Goal: Task Accomplishment & Management: Complete application form

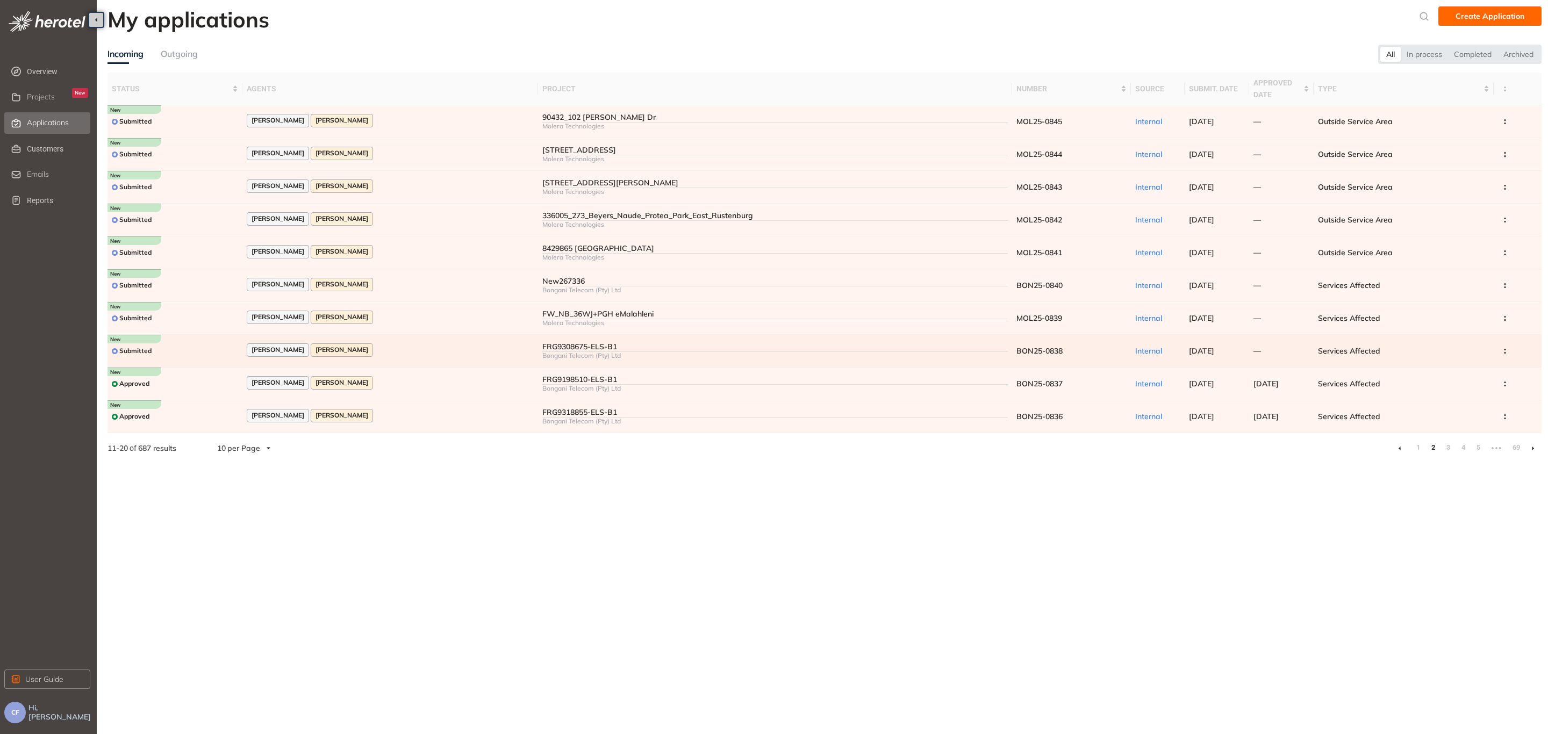
click at [455, 339] on td "[PERSON_NAME] [PERSON_NAME]" at bounding box center [390, 351] width 296 height 33
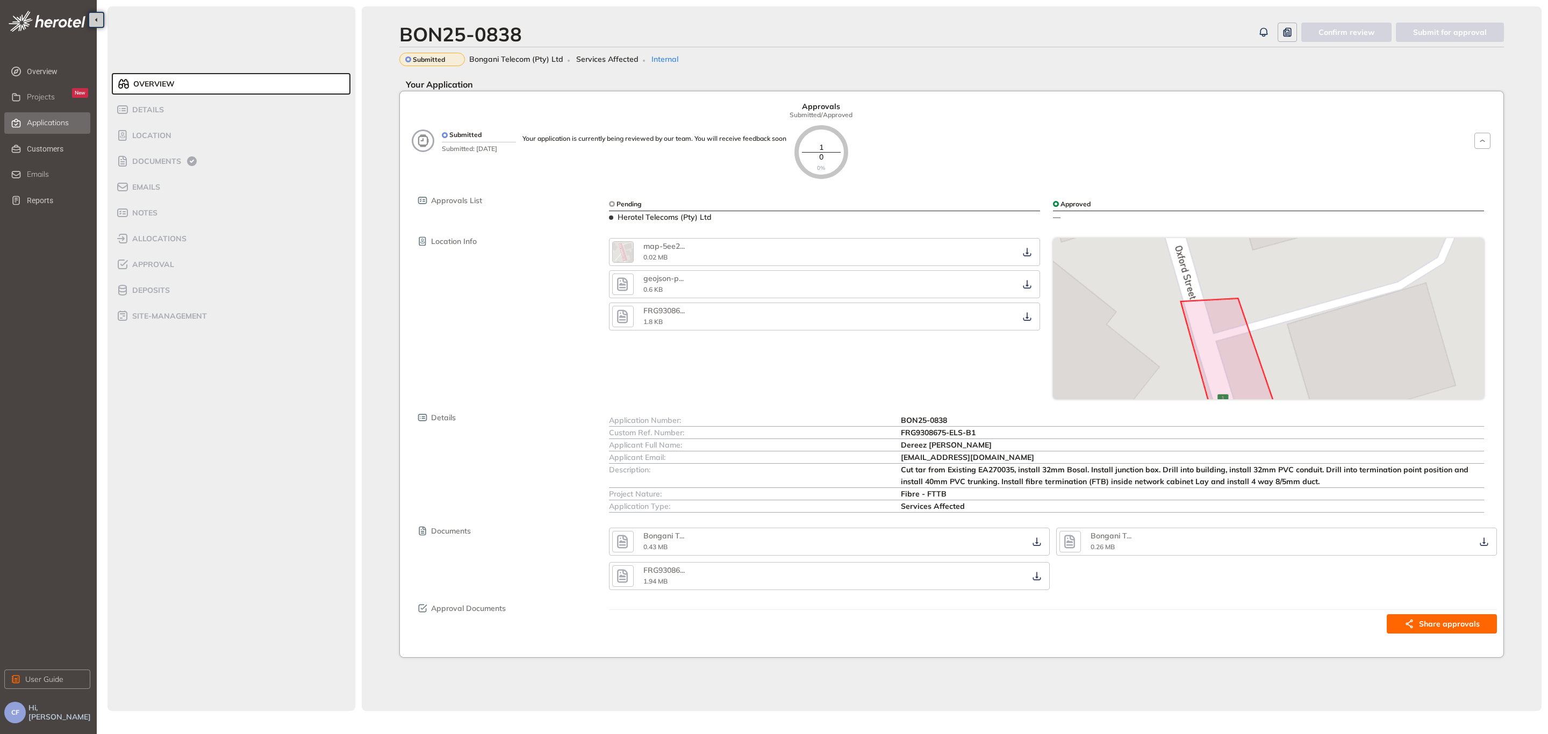
click at [55, 126] on span "Applications" at bounding box center [48, 122] width 42 height 9
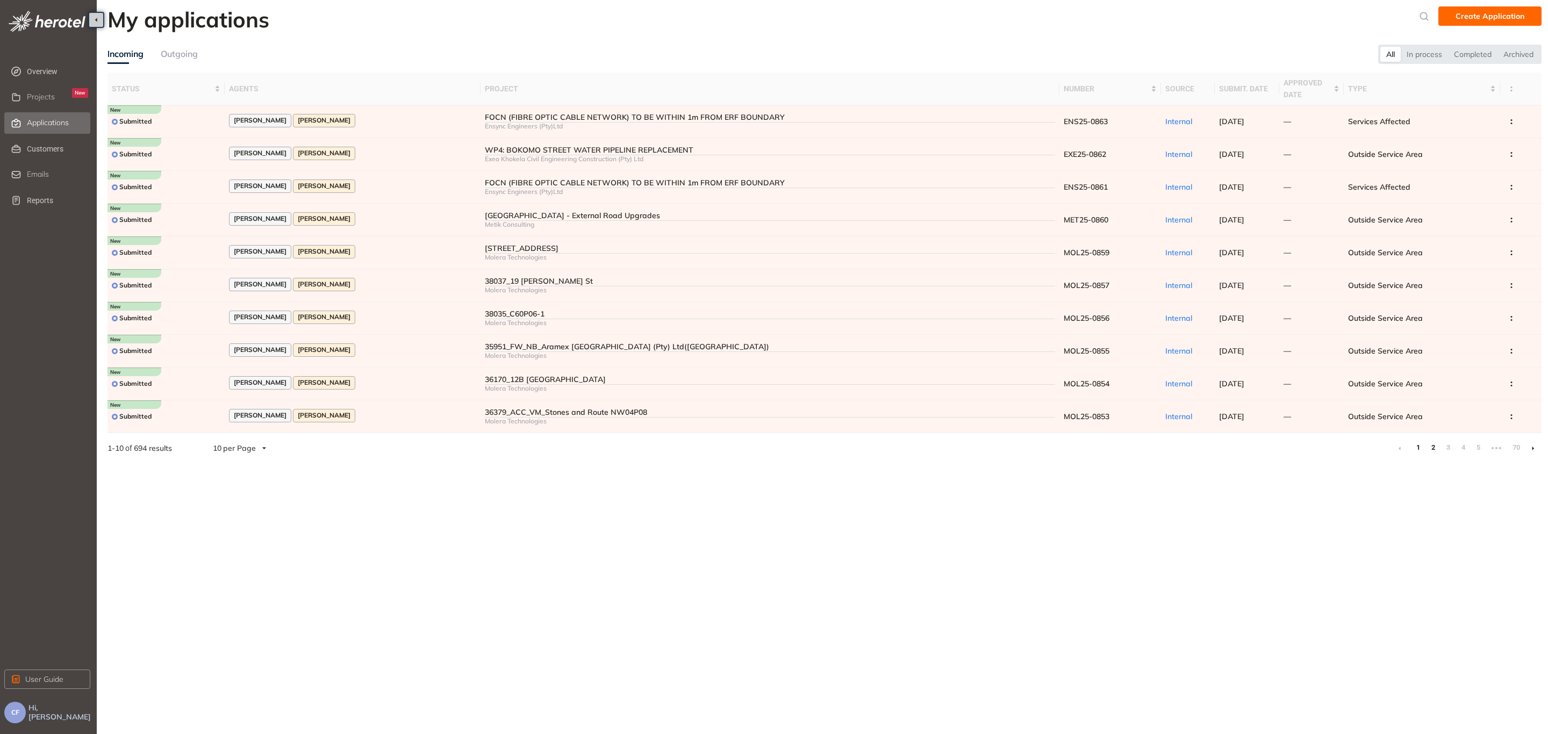
click at [1238, 448] on link "2" at bounding box center [1432, 448] width 11 height 16
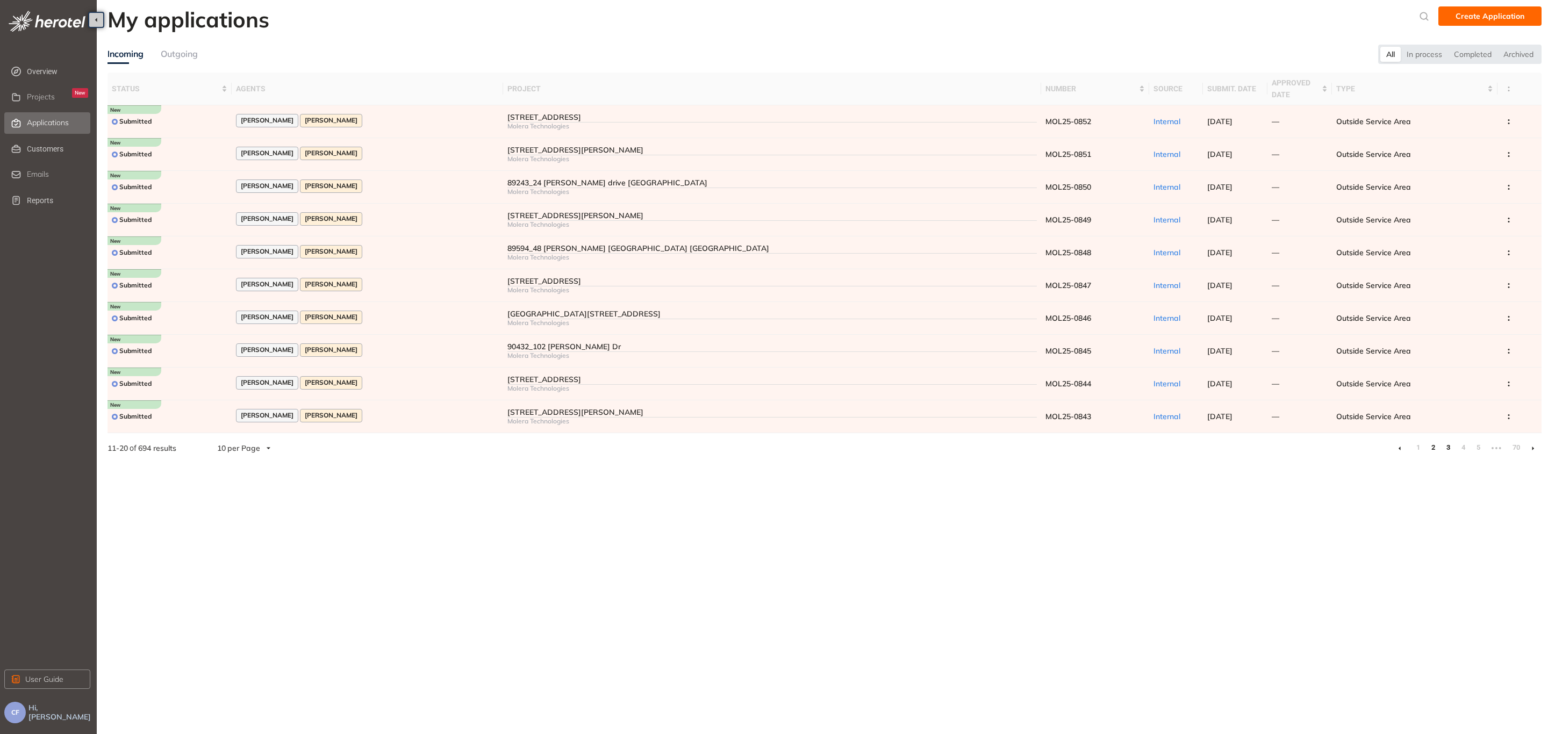
click at [1238, 445] on link "3" at bounding box center [1447, 448] width 11 height 16
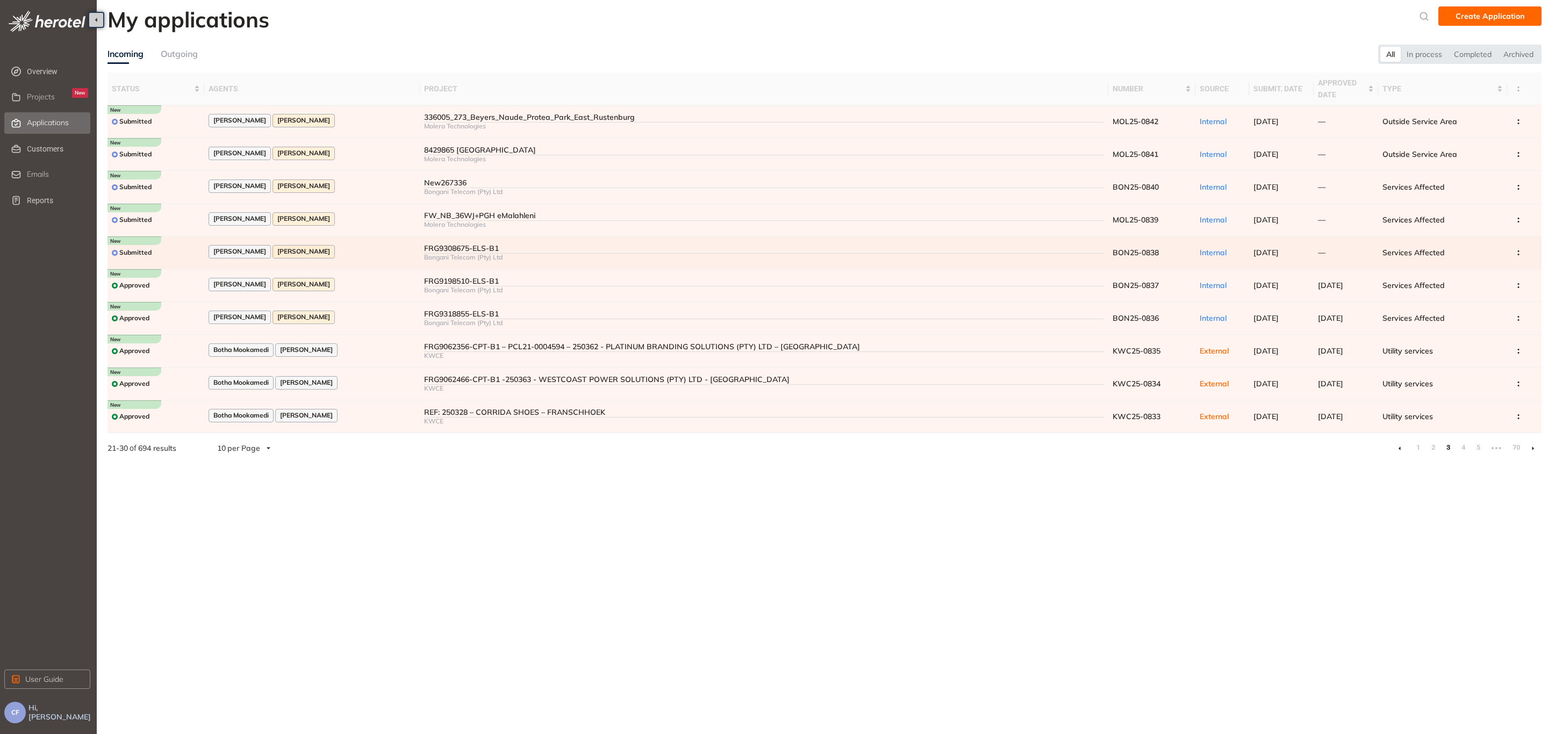
click at [449, 251] on div "FRG9308675-ELS-B1" at bounding box center [764, 248] width 680 height 9
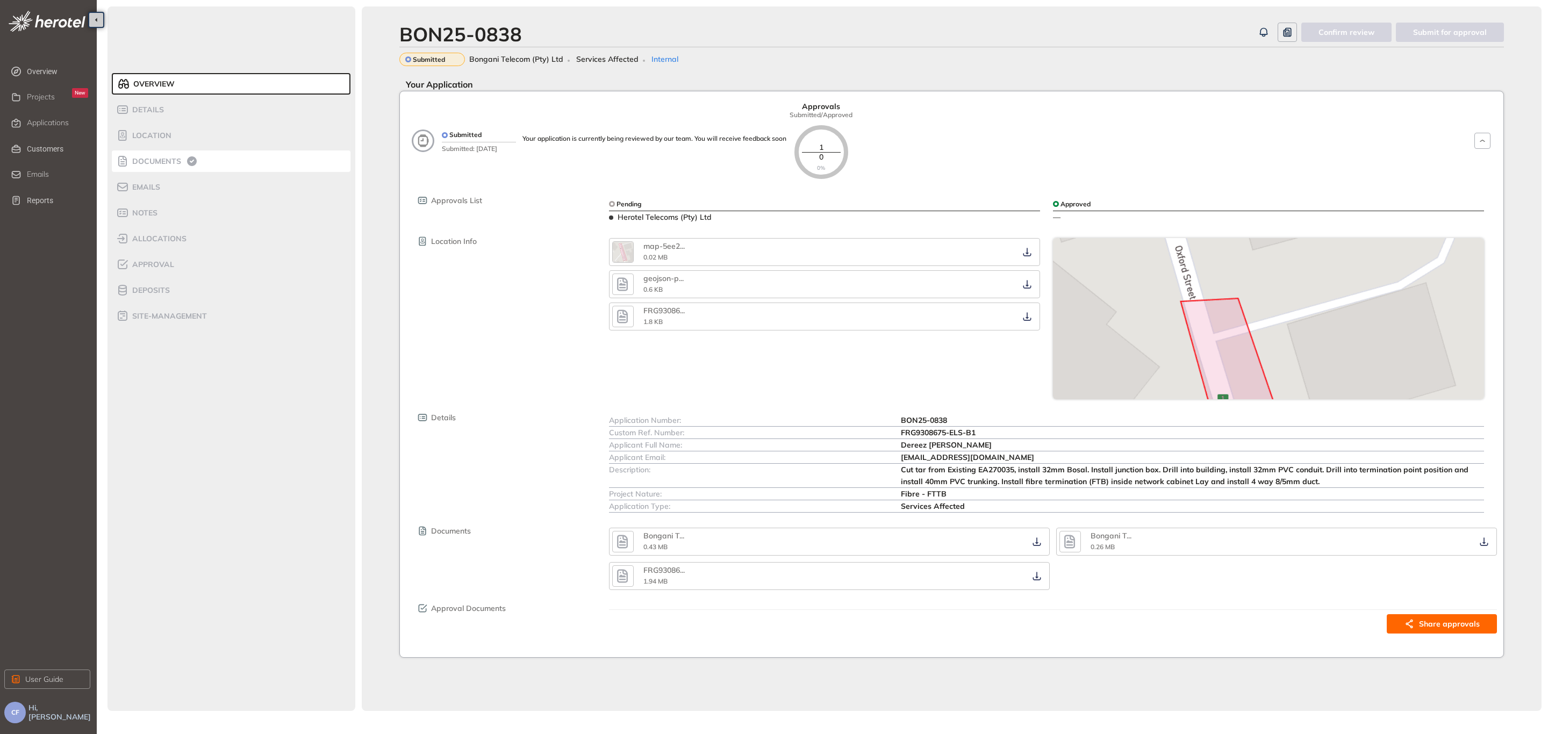
click at [170, 155] on div "Documents" at bounding box center [161, 161] width 91 height 13
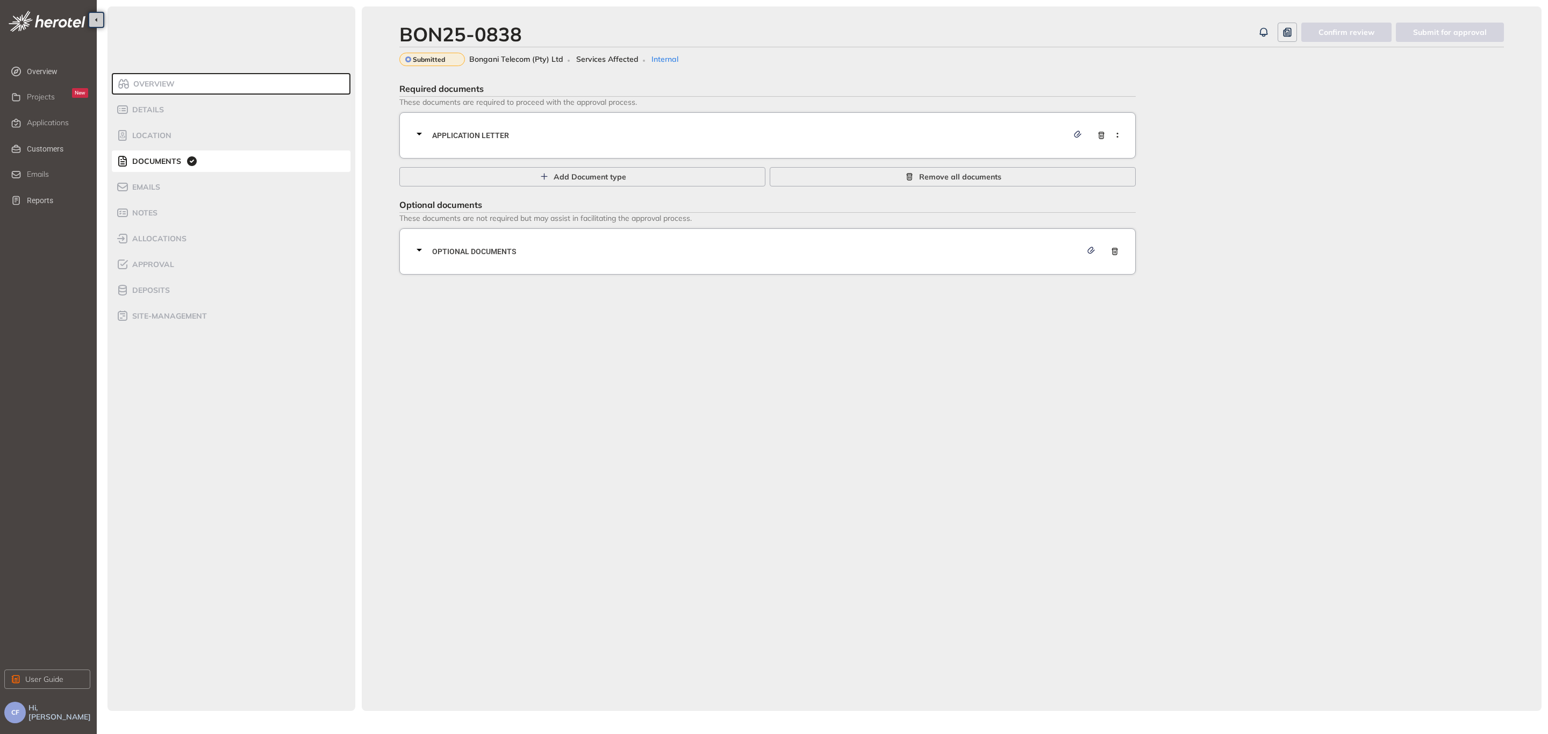
click at [522, 137] on span "Application letter" at bounding box center [750, 136] width 636 height 12
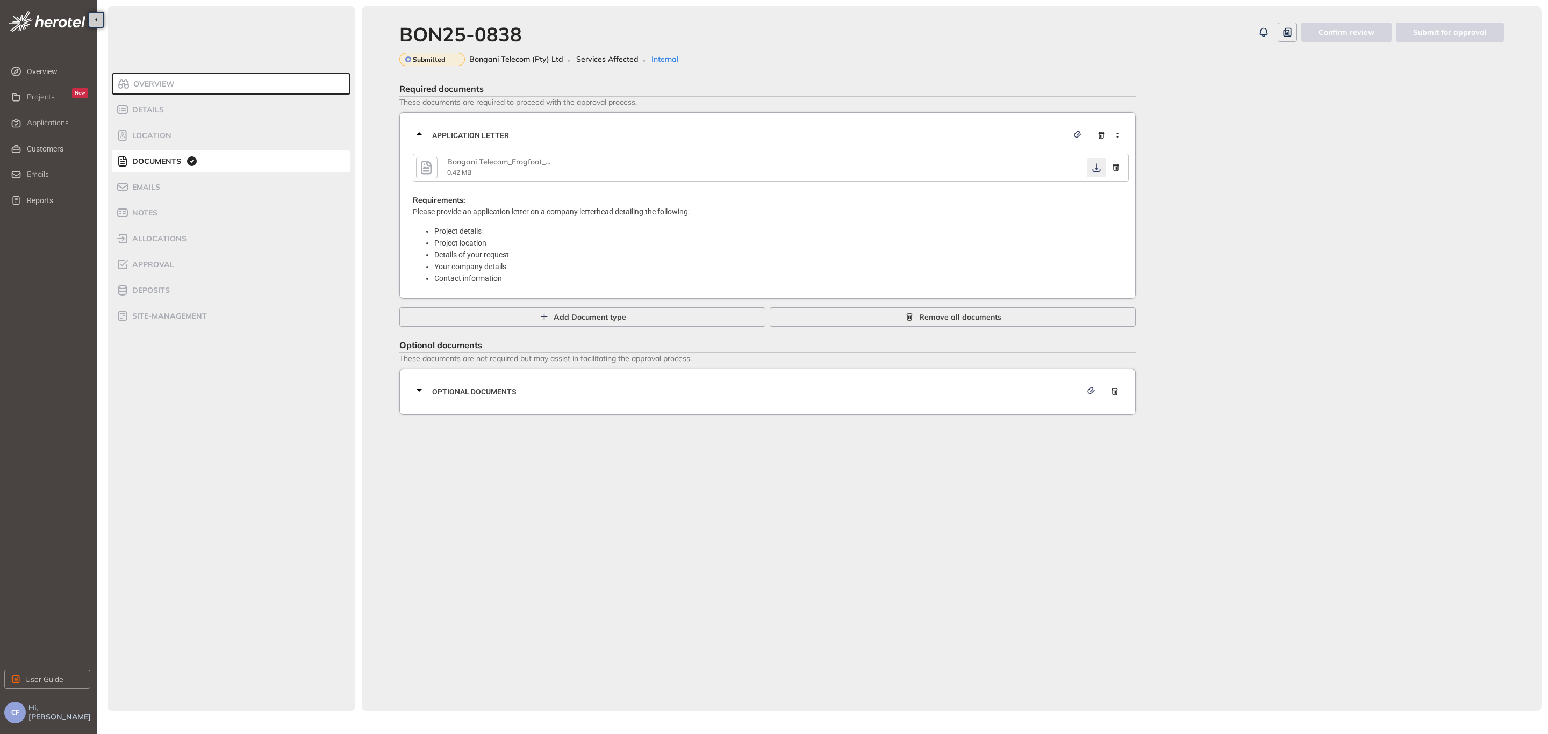
click at [1096, 170] on icon "button" at bounding box center [1096, 167] width 11 height 9
click at [852, 386] on span "Optional documents" at bounding box center [756, 392] width 649 height 12
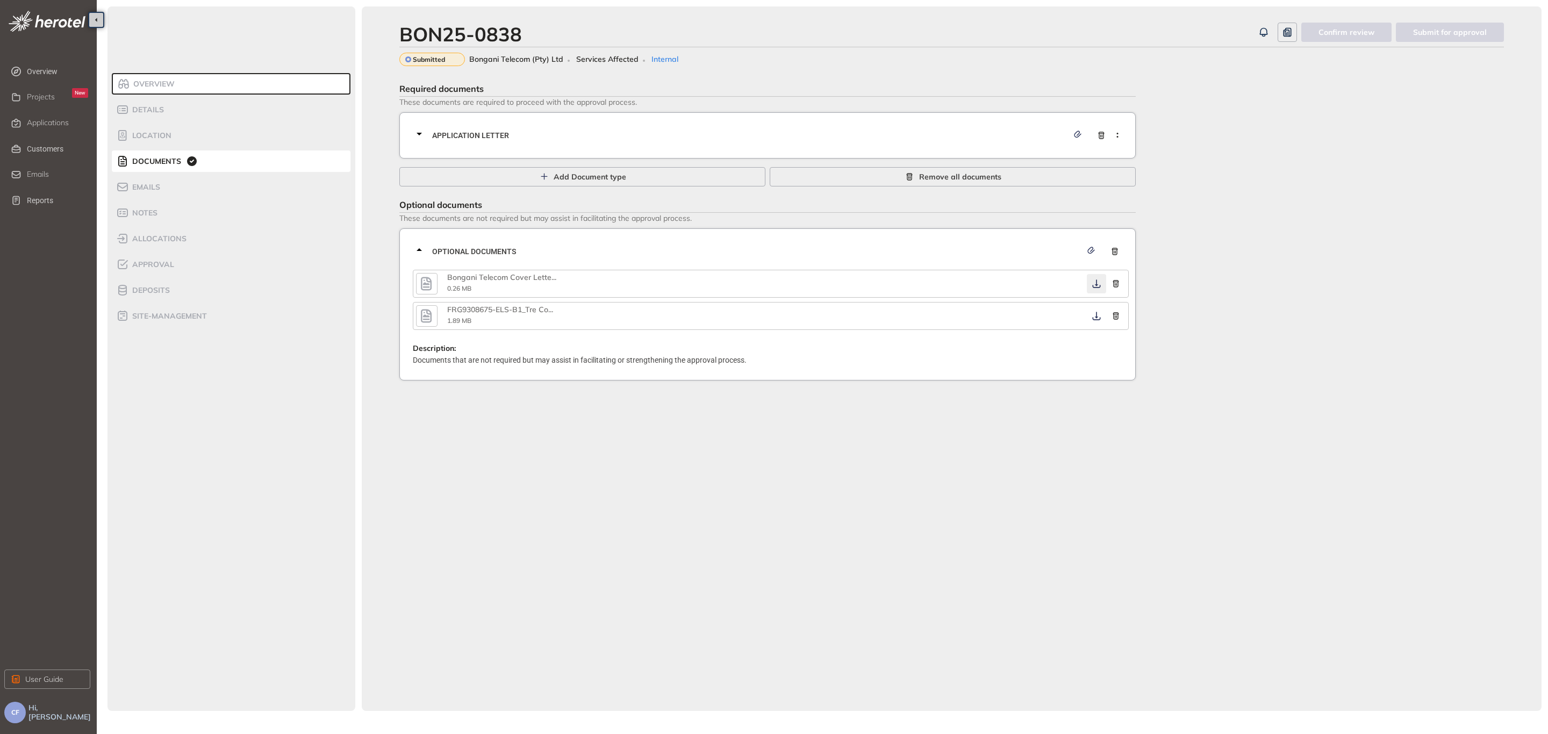
click at [1093, 281] on icon "button" at bounding box center [1096, 283] width 11 height 9
click at [1096, 317] on icon "button" at bounding box center [1096, 316] width 8 height 9
click at [162, 241] on span "allocations" at bounding box center [158, 238] width 58 height 9
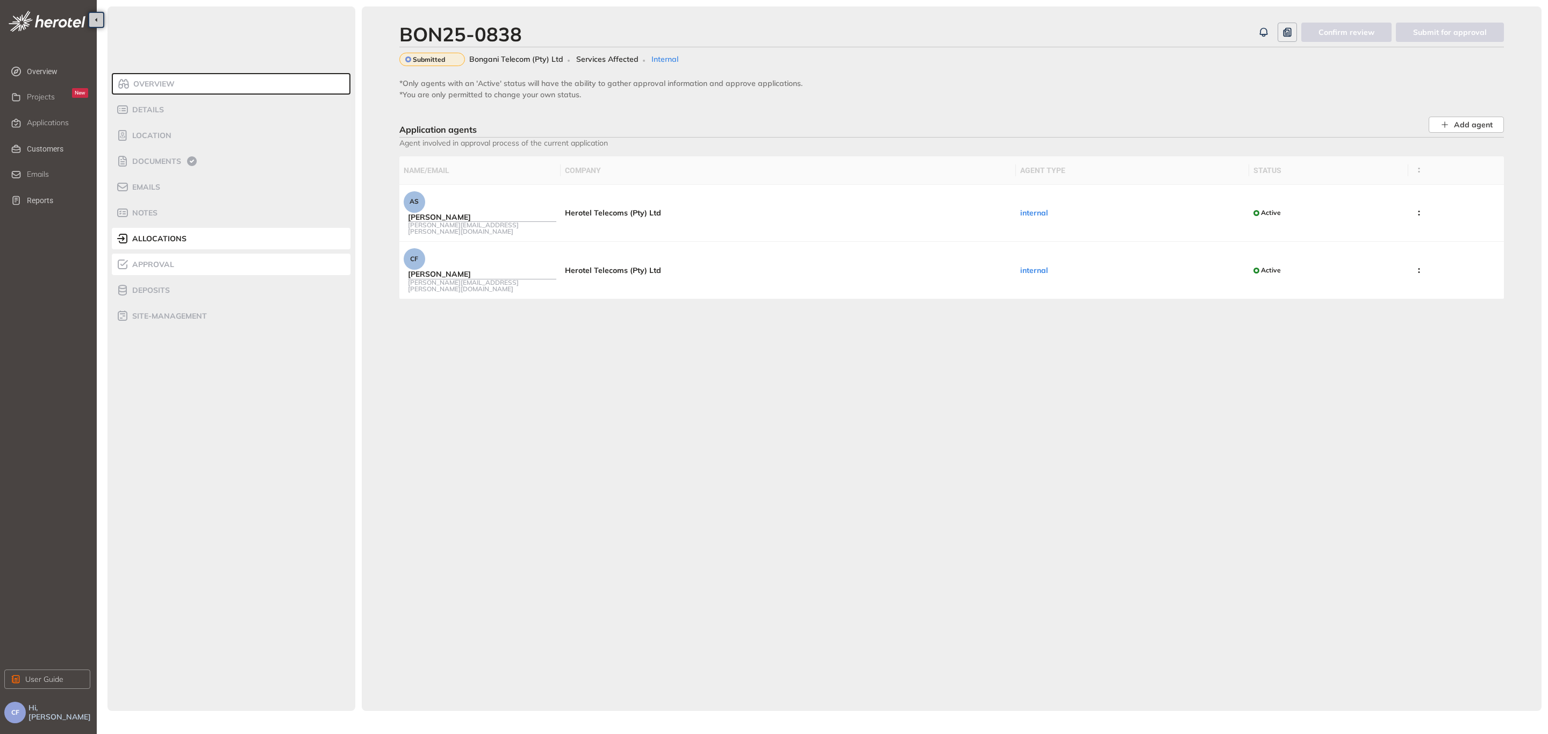
click at [212, 261] on li "Approval" at bounding box center [231, 264] width 239 height 21
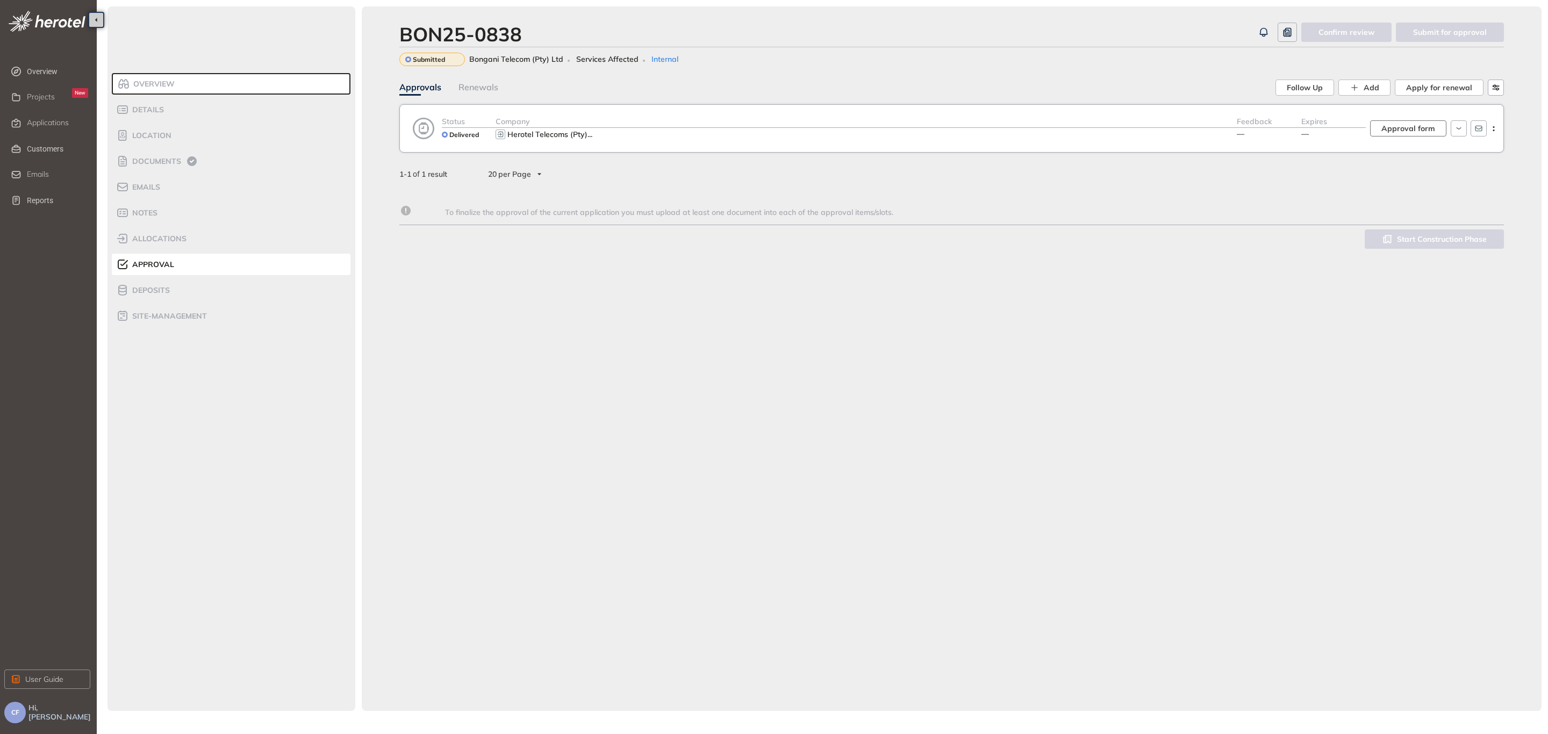
click at [1238, 129] on span "Approval form" at bounding box center [1408, 129] width 54 height 12
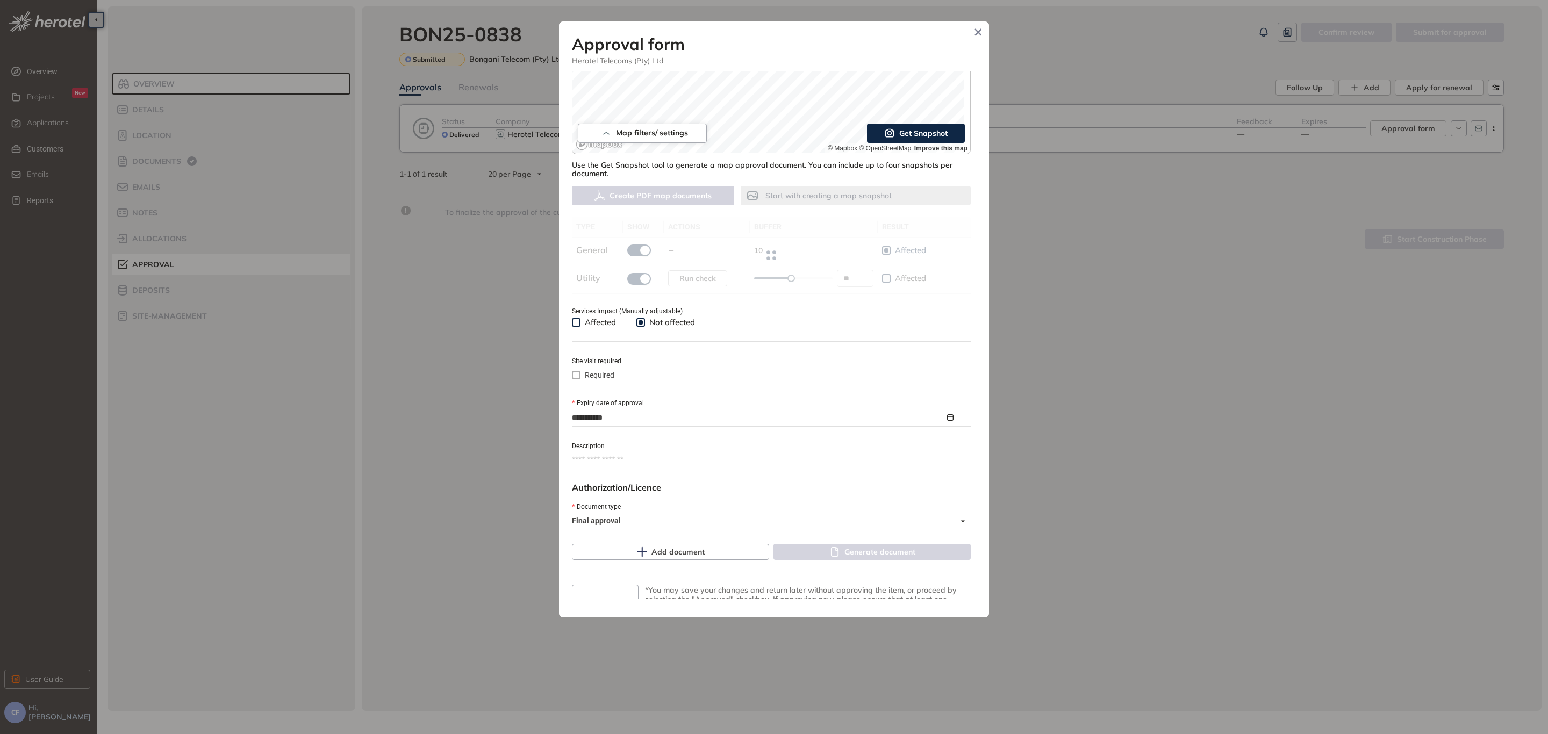
type input "**"
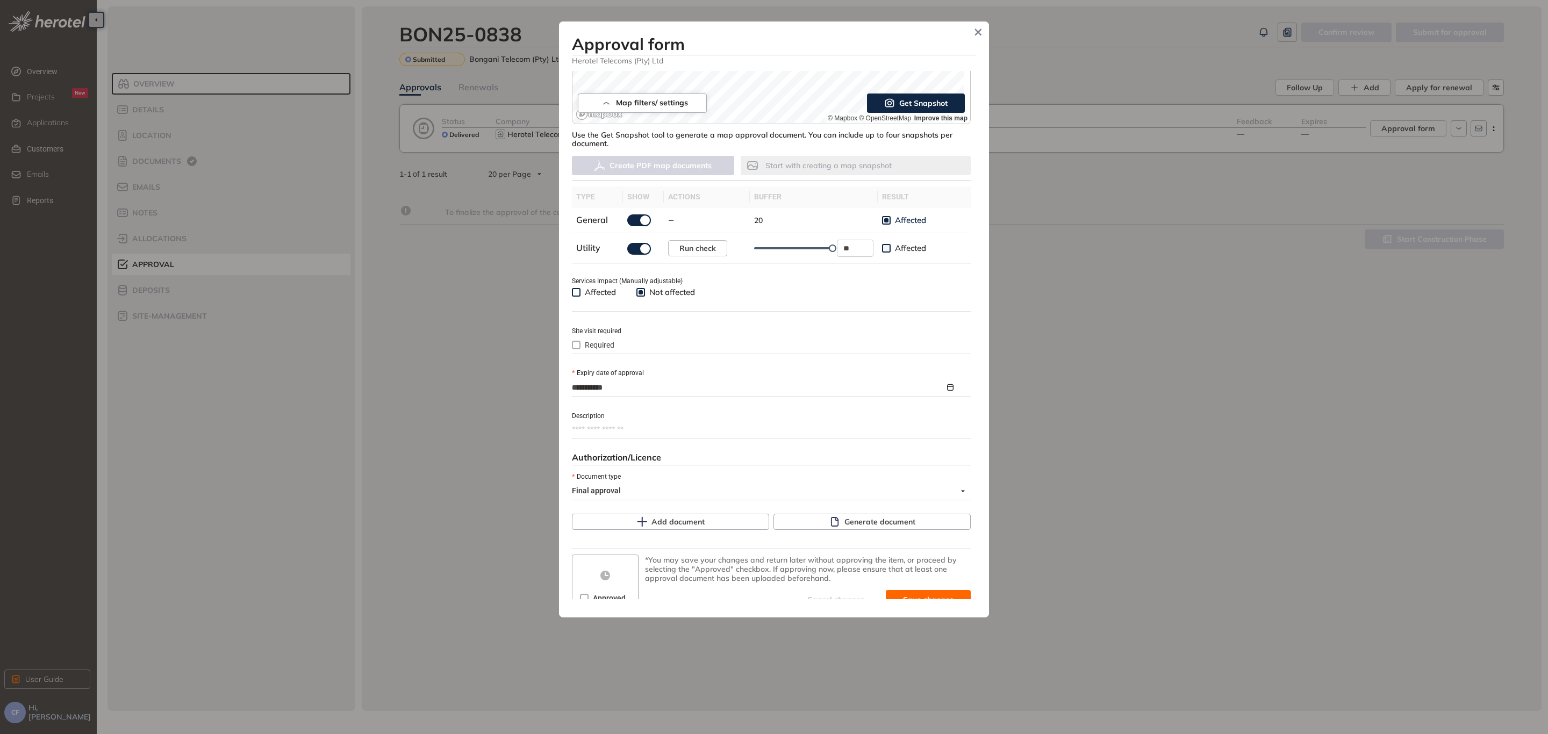
scroll to position [247, 0]
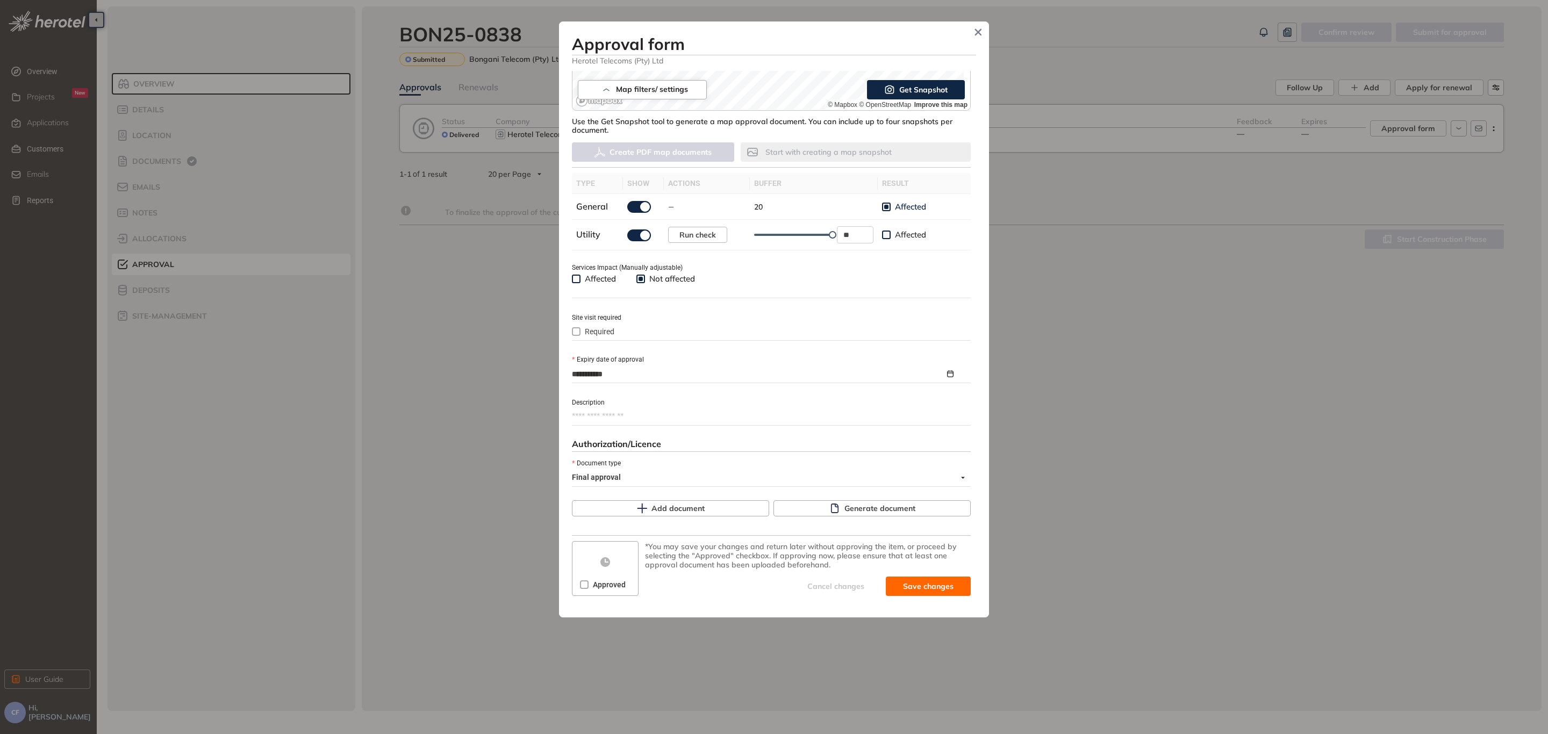
click at [587, 559] on label "Approved" at bounding box center [605, 585] width 50 height 12
click at [903, 559] on span "Save and approve" at bounding box center [919, 586] width 67 height 12
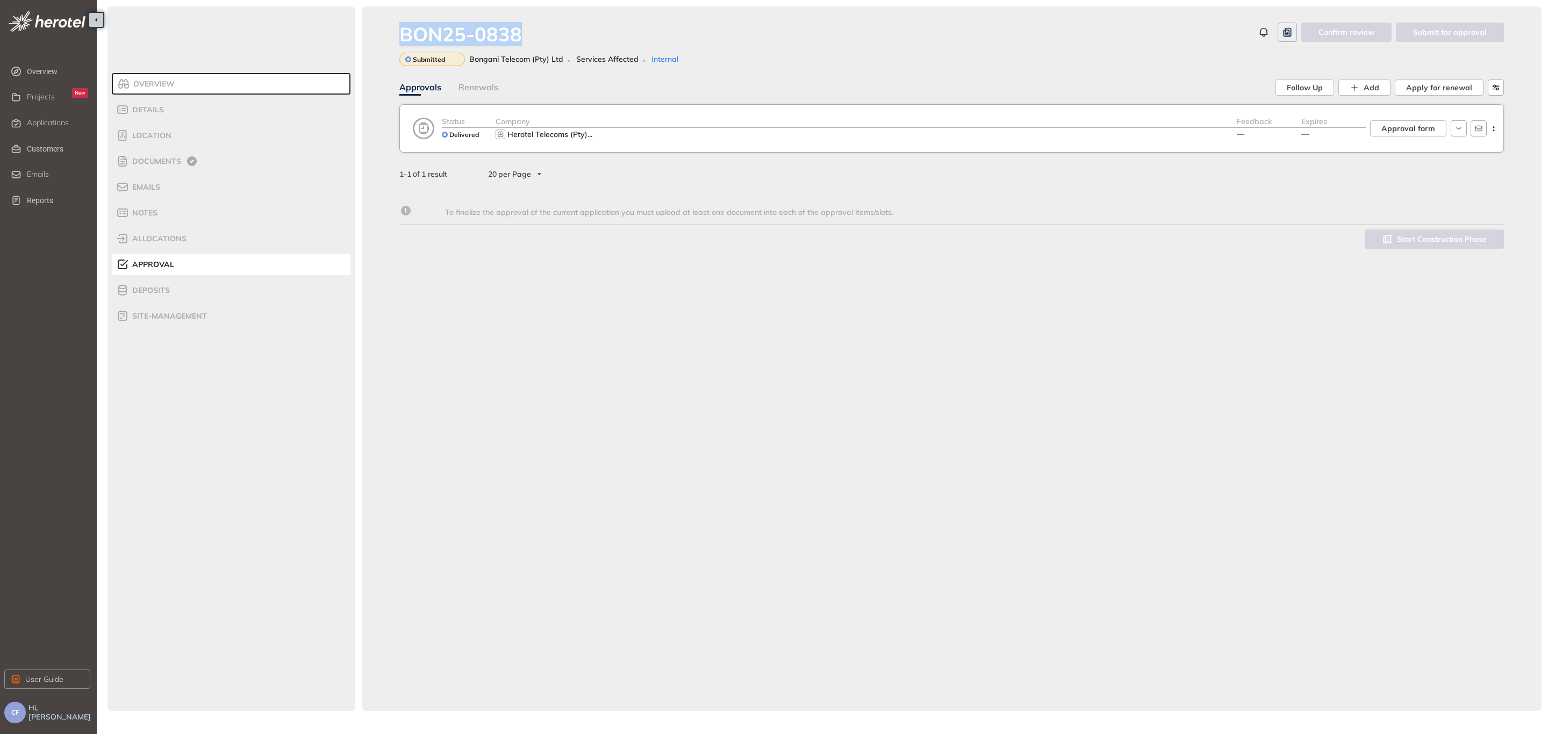
drag, startPoint x: 529, startPoint y: 31, endPoint x: 389, endPoint y: 24, distance: 140.4
click at [389, 24] on div "BON25-0838 Confirm review Submit for approval Submitted Bongani Telecom (Pty) L…" at bounding box center [952, 358] width 1180 height 705
copy div "BON25-0838"
click at [143, 84] on span "Overview" at bounding box center [152, 84] width 45 height 9
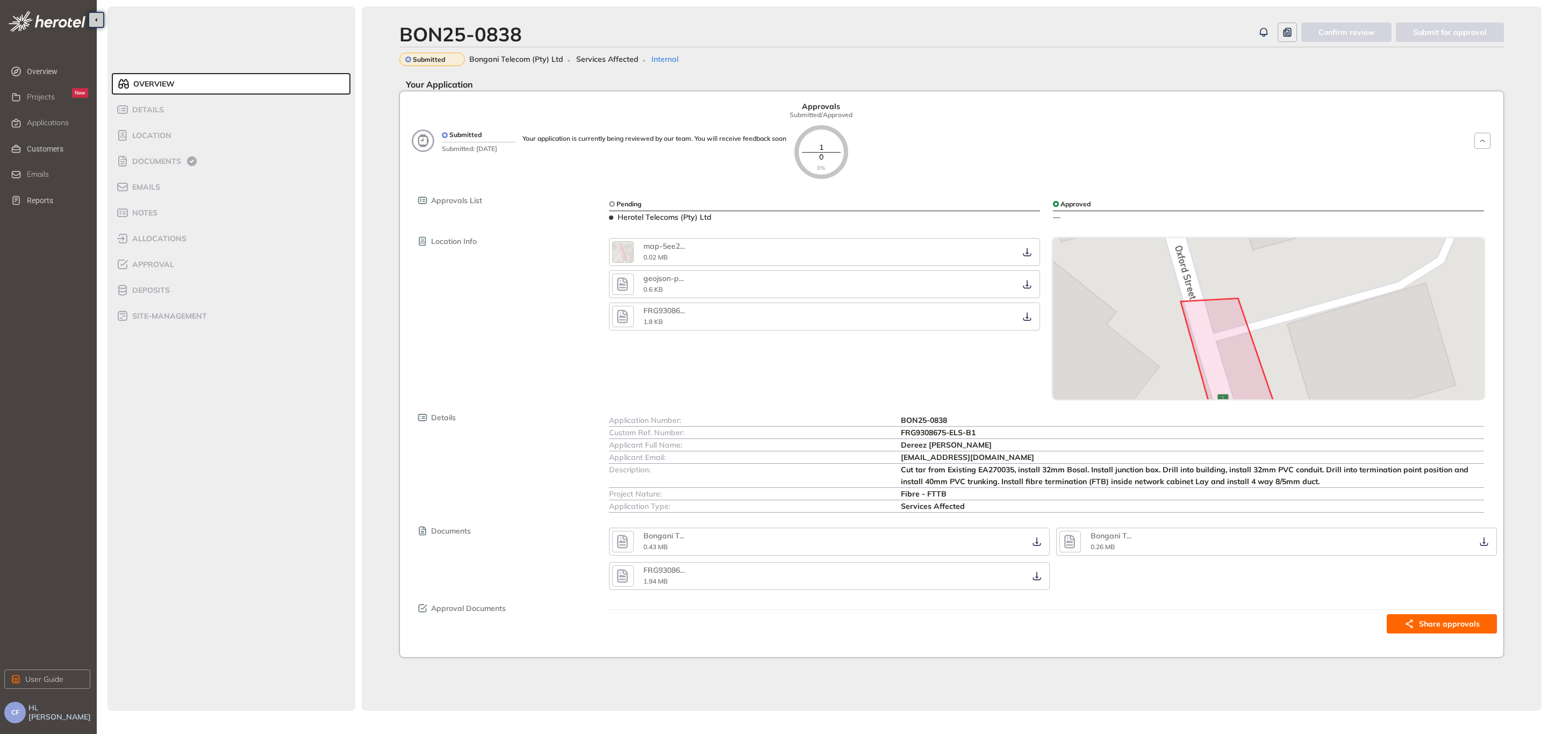
click at [896, 433] on div "Custom Ref. Number:" at bounding box center [755, 433] width 292 height 12
drag, startPoint x: 896, startPoint y: 433, endPoint x: 980, endPoint y: 431, distance: 83.8
click at [980, 431] on div "Custom Ref. Number: FRG9308675-ELS-B1" at bounding box center [1046, 433] width 875 height 12
copy div "FRG9308675-ELS-B1"
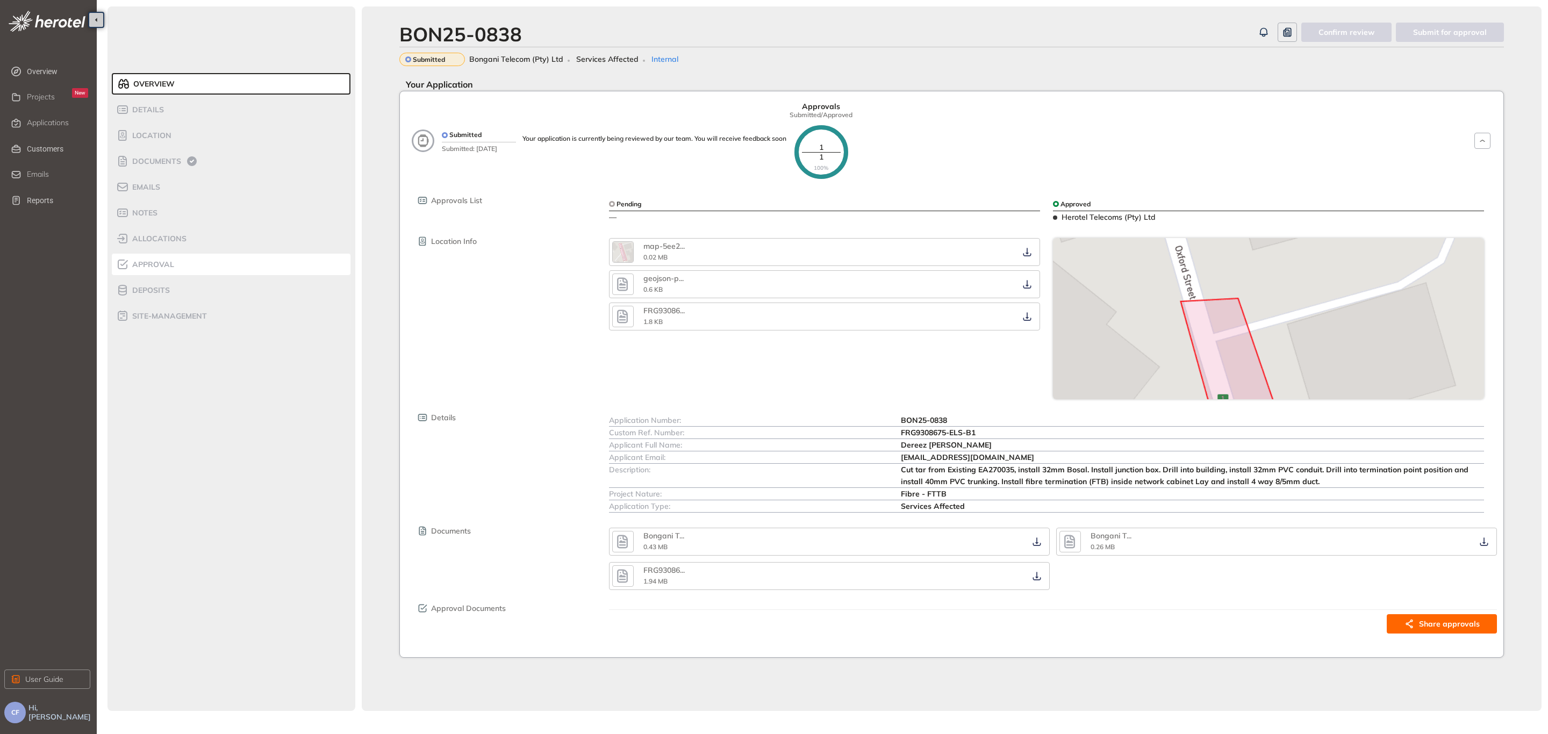
click at [149, 258] on div "Approval" at bounding box center [161, 264] width 91 height 13
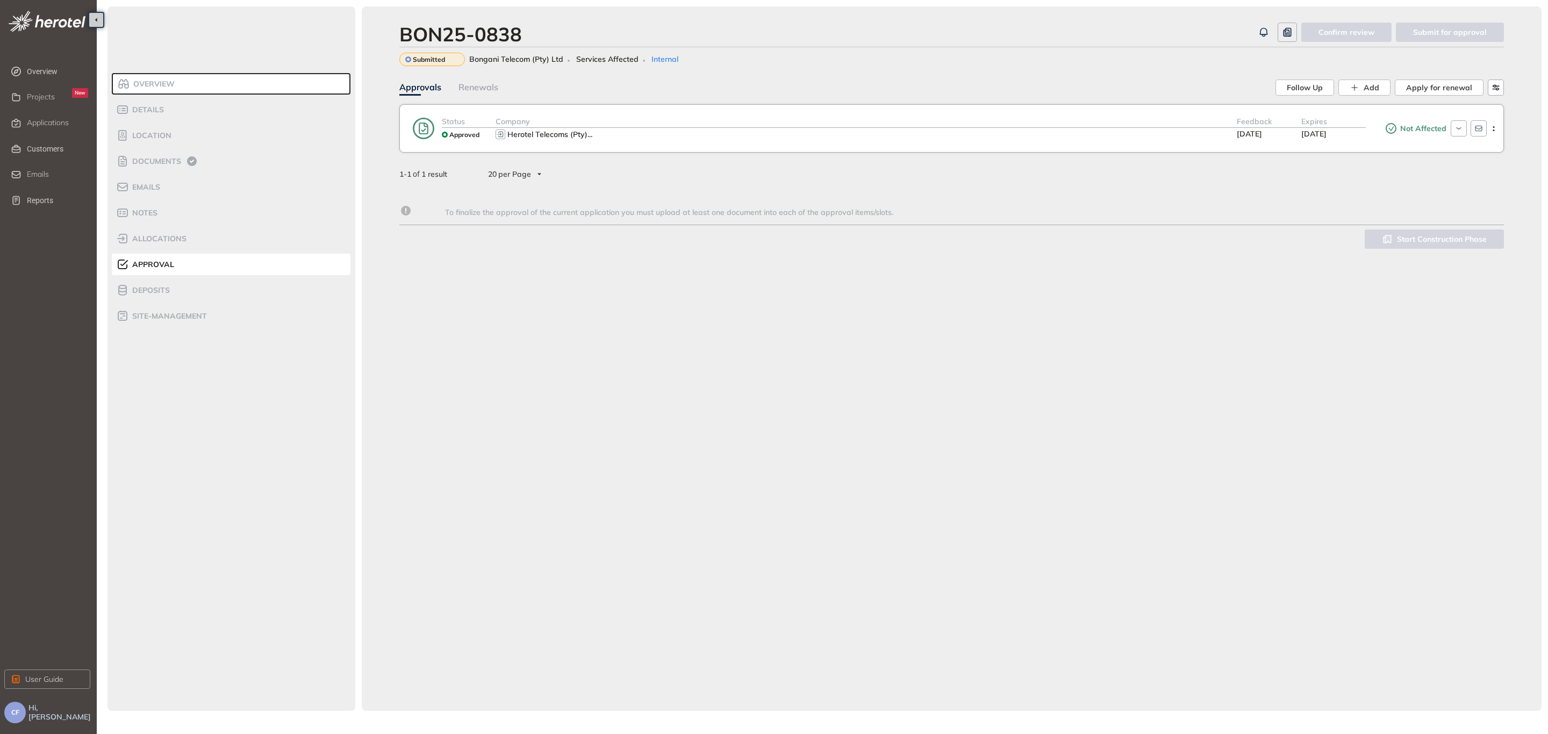
click at [708, 139] on div "Herotel Telecoms (Pty) ..." at bounding box center [865, 134] width 741 height 13
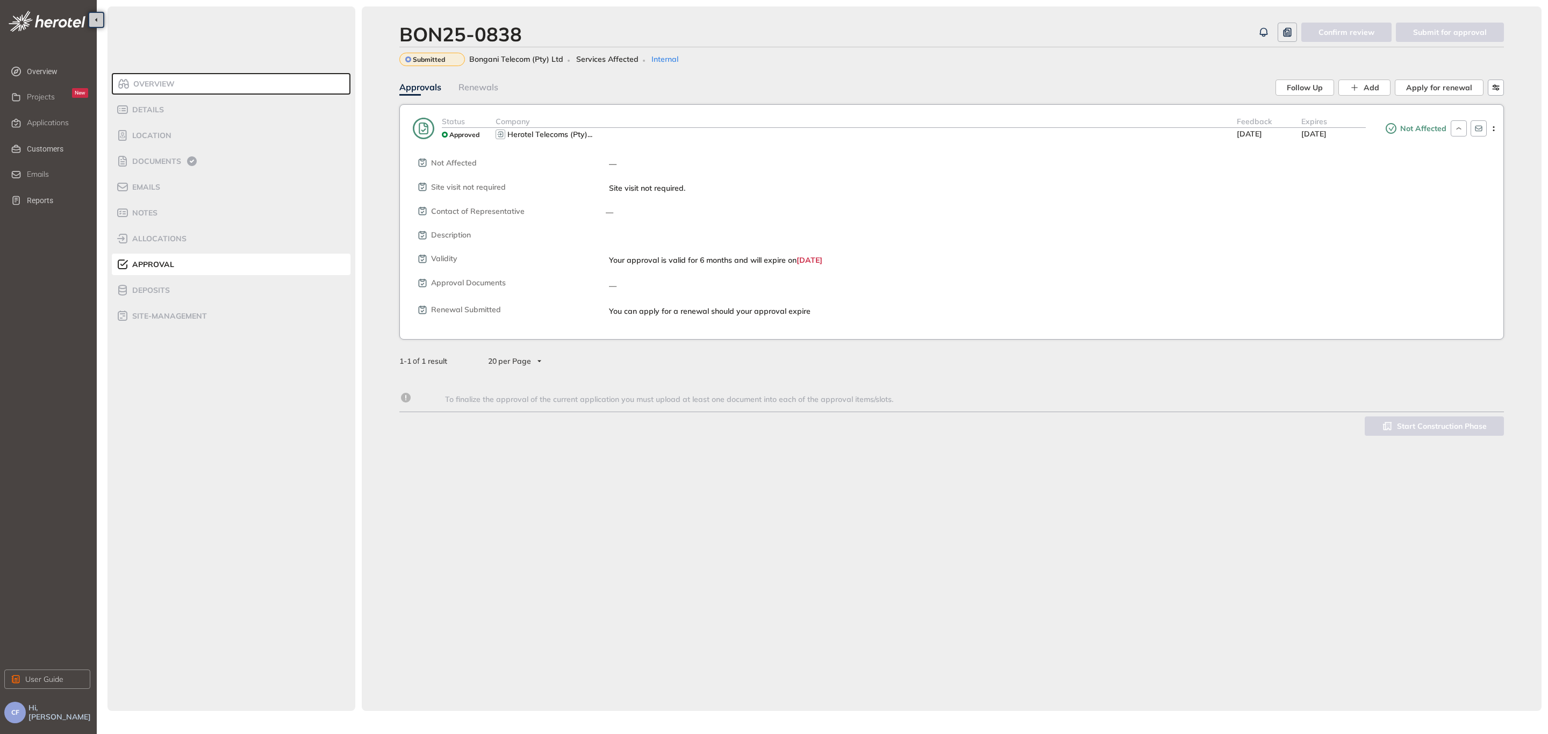
click at [724, 145] on div "Not Affected — Site visit not required Site visit not required. Contact of Repr…" at bounding box center [959, 228] width 1087 height 174
click at [162, 87] on span "Overview" at bounding box center [152, 84] width 45 height 9
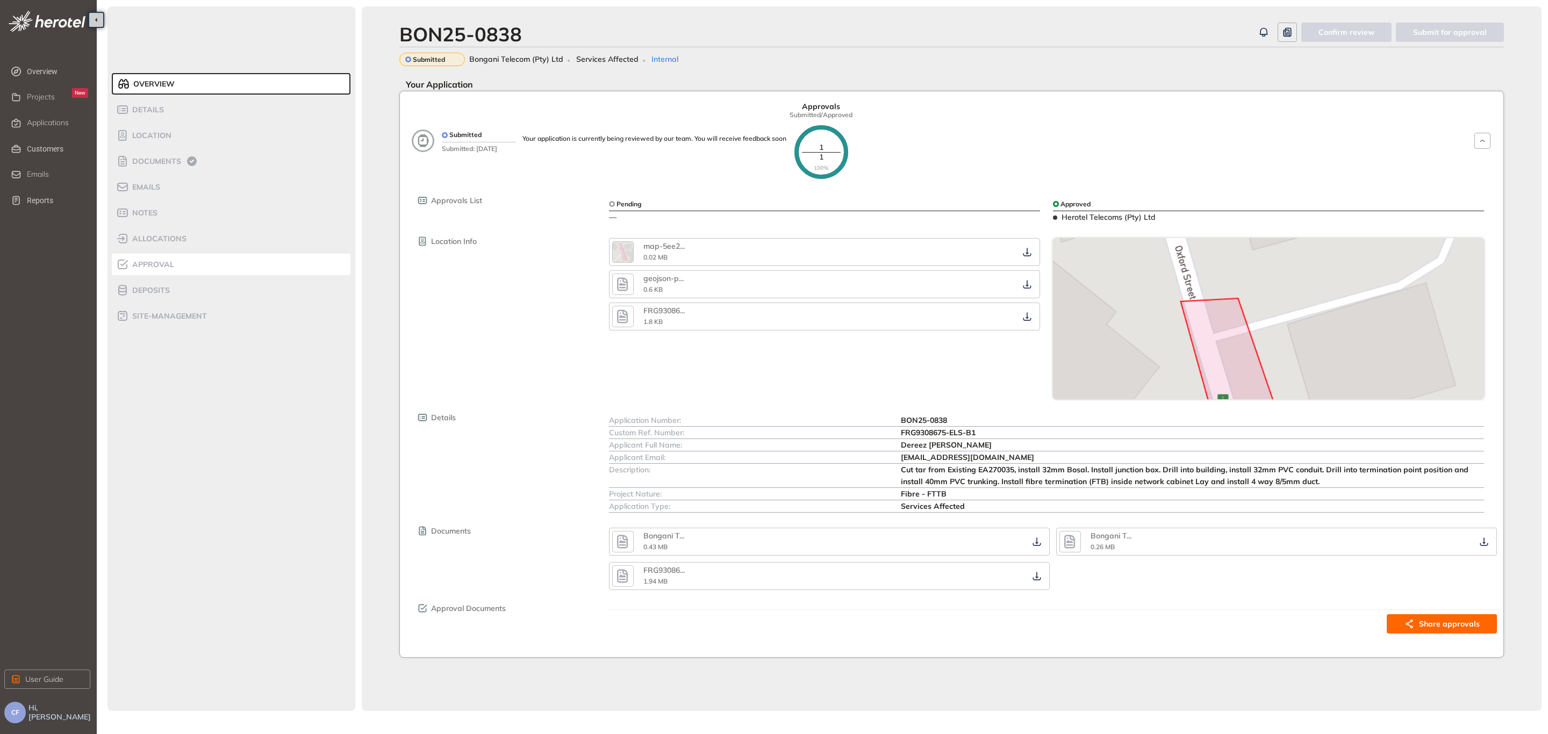
click at [169, 268] on span "Approval" at bounding box center [151, 264] width 45 height 9
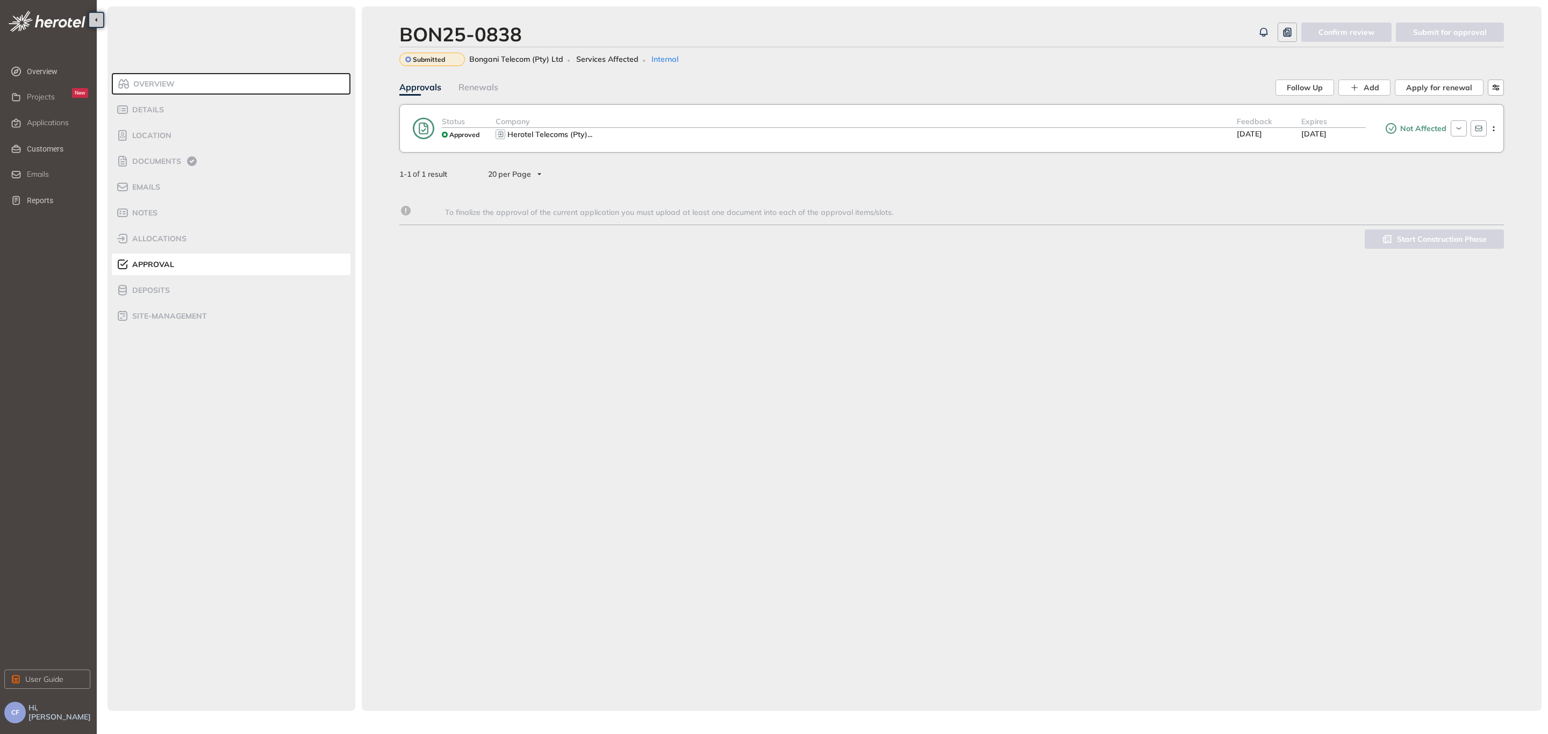
click at [798, 132] on div "Herotel Telecoms (Pty) ..." at bounding box center [865, 134] width 741 height 13
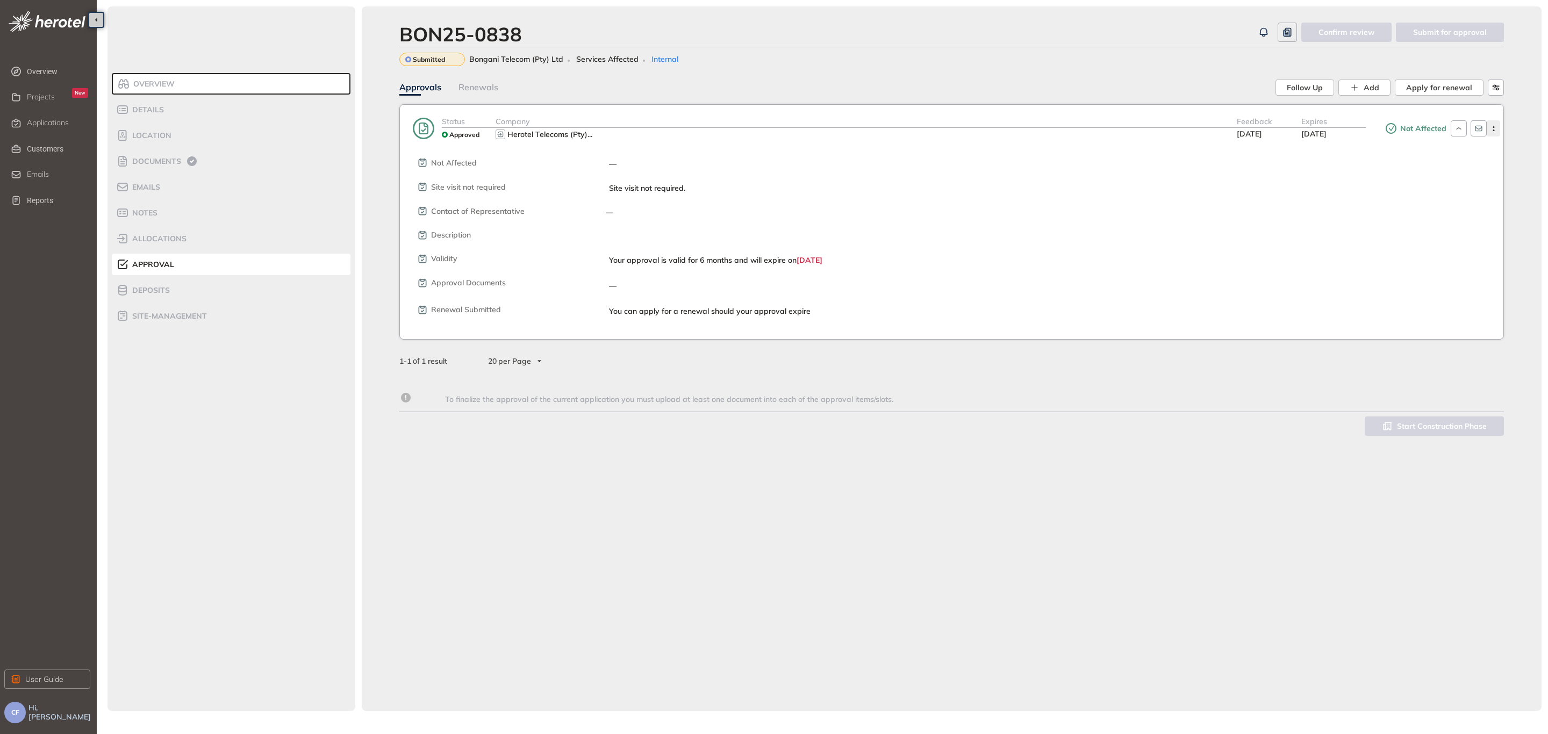
click at [1238, 129] on icon "button" at bounding box center [1493, 128] width 11 height 5
click at [1238, 198] on div "Not Affected — Site visit not required Site visit not required. Contact of Repr…" at bounding box center [959, 228] width 1087 height 174
click at [167, 153] on li "Documents" at bounding box center [231, 160] width 239 height 21
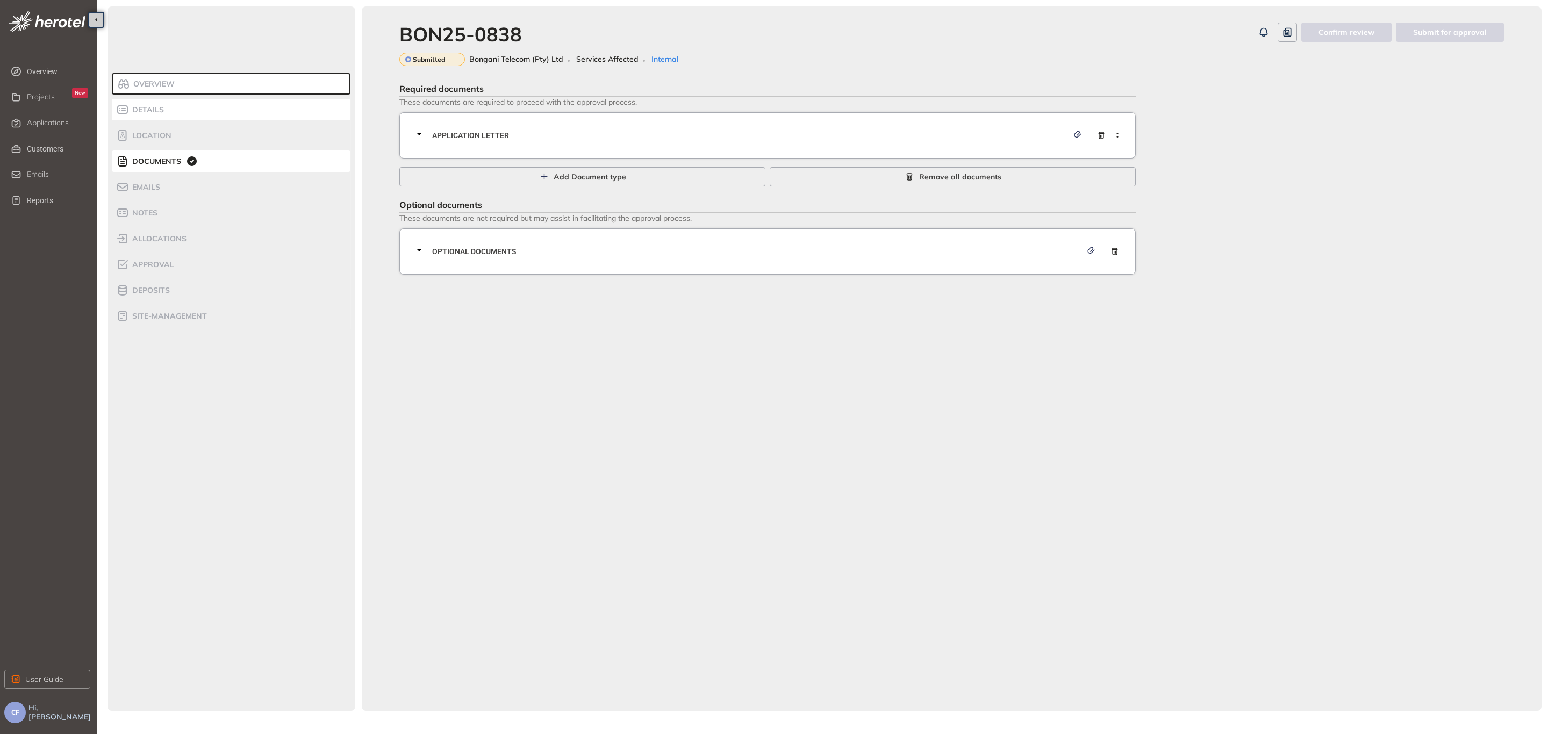
click at [155, 99] on li "Details" at bounding box center [231, 109] width 239 height 21
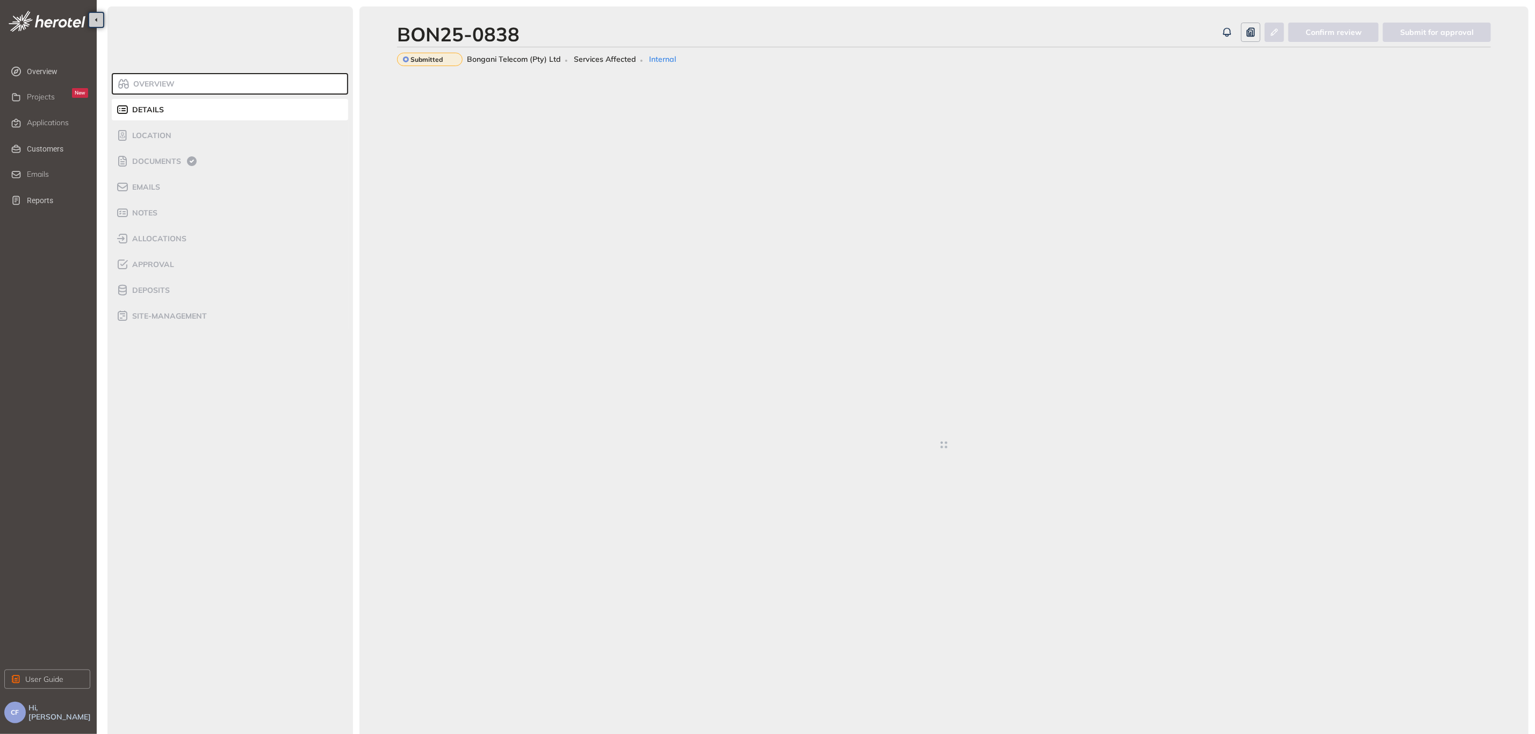
type textarea "**********"
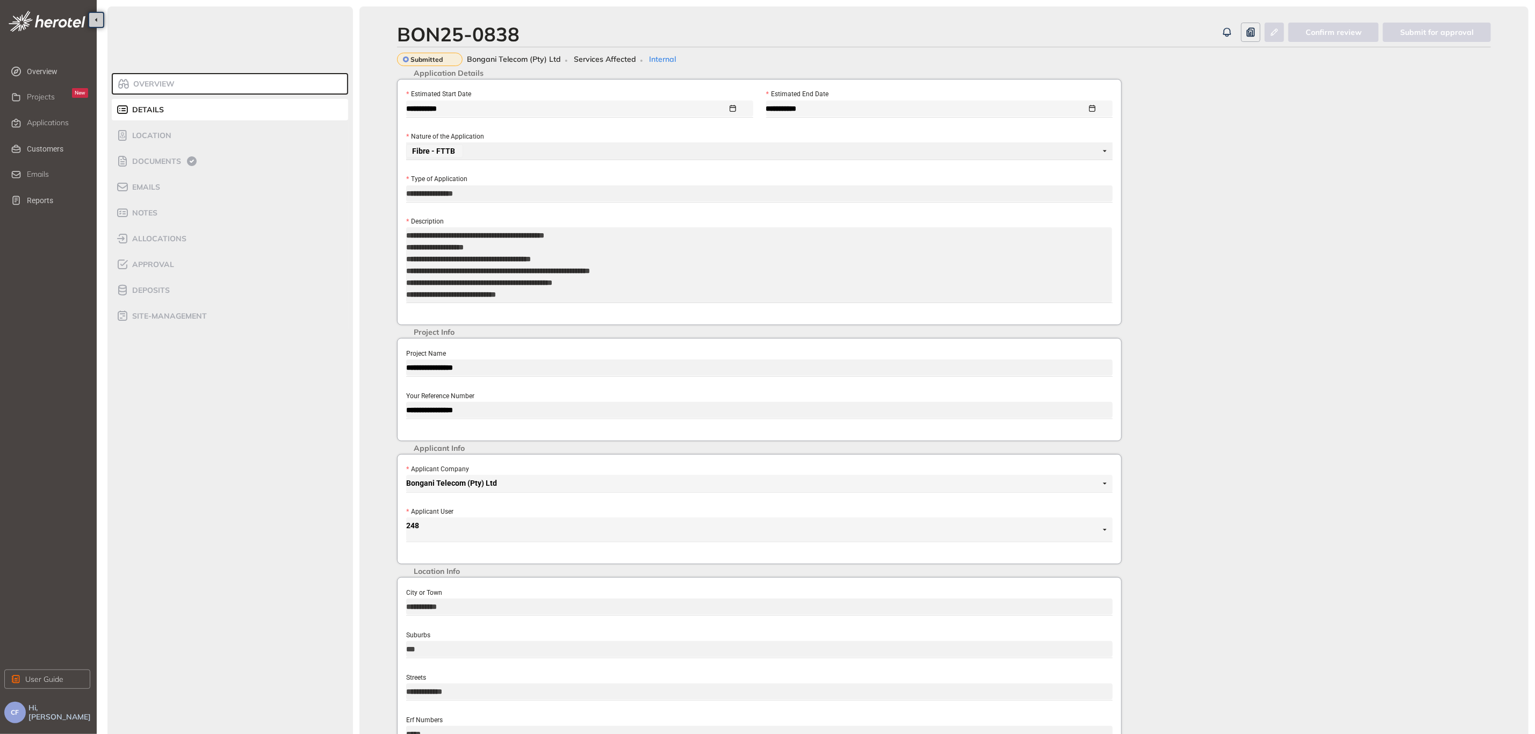
click at [170, 81] on span "Overview" at bounding box center [152, 84] width 45 height 9
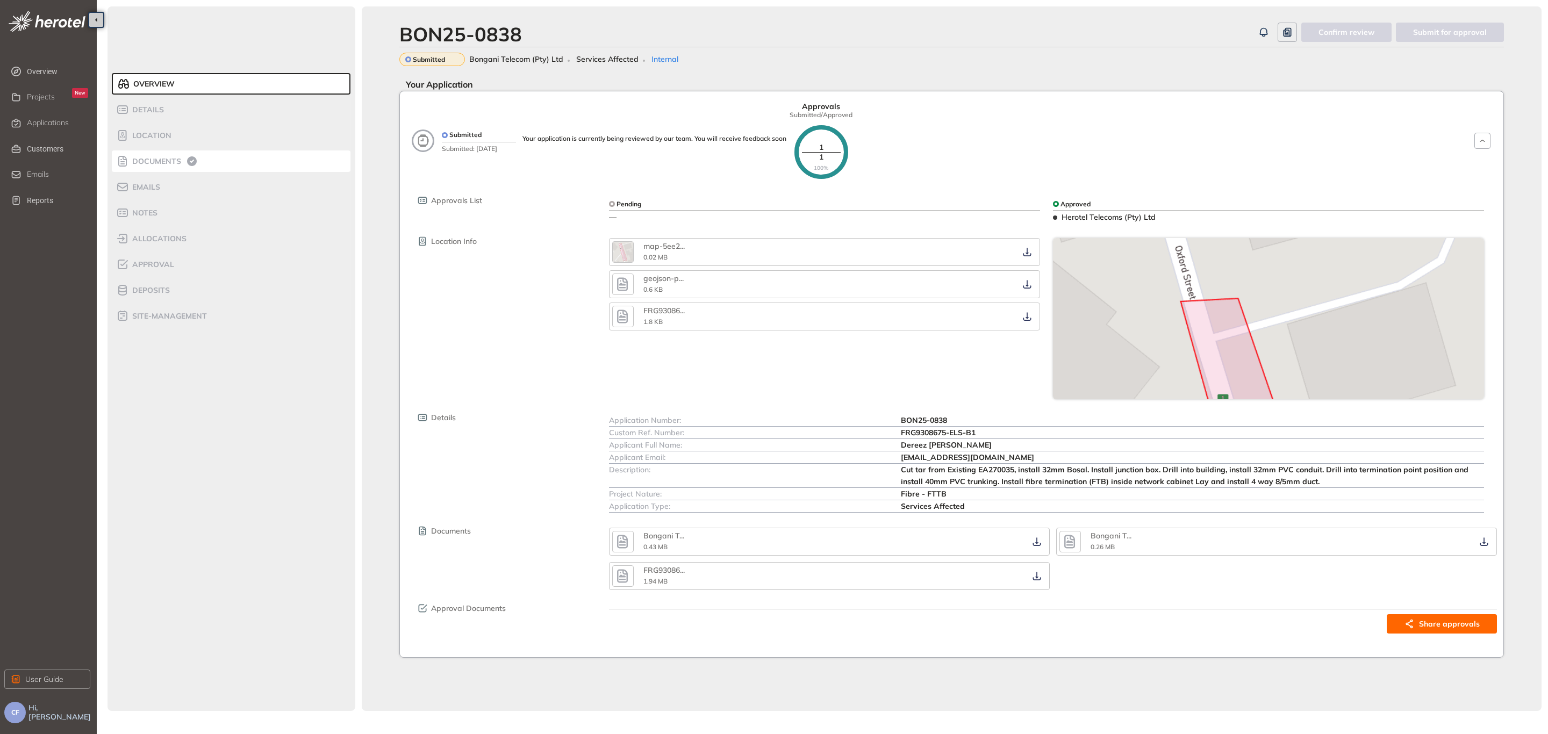
click at [163, 155] on div "Documents" at bounding box center [161, 161] width 91 height 13
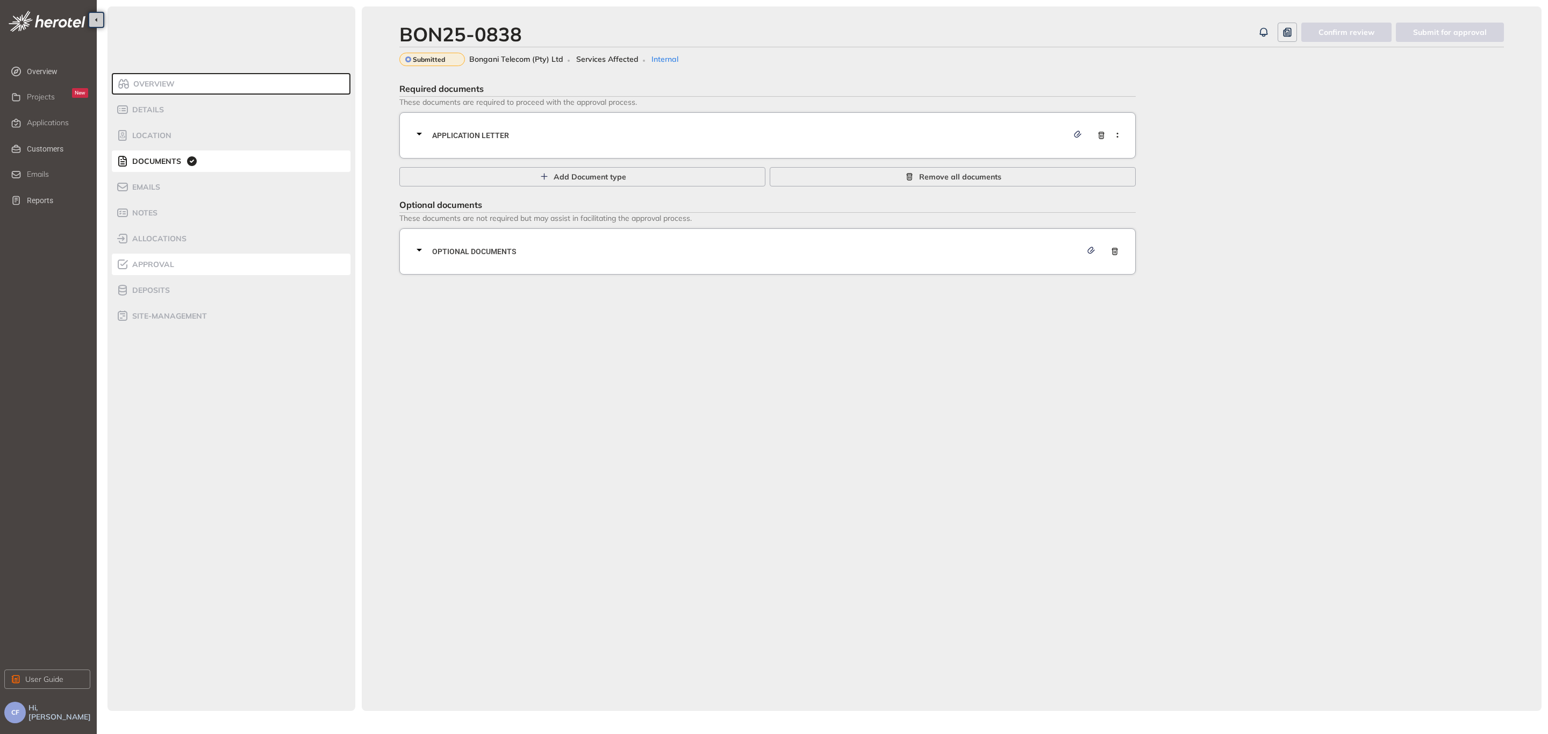
click at [156, 260] on span "Approval" at bounding box center [151, 264] width 45 height 9
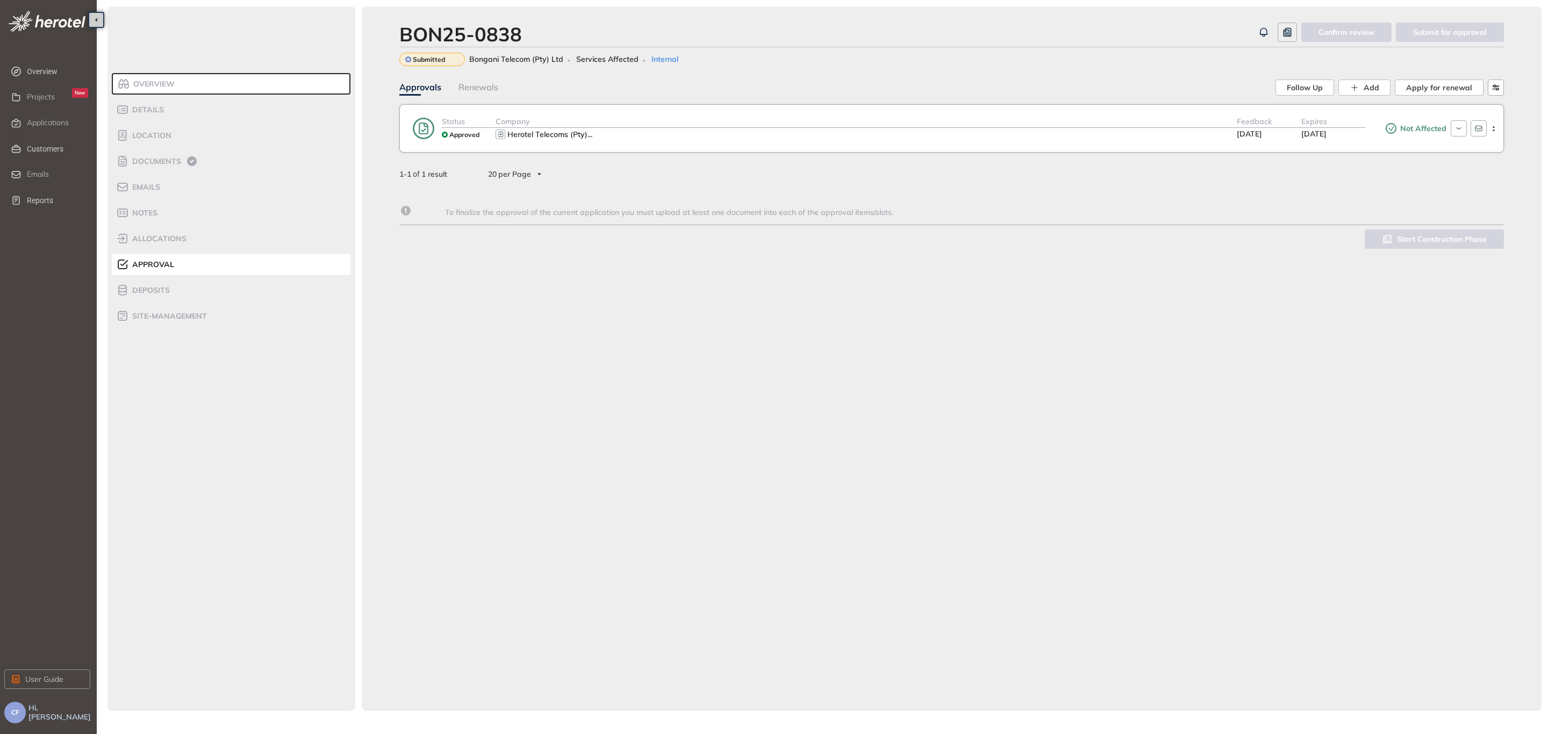
click at [1066, 142] on div "Status Approved Company Herotel Telecoms (Pty) ... Feedback [DATE] Expires [DAT…" at bounding box center [951, 128] width 1104 height 48
click at [870, 126] on div "Company Herotel Telecoms (Pty) ..." at bounding box center [865, 129] width 741 height 26
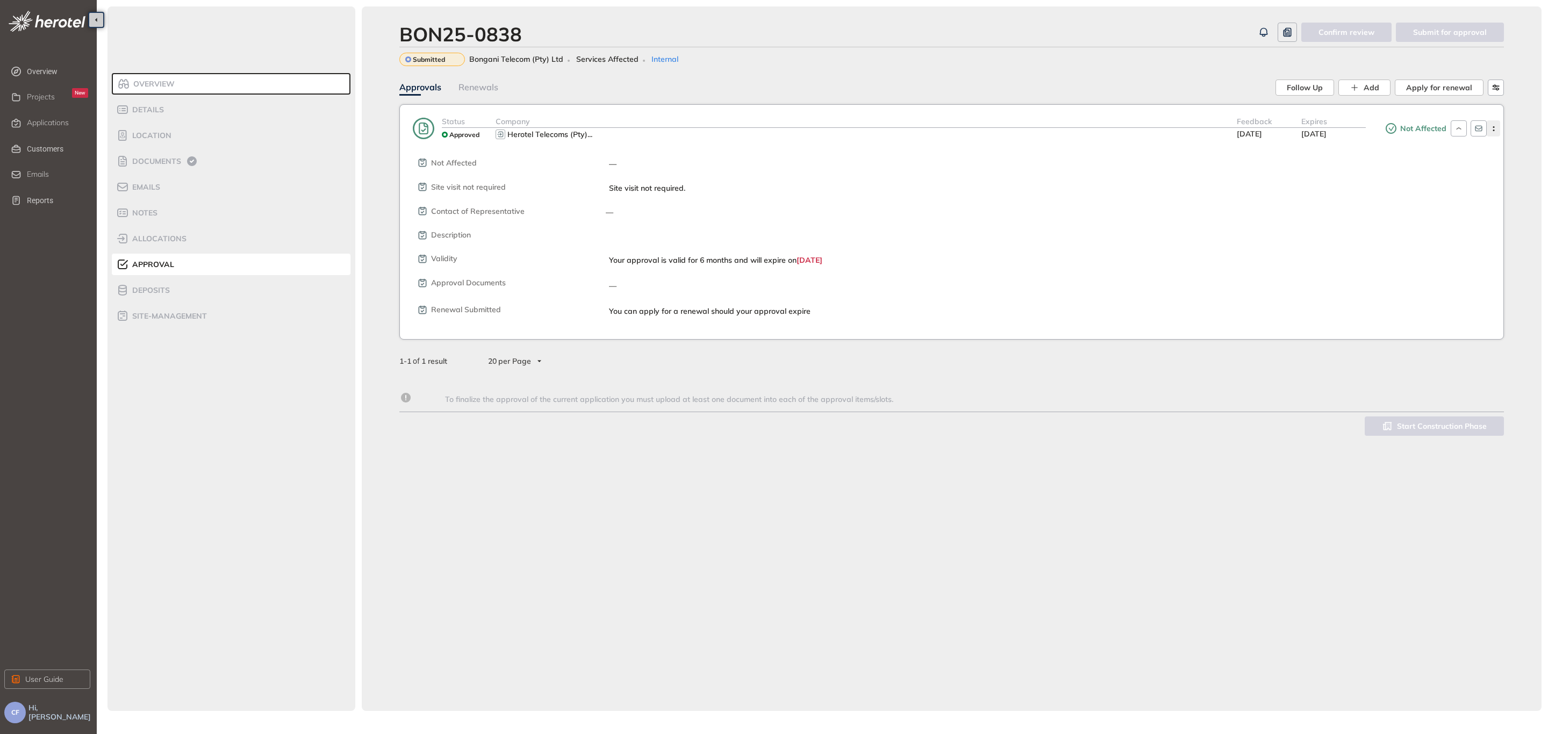
click at [1238, 131] on icon "button" at bounding box center [1493, 128] width 11 height 5
click at [1232, 198] on div "Not Affected — Site visit not required Site visit not required. Contact of Repr…" at bounding box center [959, 228] width 1087 height 174
click at [1238, 85] on button "button" at bounding box center [1496, 88] width 16 height 16
click at [1238, 177] on div "Not Affected — Site visit not required Site visit not required. Contact of Repr…" at bounding box center [959, 228] width 1087 height 174
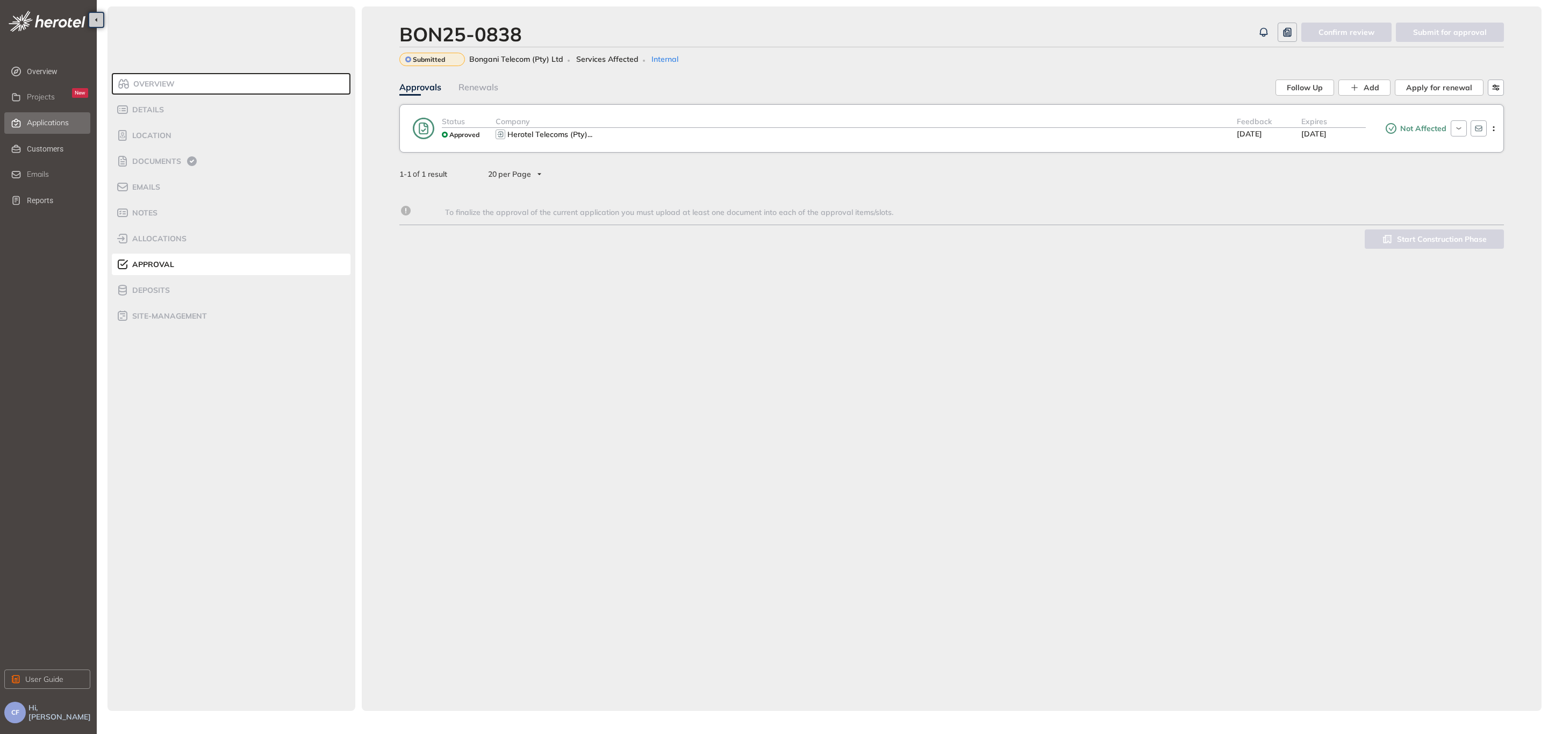
click at [56, 117] on div "Applications" at bounding box center [57, 123] width 61 height 18
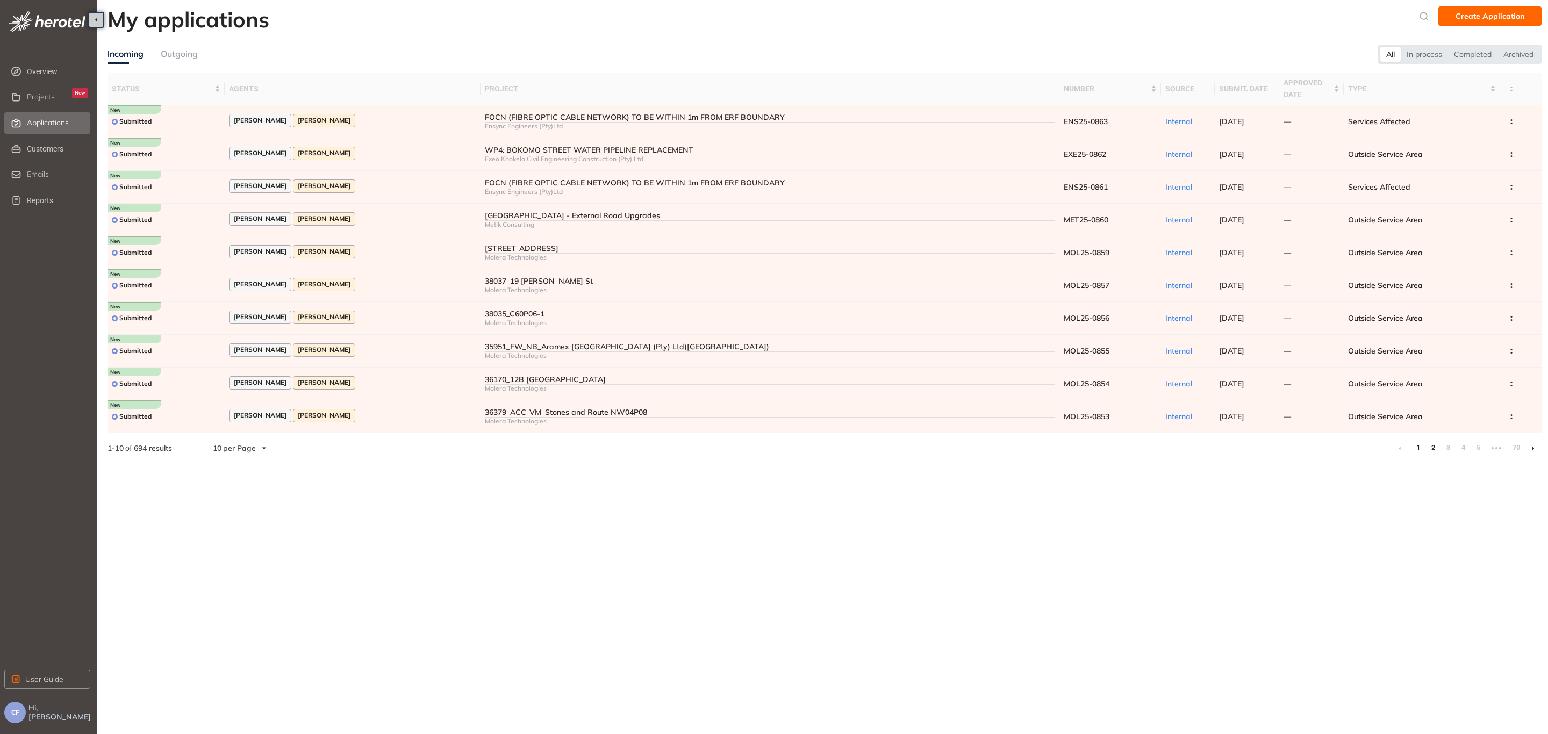
click at [1434, 450] on link "2" at bounding box center [1432, 448] width 11 height 16
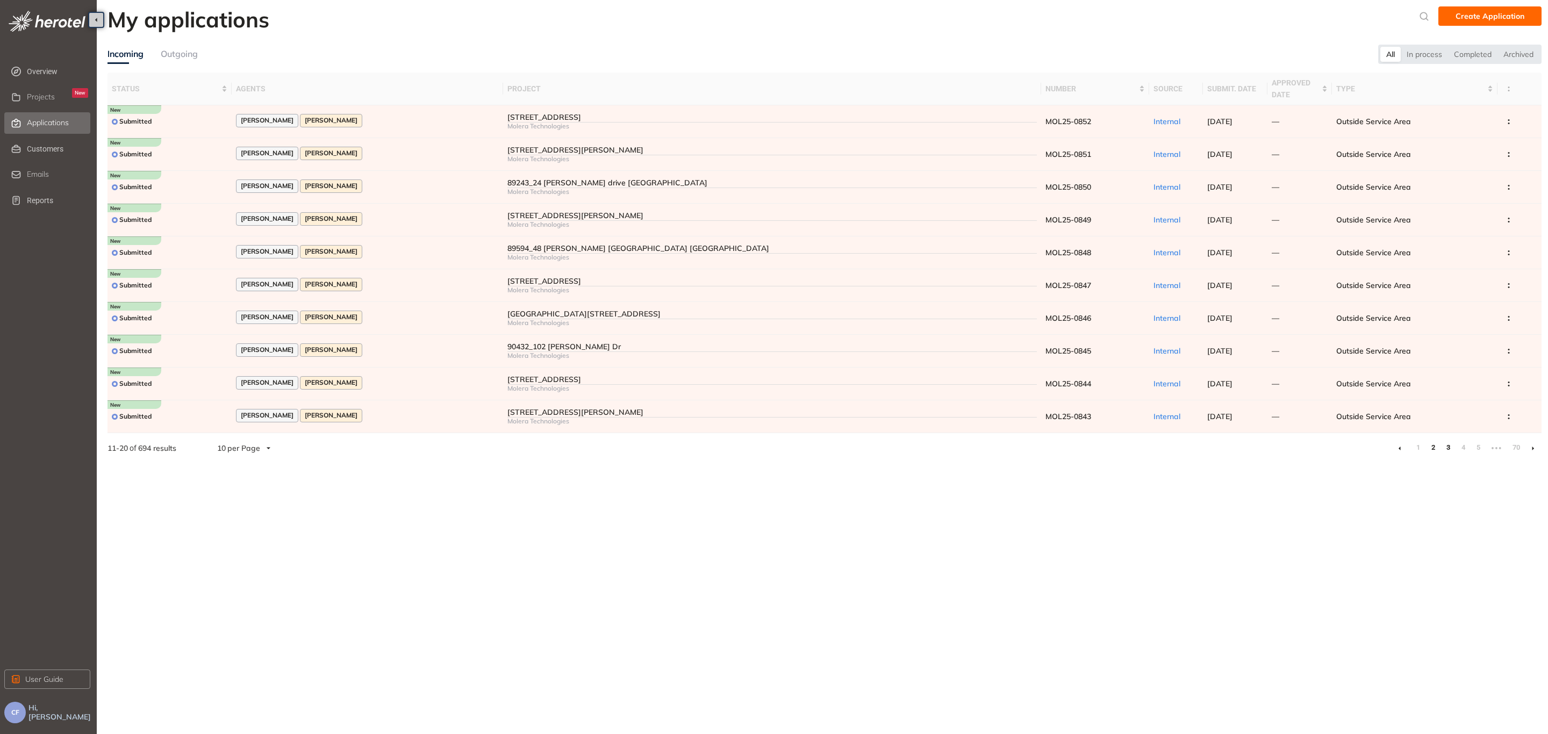
click at [1448, 444] on link "3" at bounding box center [1447, 448] width 11 height 16
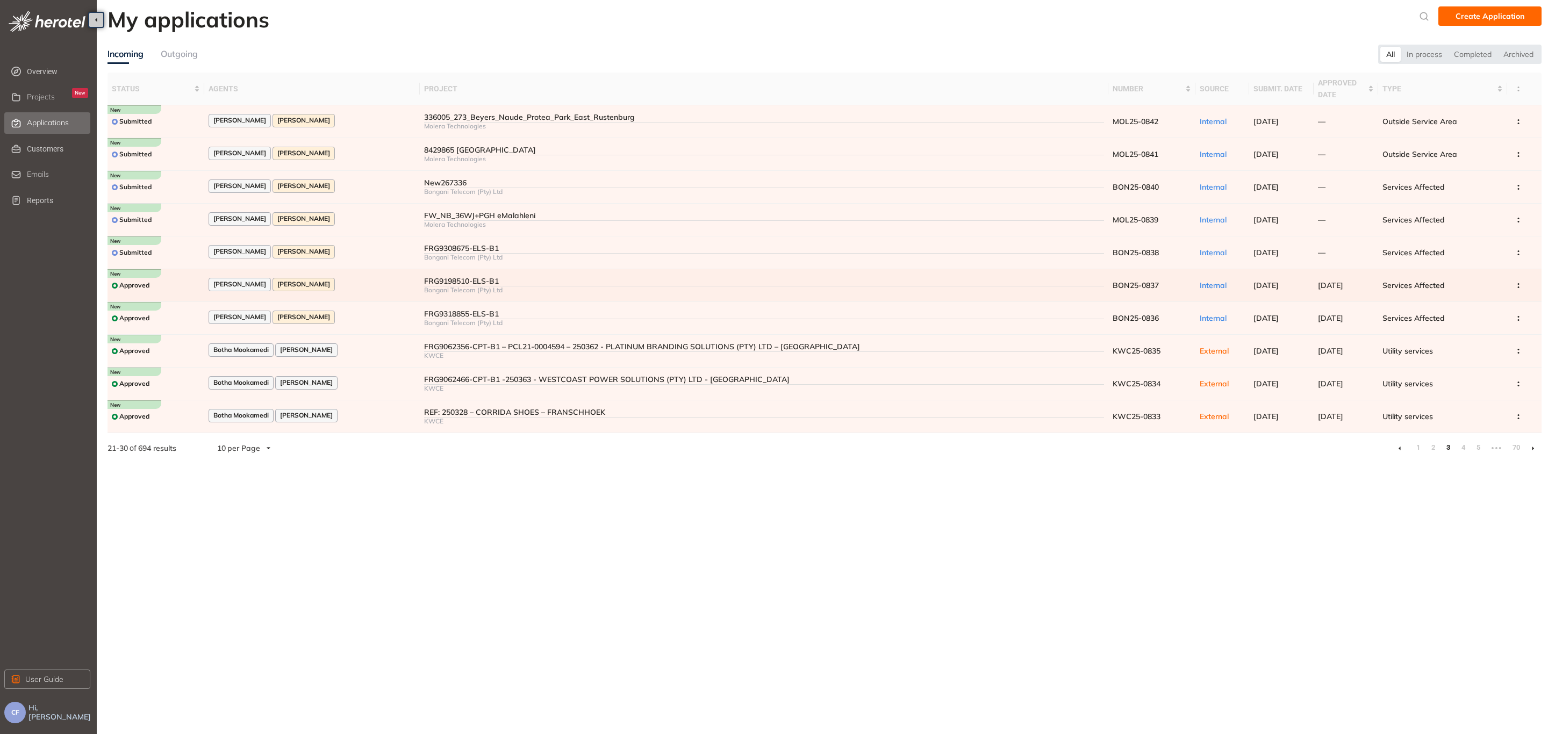
click at [378, 284] on div "[PERSON_NAME] [PERSON_NAME]" at bounding box center [312, 285] width 207 height 15
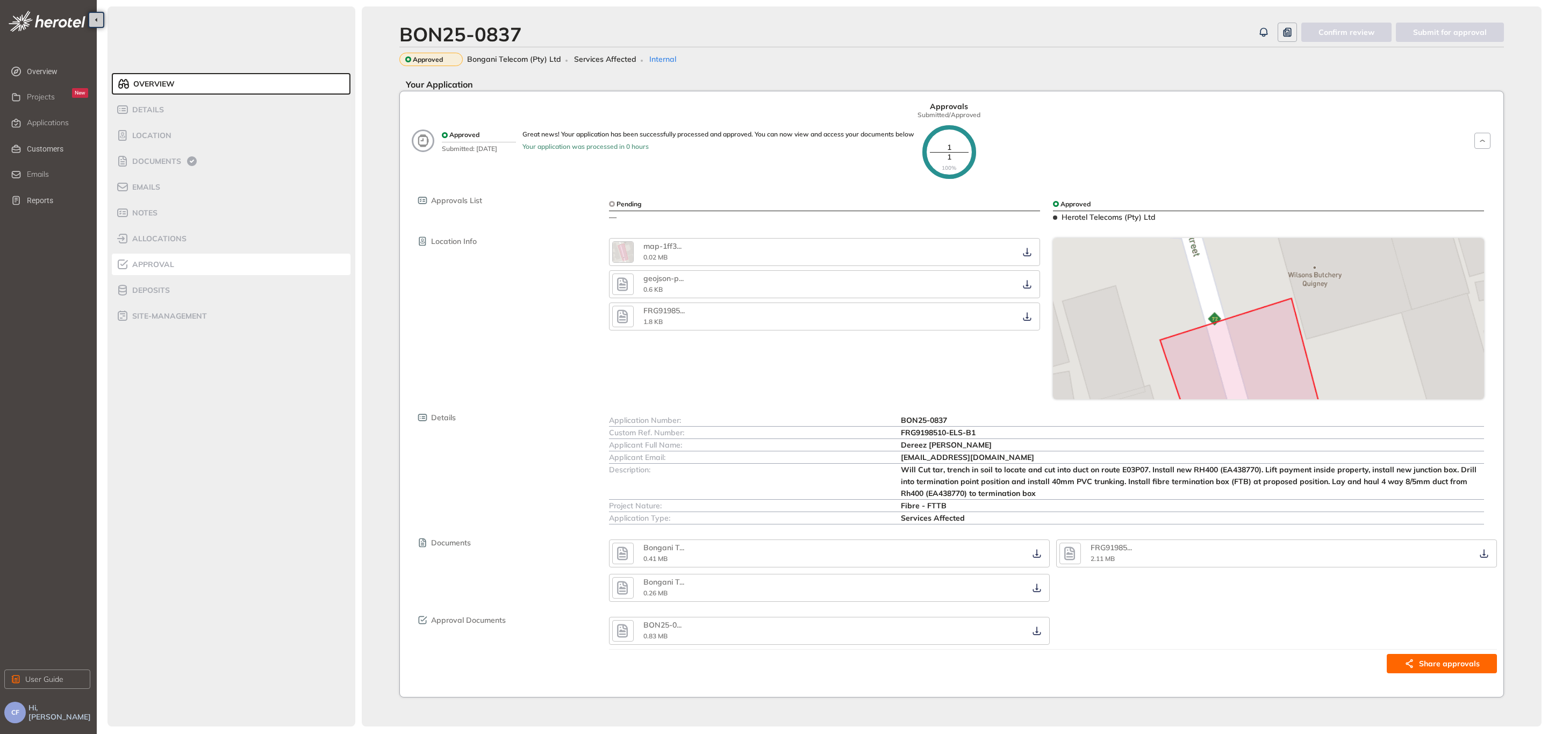
click at [161, 265] on span "Approval" at bounding box center [151, 264] width 45 height 9
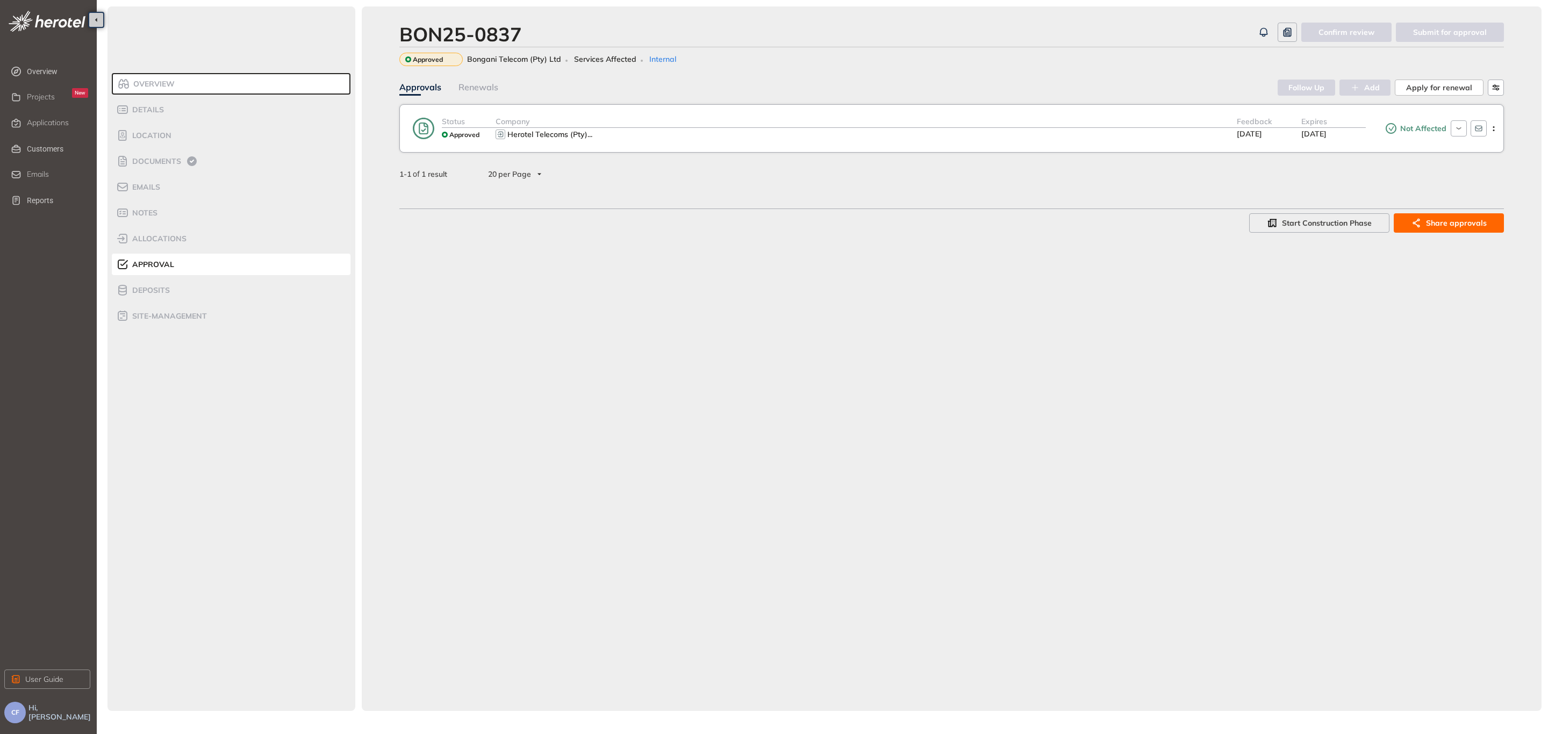
click at [669, 126] on div "Company" at bounding box center [865, 122] width 741 height 12
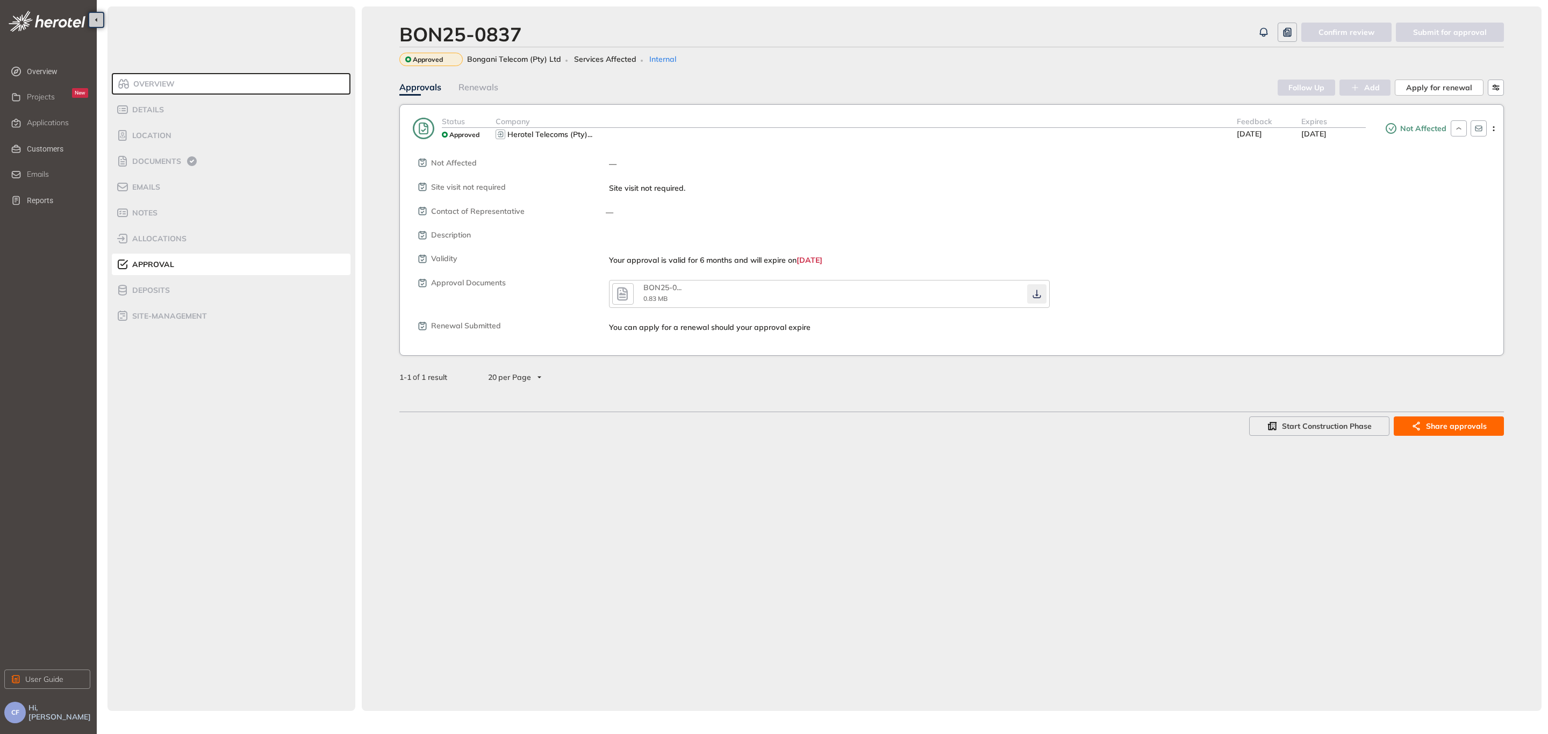
click at [1036, 292] on icon "button" at bounding box center [1036, 294] width 11 height 9
click at [44, 127] on div "Applications" at bounding box center [57, 123] width 61 height 18
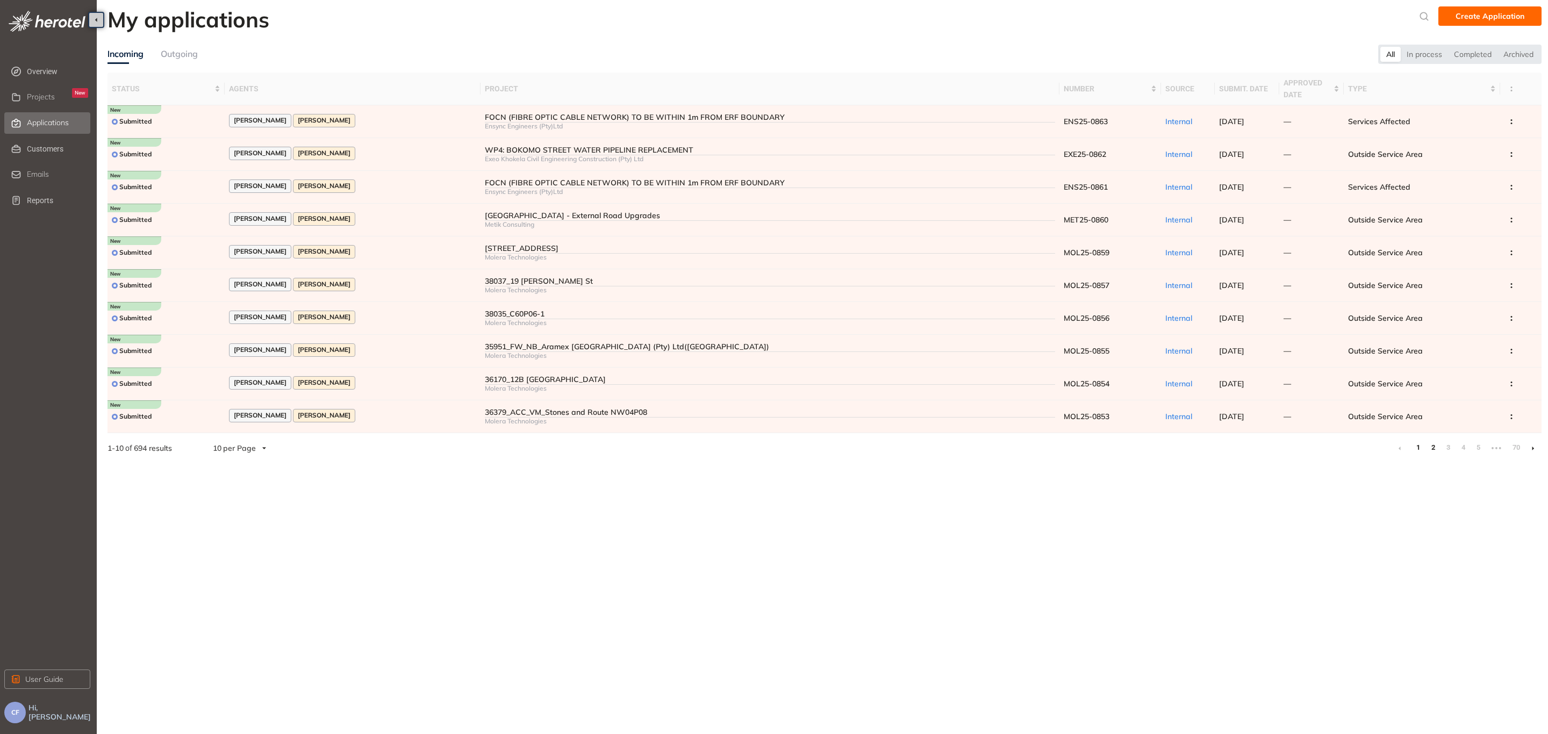
click at [1430, 445] on link "2" at bounding box center [1432, 448] width 11 height 16
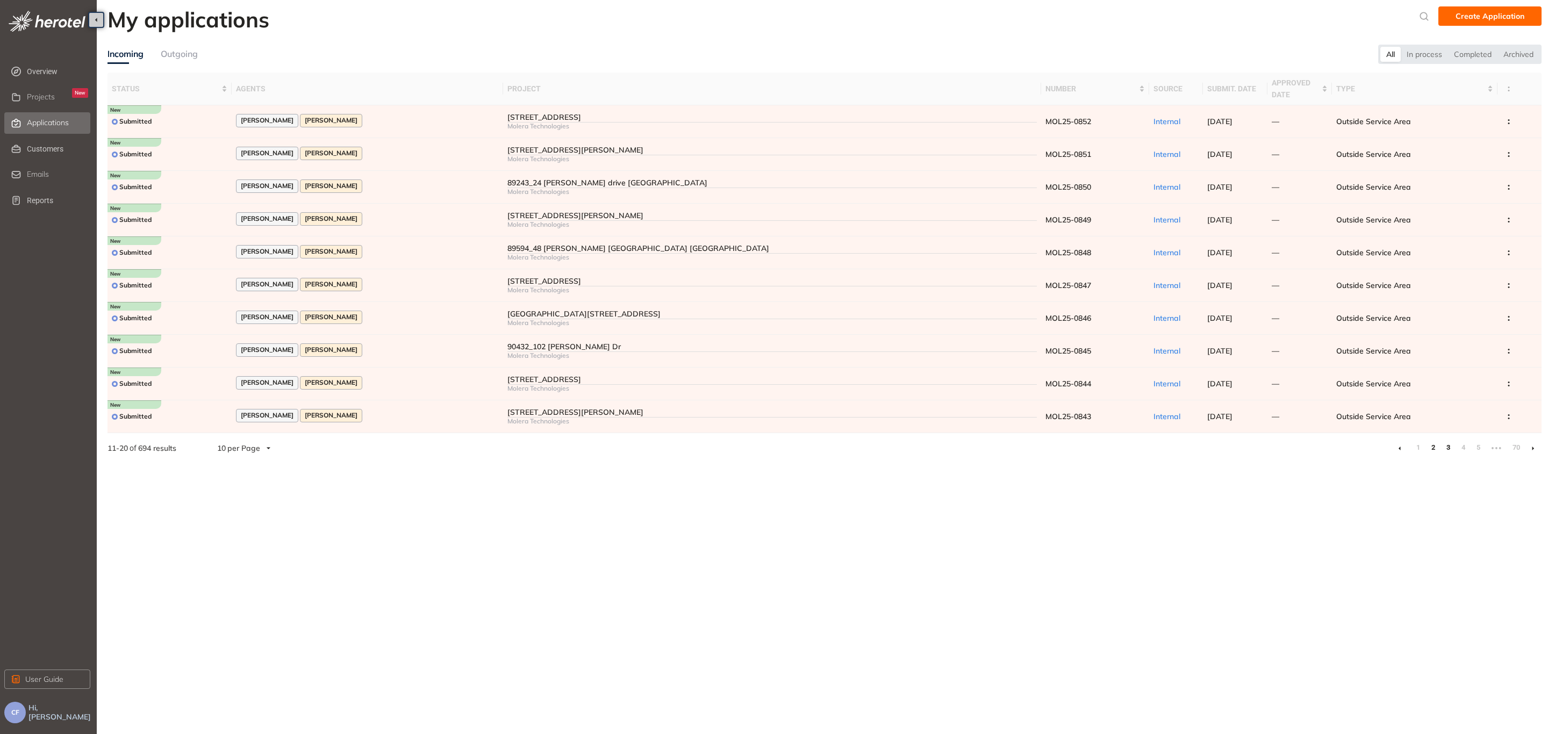
click at [1442, 450] on link "3" at bounding box center [1447, 448] width 11 height 16
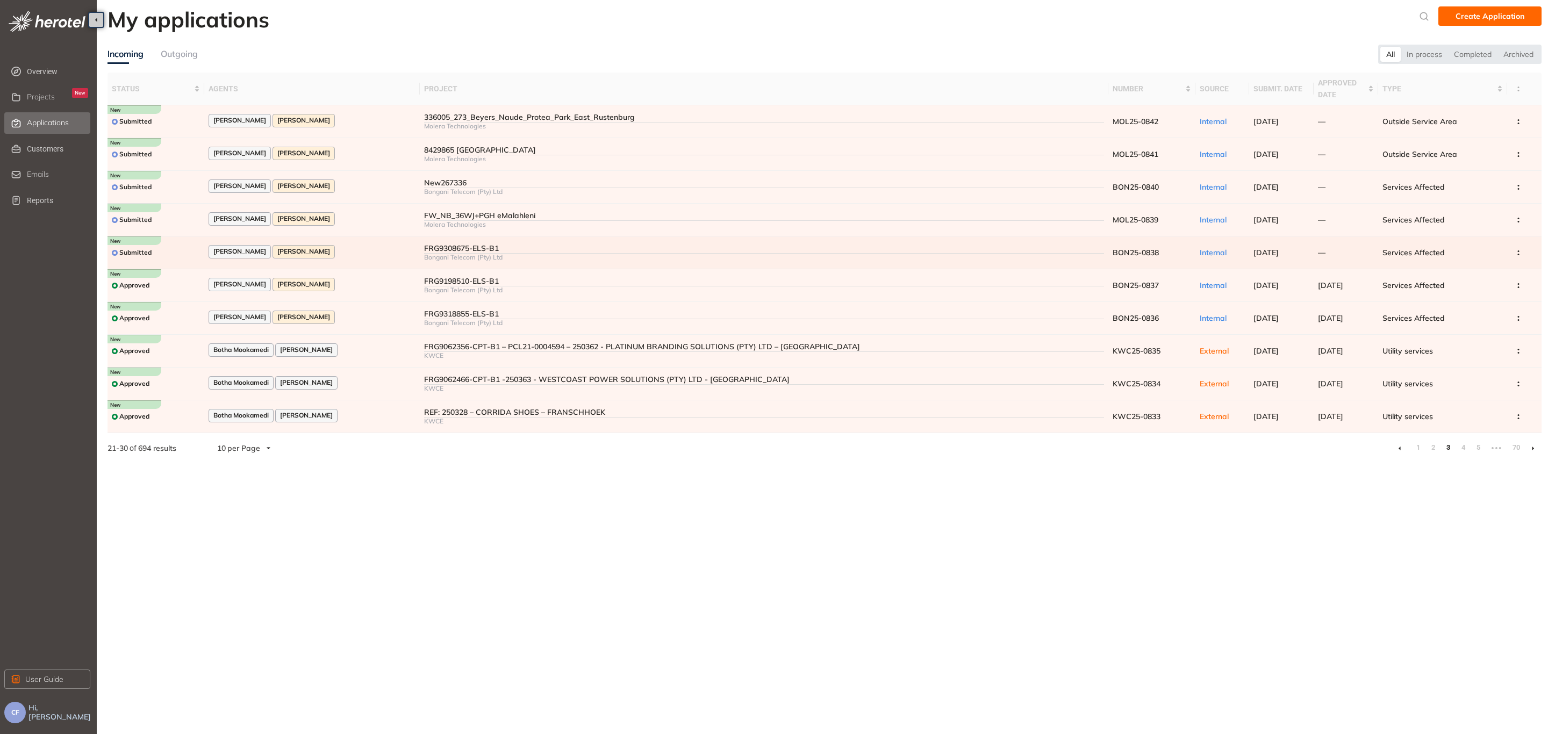
click at [369, 248] on div "[PERSON_NAME] [PERSON_NAME]" at bounding box center [312, 252] width 207 height 15
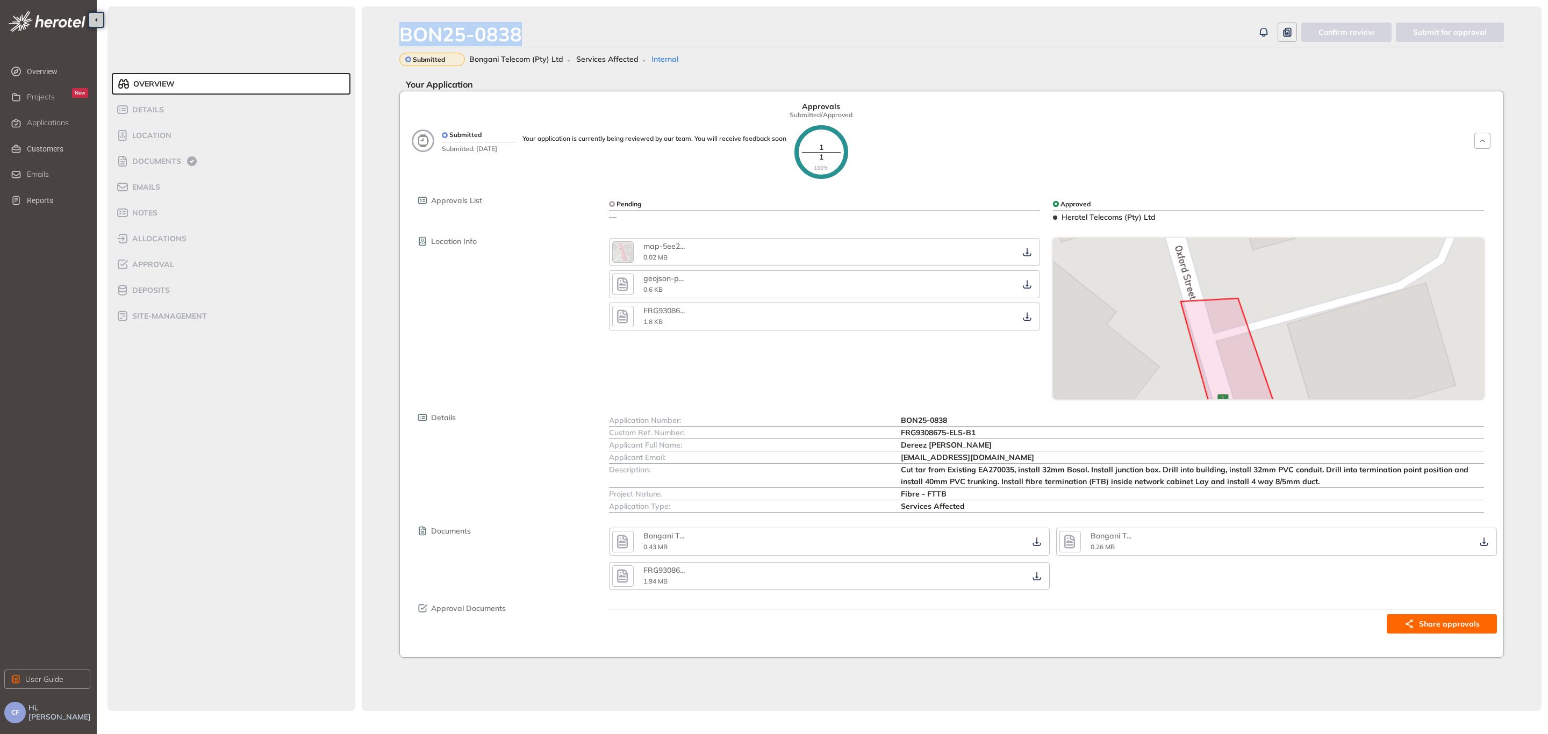
drag, startPoint x: 522, startPoint y: 34, endPoint x: 396, endPoint y: 31, distance: 126.9
click at [396, 31] on div "BON25-0838 Confirm review Submit for approval Submitted Bongani Telecom (Pty) L…" at bounding box center [952, 358] width 1180 height 705
copy div "BON25-0838"
click at [56, 118] on span "Applications" at bounding box center [48, 122] width 42 height 9
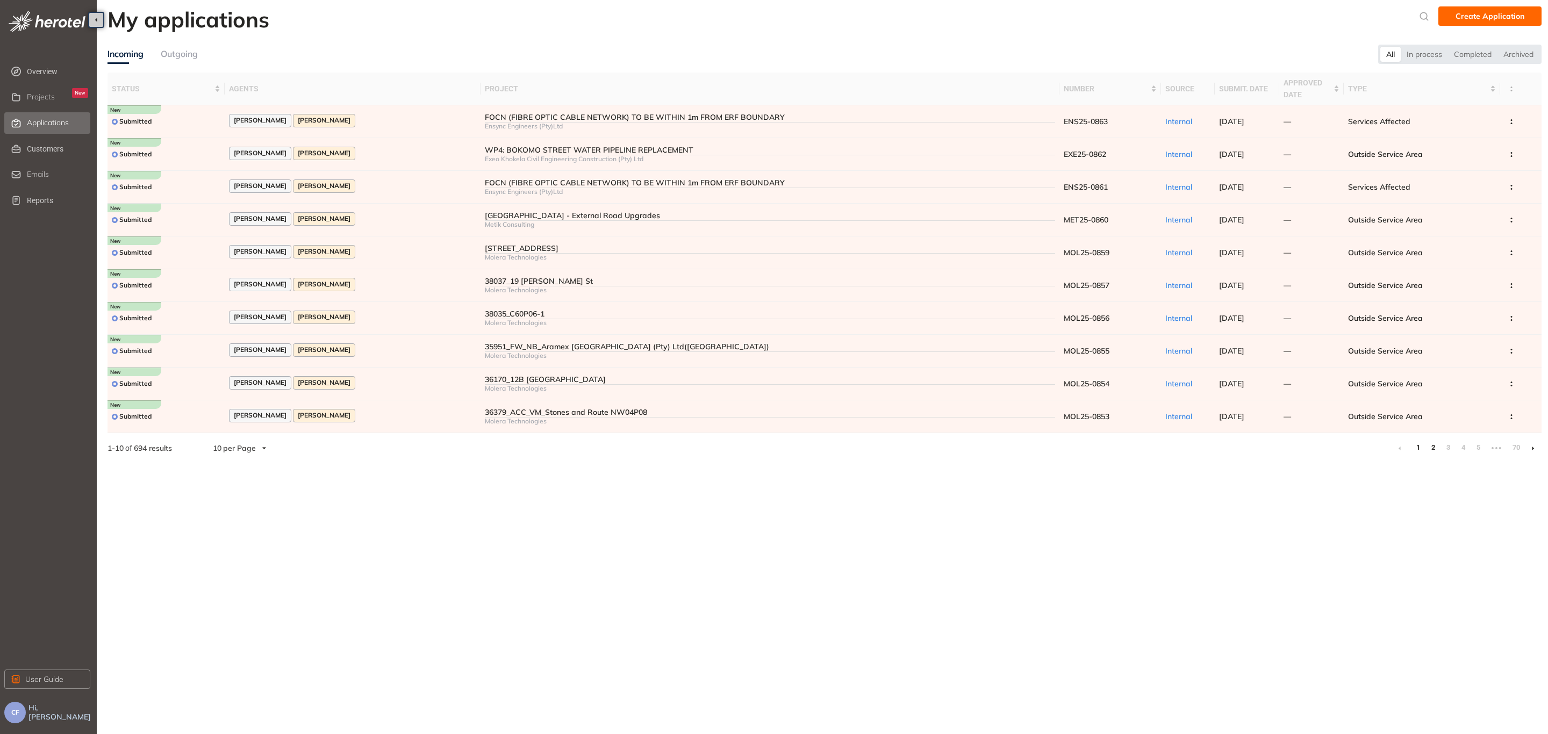
click at [1433, 445] on link "2" at bounding box center [1432, 448] width 11 height 16
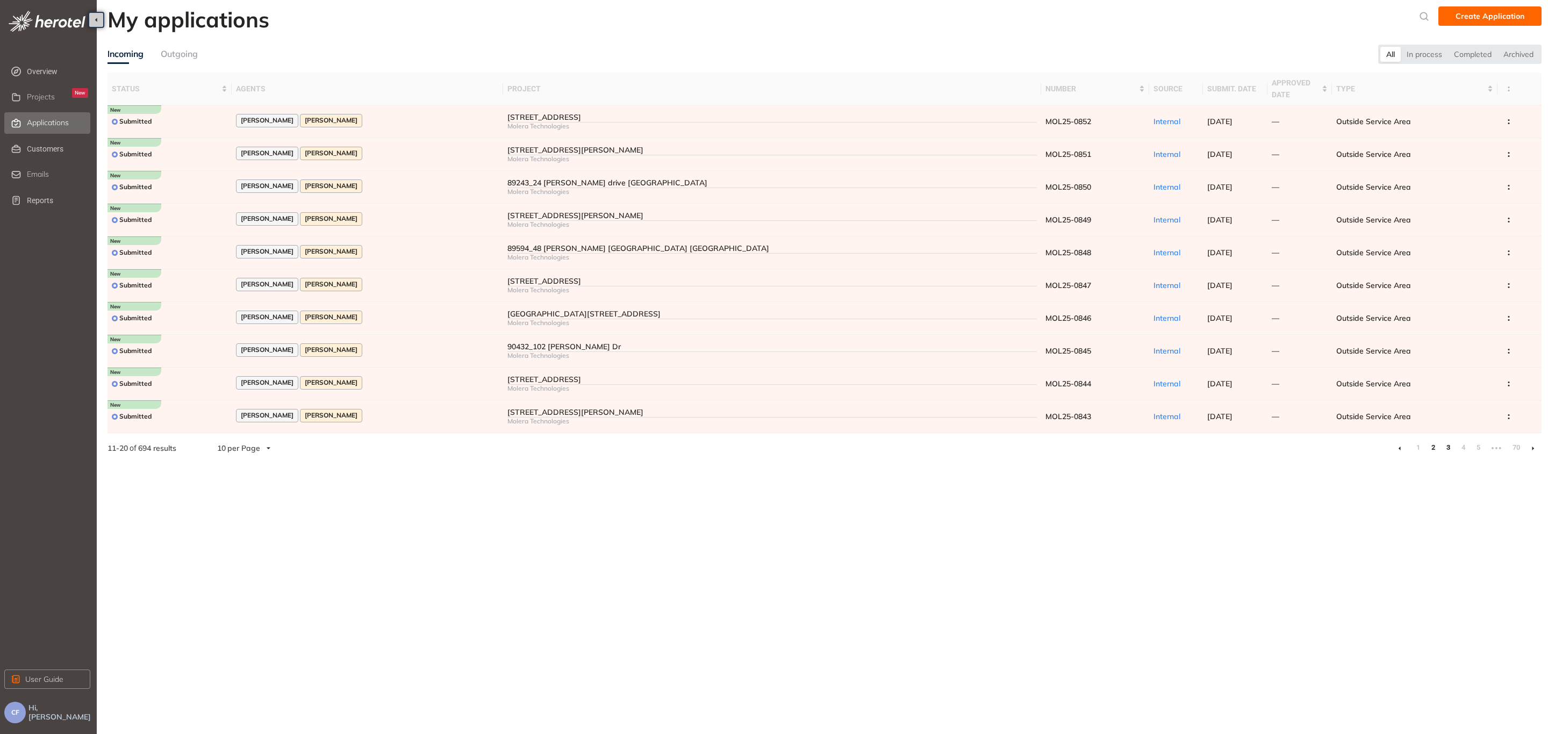
click at [1447, 449] on link "3" at bounding box center [1447, 448] width 11 height 16
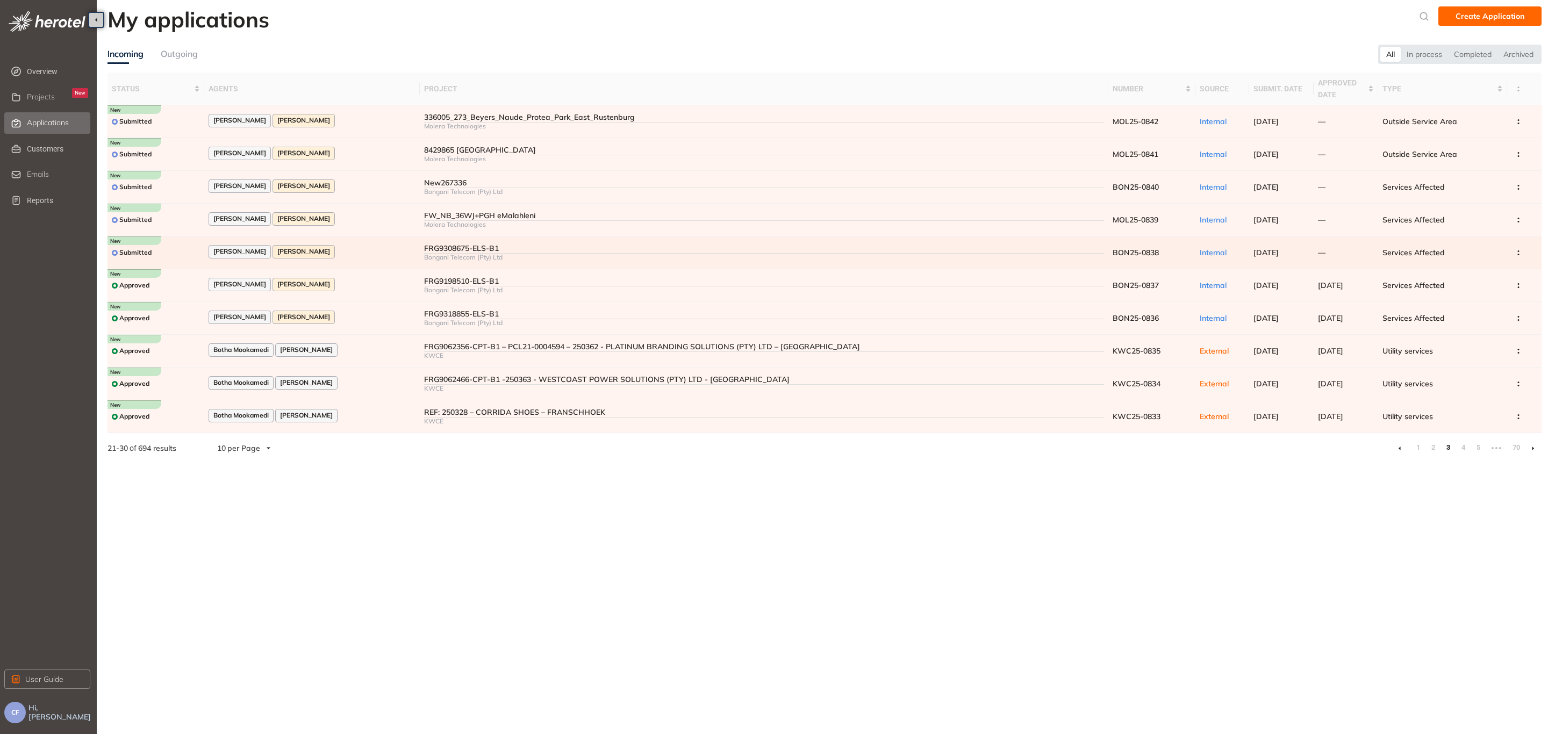
click at [382, 243] on td "[PERSON_NAME] [PERSON_NAME]" at bounding box center [311, 252] width 215 height 33
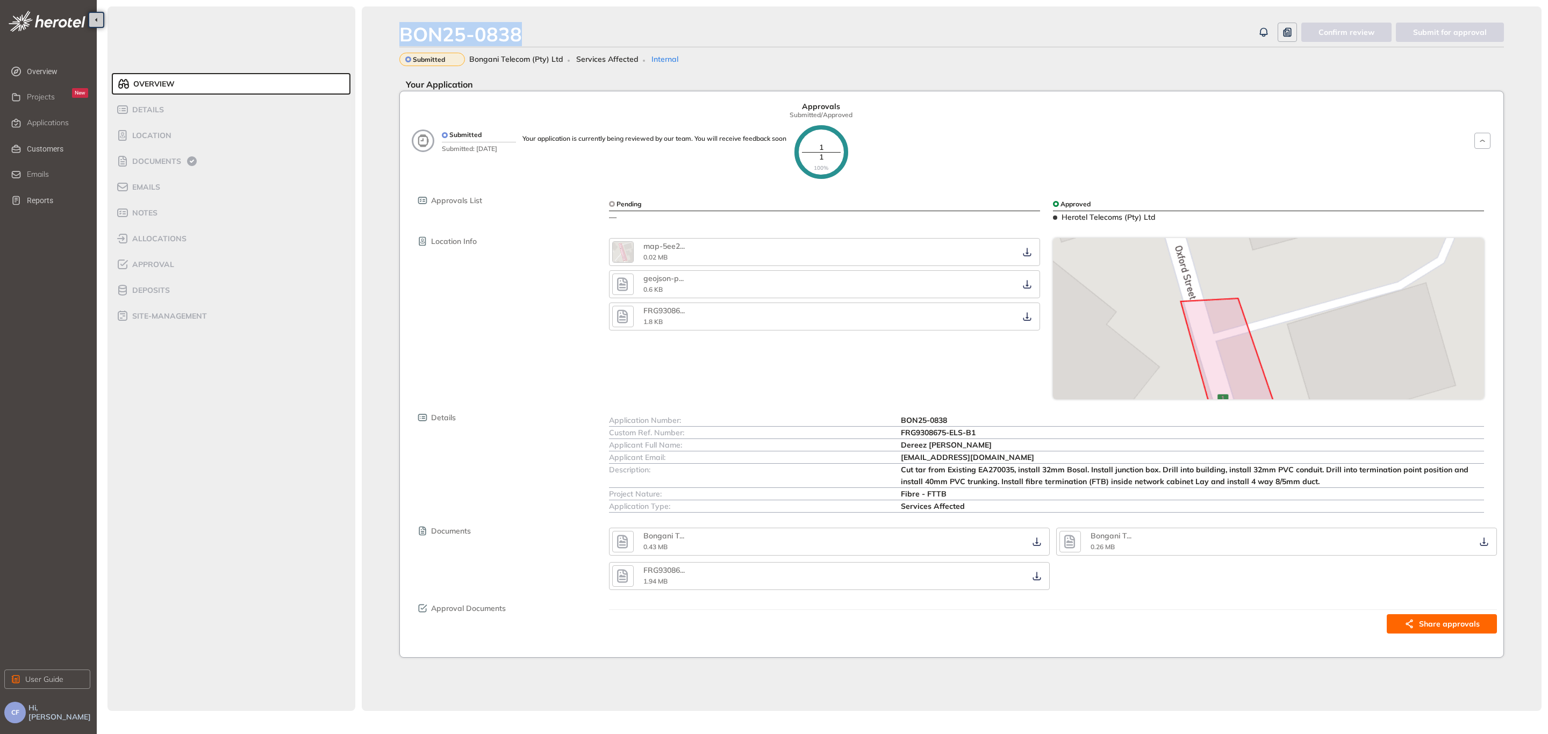
drag, startPoint x: 529, startPoint y: 32, endPoint x: 386, endPoint y: 27, distance: 143.0
click at [386, 27] on div "BON25-0838 Confirm review Submit for approval Submitted Bongani Telecom (Pty) L…" at bounding box center [952, 358] width 1180 height 705
copy div "BON25-0838"
click at [149, 104] on div "Details" at bounding box center [161, 109] width 91 height 13
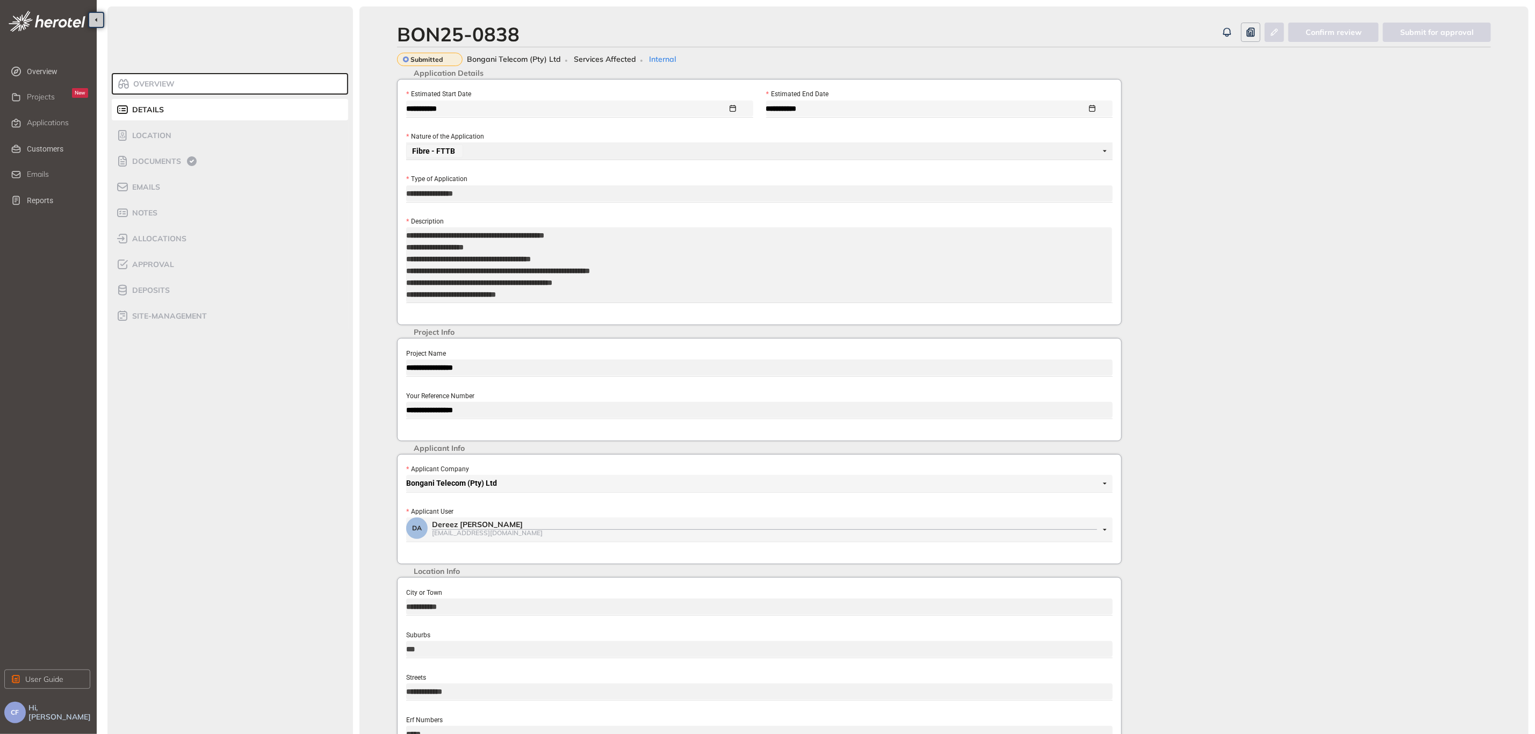
click at [387, 412] on div "**********" at bounding box center [944, 409] width 1169 height 807
click at [156, 158] on span "Documents" at bounding box center [155, 161] width 52 height 9
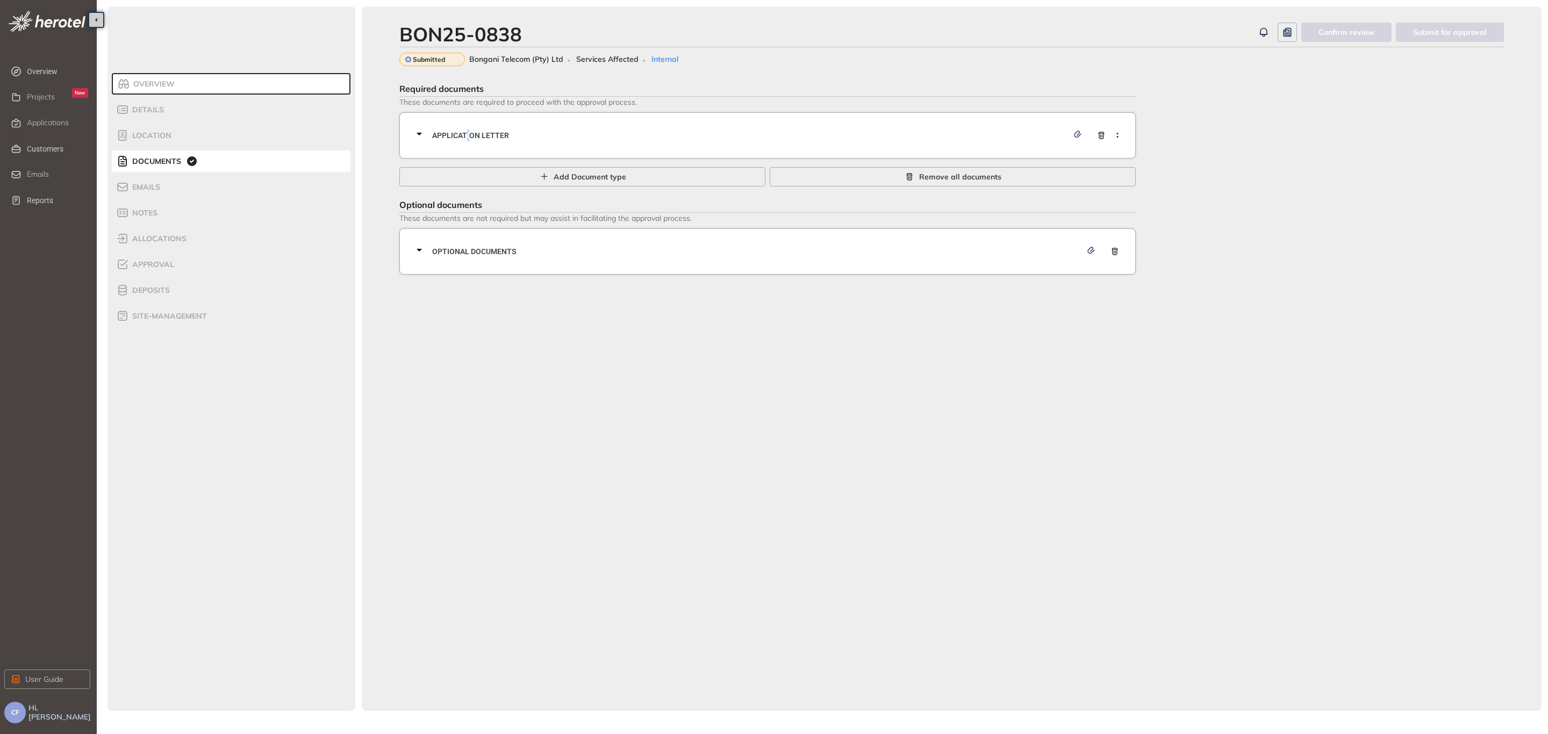
click at [468, 136] on span "Application letter" at bounding box center [750, 136] width 636 height 12
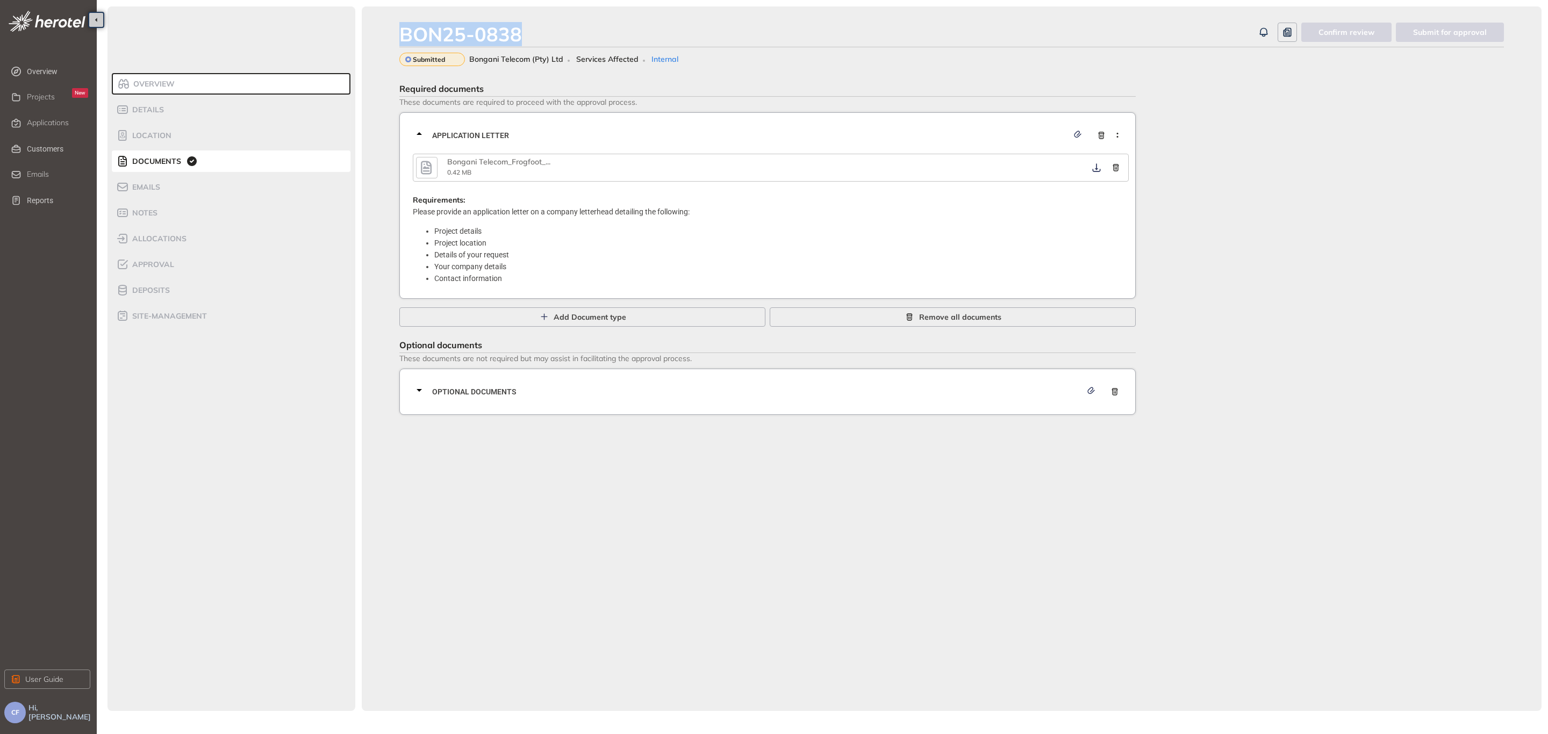
drag, startPoint x: 520, startPoint y: 33, endPoint x: 390, endPoint y: 33, distance: 130.1
click at [390, 33] on div "BON25-0838 Confirm review Submit for approval Submitted Bongani Telecom (Pty) L…" at bounding box center [952, 358] width 1180 height 705
copy div "BON25-0838"
click at [40, 121] on span "Applications" at bounding box center [48, 122] width 42 height 9
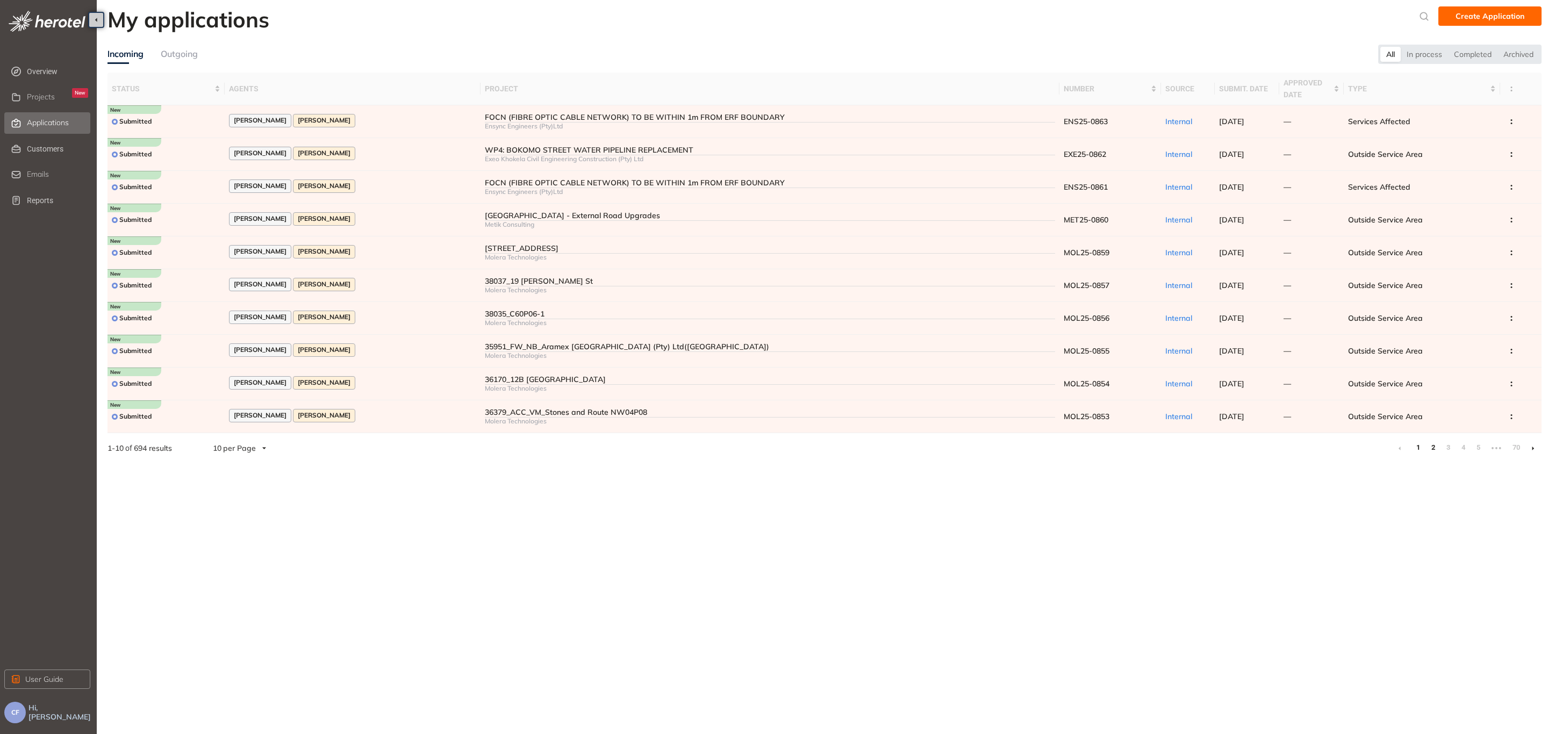
click at [1435, 447] on link "2" at bounding box center [1432, 448] width 11 height 16
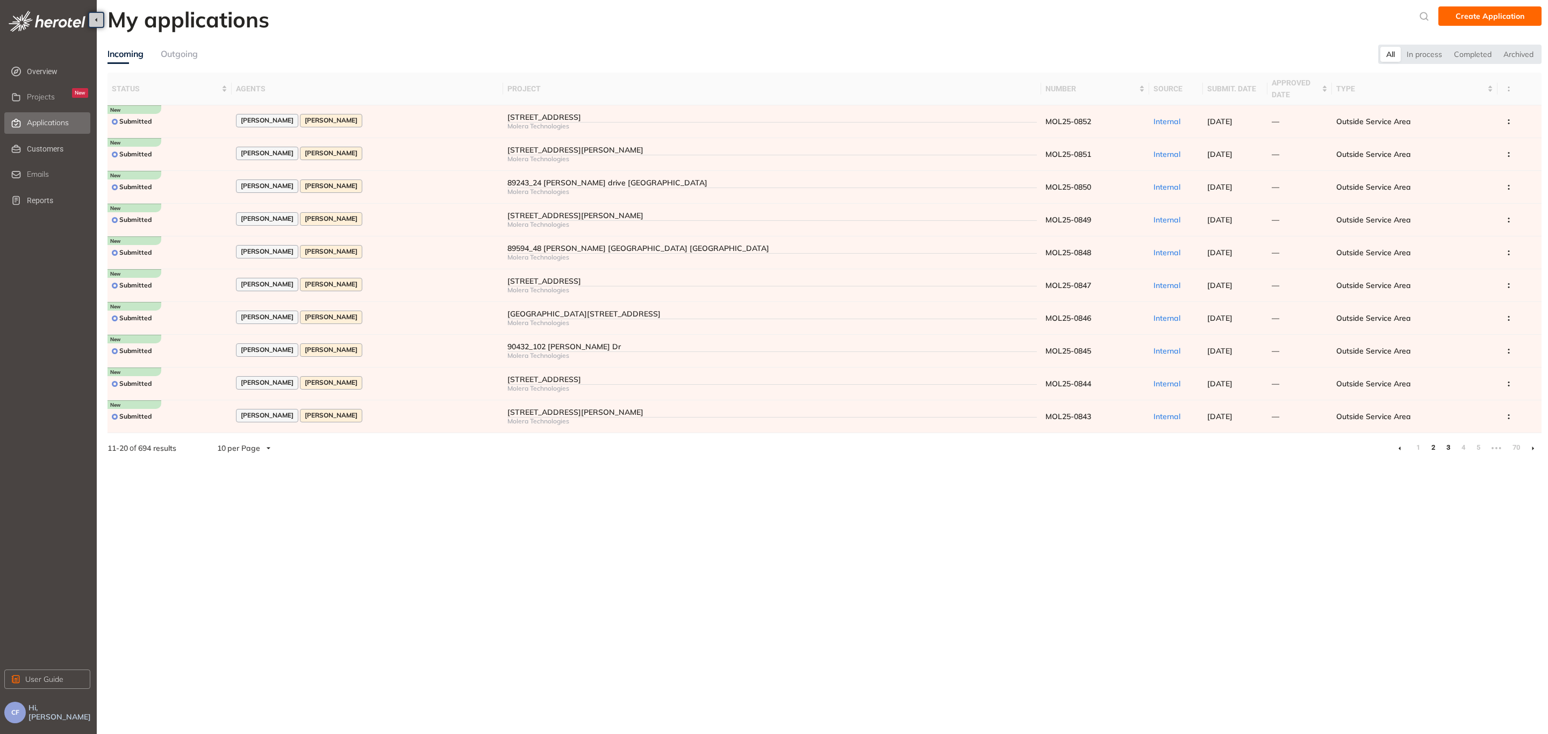
click at [1448, 444] on link "3" at bounding box center [1447, 448] width 11 height 16
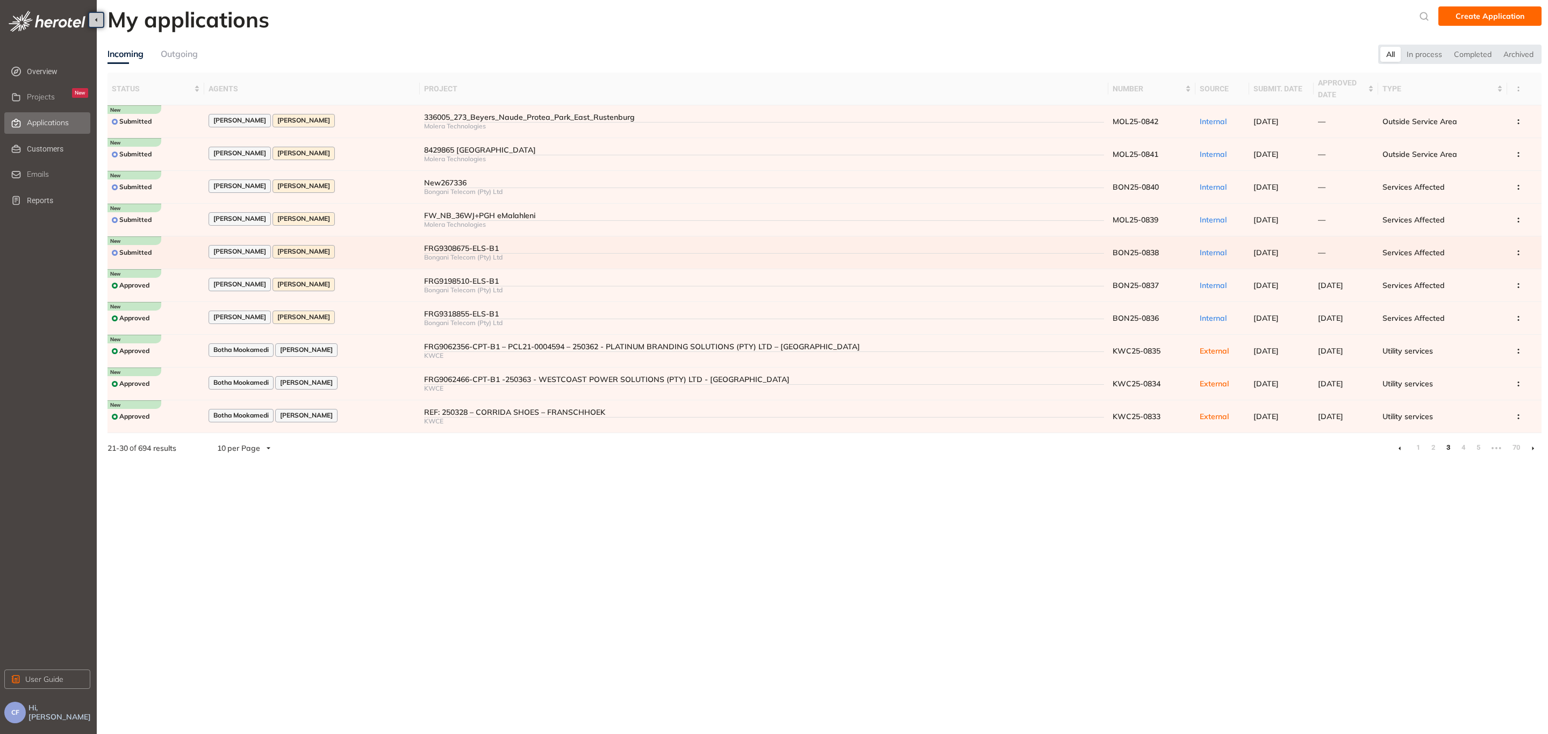
click at [364, 245] on div "[PERSON_NAME] [PERSON_NAME]" at bounding box center [312, 252] width 207 height 15
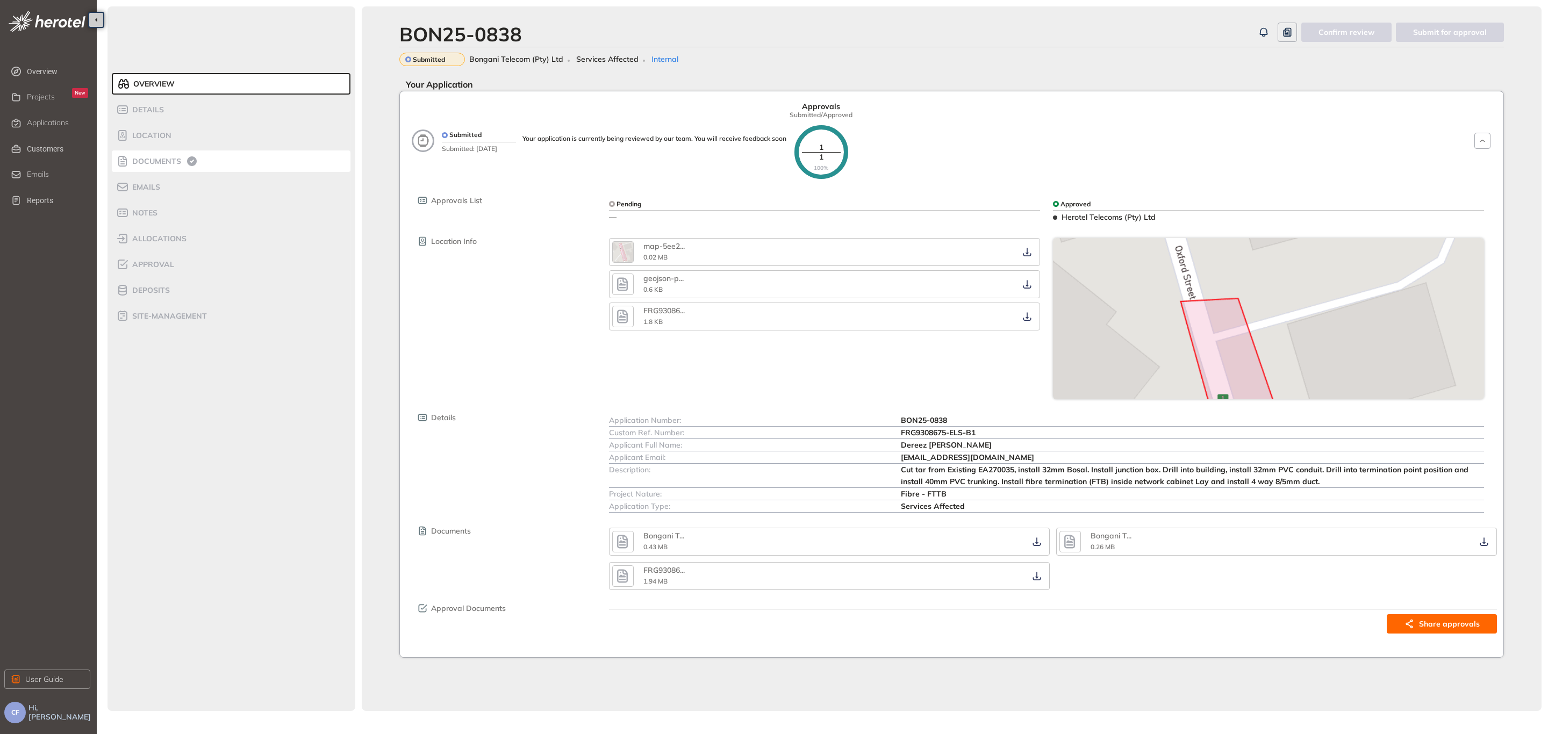
click at [163, 164] on span "Documents" at bounding box center [155, 161] width 52 height 9
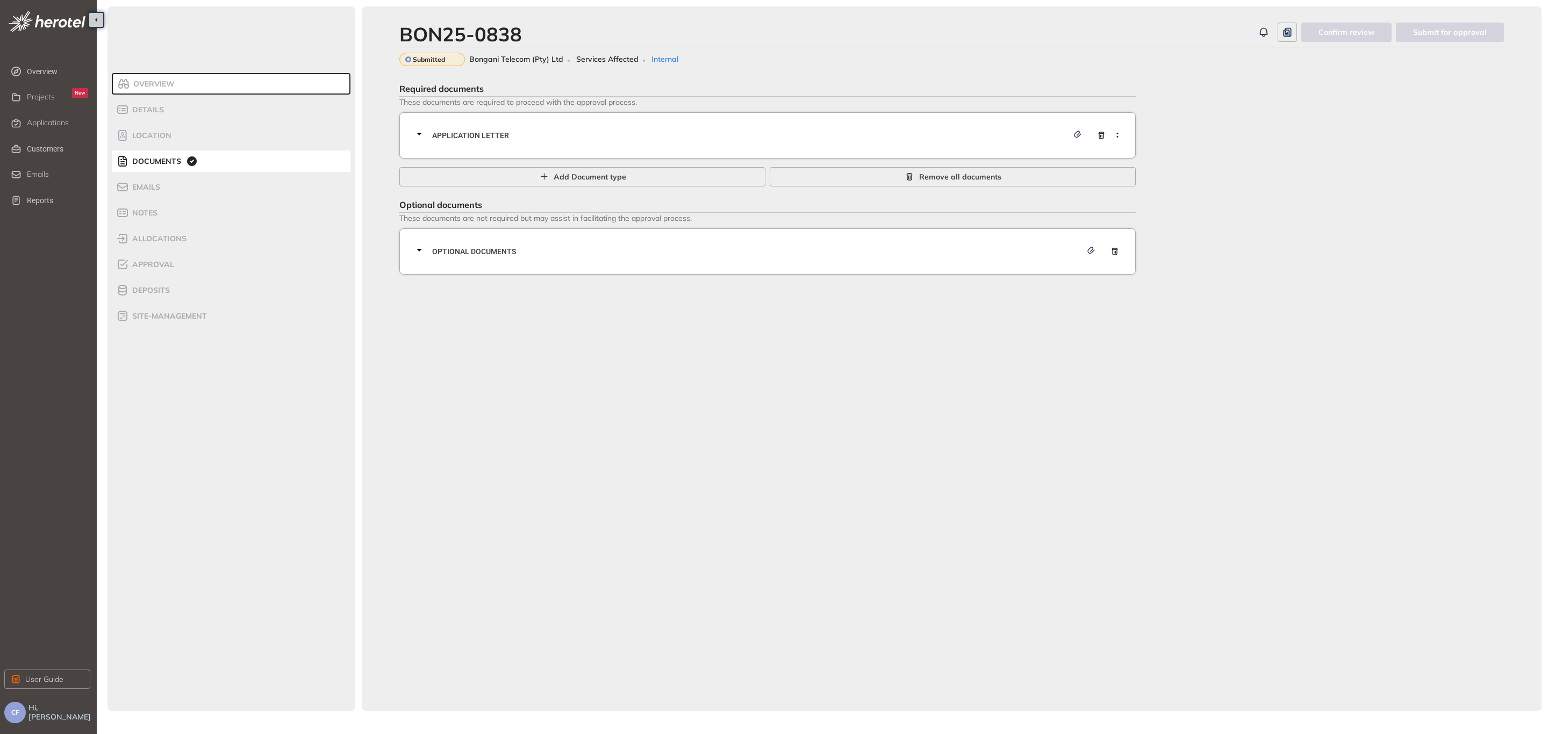
click at [514, 135] on span "Application letter" at bounding box center [750, 136] width 636 height 12
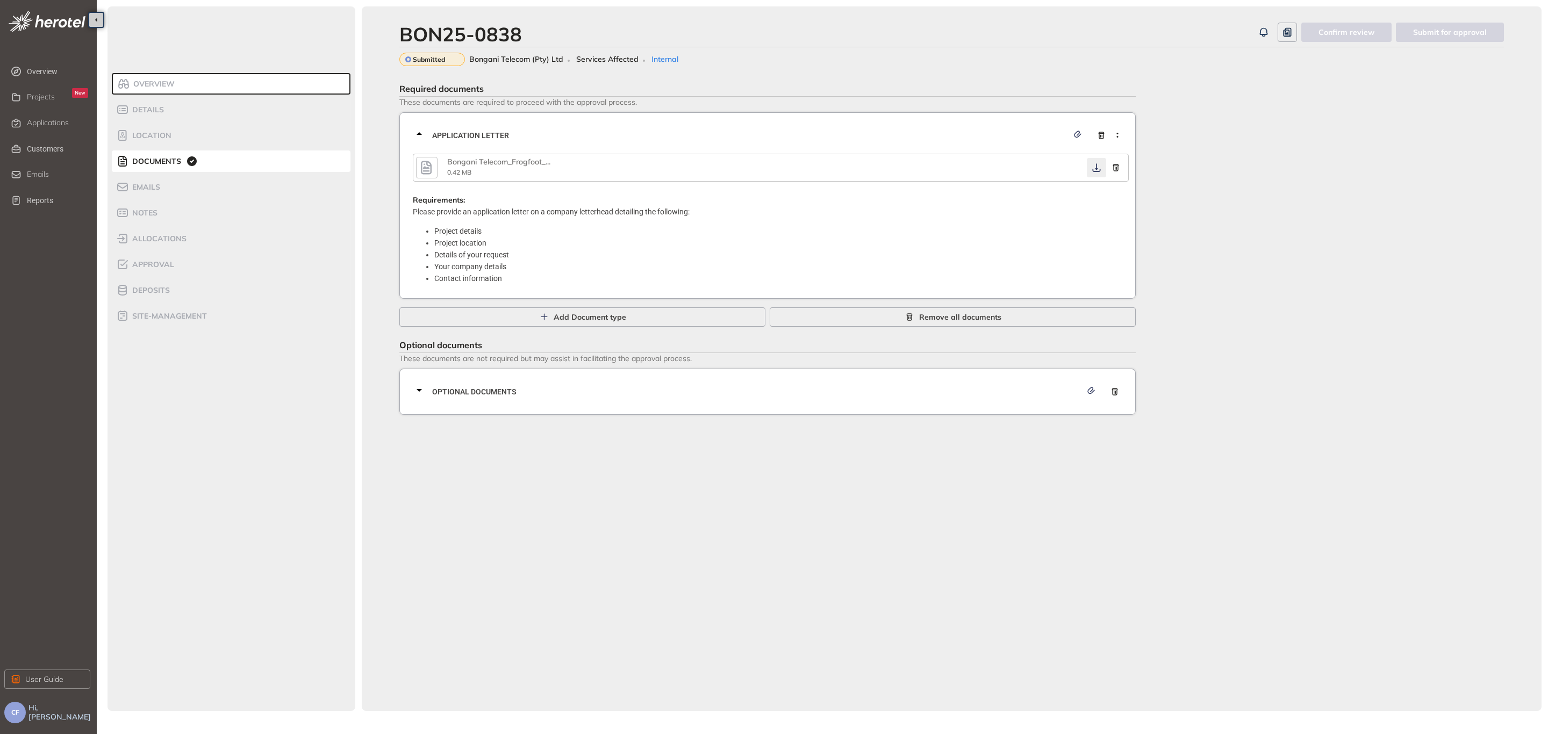
click at [1095, 167] on icon "button" at bounding box center [1096, 167] width 11 height 9
click at [775, 380] on div "Optional documents" at bounding box center [771, 392] width 716 height 32
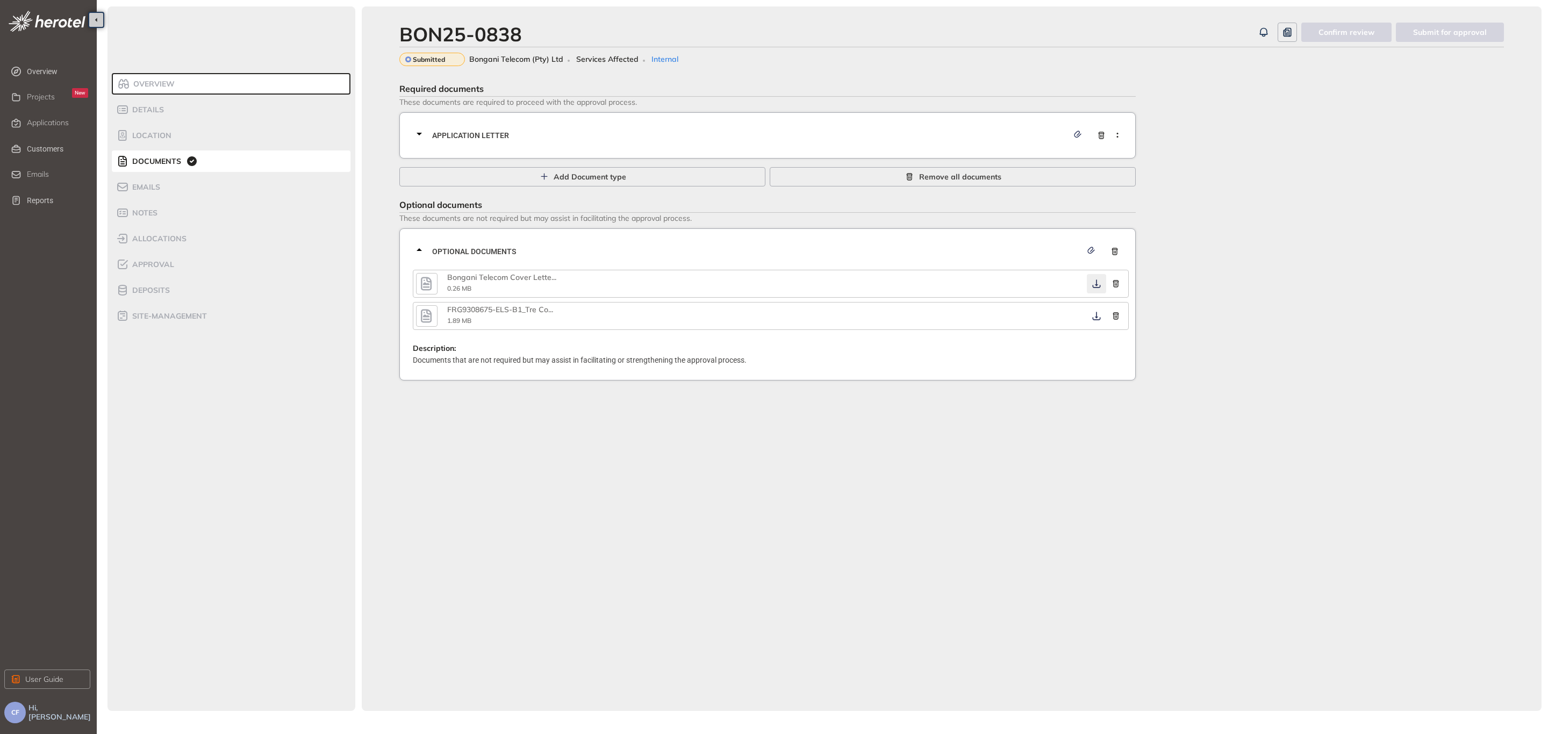
click at [1096, 279] on icon "button" at bounding box center [1096, 283] width 8 height 9
click at [1098, 315] on icon "button" at bounding box center [1096, 316] width 11 height 9
click at [156, 258] on div "Approval" at bounding box center [161, 264] width 91 height 13
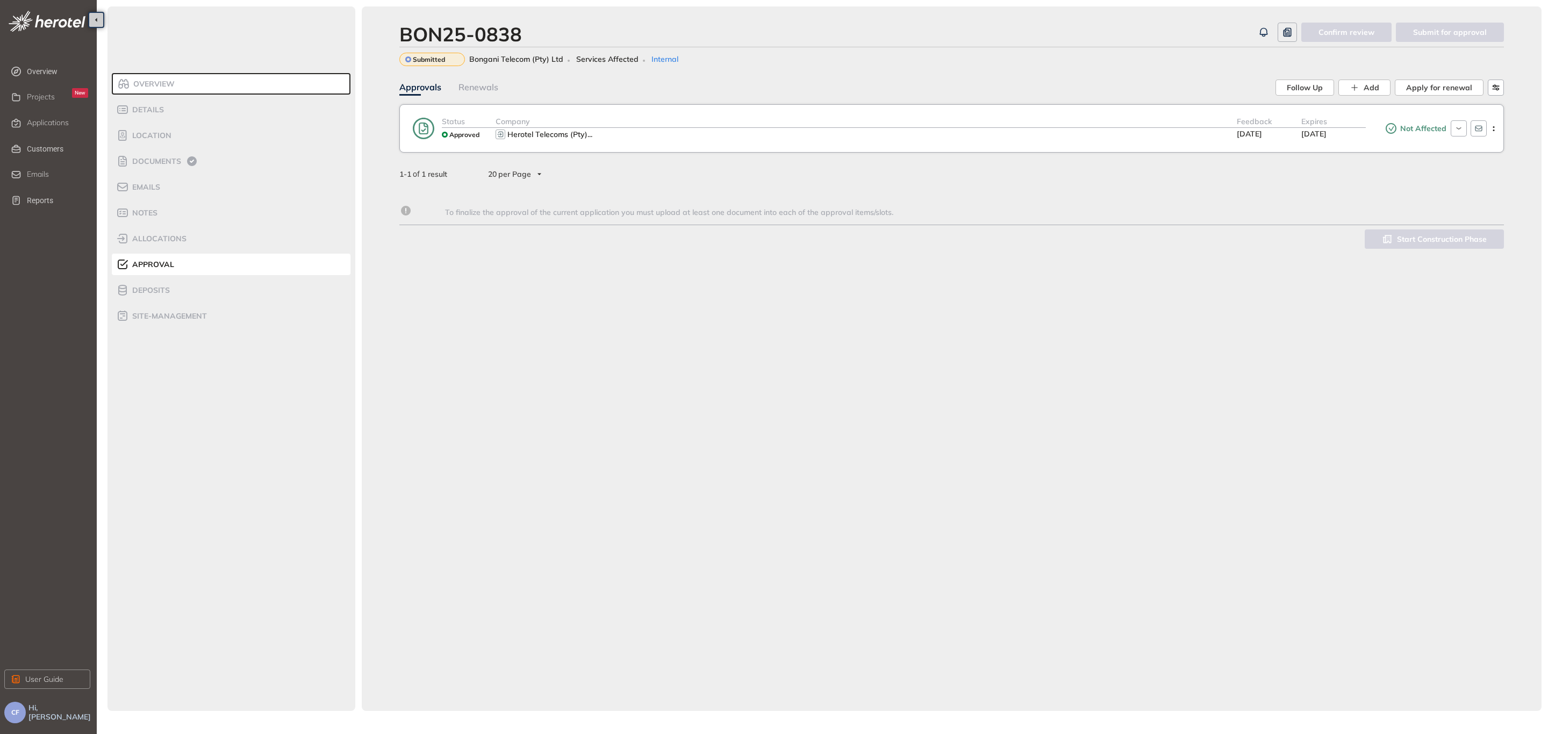
click at [1247, 132] on span "[DATE]" at bounding box center [1249, 134] width 25 height 10
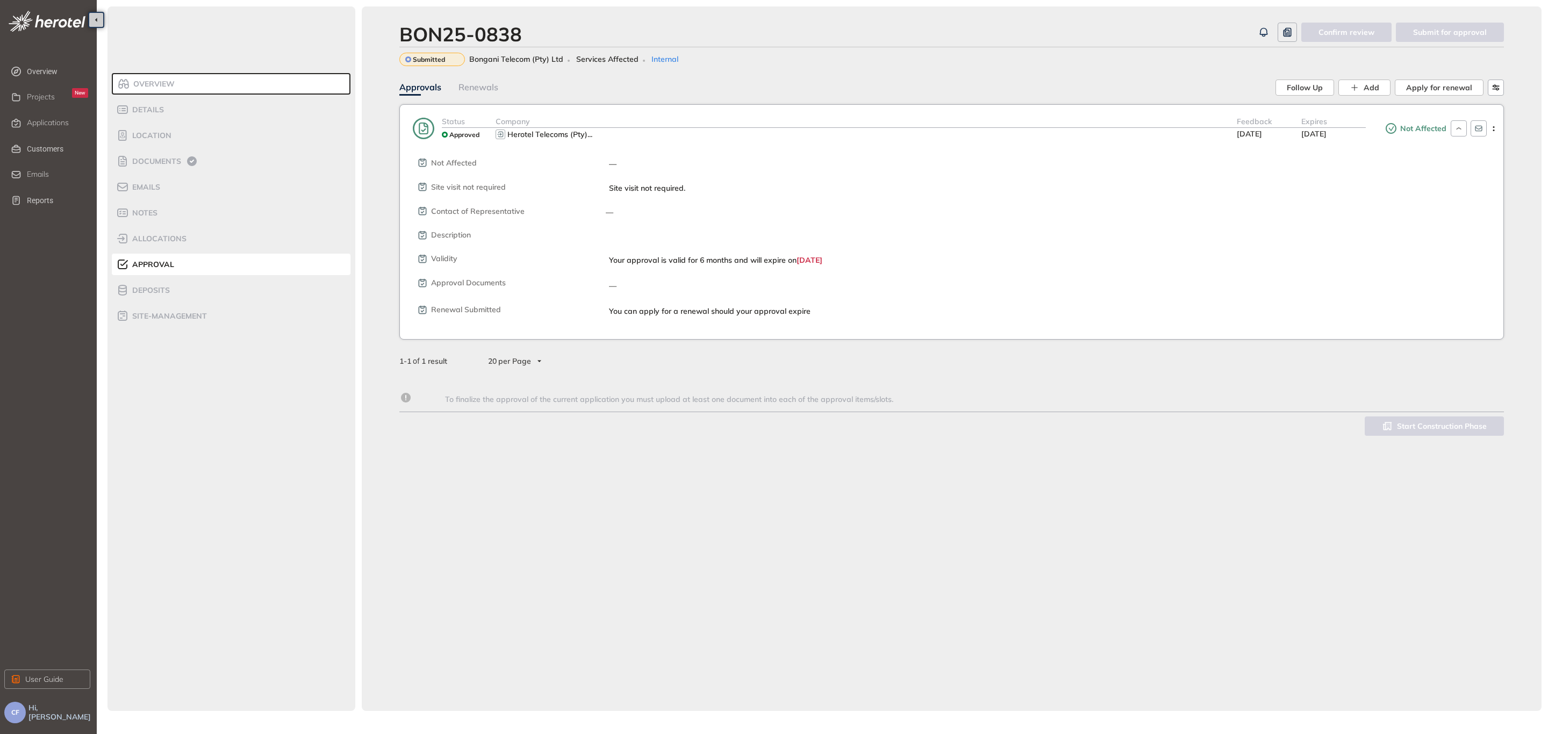
click at [219, 79] on li "Overview" at bounding box center [231, 83] width 239 height 21
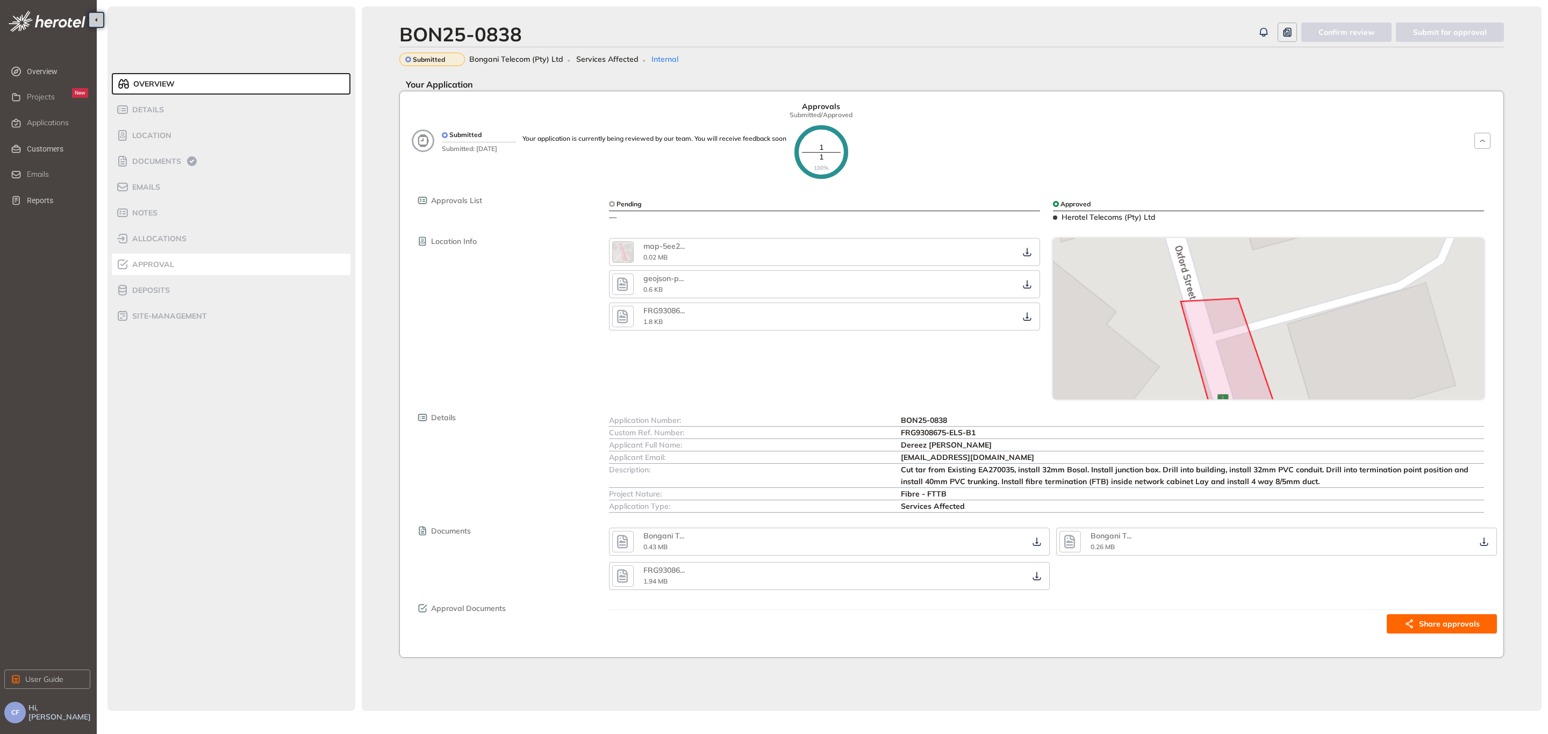
click at [168, 265] on span "Approval" at bounding box center [151, 264] width 45 height 9
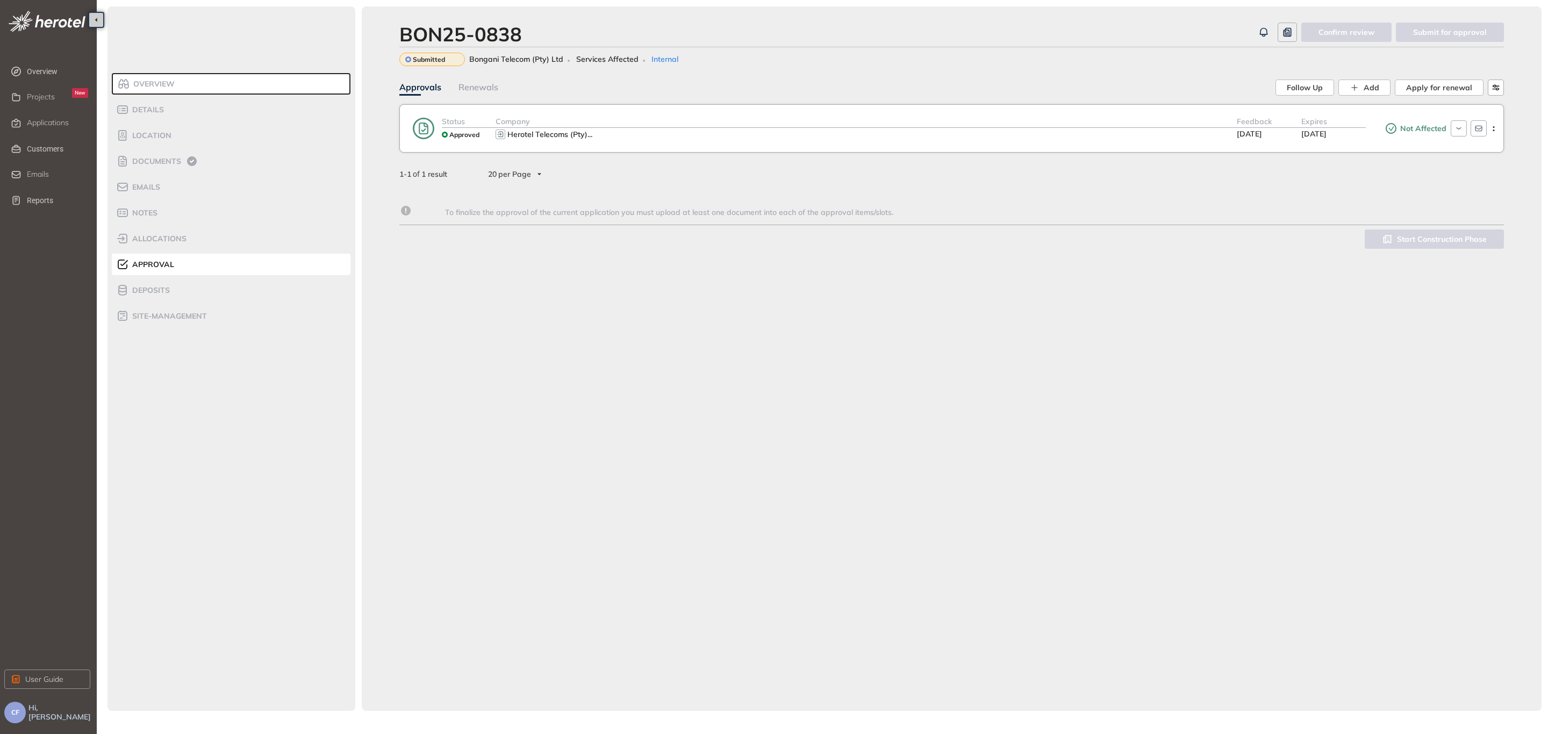
click at [1026, 128] on div "Herotel Telecoms (Pty) ..." at bounding box center [865, 134] width 741 height 13
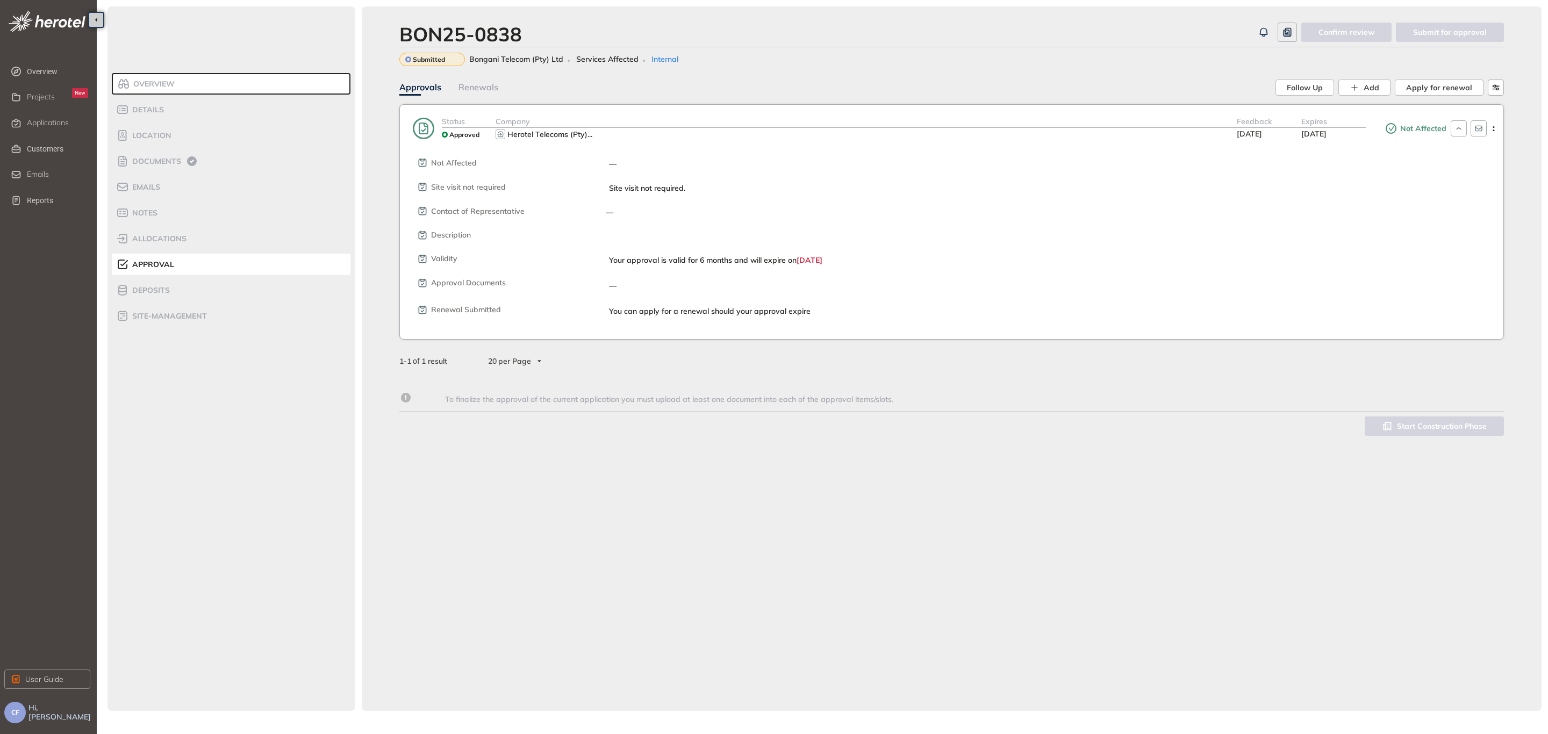
click at [168, 83] on span "Overview" at bounding box center [152, 84] width 45 height 9
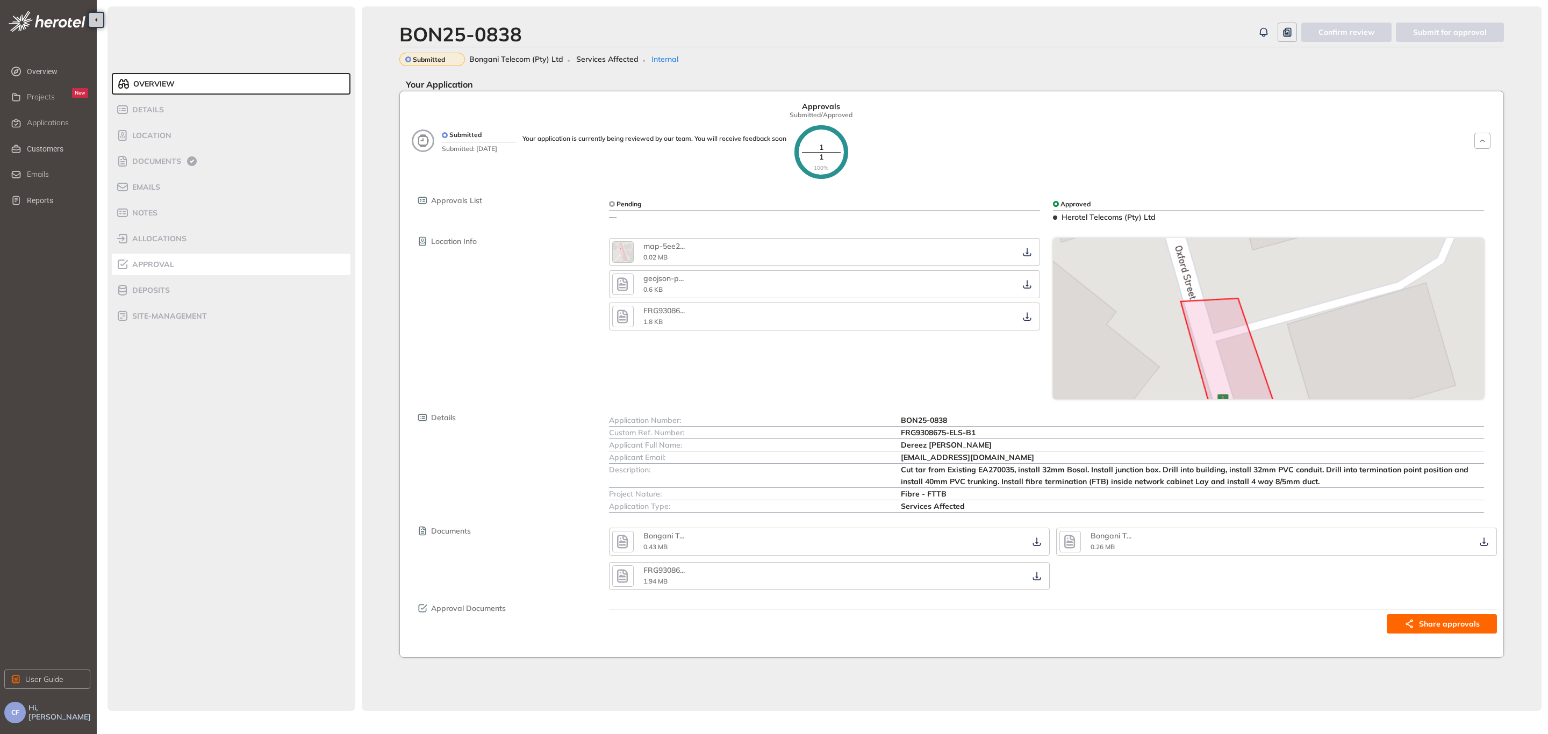
click at [168, 265] on span "Approval" at bounding box center [151, 264] width 45 height 9
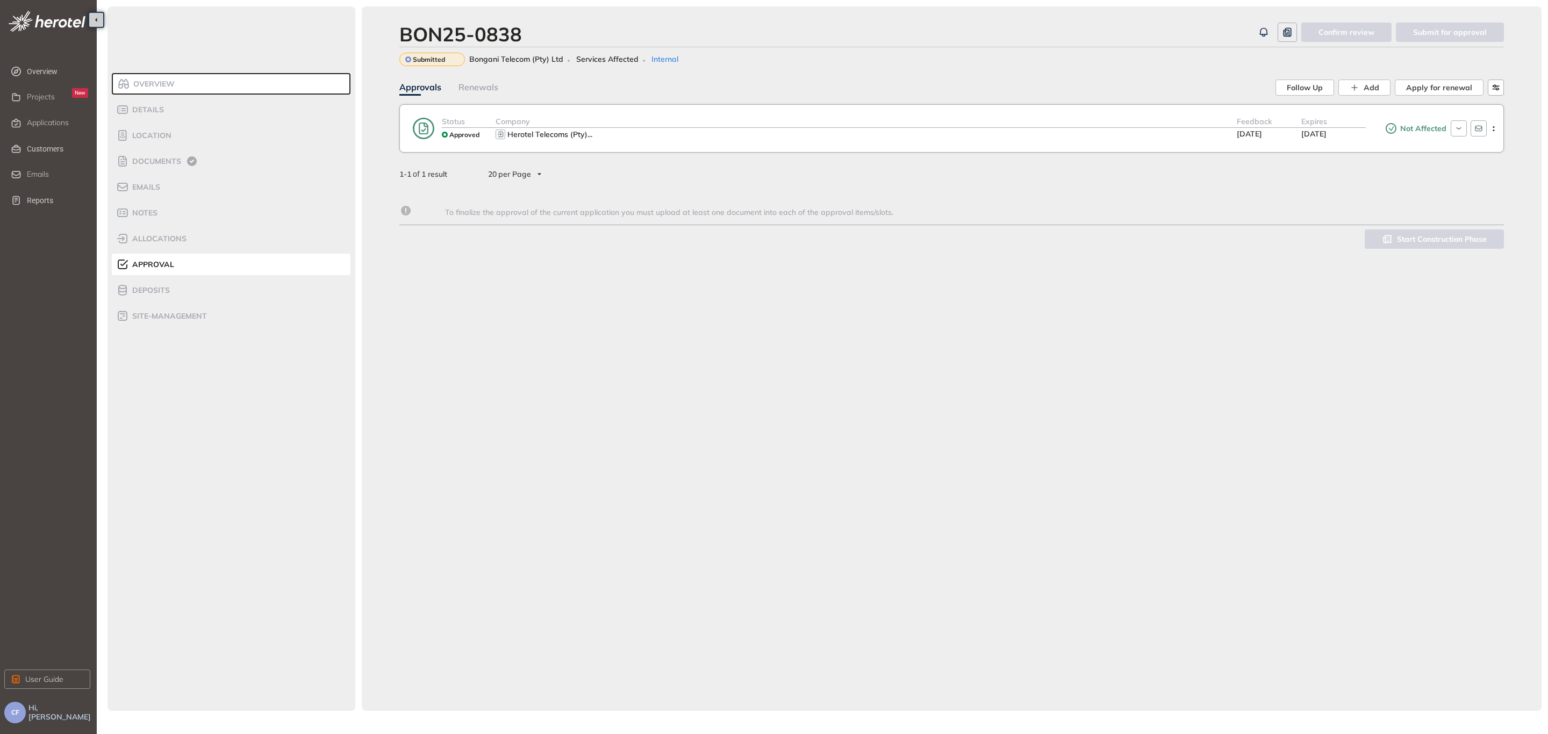
click at [1421, 129] on span "Not Affected" at bounding box center [1421, 128] width 49 height 9
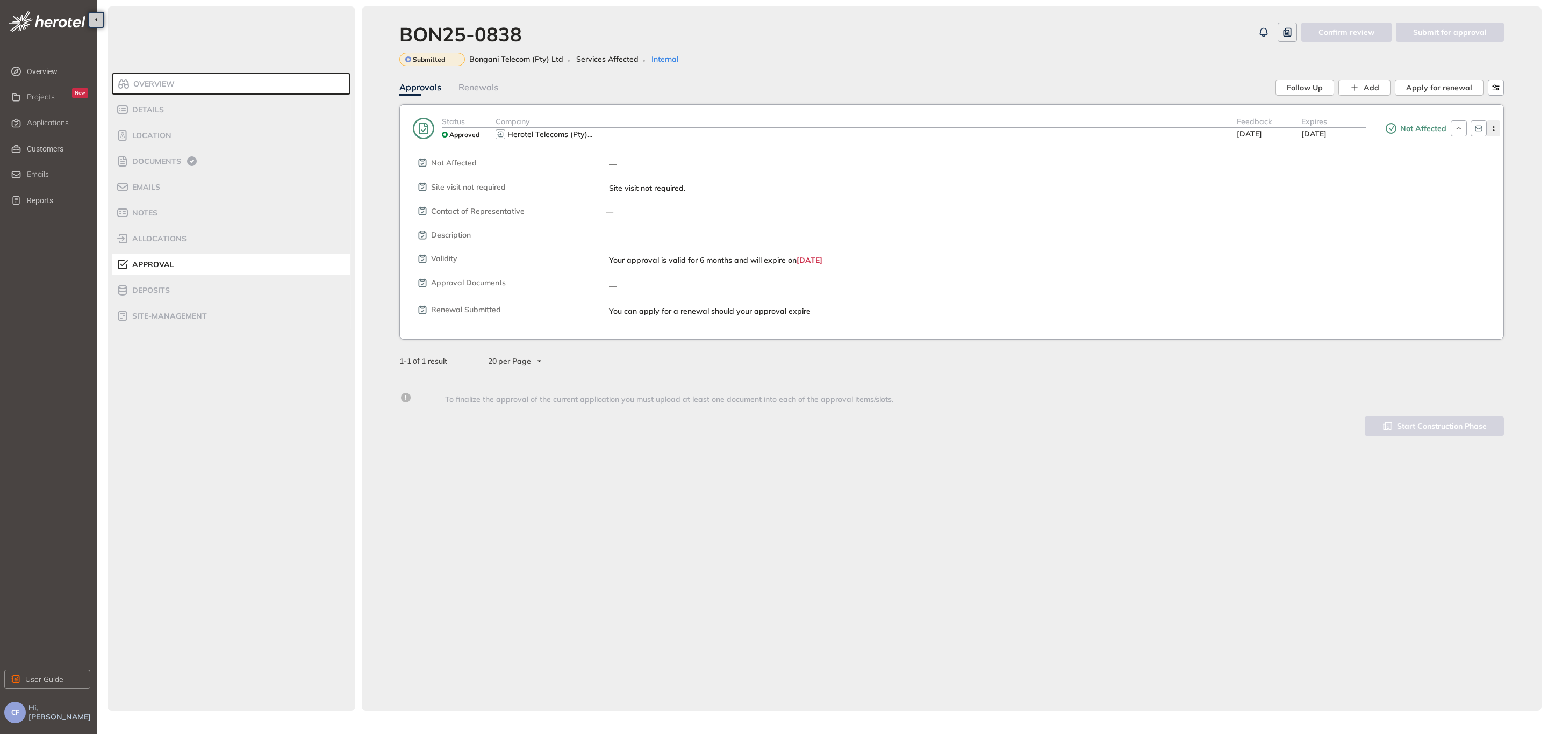
click at [1493, 132] on button "button" at bounding box center [1492, 128] width 13 height 16
click at [1455, 153] on span "Edit approval" at bounding box center [1454, 151] width 49 height 9
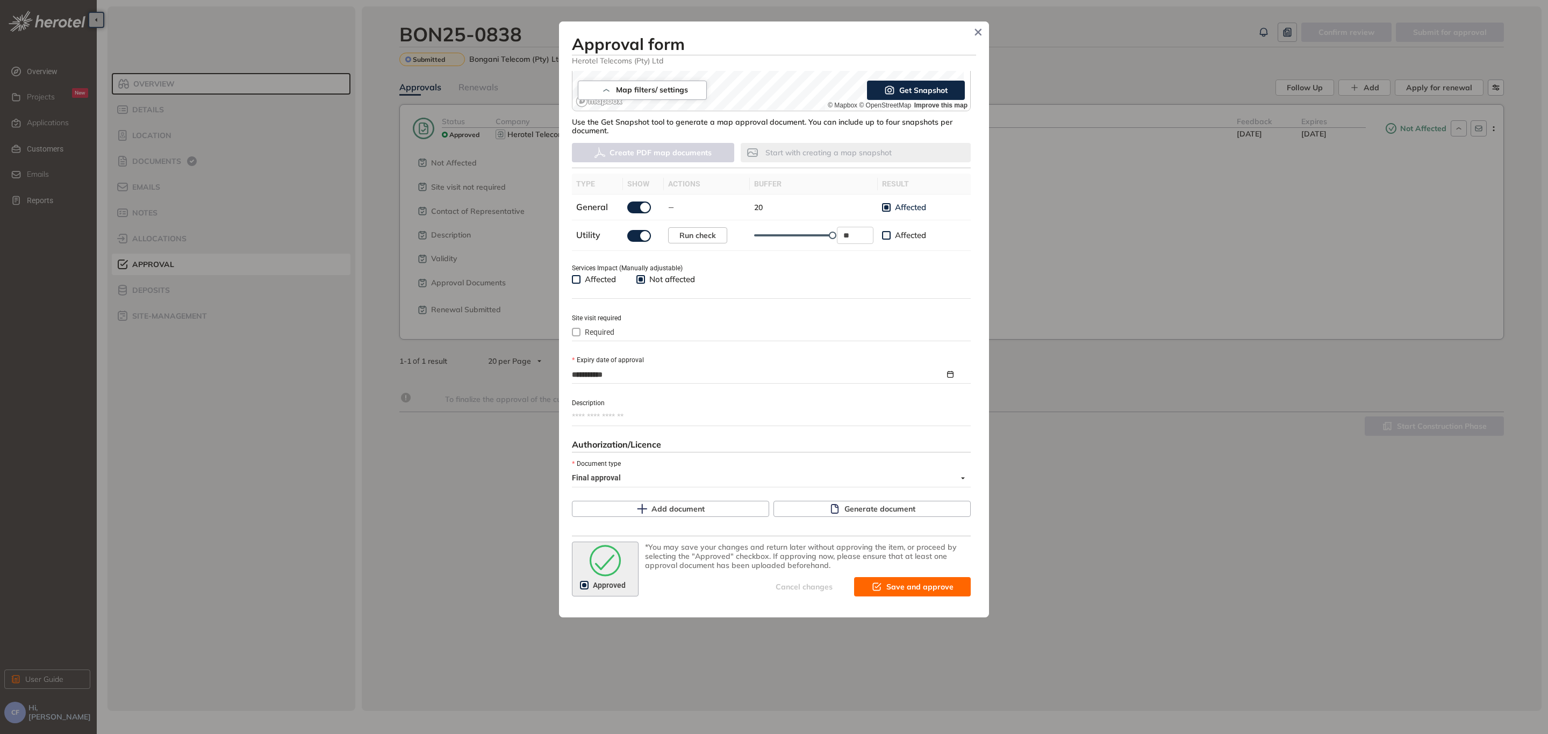
scroll to position [247, 0]
click at [848, 507] on span "Generate document" at bounding box center [879, 508] width 71 height 12
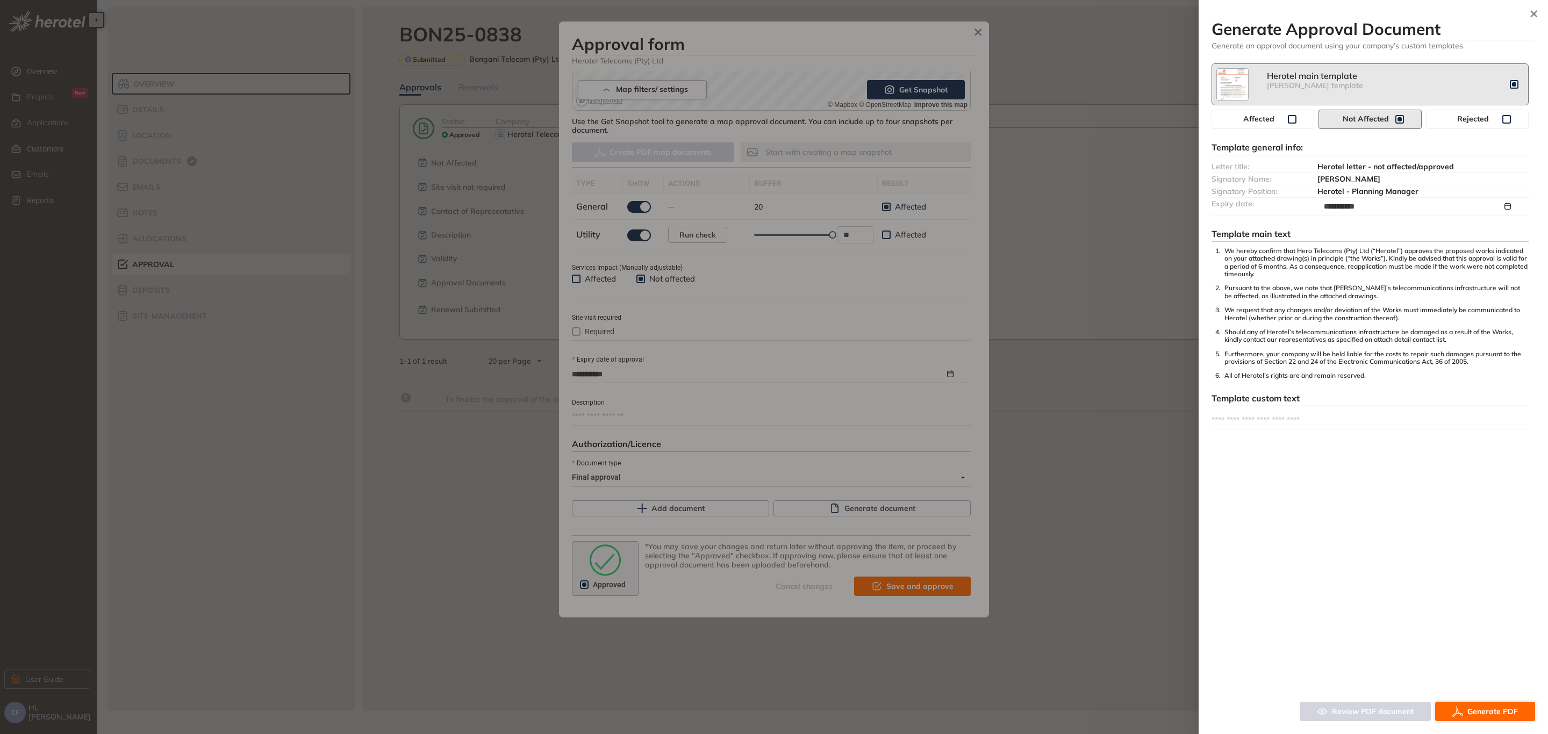
click at [1500, 710] on span "Generate PDF" at bounding box center [1492, 712] width 51 height 12
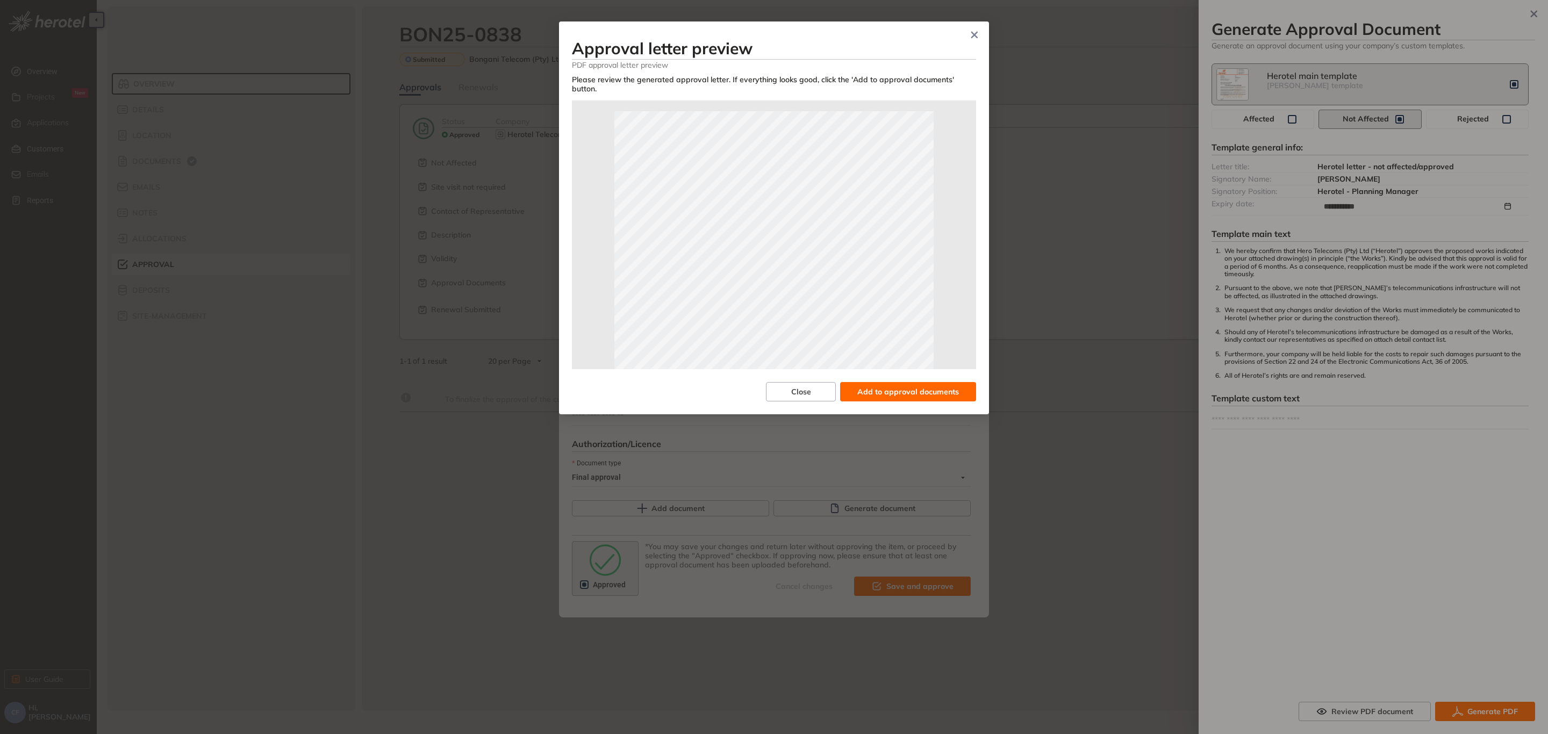
click at [874, 394] on div "Approval letter preview PDF approval letter preview Please review the generated…" at bounding box center [774, 217] width 430 height 393
click at [871, 386] on span "Add to approval documents" at bounding box center [908, 392] width 102 height 12
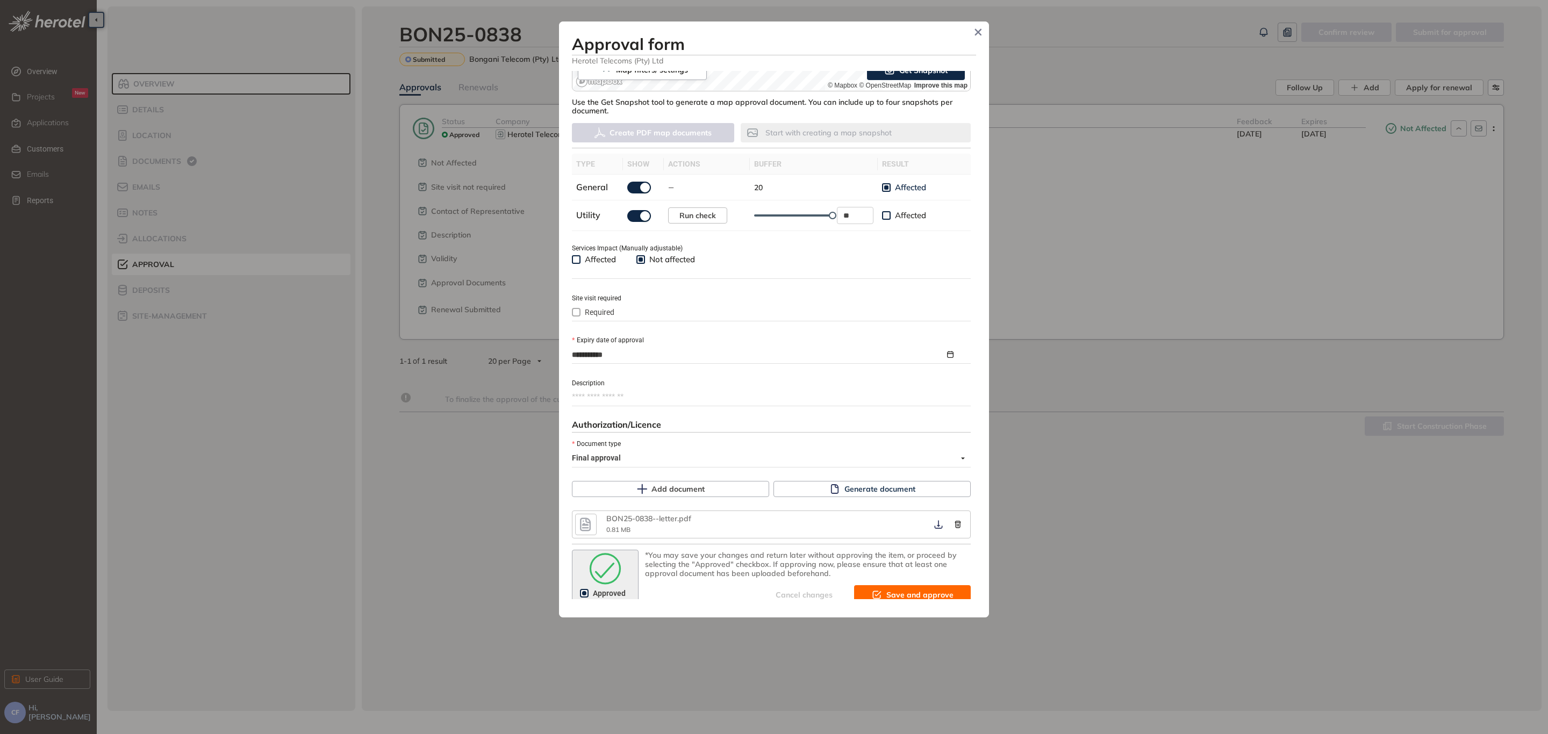
scroll to position [274, 0]
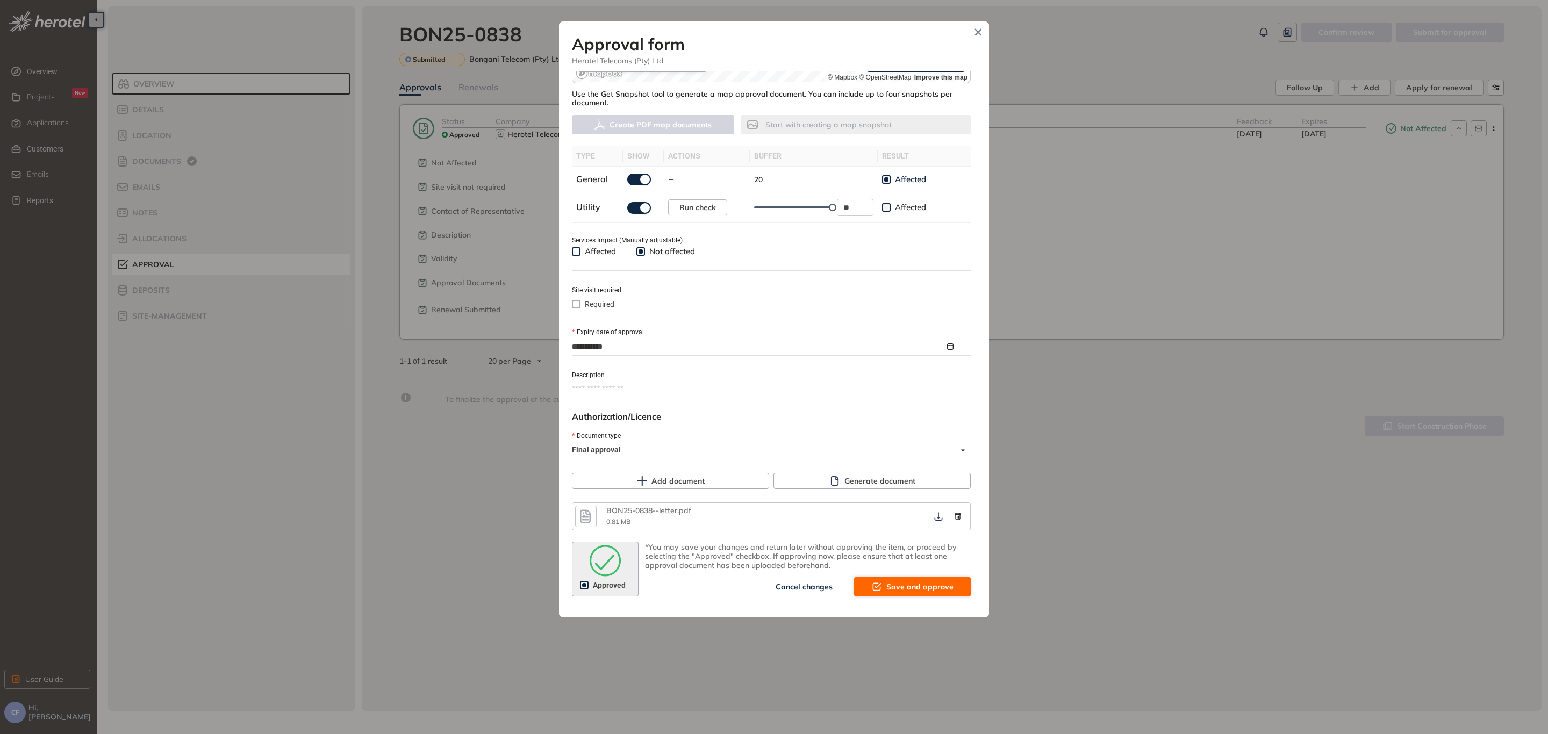
click at [924, 581] on span "Save and approve" at bounding box center [919, 587] width 67 height 12
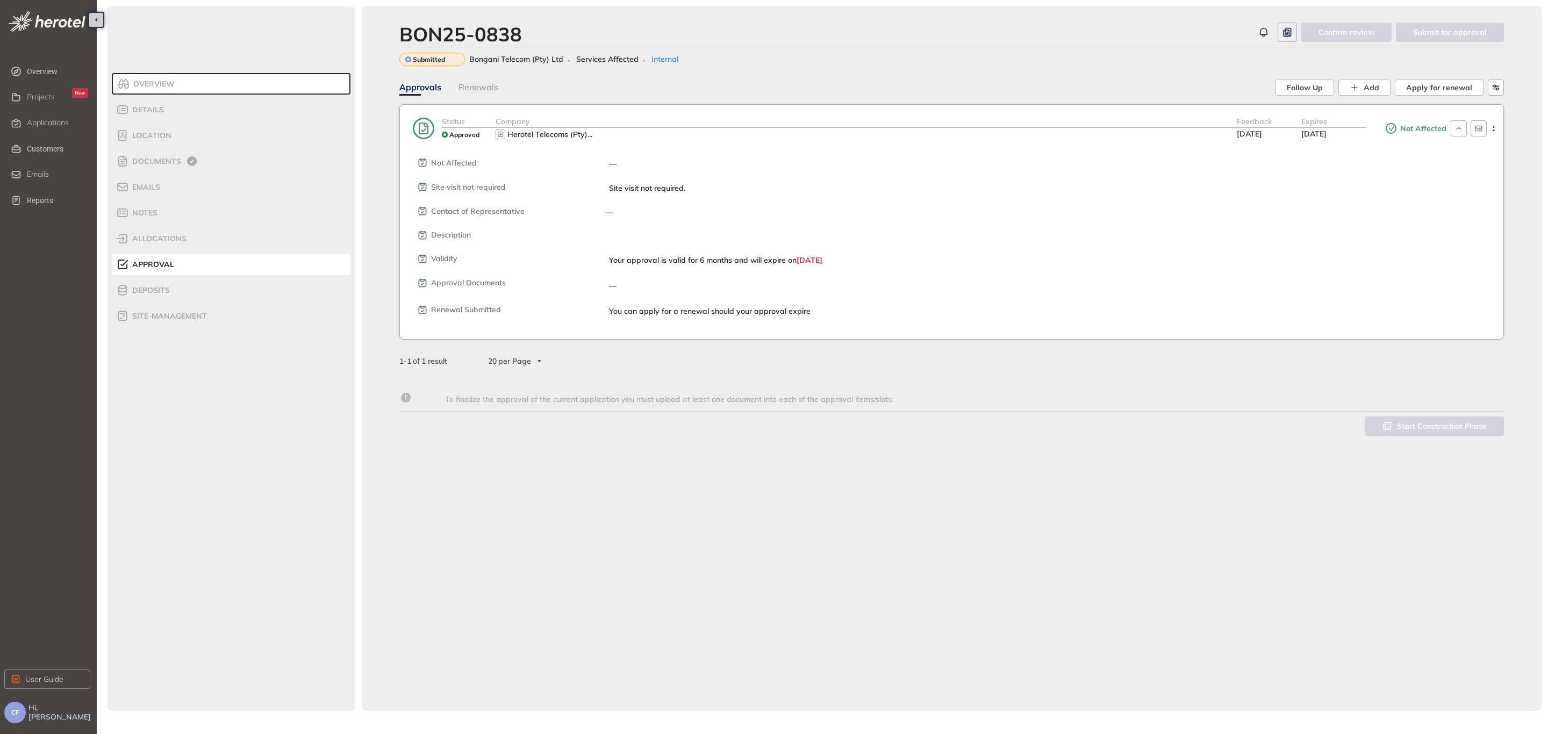
click at [167, 262] on span "Approval" at bounding box center [151, 264] width 45 height 9
click at [164, 84] on span "Overview" at bounding box center [152, 84] width 45 height 9
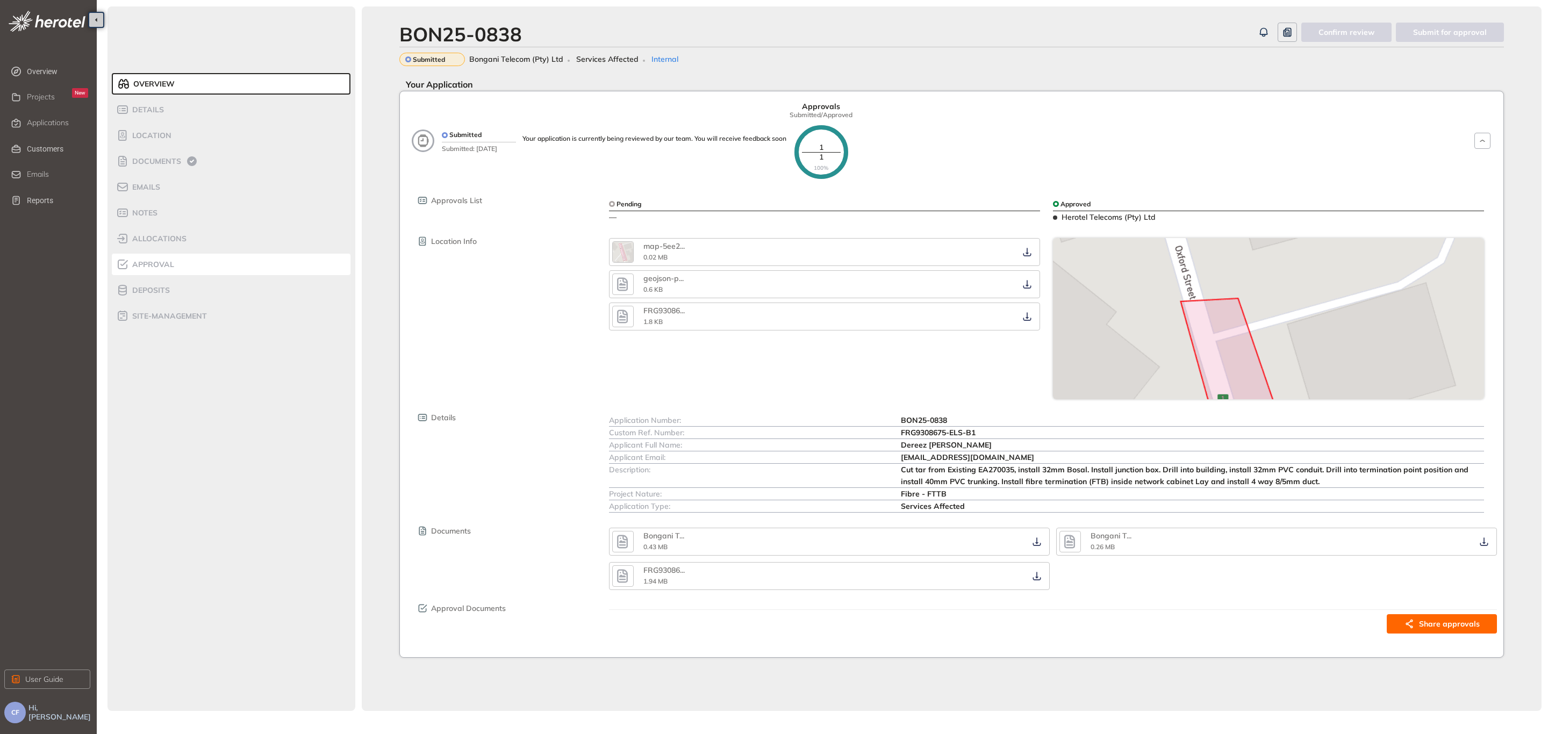
click at [166, 260] on span "Approval" at bounding box center [151, 264] width 45 height 9
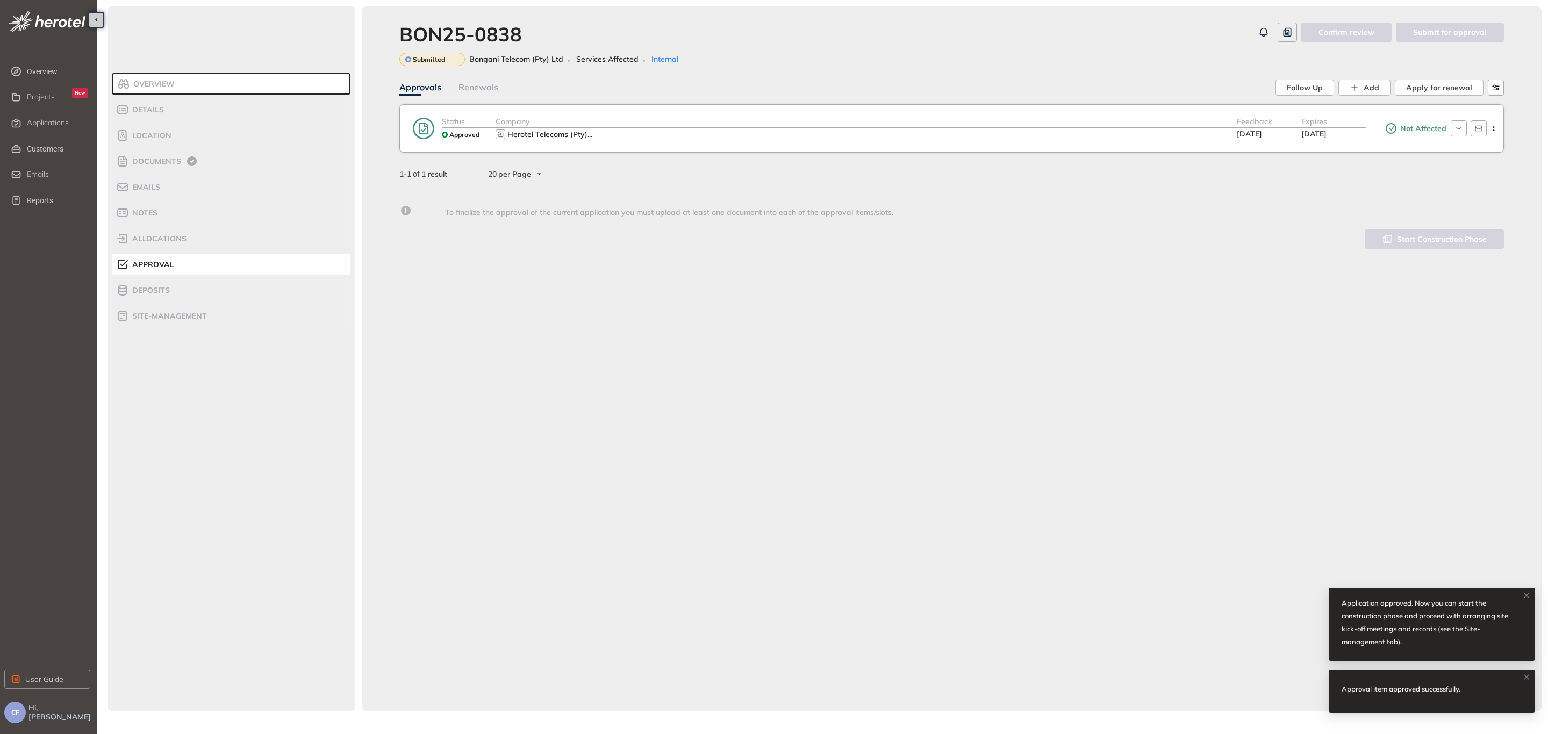
click at [816, 130] on div "Herotel Telecoms (Pty) ..." at bounding box center [865, 134] width 741 height 13
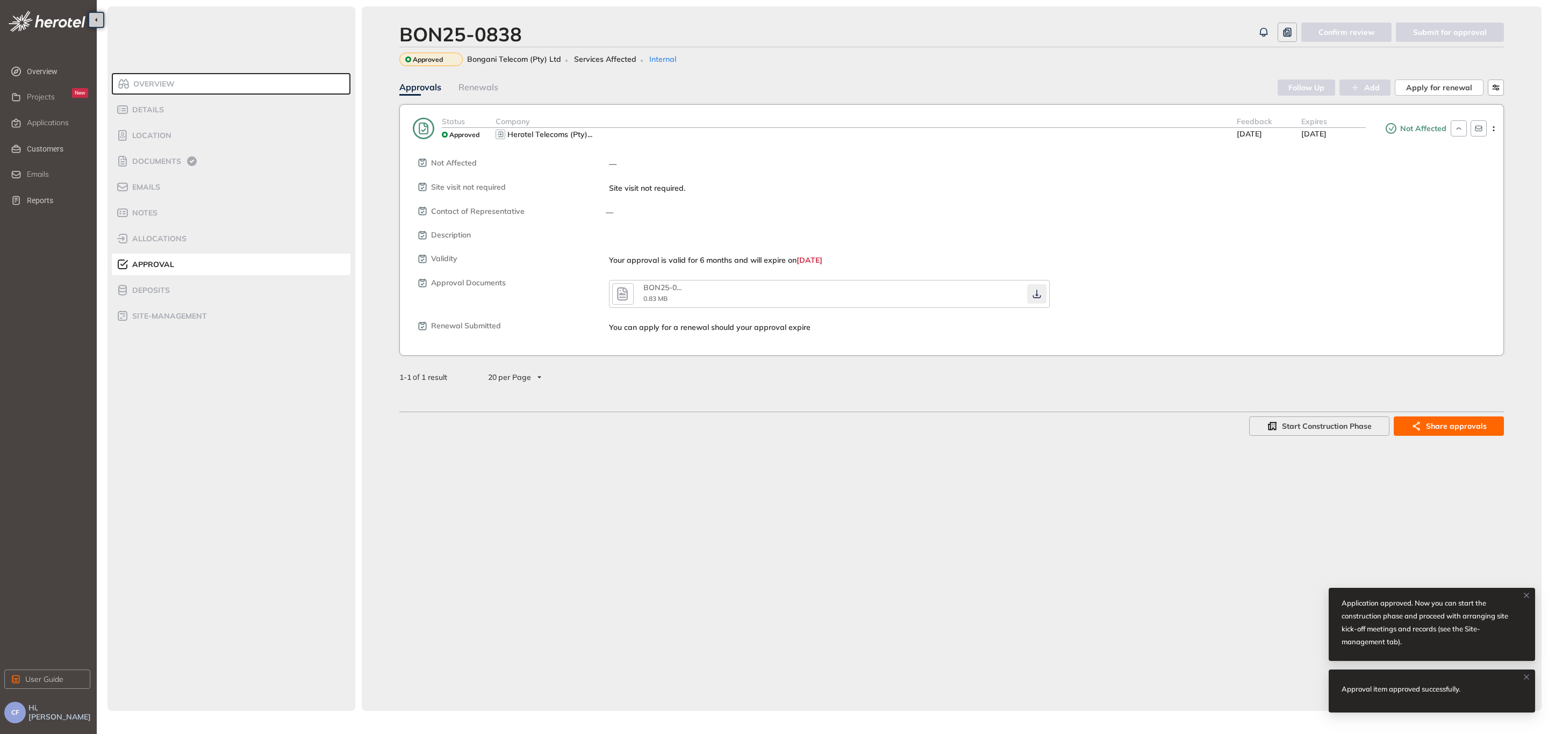
click at [1031, 287] on button "button" at bounding box center [1036, 293] width 19 height 19
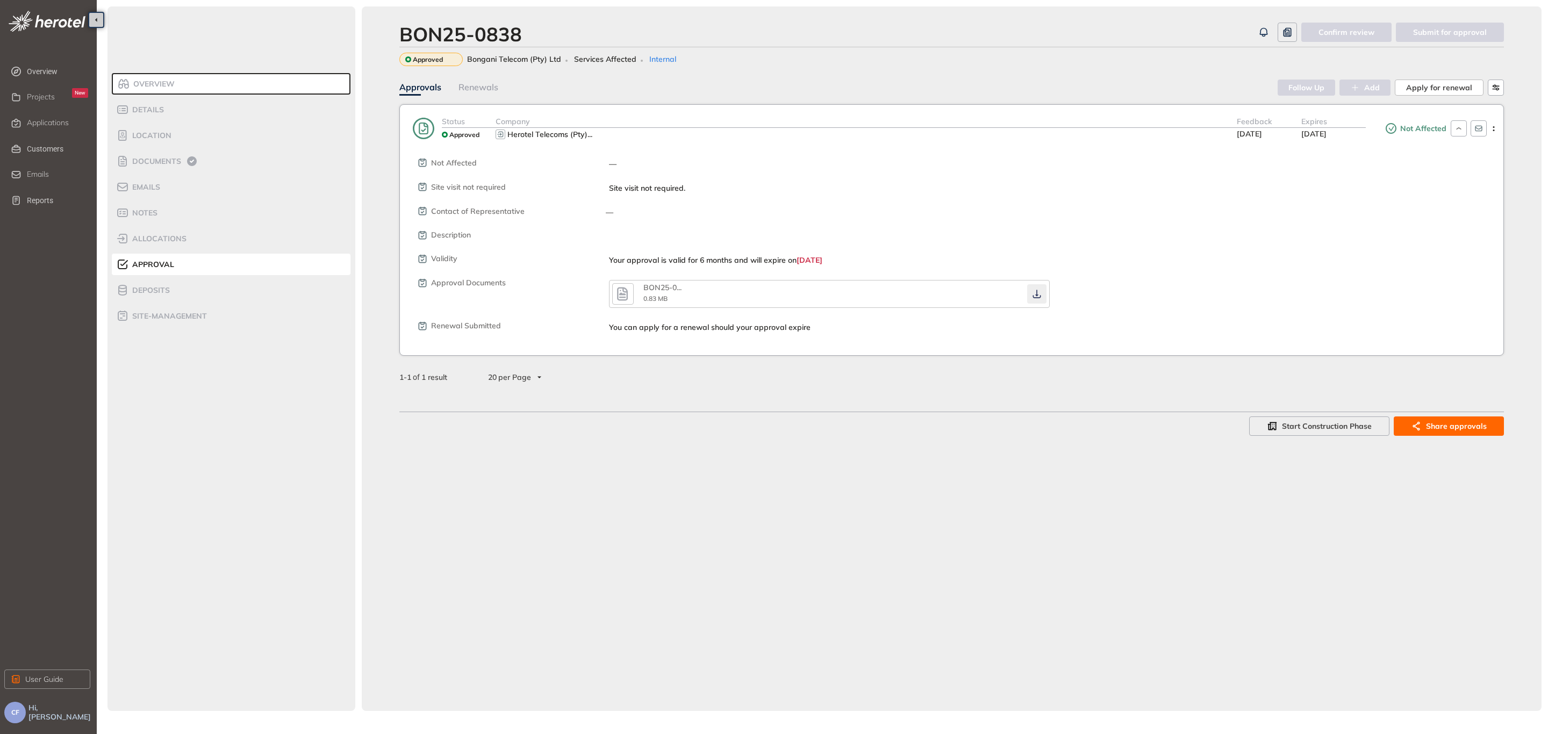
click at [1038, 287] on button "button" at bounding box center [1036, 293] width 19 height 19
click at [1032, 292] on icon "button" at bounding box center [1036, 294] width 11 height 9
click at [1156, 504] on div "BON25-0838 Confirm review Submit for approval Approved Bongani Telecom (Pty) Lt…" at bounding box center [952, 358] width 1180 height 705
click at [46, 121] on span "Applications" at bounding box center [48, 122] width 42 height 9
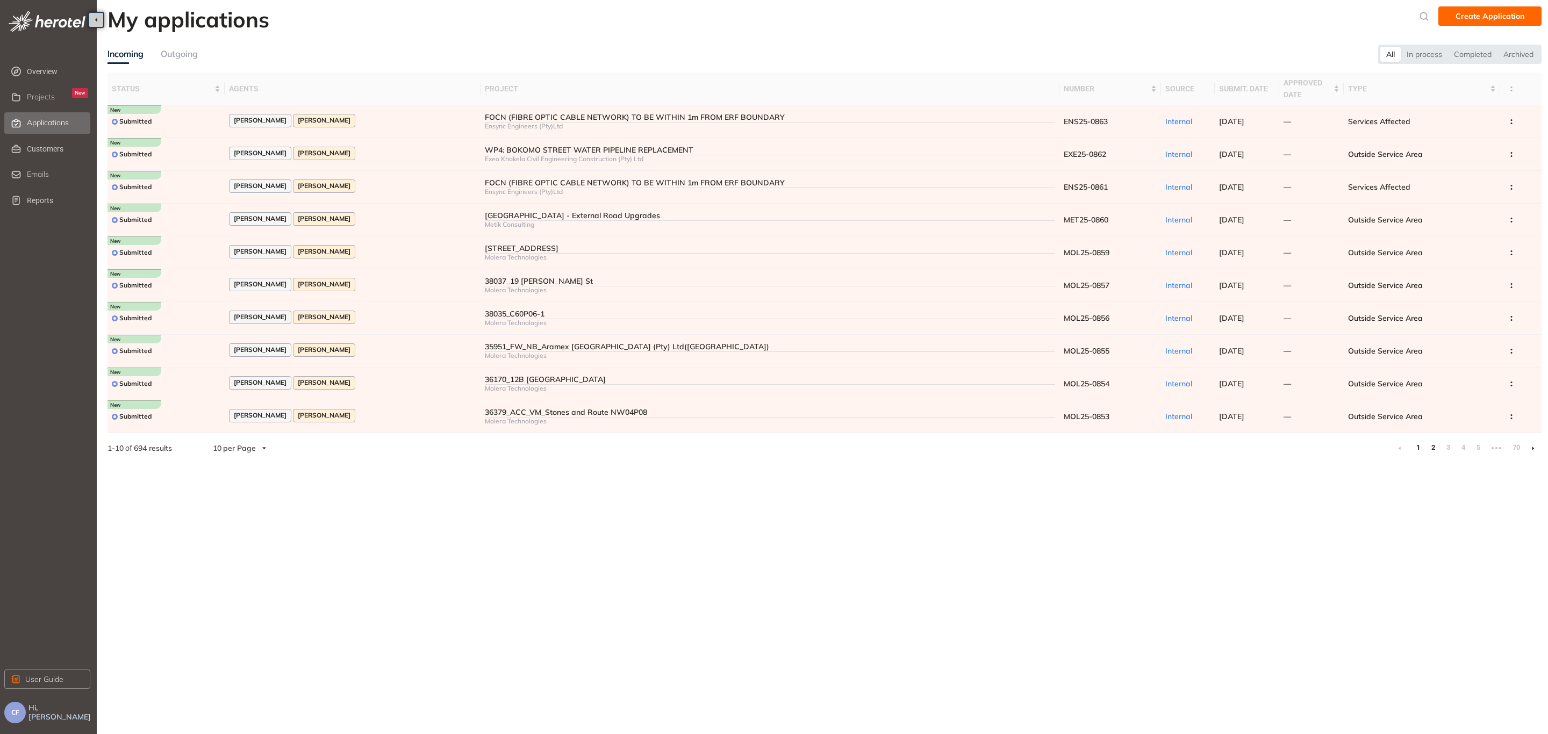
click at [1432, 449] on link "2" at bounding box center [1432, 448] width 11 height 16
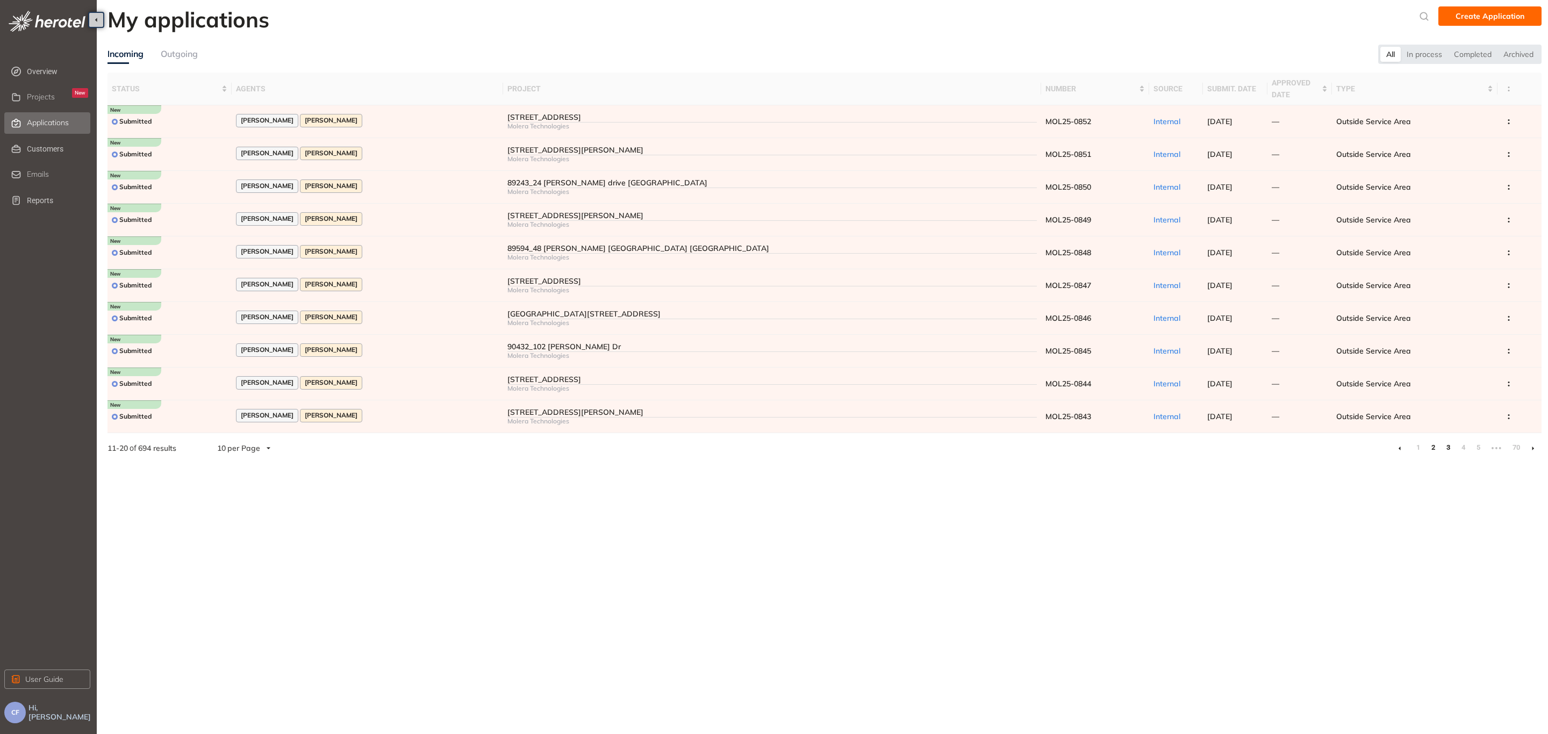
click at [1448, 450] on link "3" at bounding box center [1447, 448] width 11 height 16
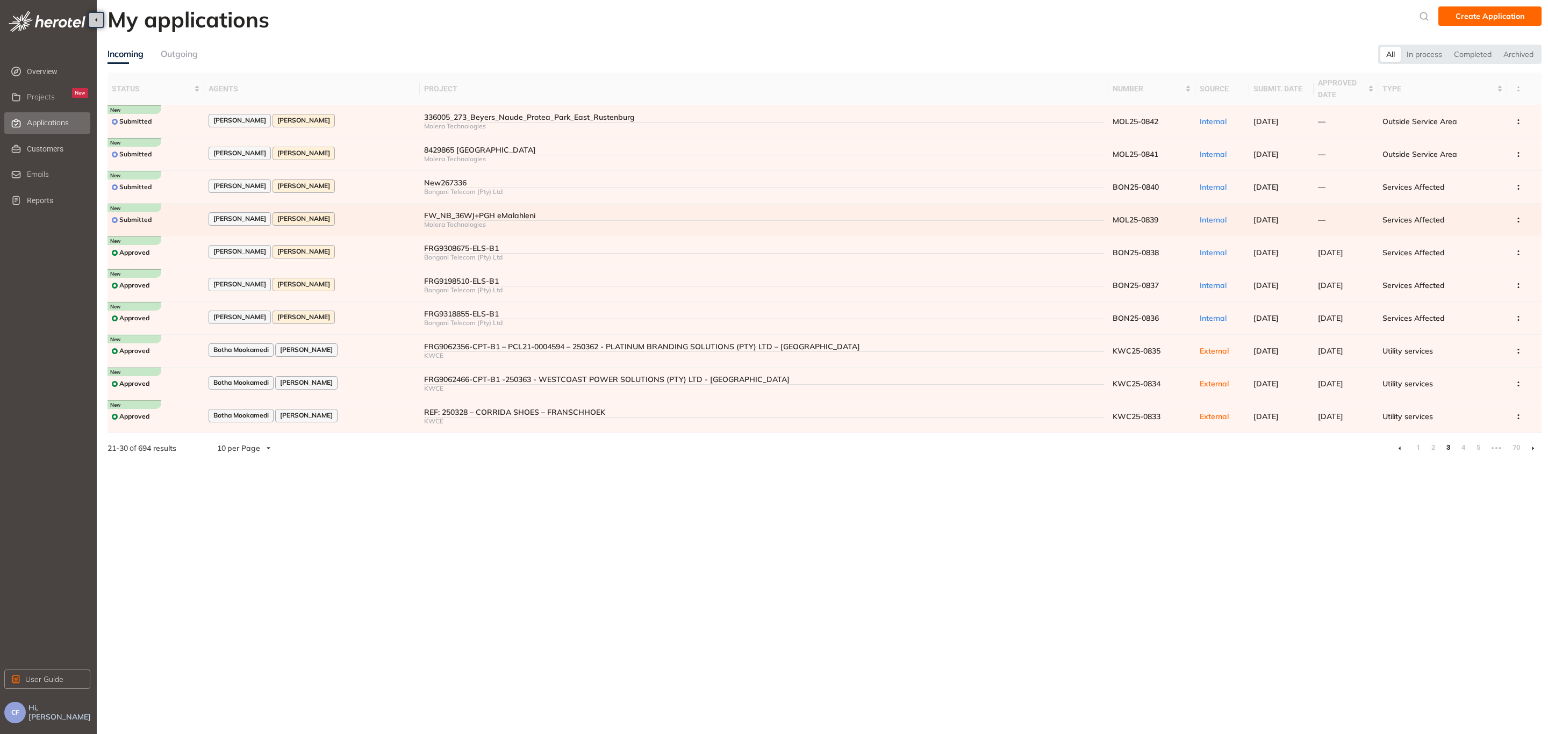
click at [386, 213] on div "[PERSON_NAME] [PERSON_NAME]" at bounding box center [312, 219] width 207 height 15
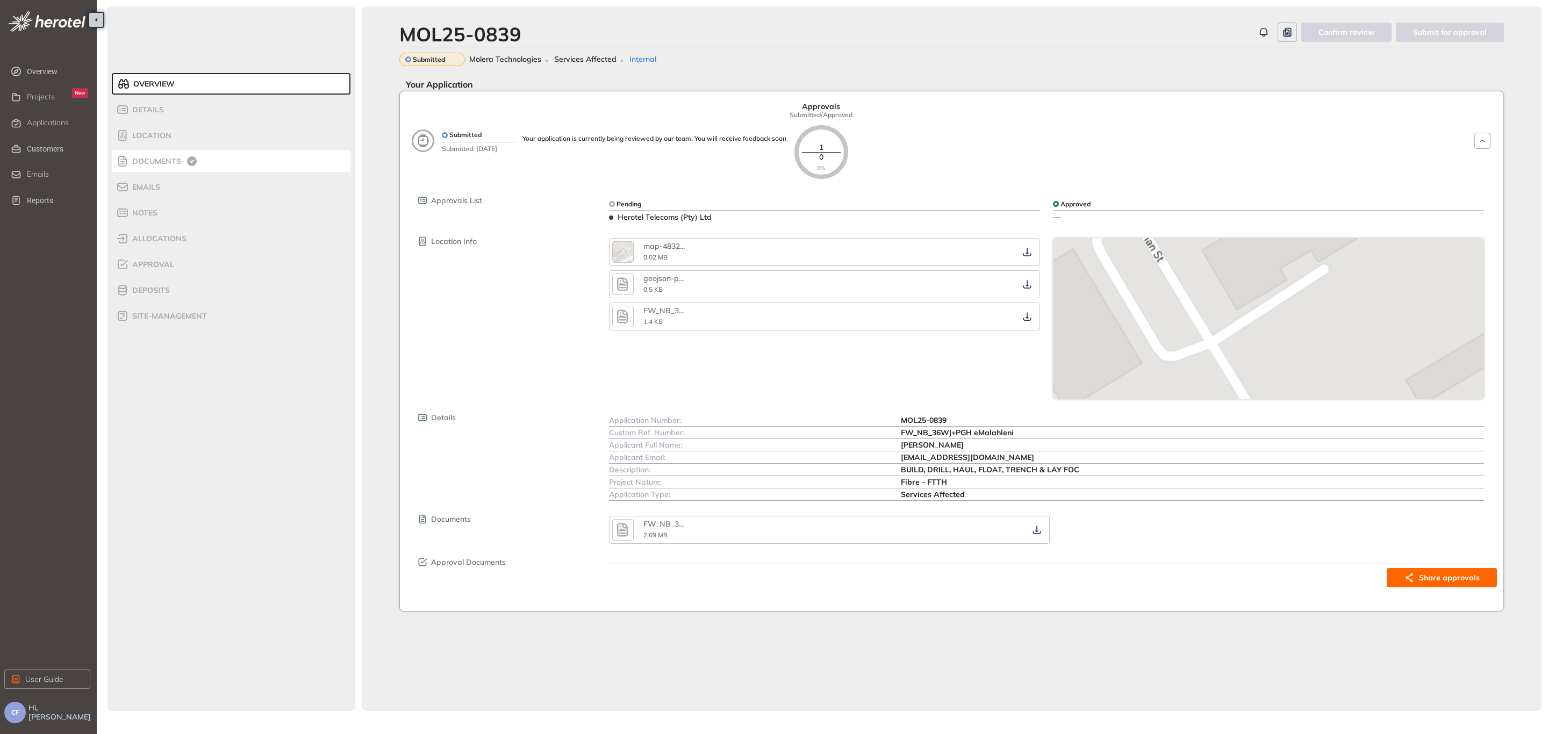
click at [146, 161] on span "Documents" at bounding box center [155, 161] width 52 height 9
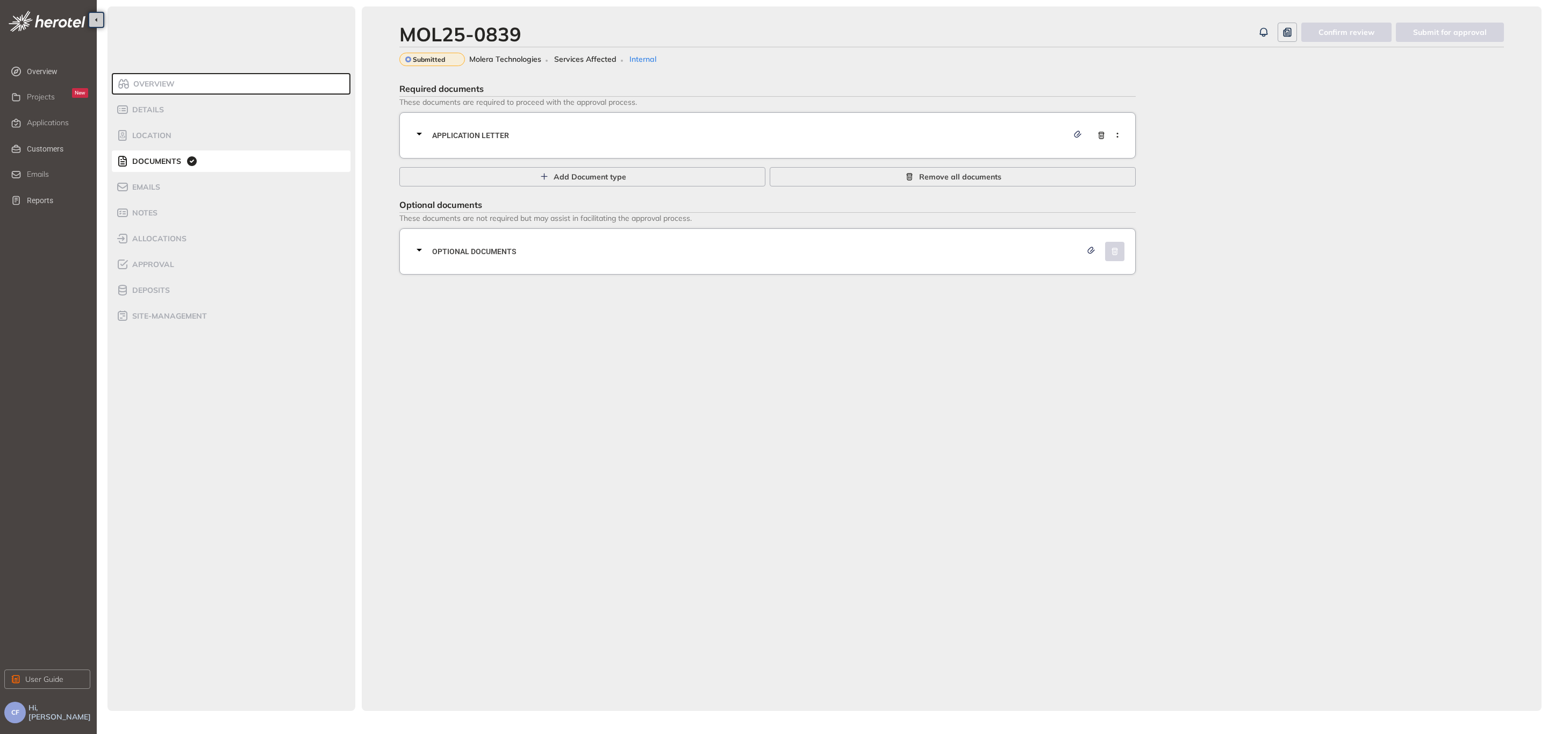
click at [590, 141] on div "Application letter" at bounding box center [771, 135] width 716 height 32
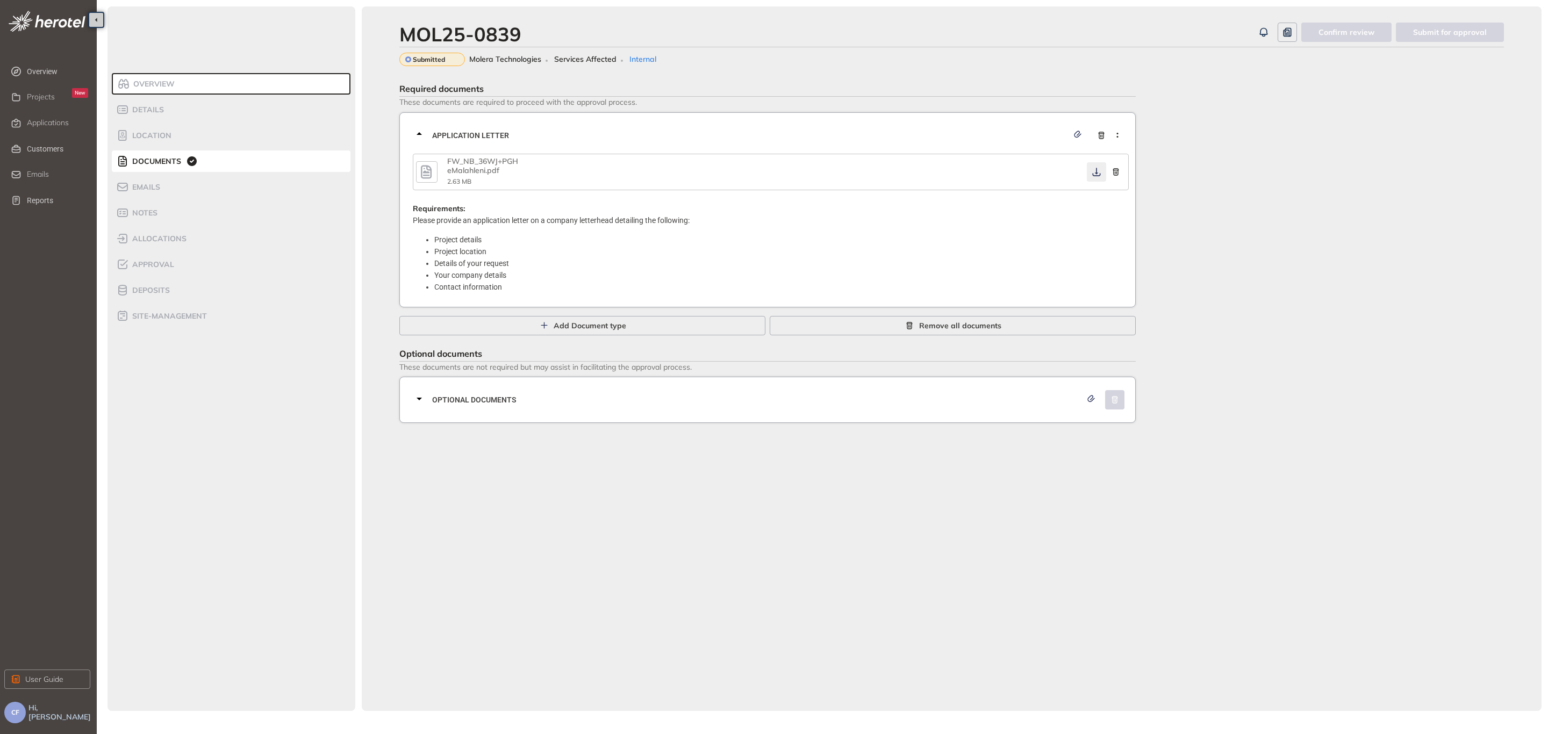
click at [1090, 174] on button "button" at bounding box center [1096, 171] width 19 height 19
click at [895, 400] on span "Optional documents" at bounding box center [756, 400] width 649 height 12
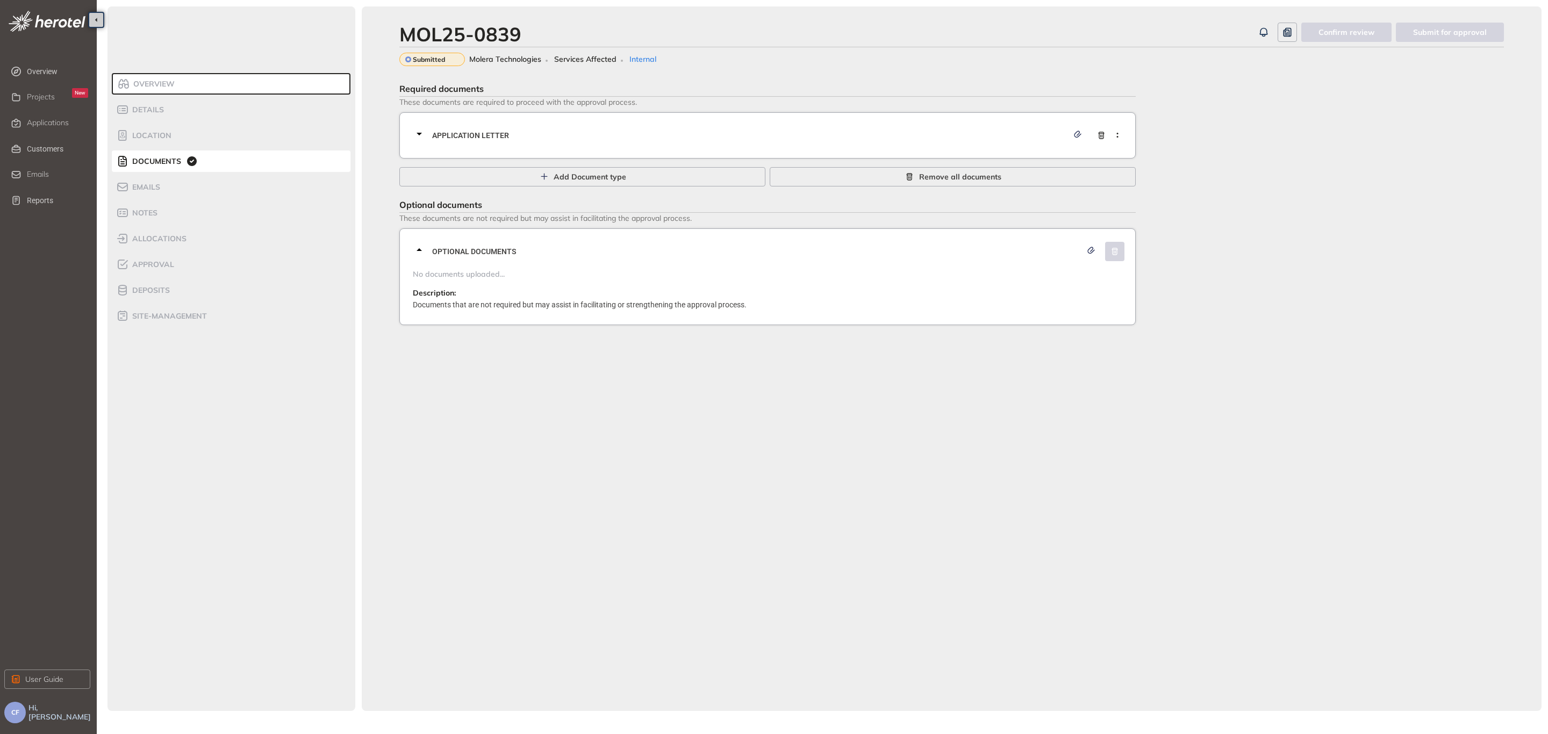
click at [730, 131] on span "Application letter" at bounding box center [750, 136] width 636 height 12
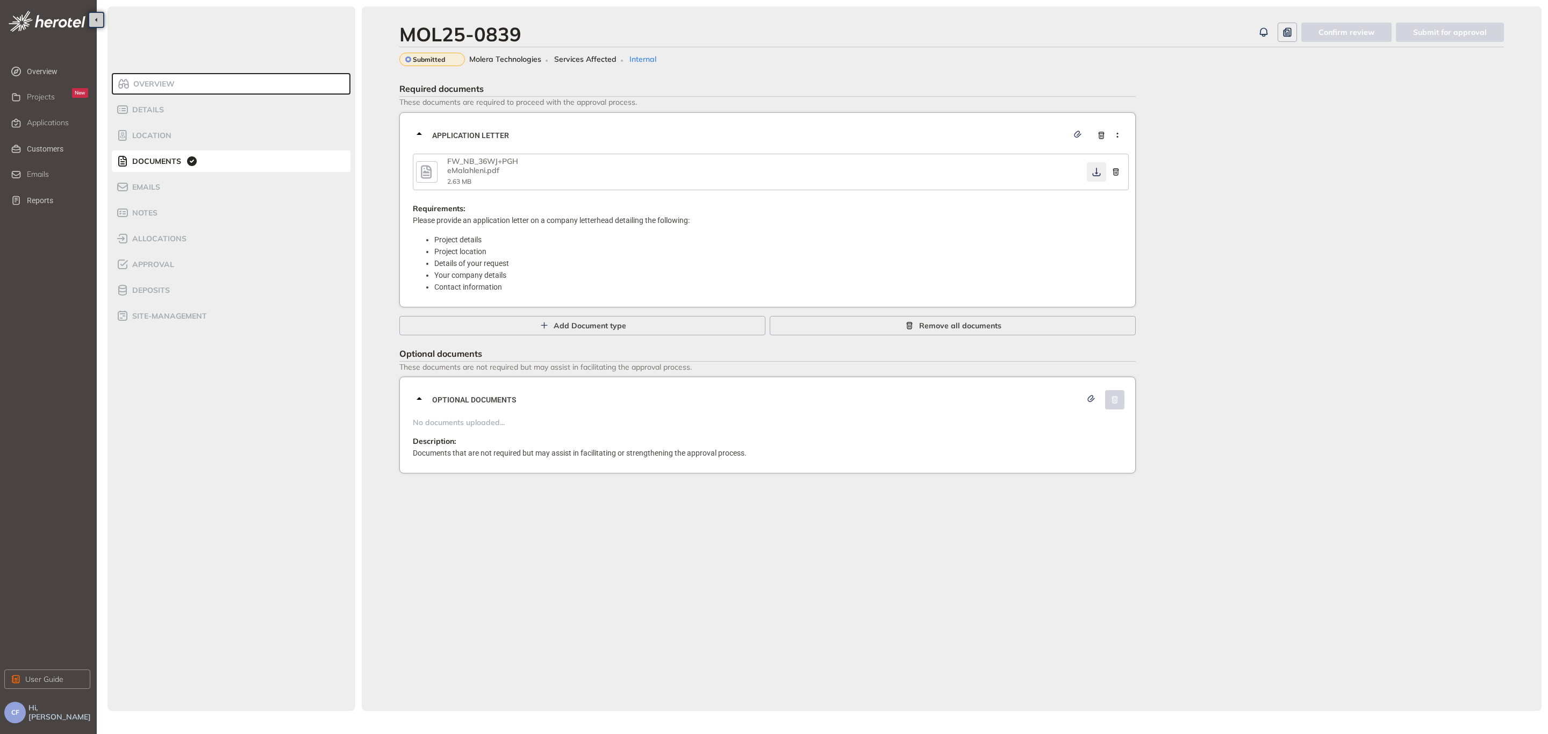
click at [1095, 171] on icon "button" at bounding box center [1096, 172] width 11 height 9
click at [158, 265] on span "Approval" at bounding box center [151, 264] width 45 height 9
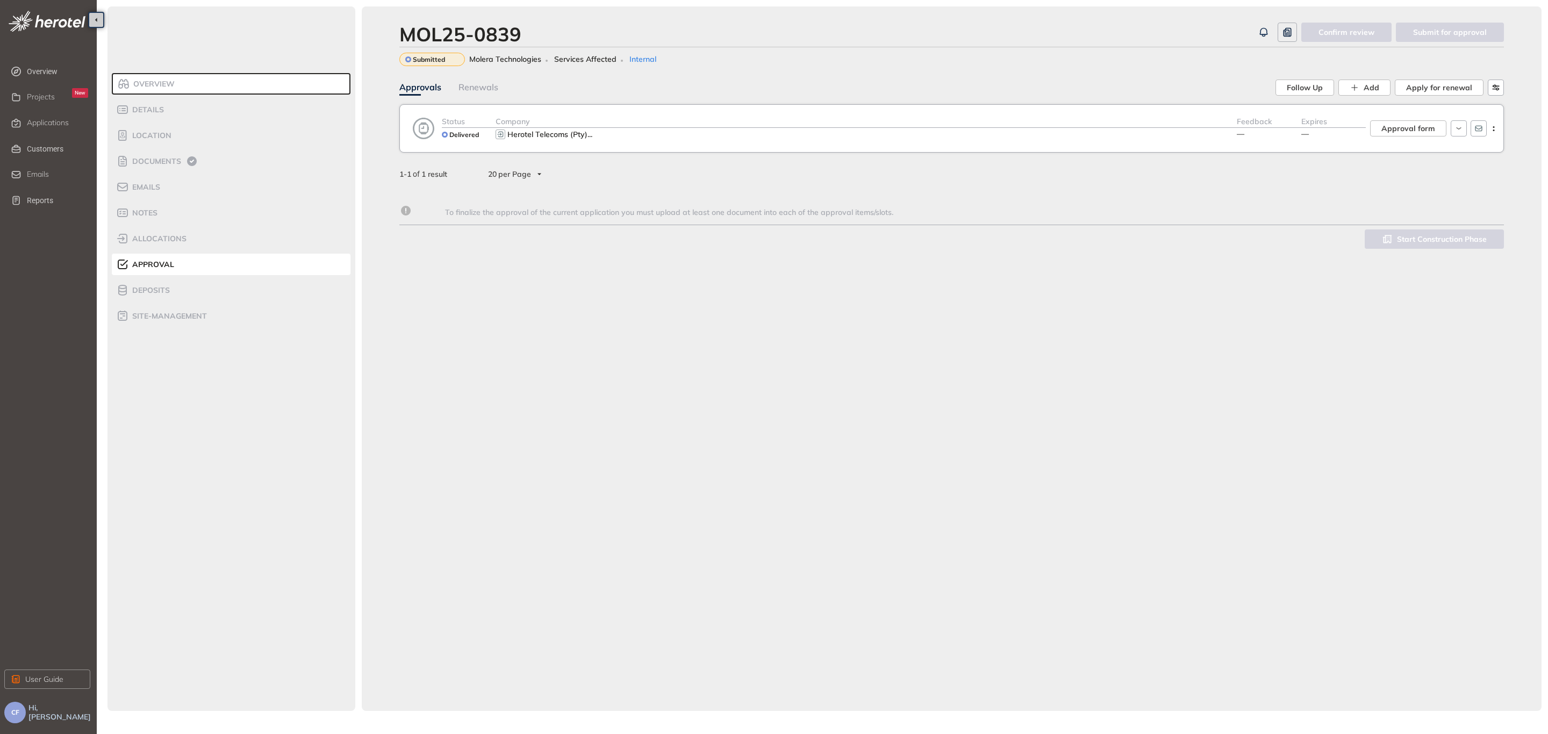
click at [898, 126] on div "Company" at bounding box center [865, 122] width 741 height 12
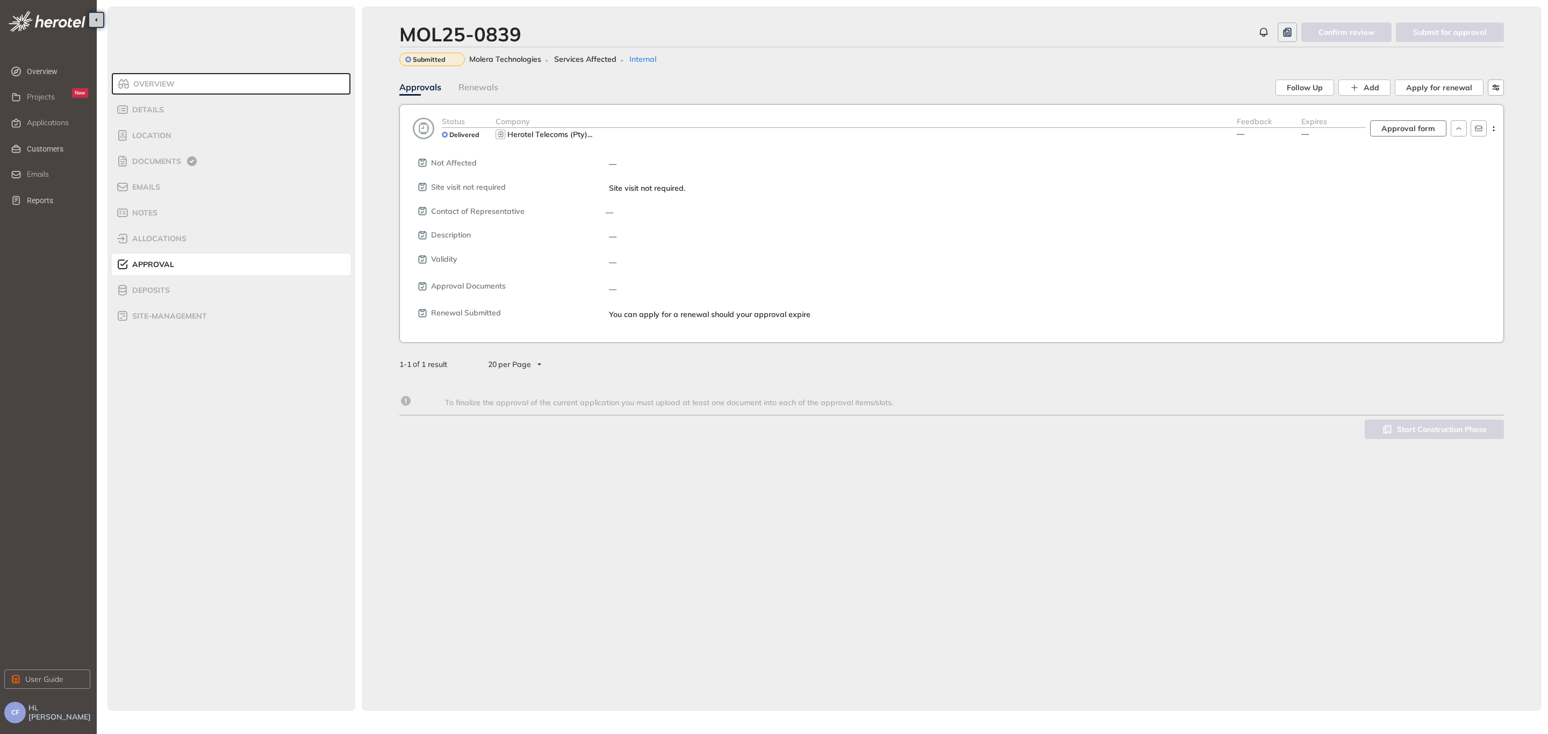
click at [1403, 128] on span "Approval form" at bounding box center [1408, 129] width 54 height 12
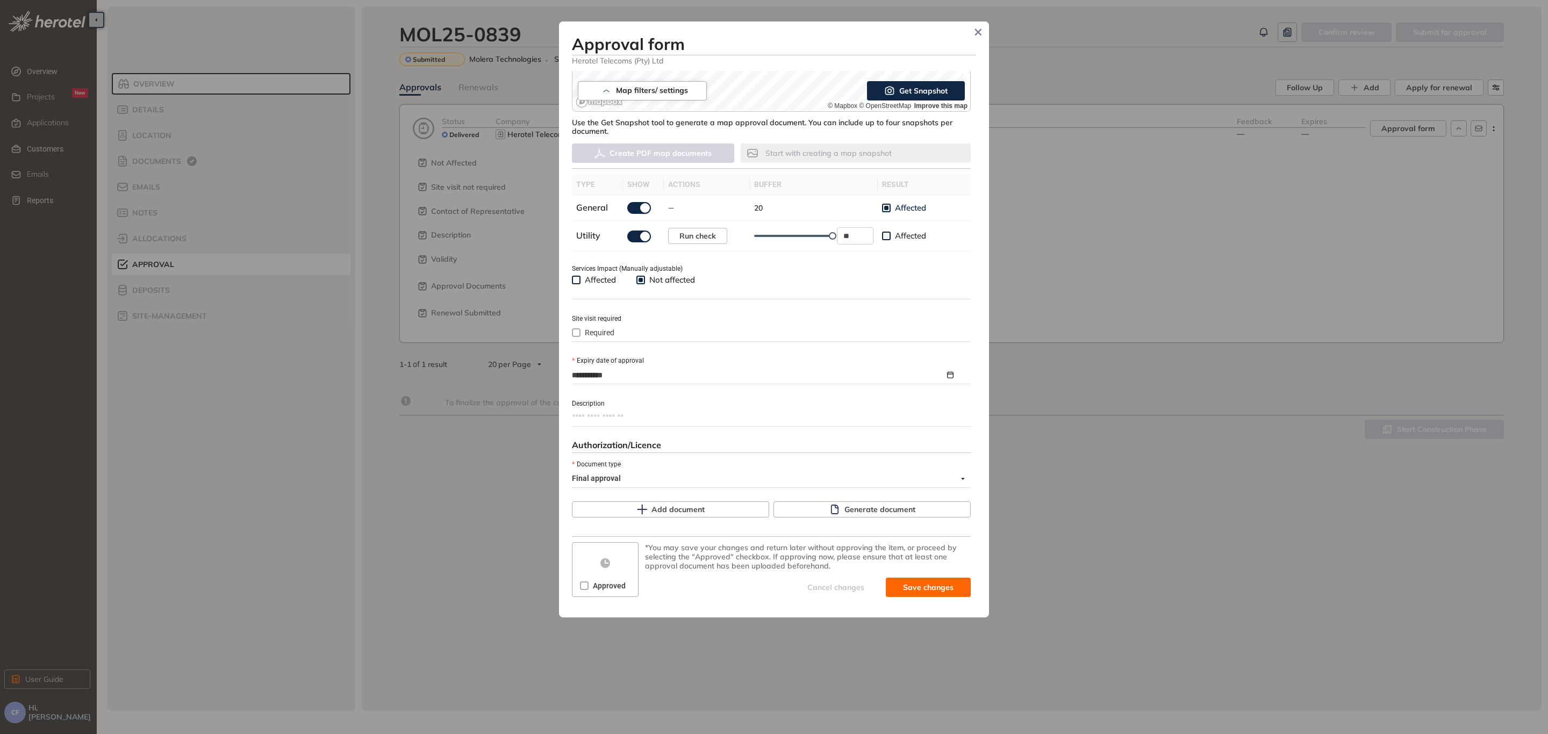
scroll to position [247, 0]
click at [835, 506] on button "Generate document" at bounding box center [871, 508] width 197 height 16
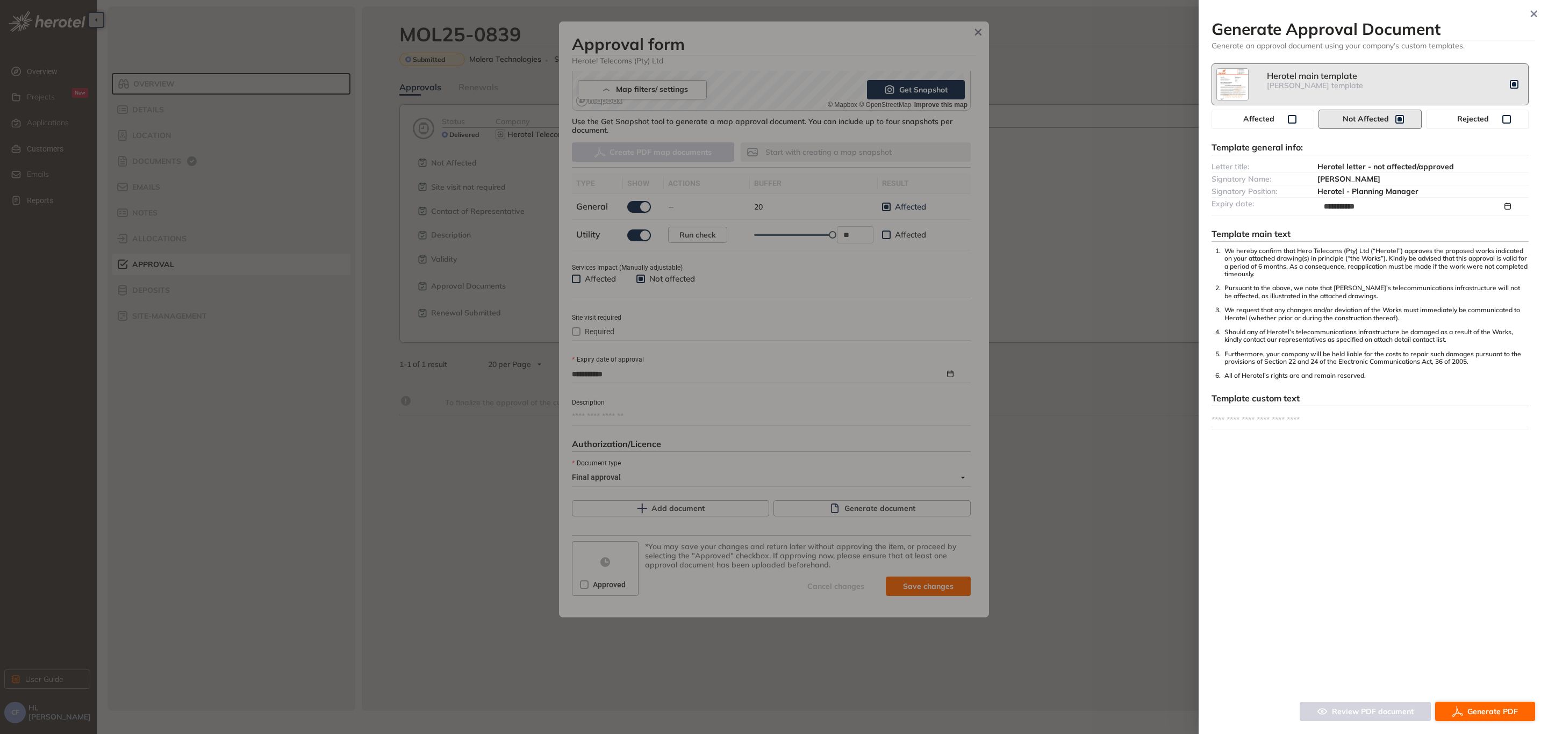
click at [1498, 717] on span "Generate PDF" at bounding box center [1492, 712] width 51 height 12
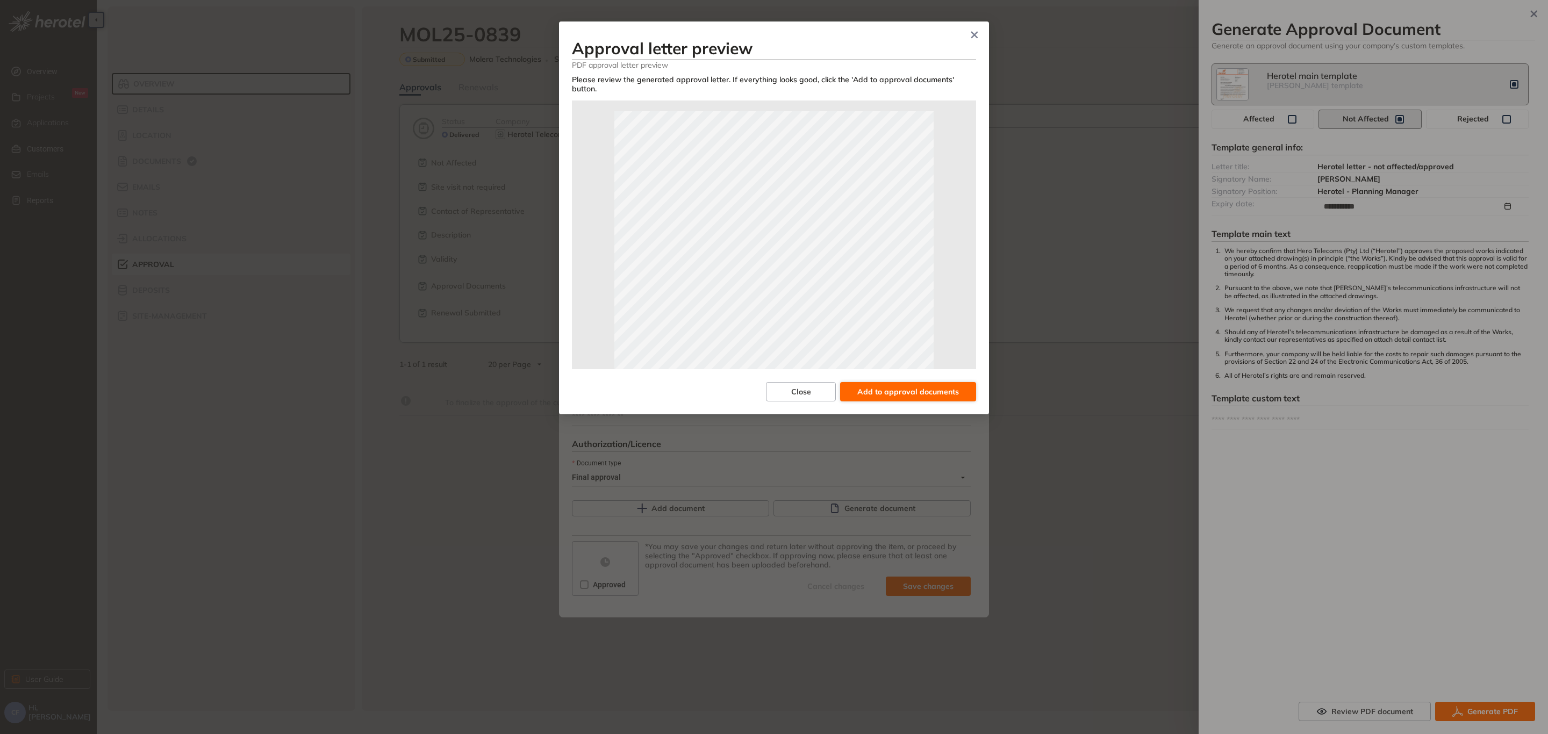
click at [895, 387] on span "Add to approval documents" at bounding box center [908, 392] width 102 height 12
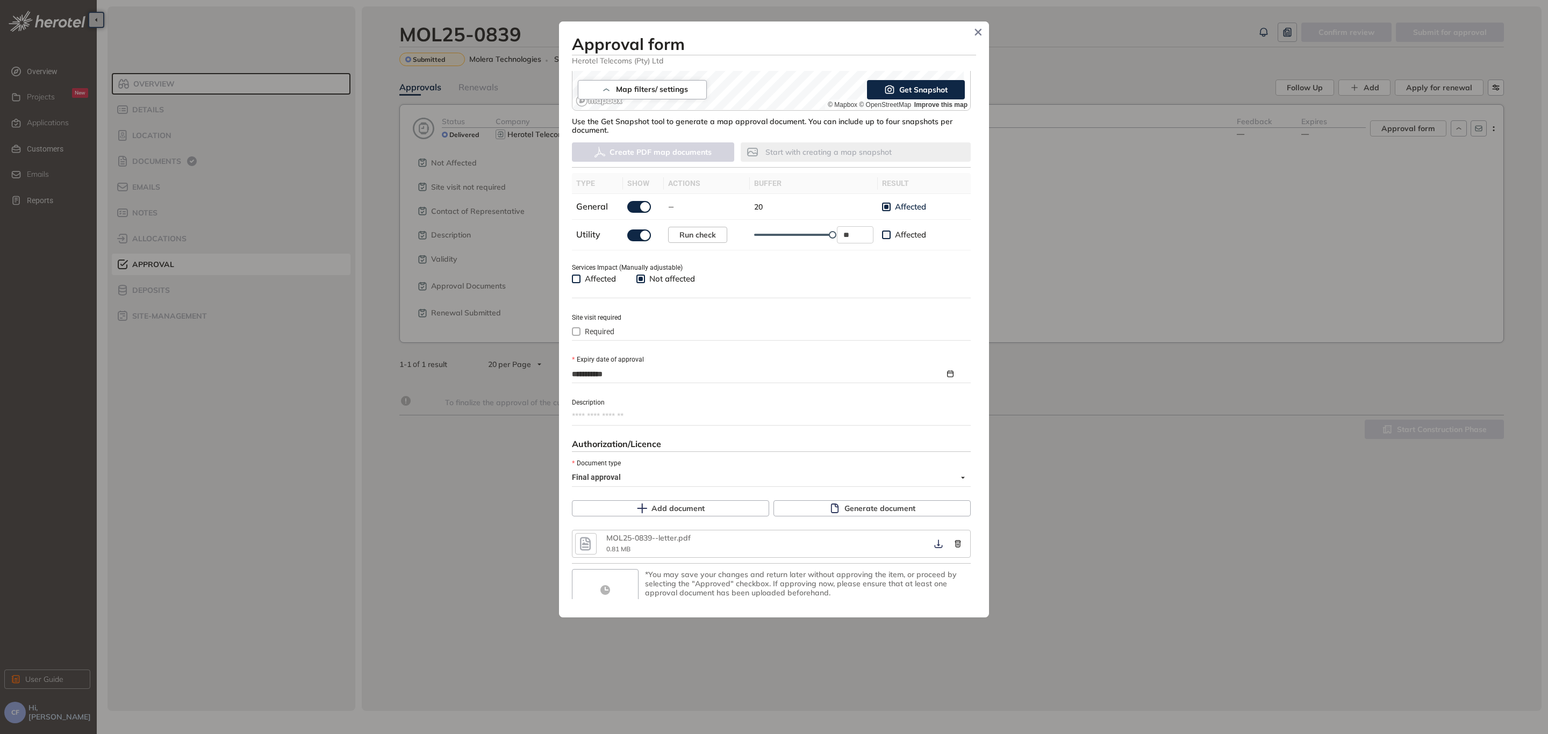
click at [587, 540] on icon "button" at bounding box center [585, 543] width 11 height 13
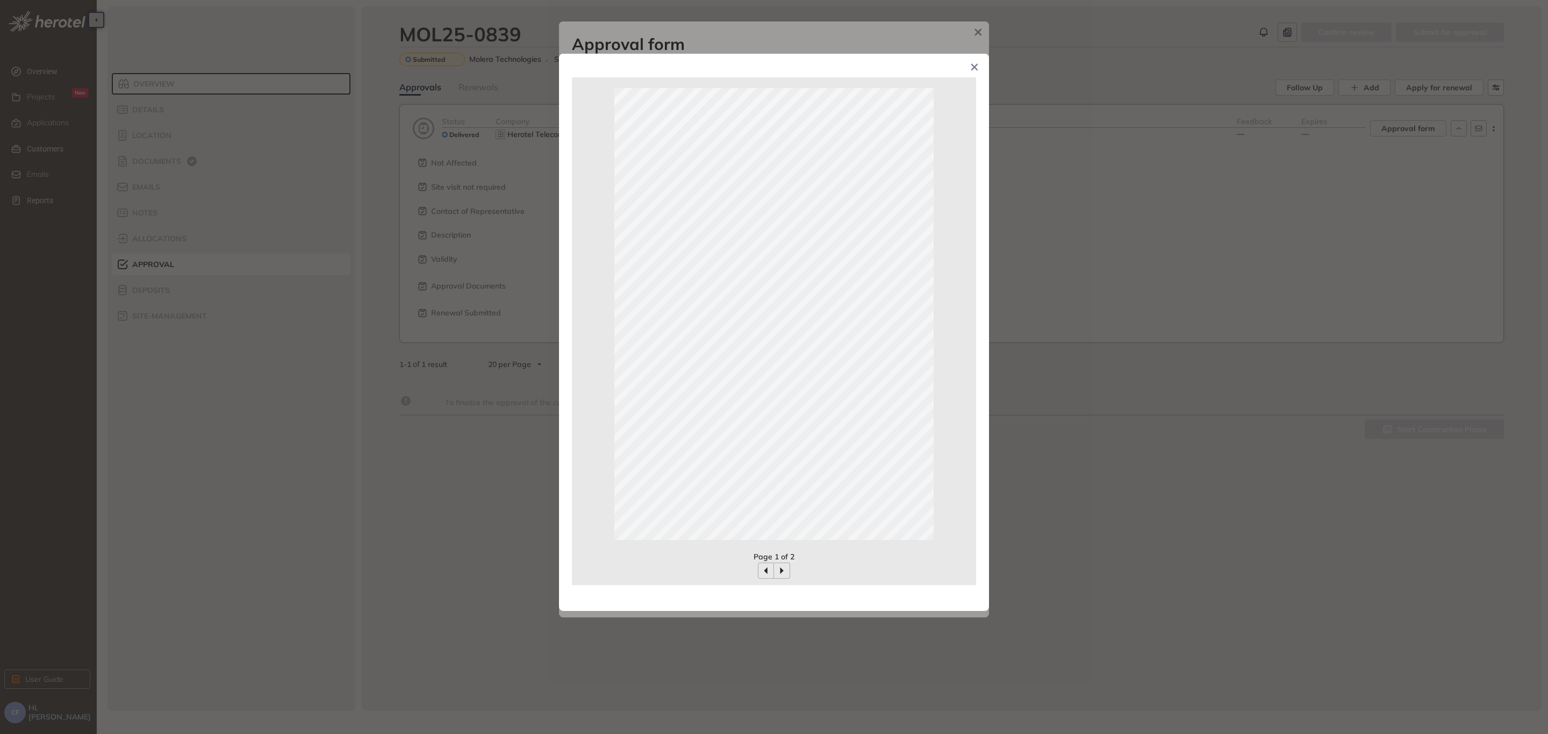
click at [950, 334] on div at bounding box center [774, 313] width 404 height 473
click at [973, 69] on icon "Close" at bounding box center [974, 67] width 6 height 6
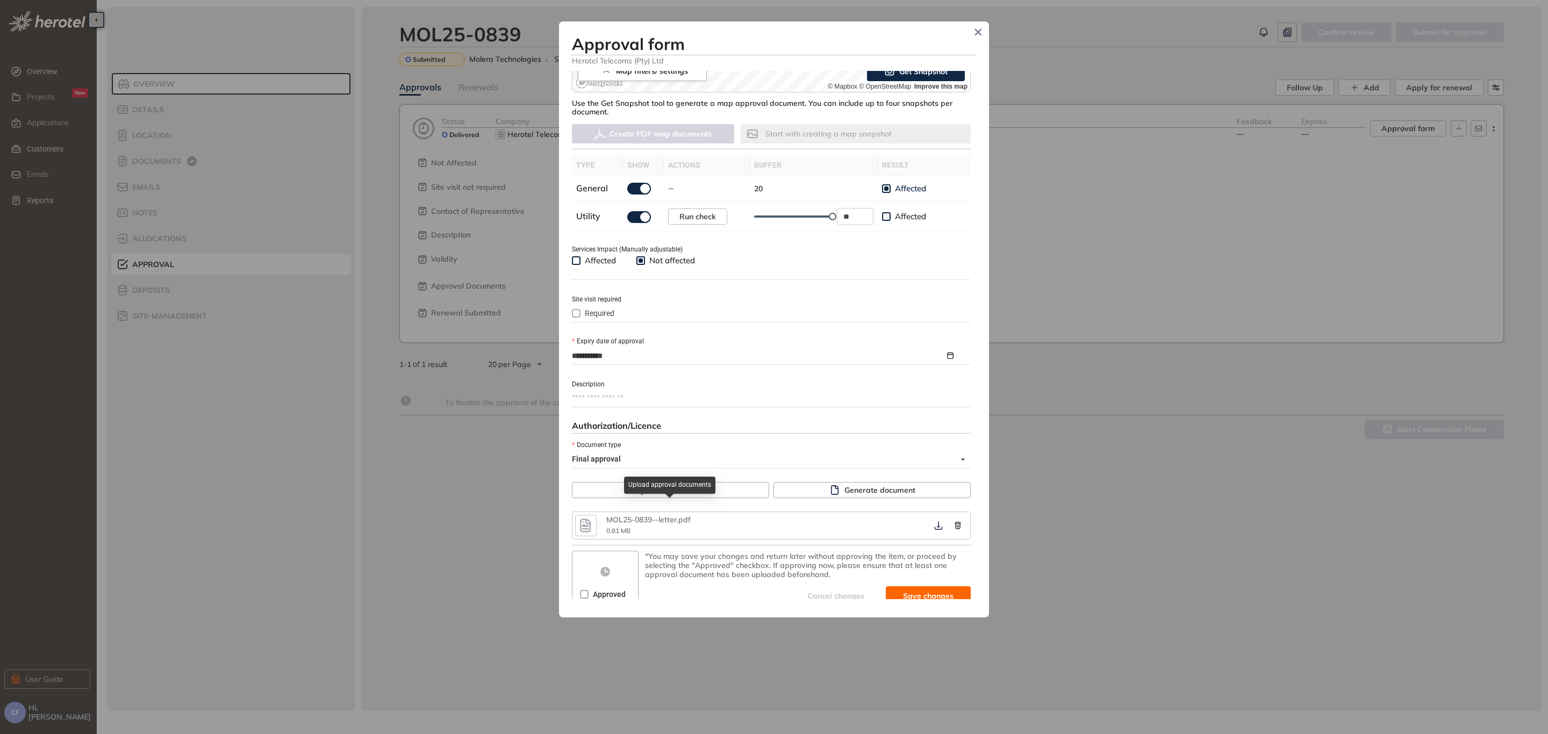
scroll to position [274, 0]
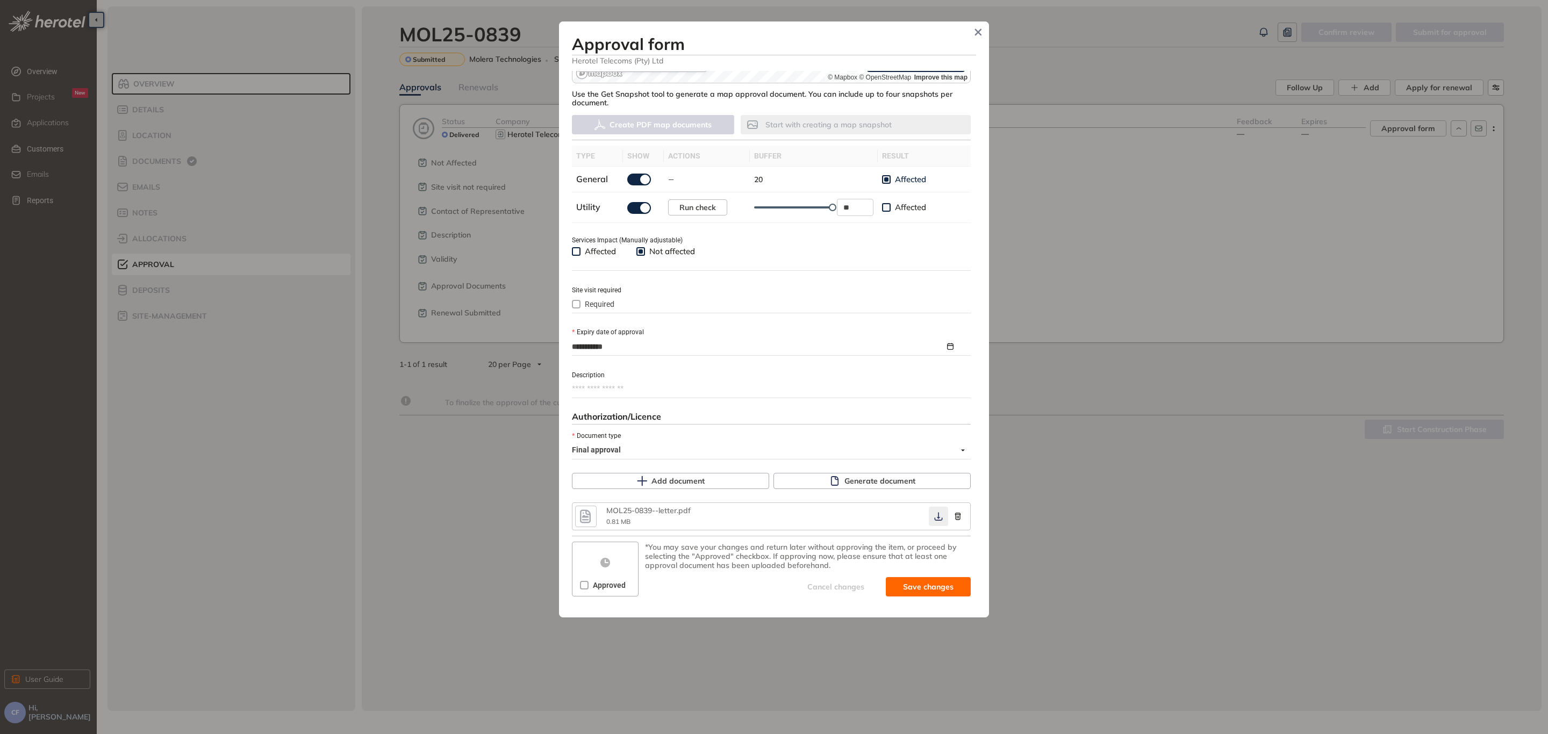
click at [933, 513] on icon "button" at bounding box center [938, 516] width 11 height 9
click at [576, 580] on div "Approved" at bounding box center [604, 585] width 61 height 17
click at [901, 583] on span "Save and approve" at bounding box center [919, 587] width 67 height 12
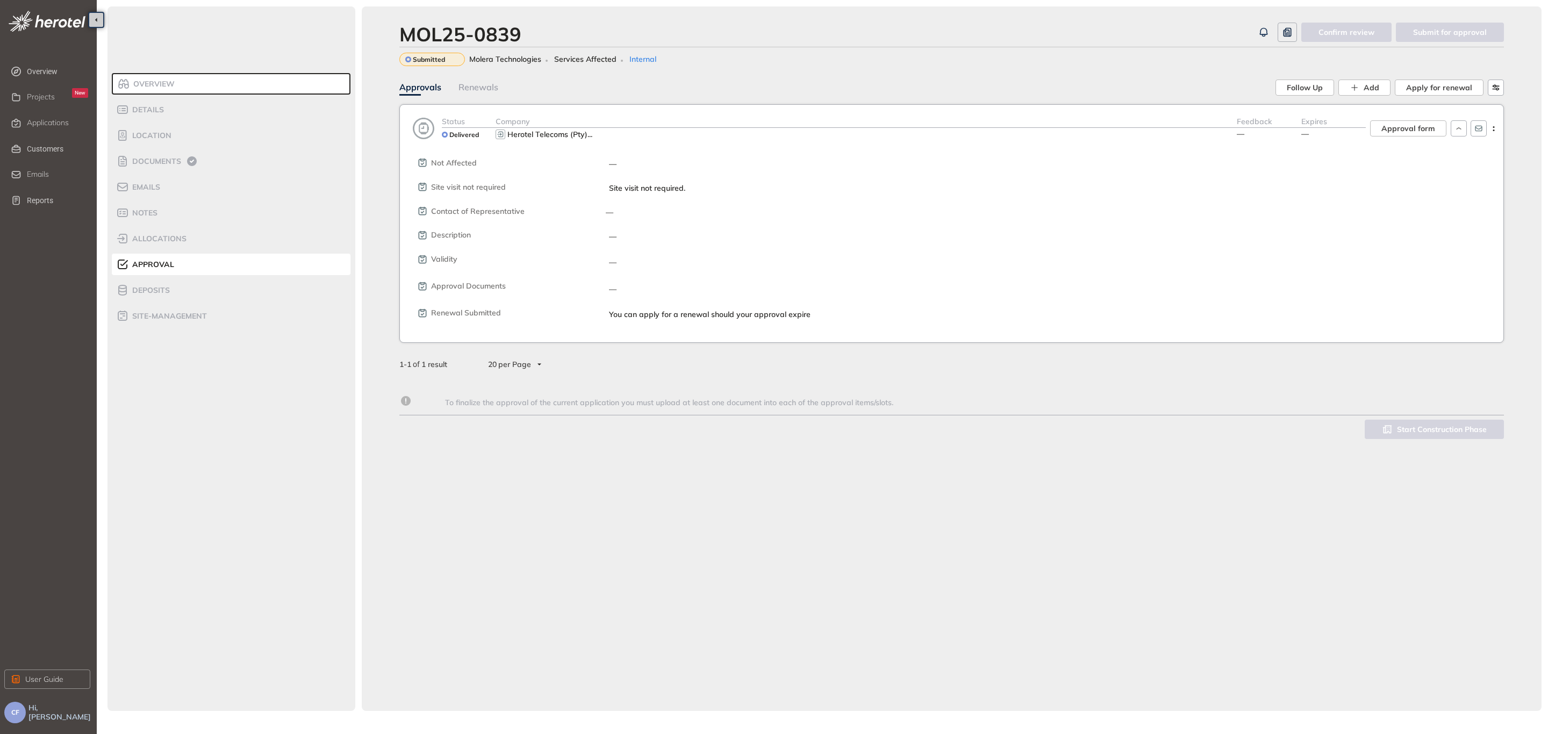
scroll to position [283, 0]
drag, startPoint x: 519, startPoint y: 35, endPoint x: 399, endPoint y: 25, distance: 120.8
click at [399, 25] on div "MOL25-0839" at bounding box center [460, 34] width 122 height 23
copy div "MOL25-0839"
click at [160, 86] on span "Overview" at bounding box center [152, 84] width 45 height 9
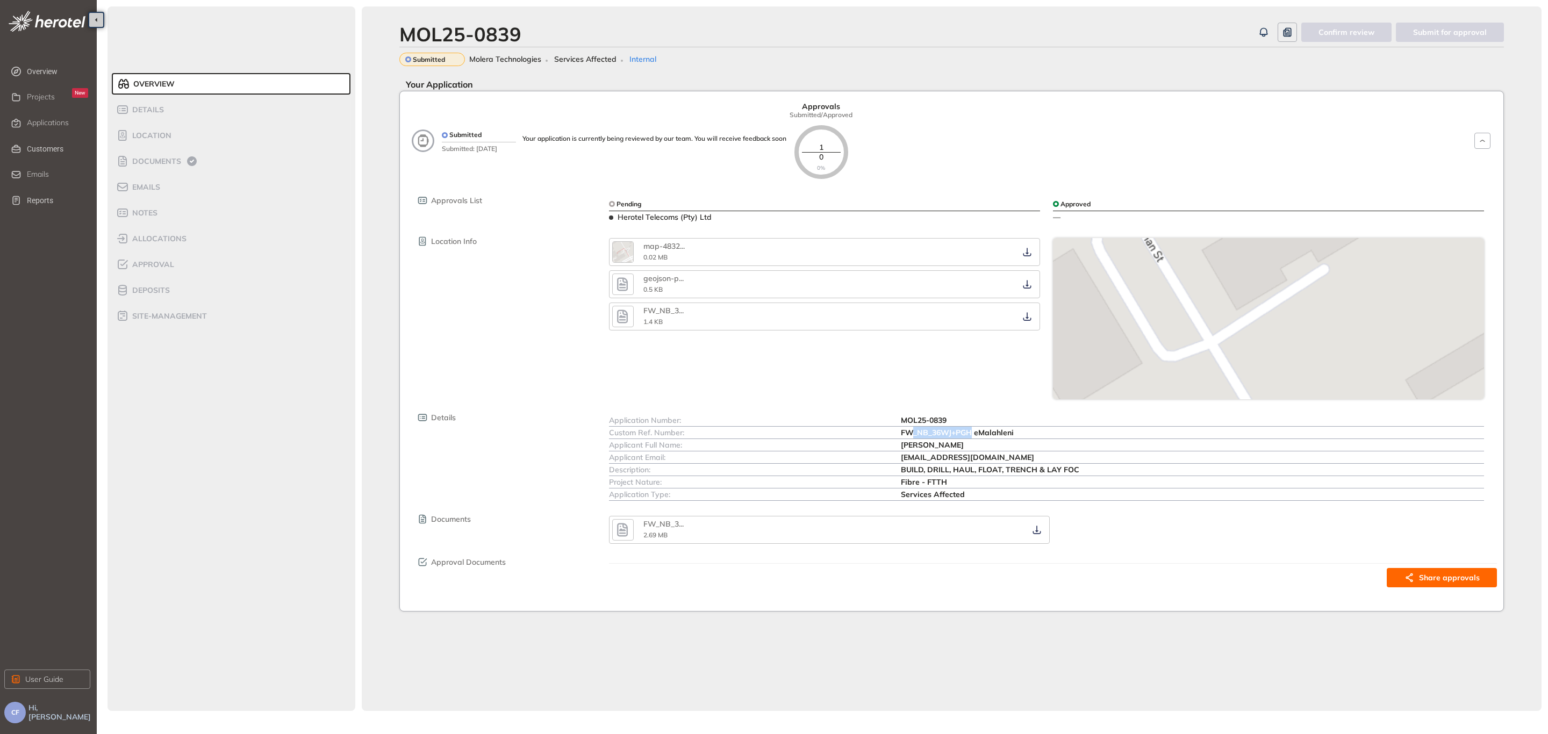
drag, startPoint x: 903, startPoint y: 434, endPoint x: 968, endPoint y: 431, distance: 65.6
click at [968, 431] on span "FW_NB_36WJ+PGH eMalahleni" at bounding box center [957, 433] width 113 height 10
drag, startPoint x: 901, startPoint y: 433, endPoint x: 1021, endPoint y: 429, distance: 119.9
click at [1021, 429] on div "FW_NB_36WJ+PGH eMalahleni" at bounding box center [1192, 433] width 583 height 12
copy span "FW_NB_36WJ+PGH eMalahleni"
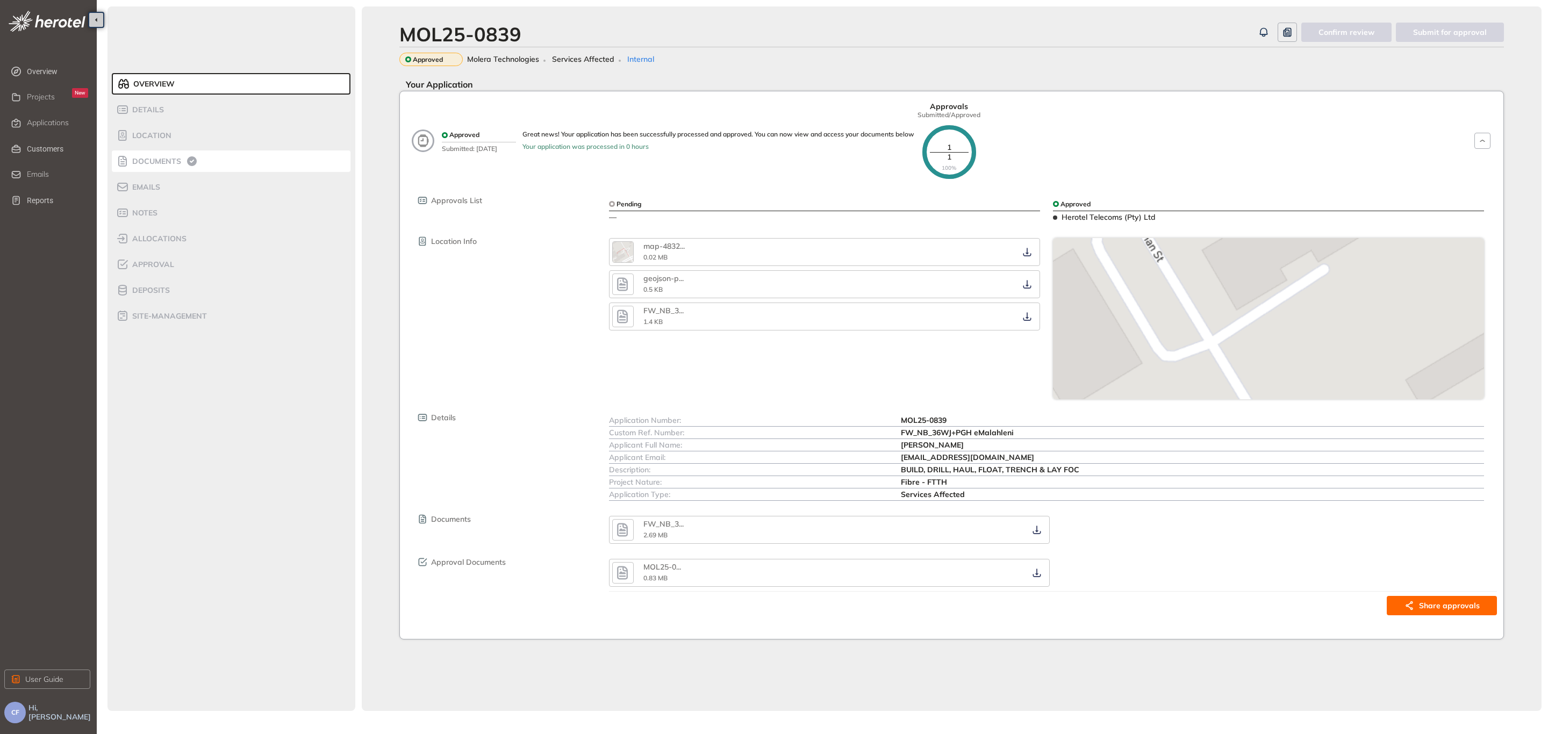
click at [136, 164] on span "Documents" at bounding box center [155, 161] width 52 height 9
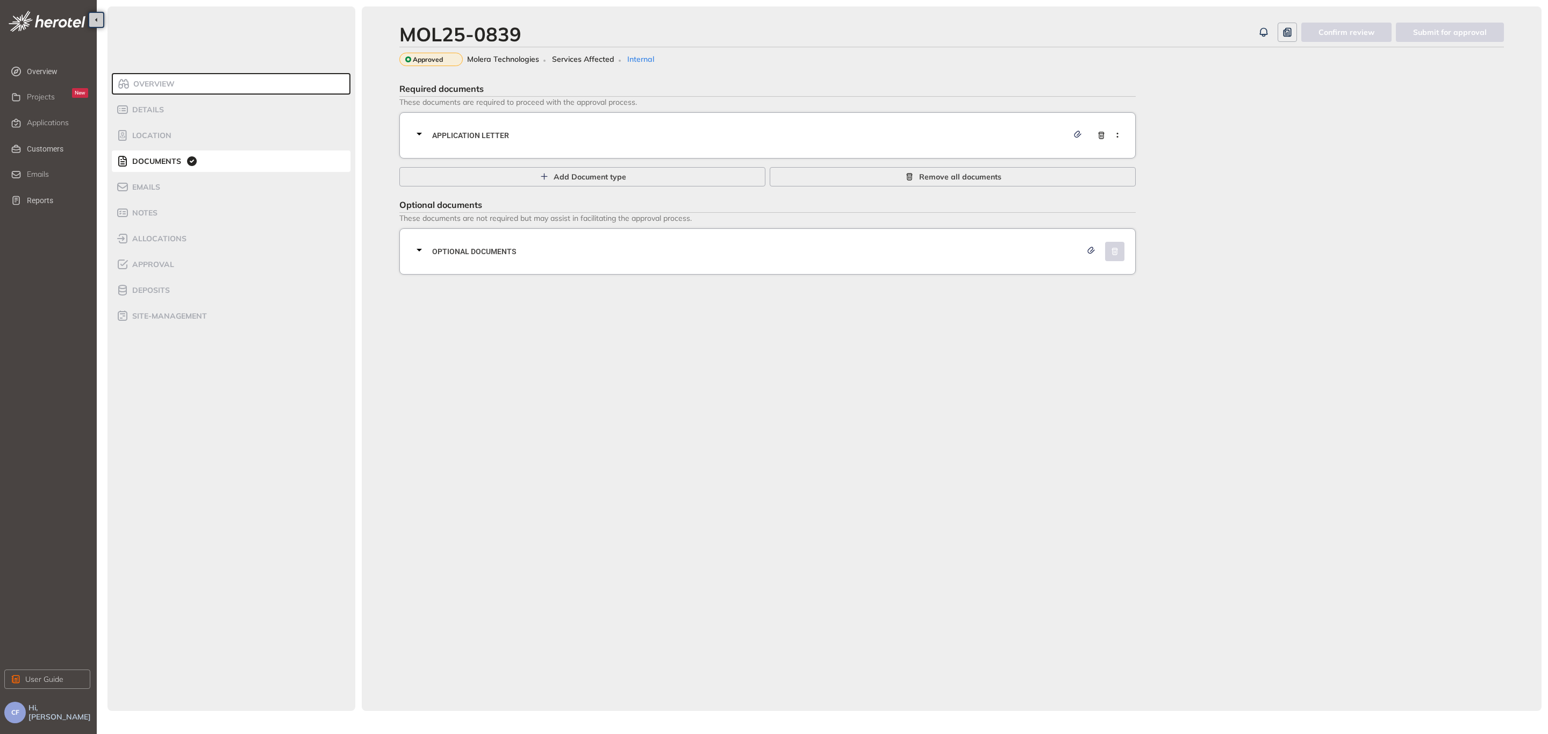
click at [505, 147] on div "Application letter" at bounding box center [771, 135] width 716 height 32
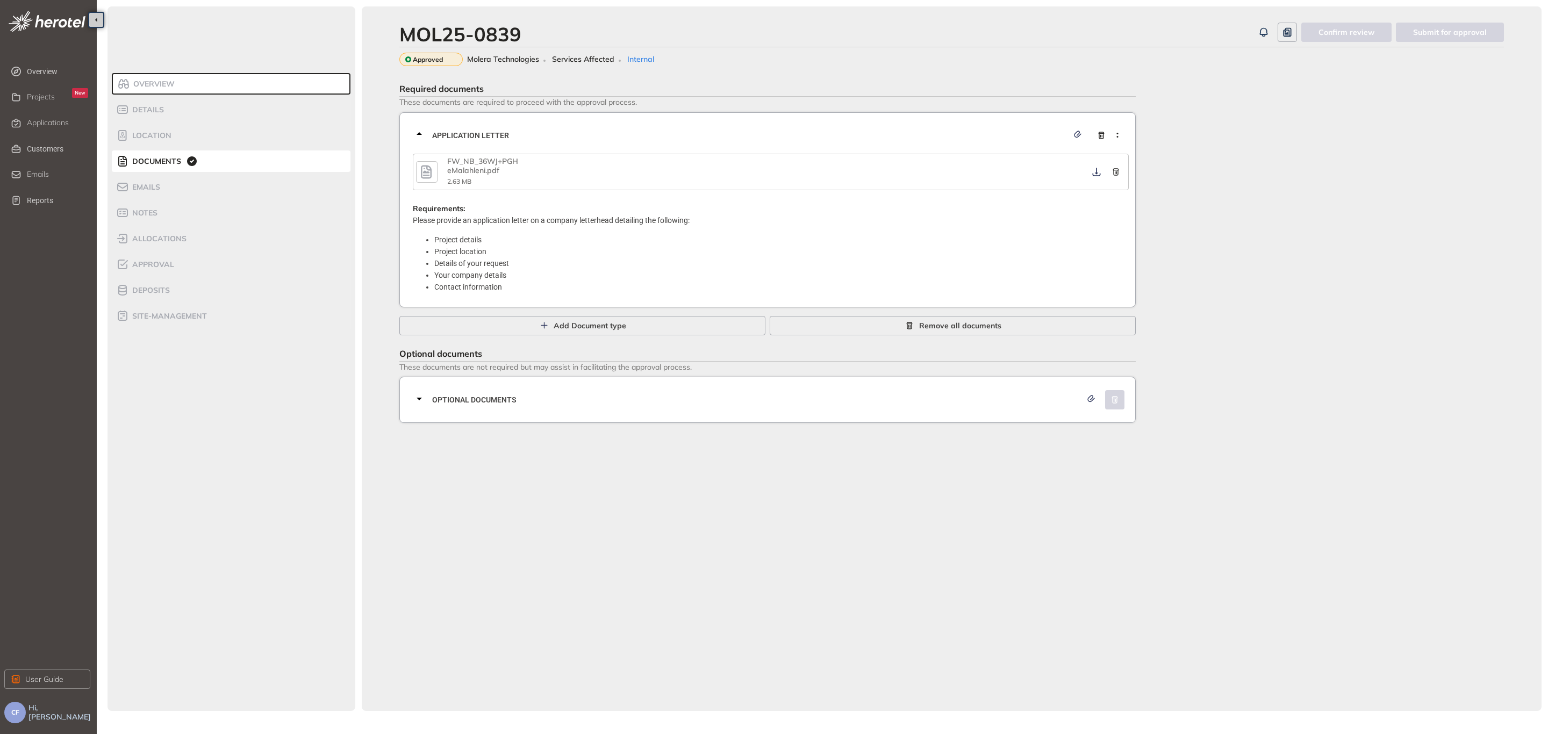
click at [538, 400] on span "Optional documents" at bounding box center [756, 400] width 649 height 12
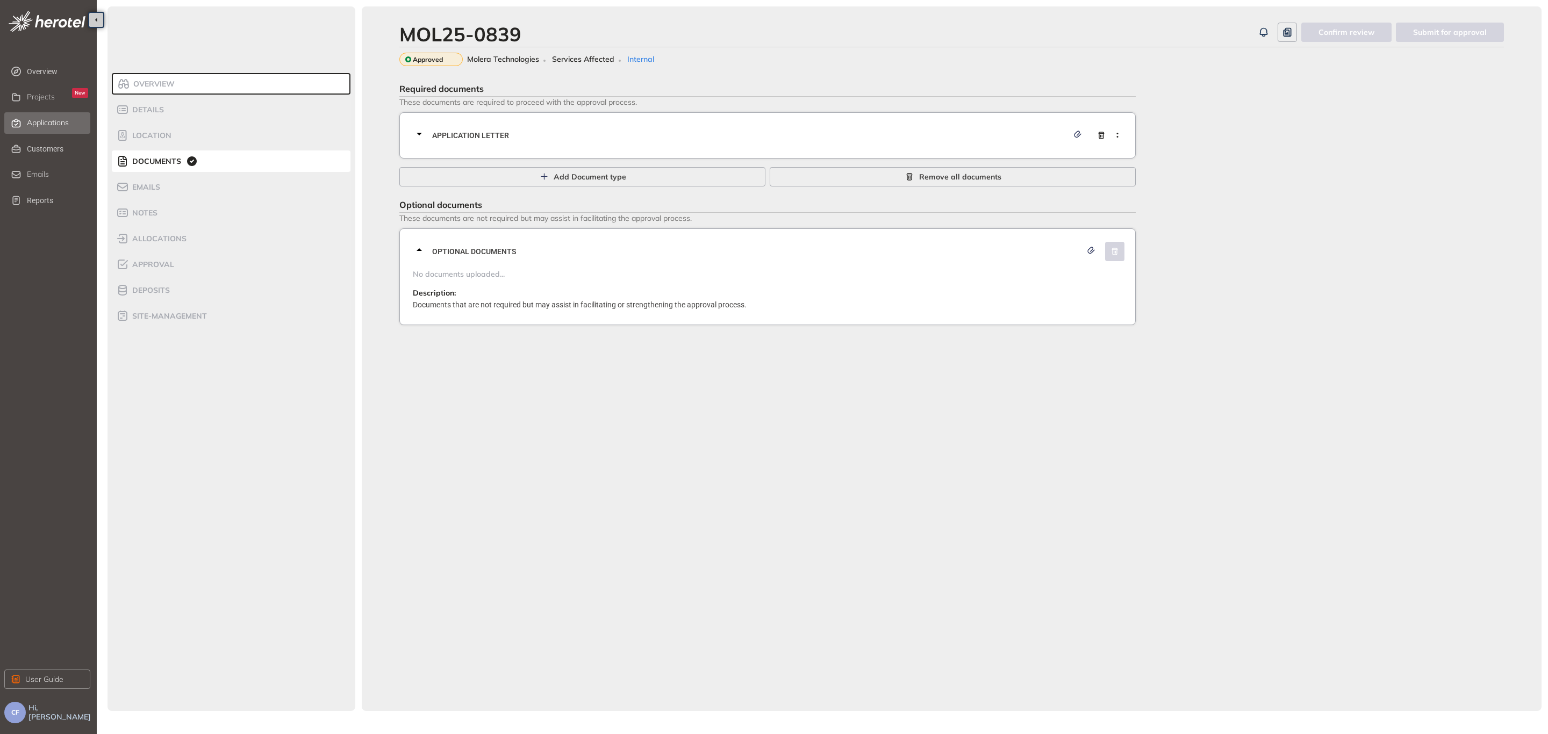
click at [44, 123] on span "Applications" at bounding box center [48, 122] width 42 height 9
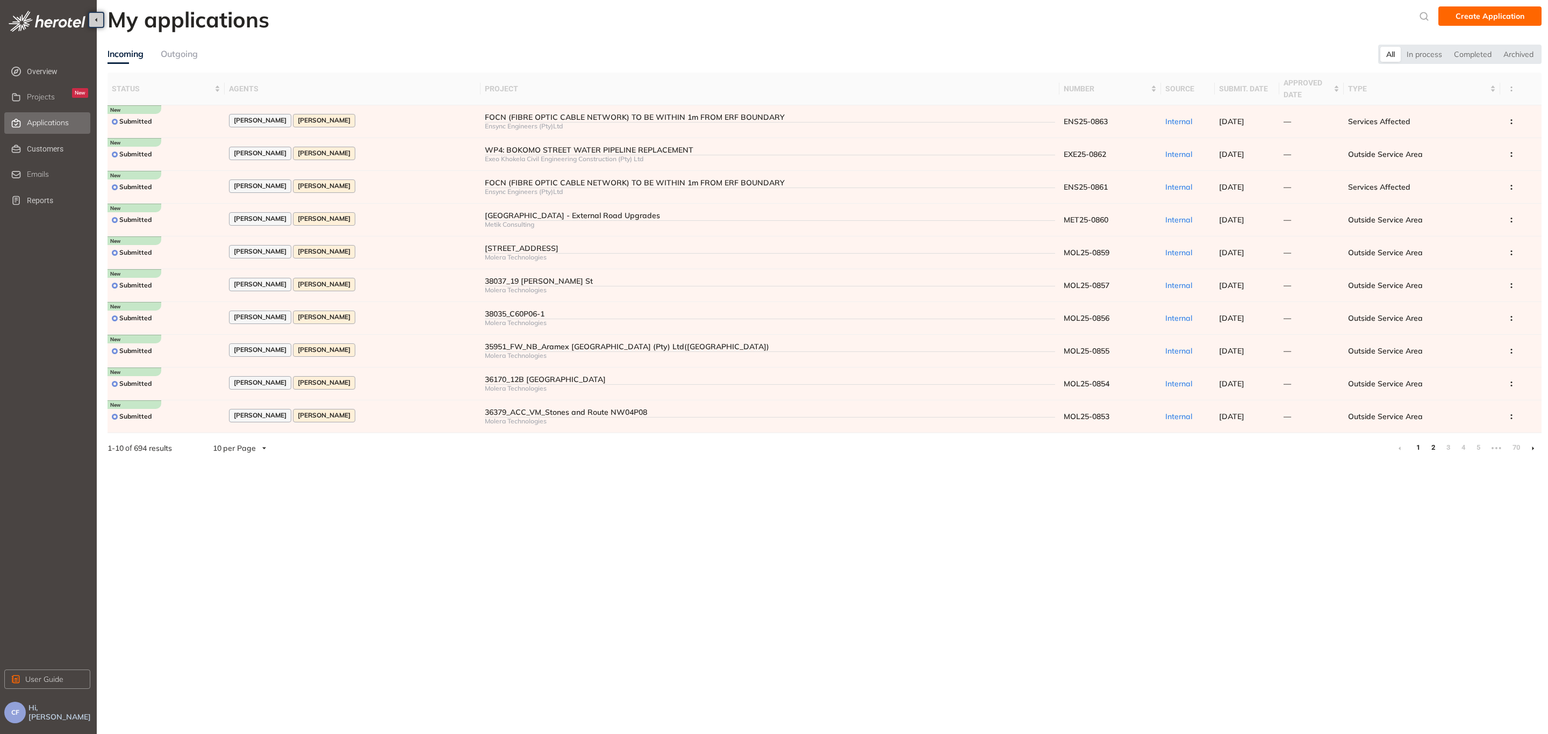
click at [1436, 447] on link "2" at bounding box center [1432, 448] width 11 height 16
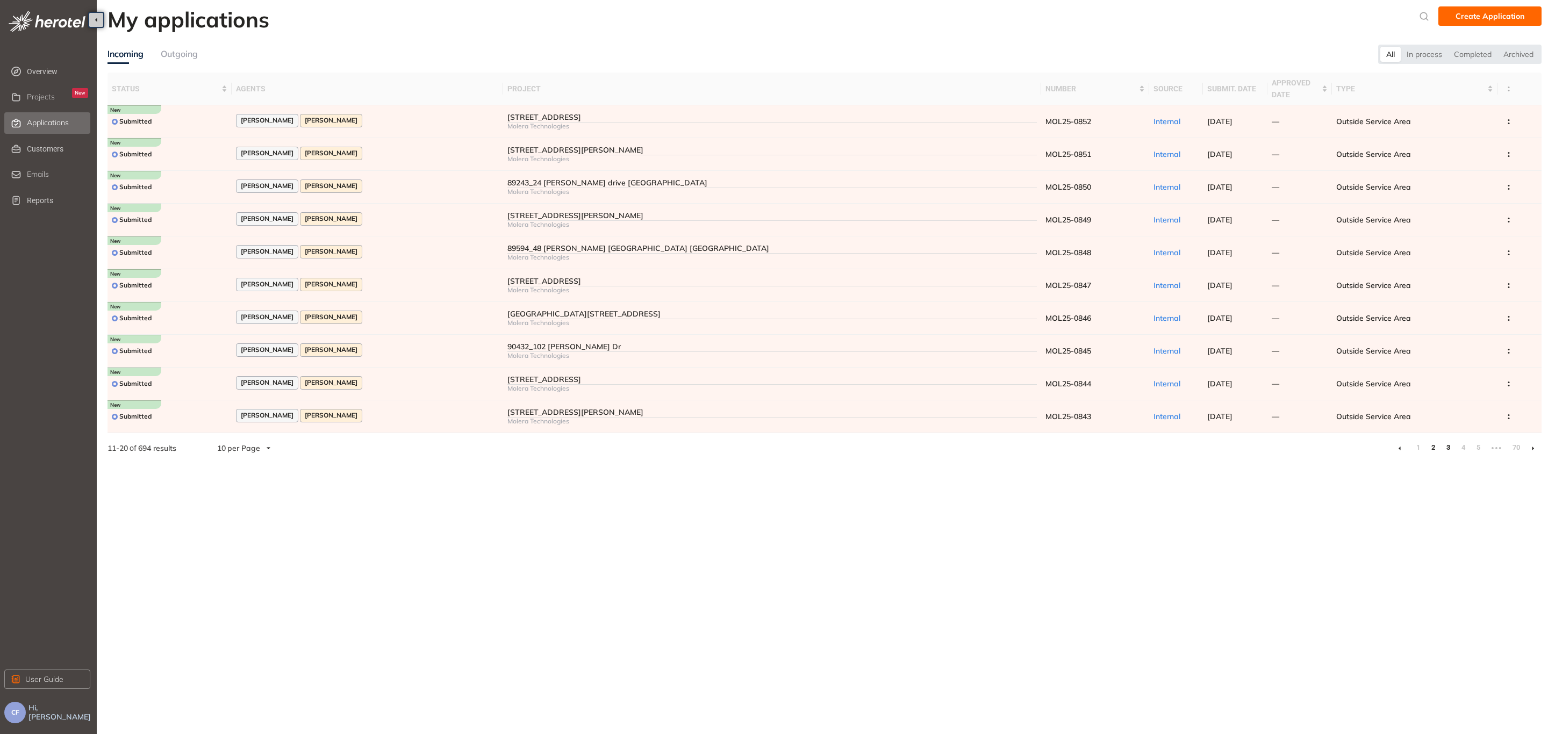
click at [1446, 451] on link "3" at bounding box center [1447, 448] width 11 height 16
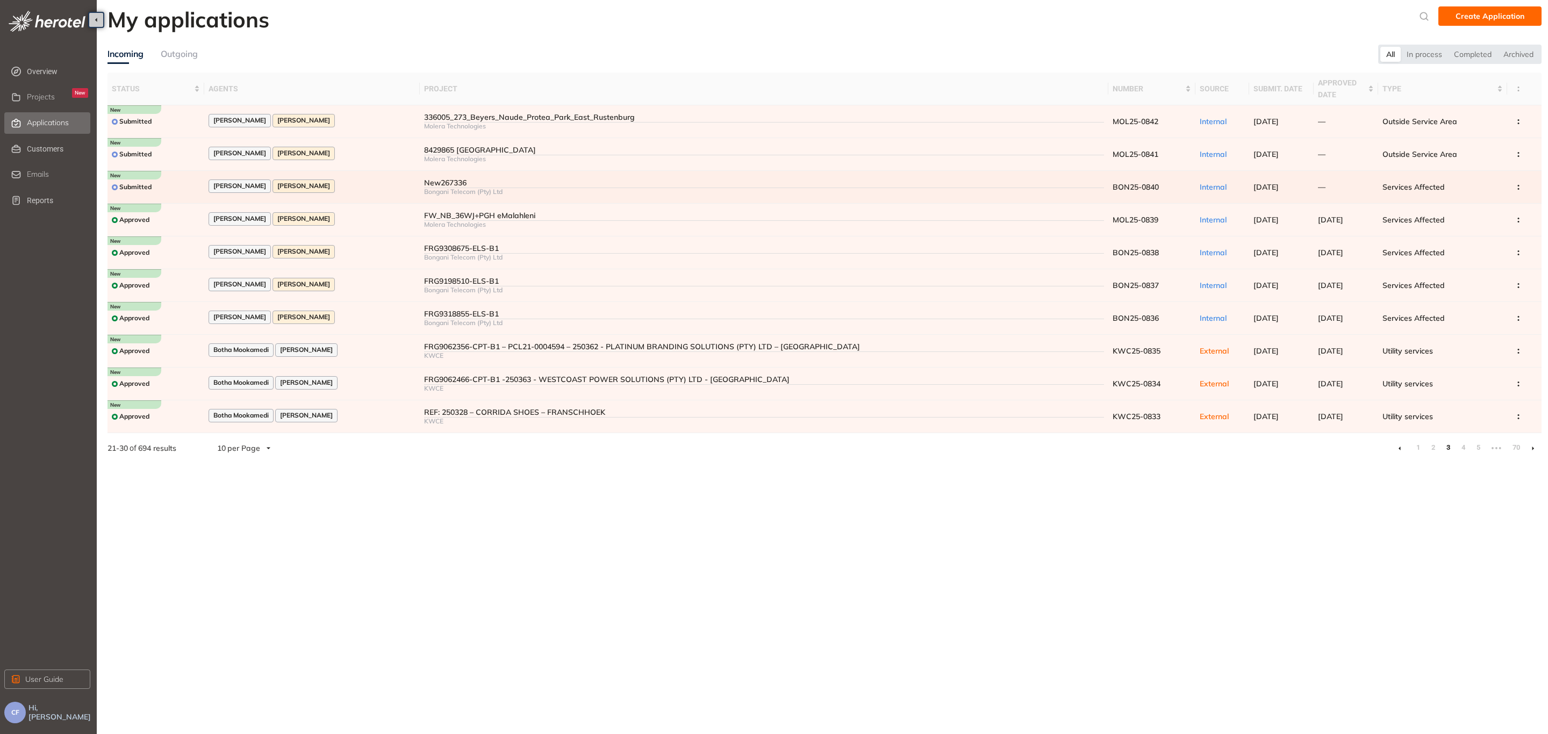
click at [379, 179] on td "[PERSON_NAME] [PERSON_NAME]" at bounding box center [311, 187] width 215 height 33
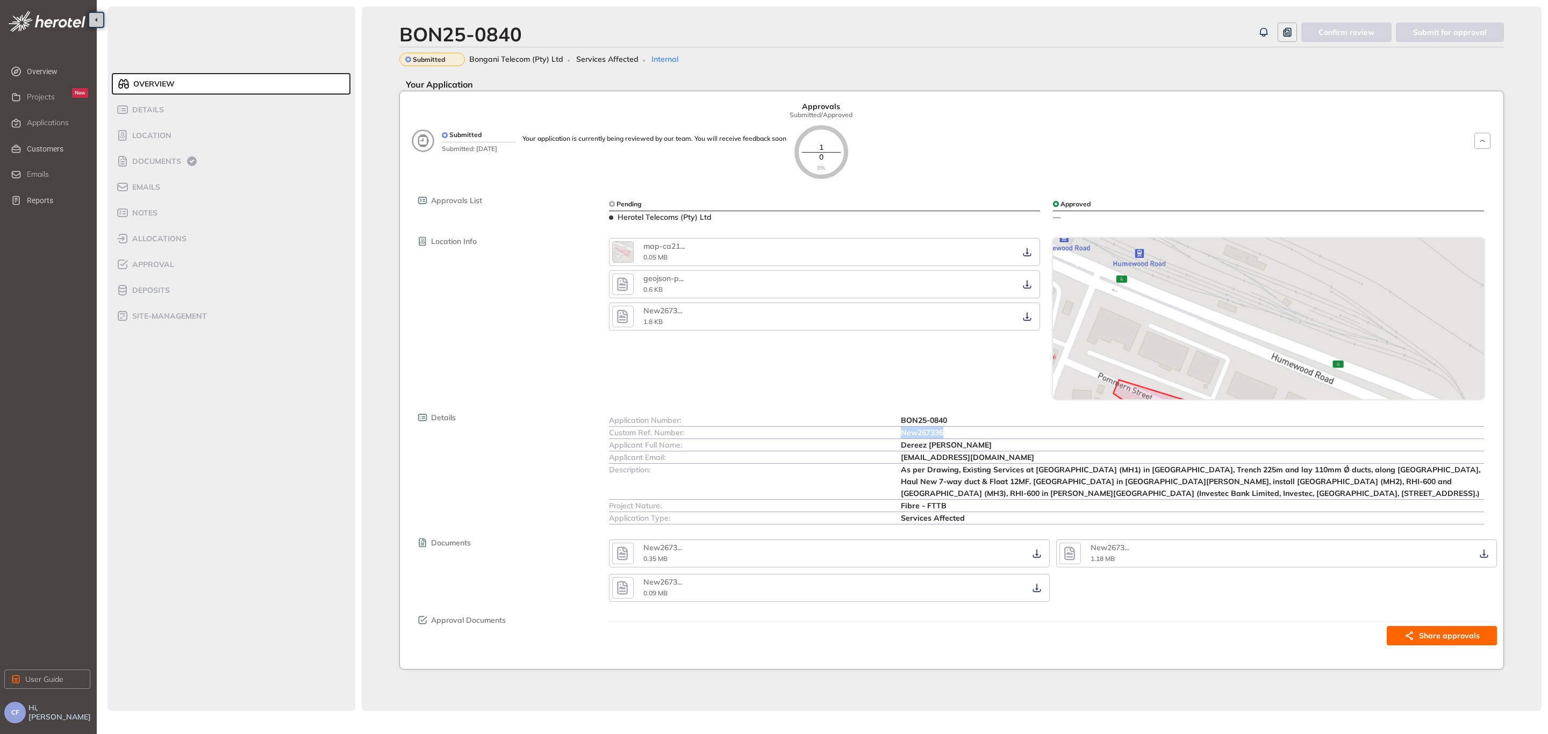
drag, startPoint x: 900, startPoint y: 432, endPoint x: 952, endPoint y: 427, distance: 52.4
click at [952, 427] on div "New267336" at bounding box center [1192, 433] width 583 height 12
copy span "New267336"
drag, startPoint x: 895, startPoint y: 420, endPoint x: 956, endPoint y: 414, distance: 61.0
click at [956, 414] on div "Application Number: BON25-0840" at bounding box center [1046, 420] width 875 height 12
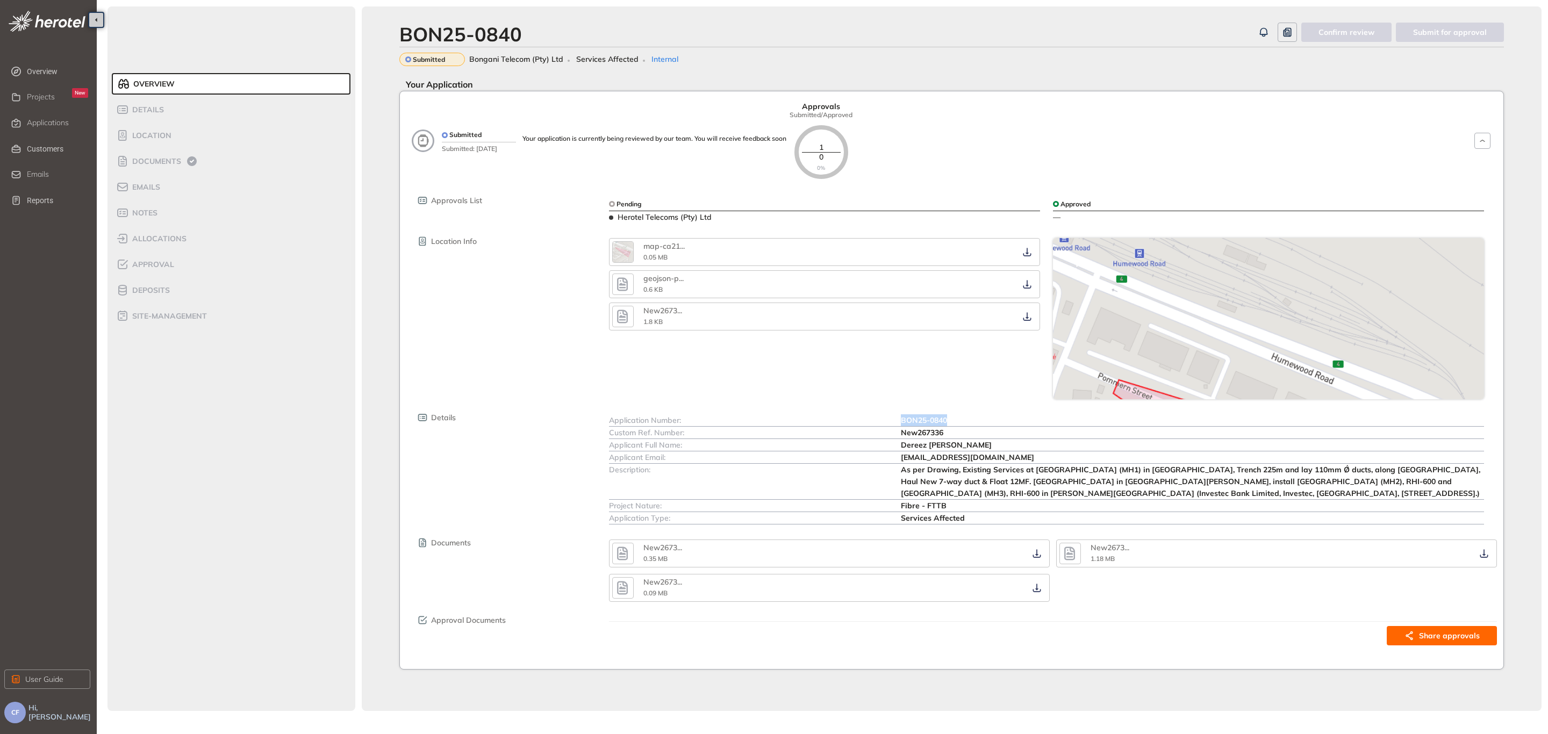
copy div "BON25-0840"
click at [159, 159] on span "Documents" at bounding box center [155, 161] width 52 height 9
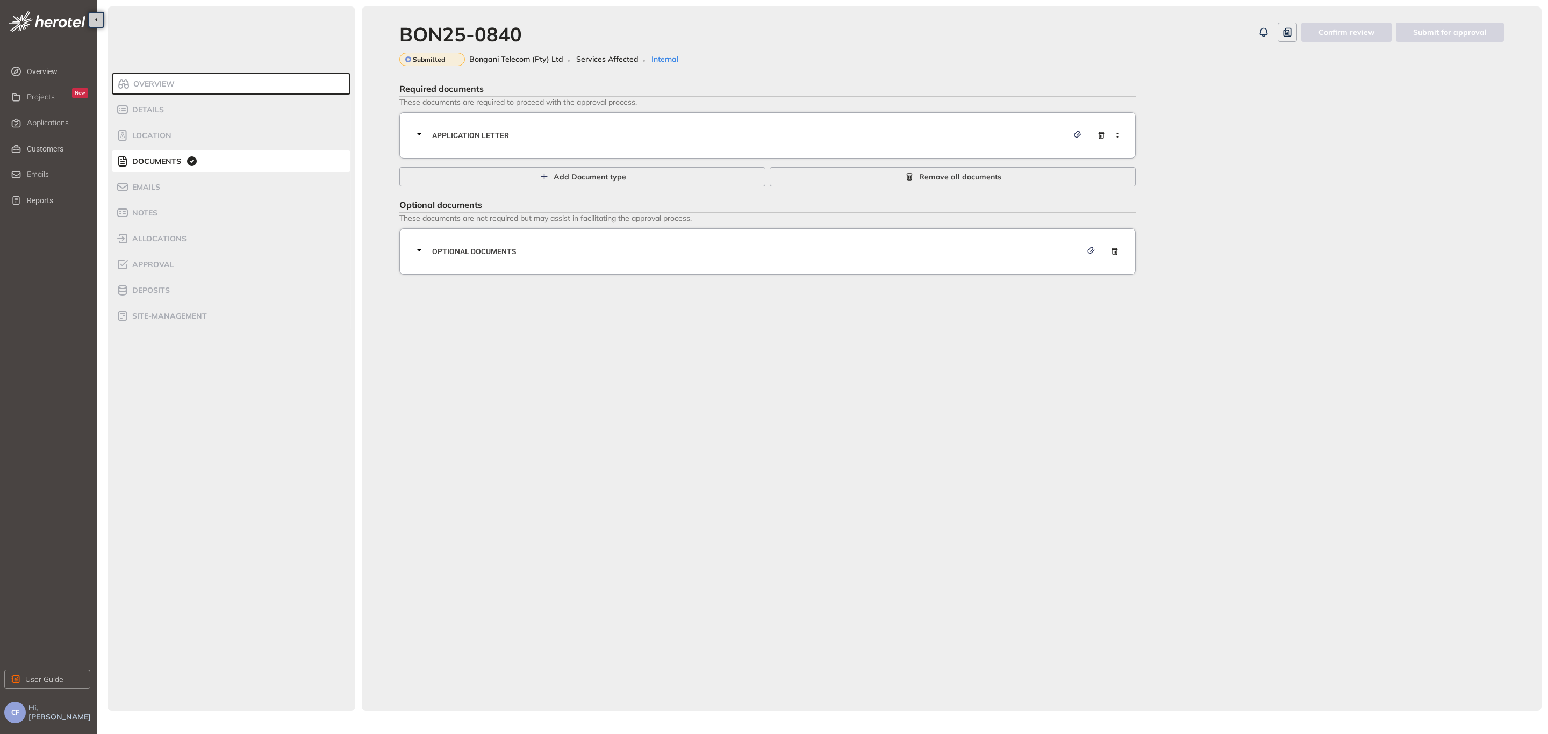
click at [592, 139] on span "Application letter" at bounding box center [750, 136] width 636 height 12
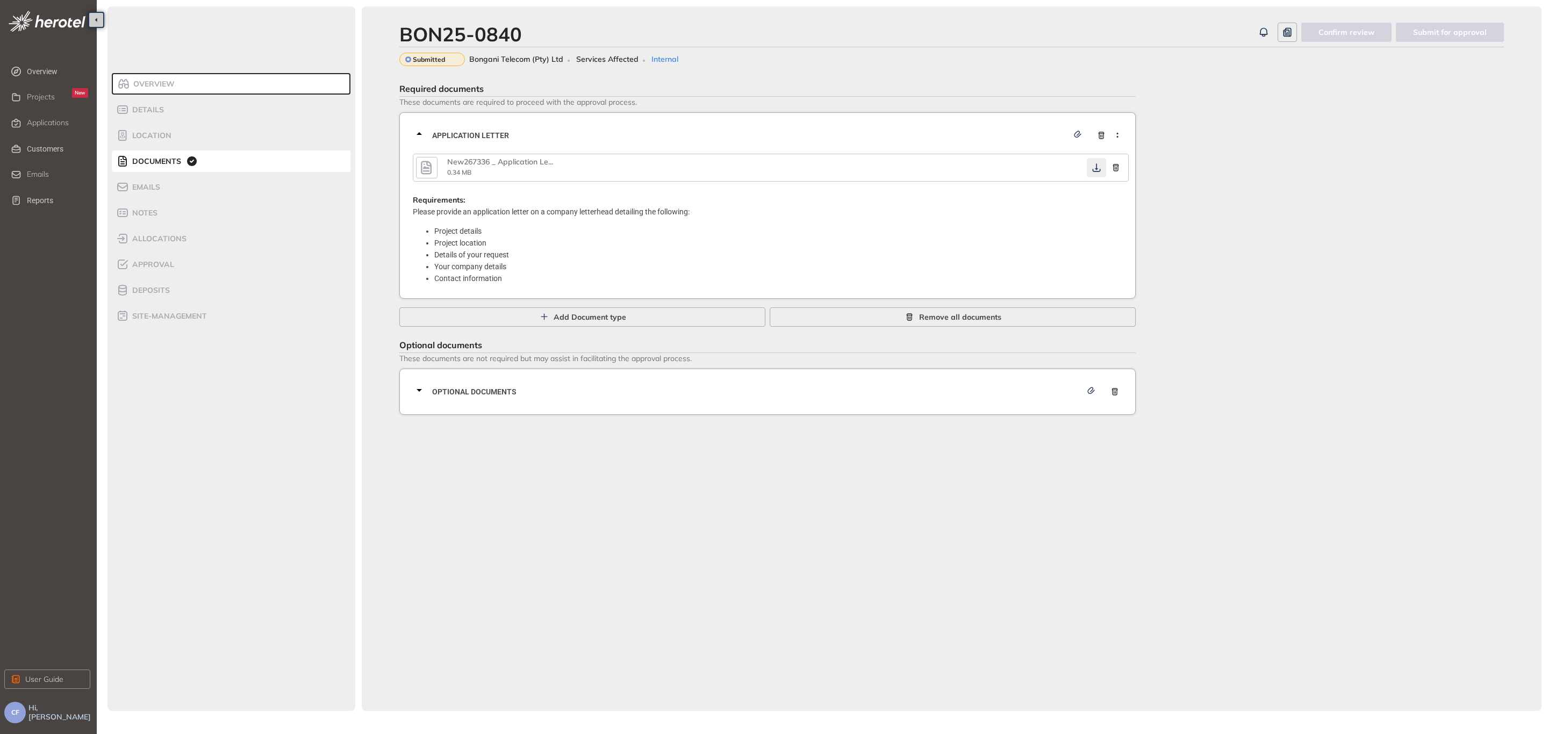
click at [1095, 173] on button "button" at bounding box center [1096, 167] width 19 height 19
click at [796, 397] on div "Optional documents" at bounding box center [771, 392] width 716 height 32
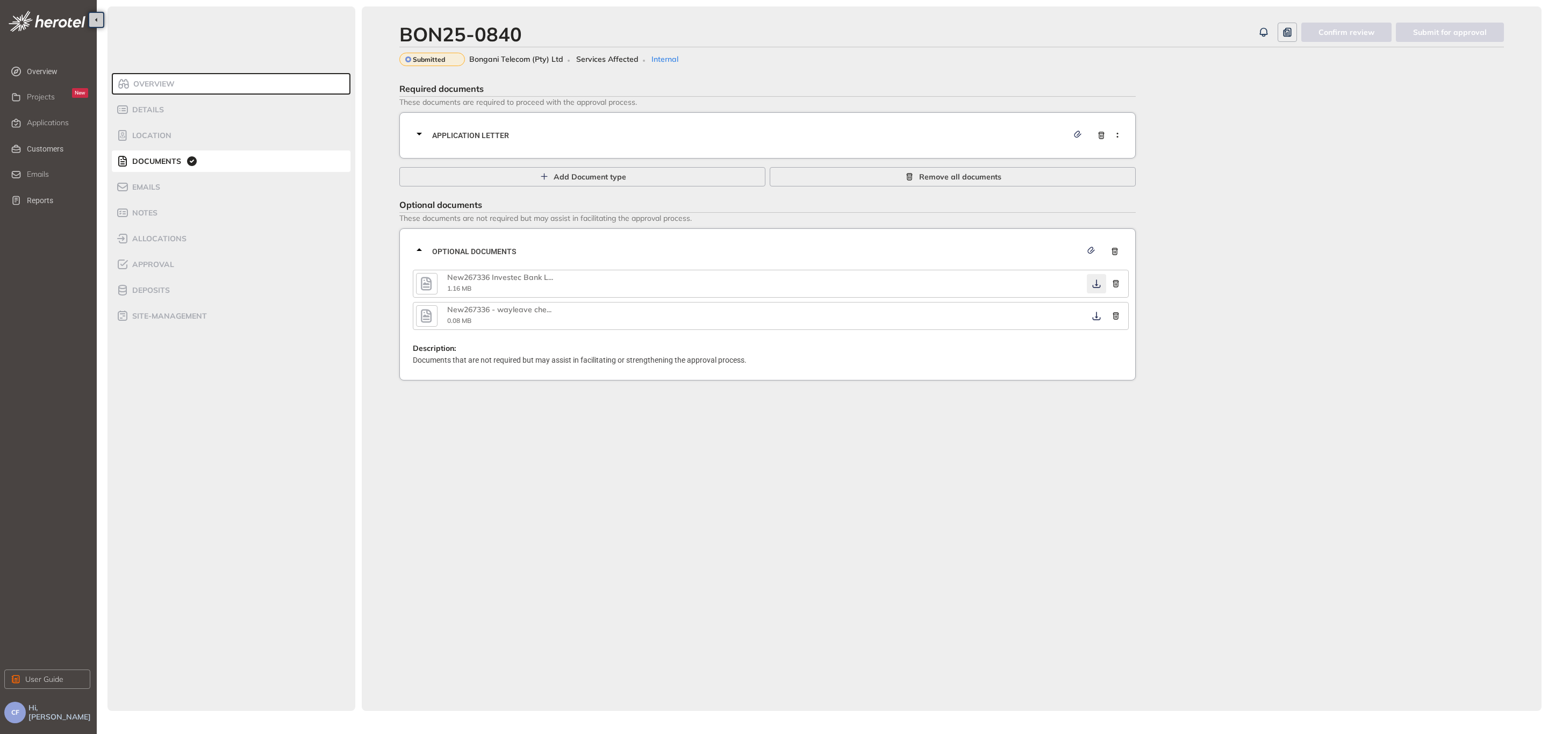
click at [1095, 277] on button "button" at bounding box center [1096, 283] width 19 height 19
click at [1095, 315] on icon "button" at bounding box center [1096, 316] width 8 height 9
click at [1095, 285] on icon "button" at bounding box center [1096, 283] width 11 height 9
click at [827, 139] on span "Application letter" at bounding box center [750, 136] width 636 height 12
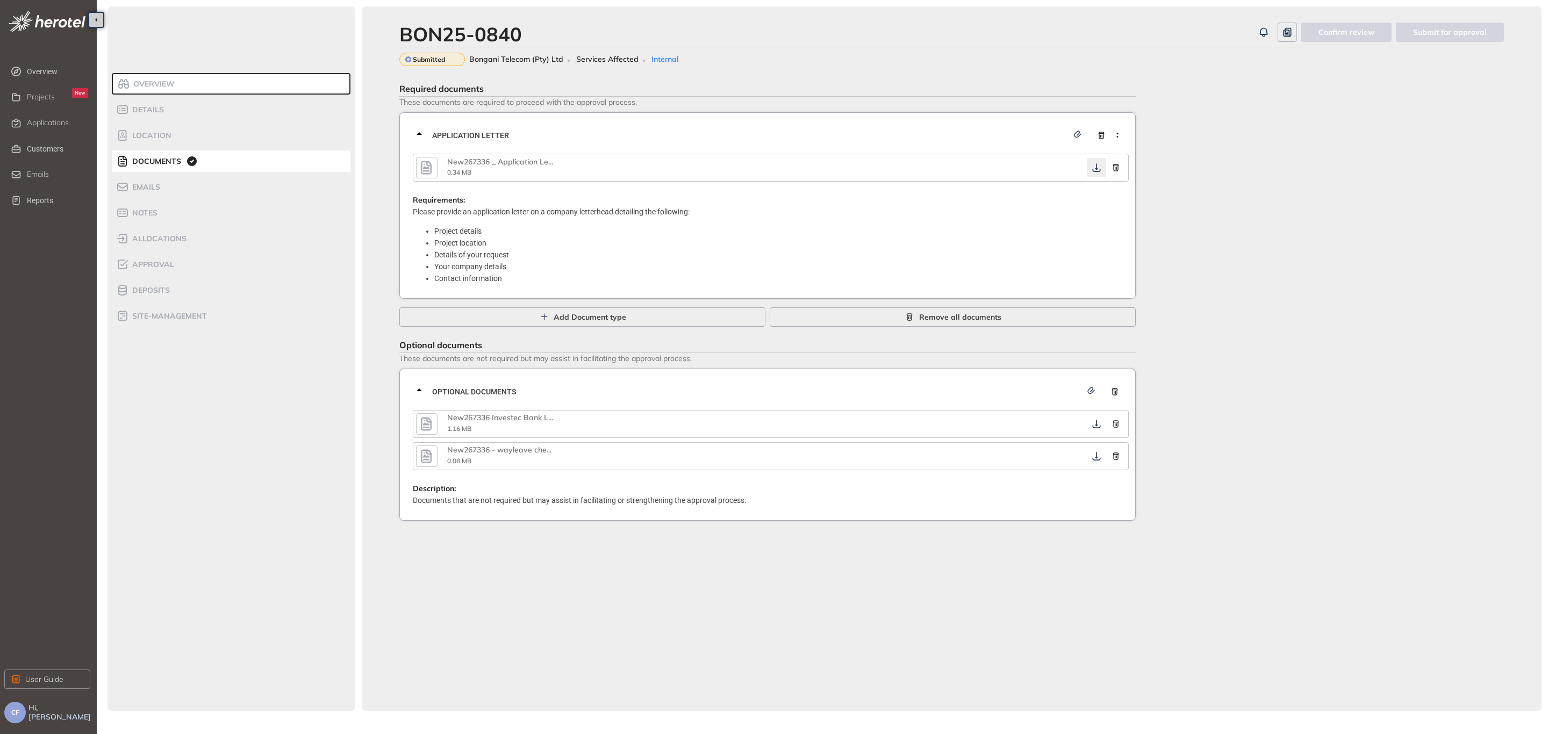
click at [1095, 168] on icon "button" at bounding box center [1096, 167] width 11 height 9
click at [159, 260] on span "Approval" at bounding box center [151, 264] width 45 height 9
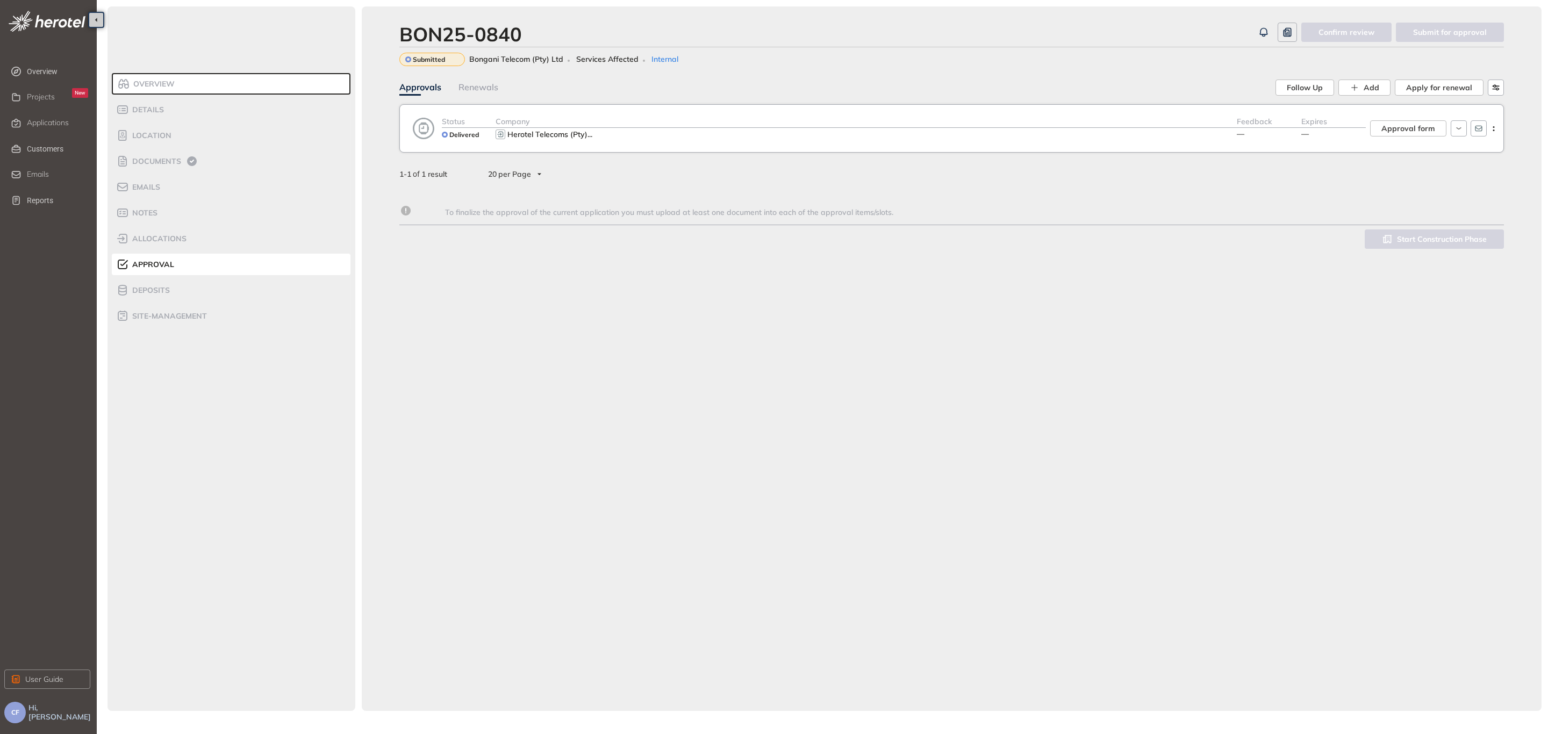
click at [1011, 121] on div "Company" at bounding box center [865, 122] width 741 height 12
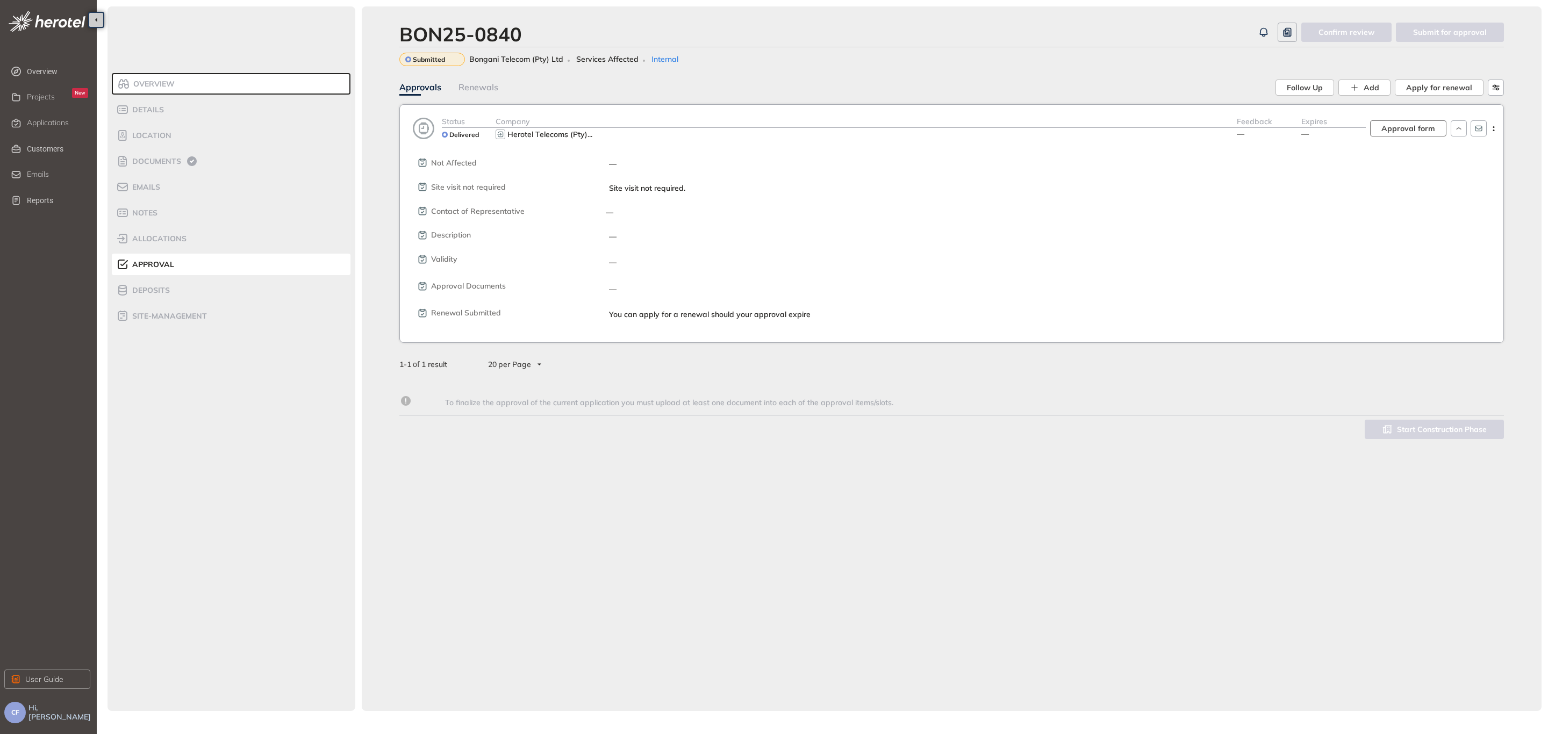
click at [1388, 123] on span "Approval form" at bounding box center [1408, 129] width 54 height 12
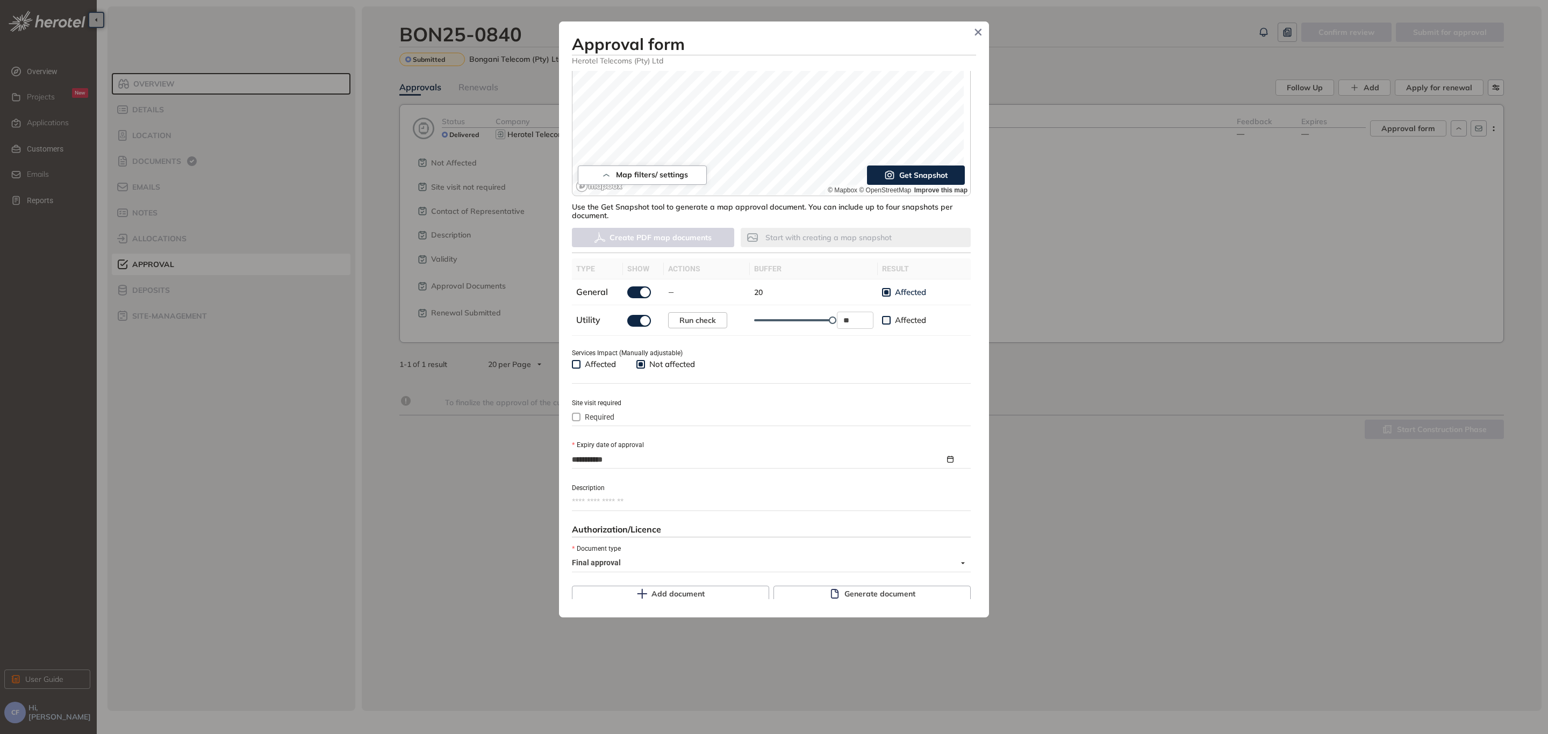
scroll to position [247, 0]
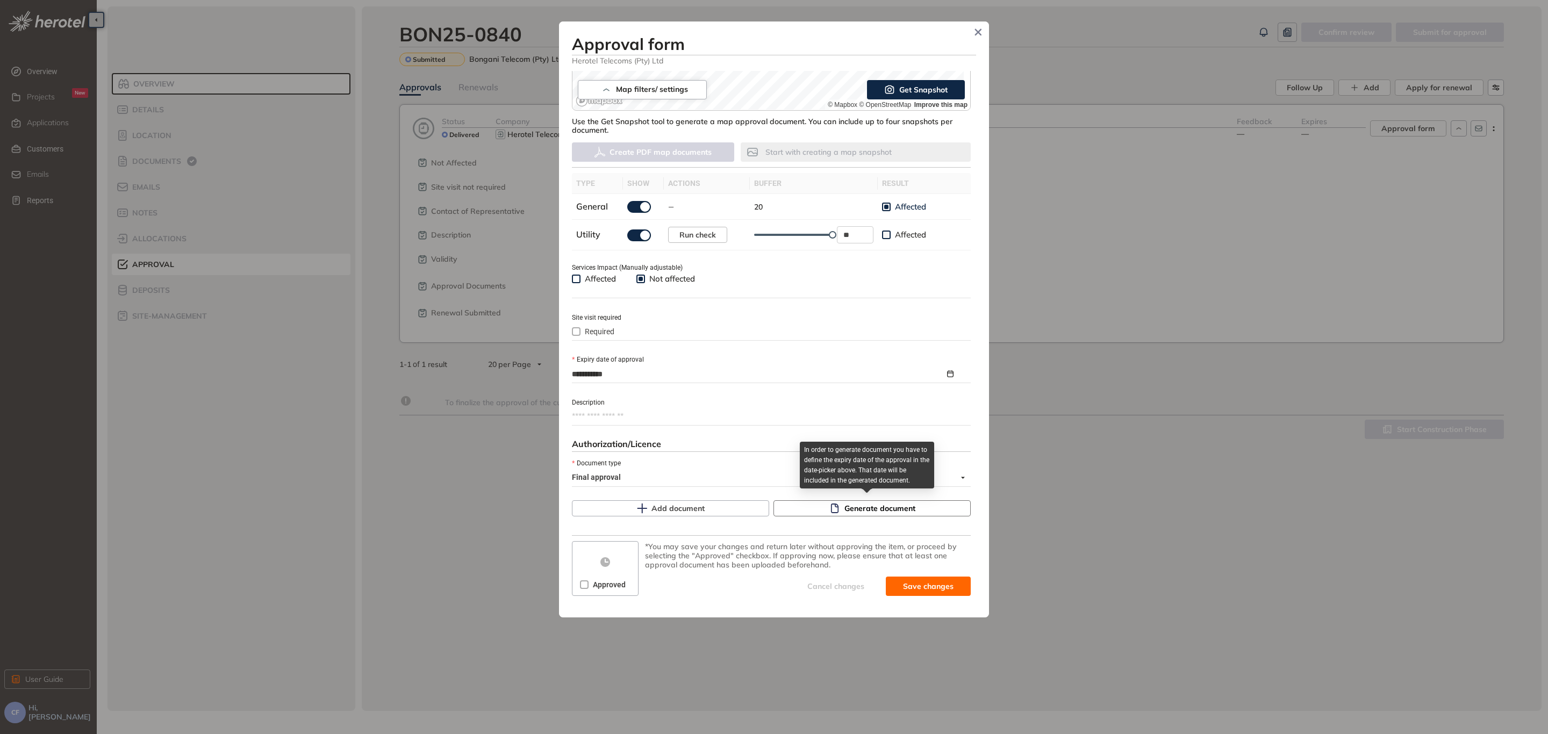
click at [830, 509] on icon "button" at bounding box center [834, 508] width 11 height 11
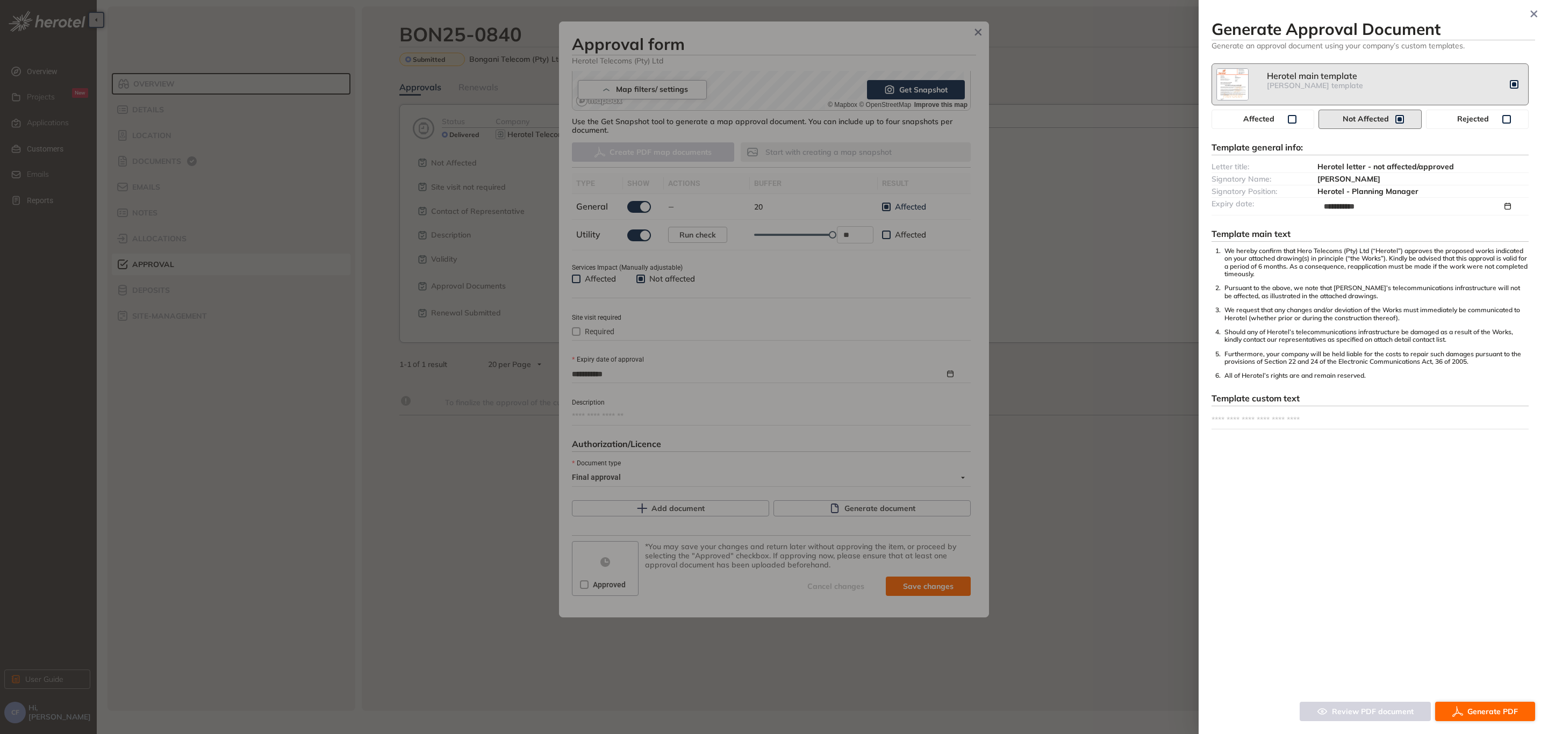
click at [1488, 712] on span "Generate PDF" at bounding box center [1492, 712] width 51 height 12
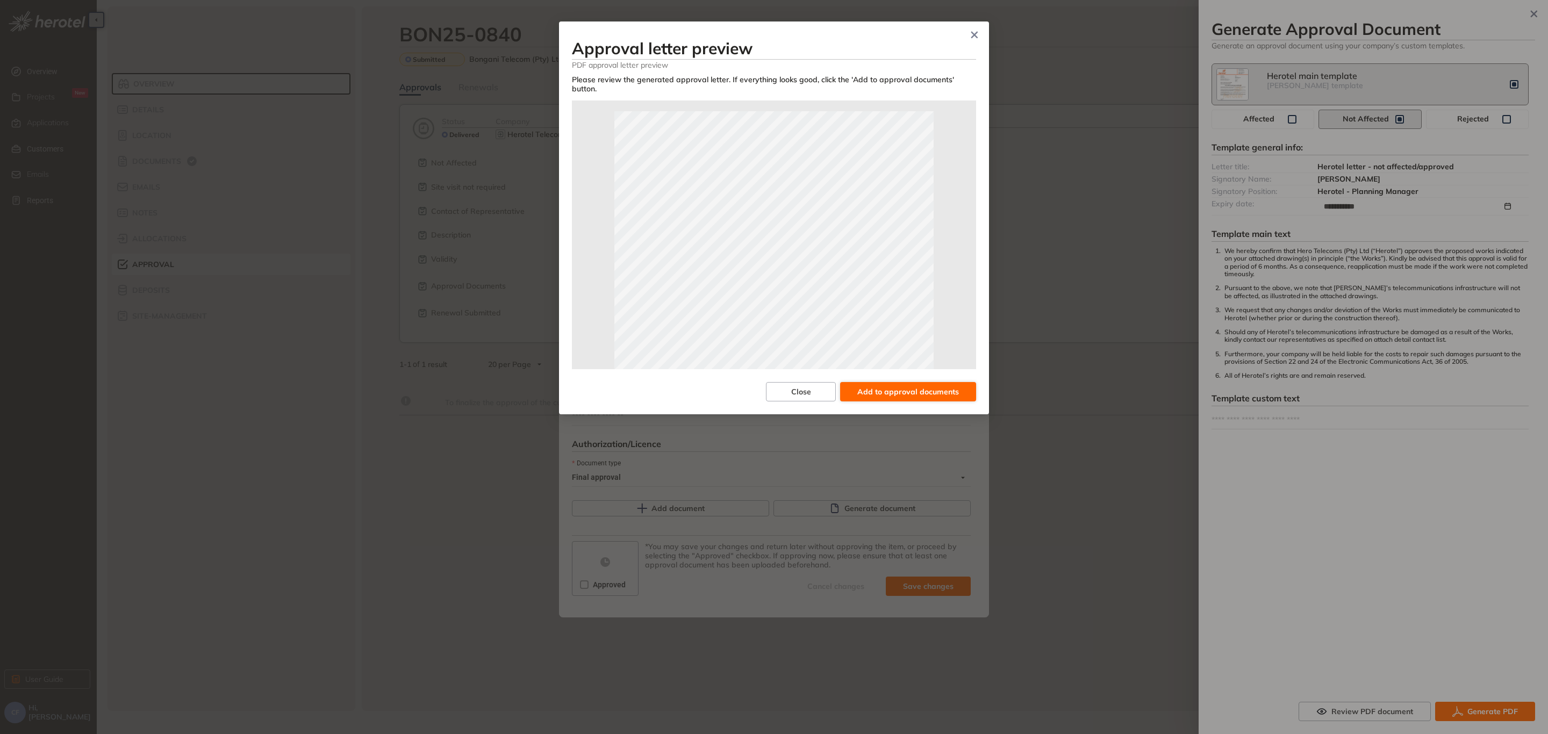
click at [928, 386] on span "Add to approval documents" at bounding box center [908, 392] width 102 height 12
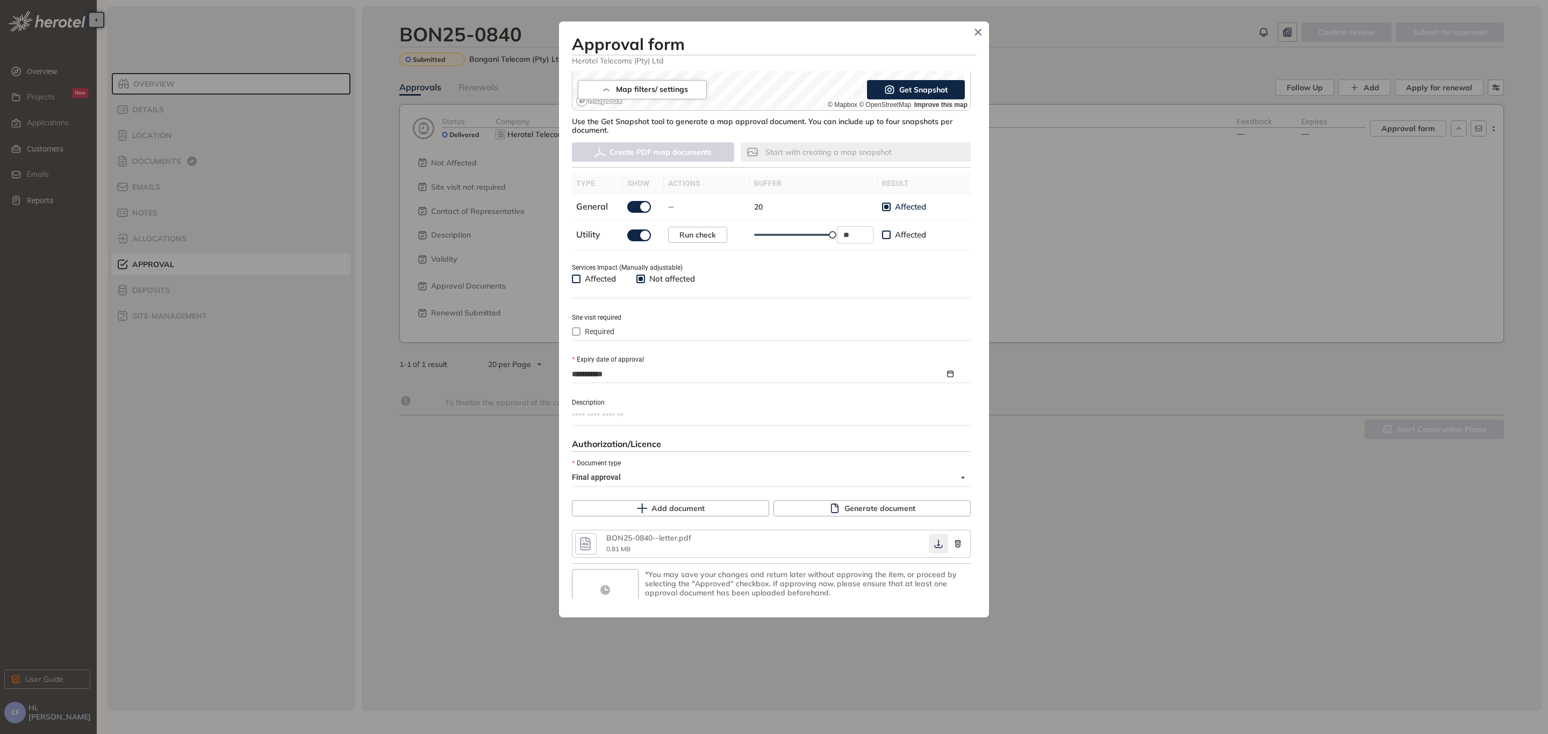
click at [933, 541] on icon "button" at bounding box center [938, 544] width 11 height 9
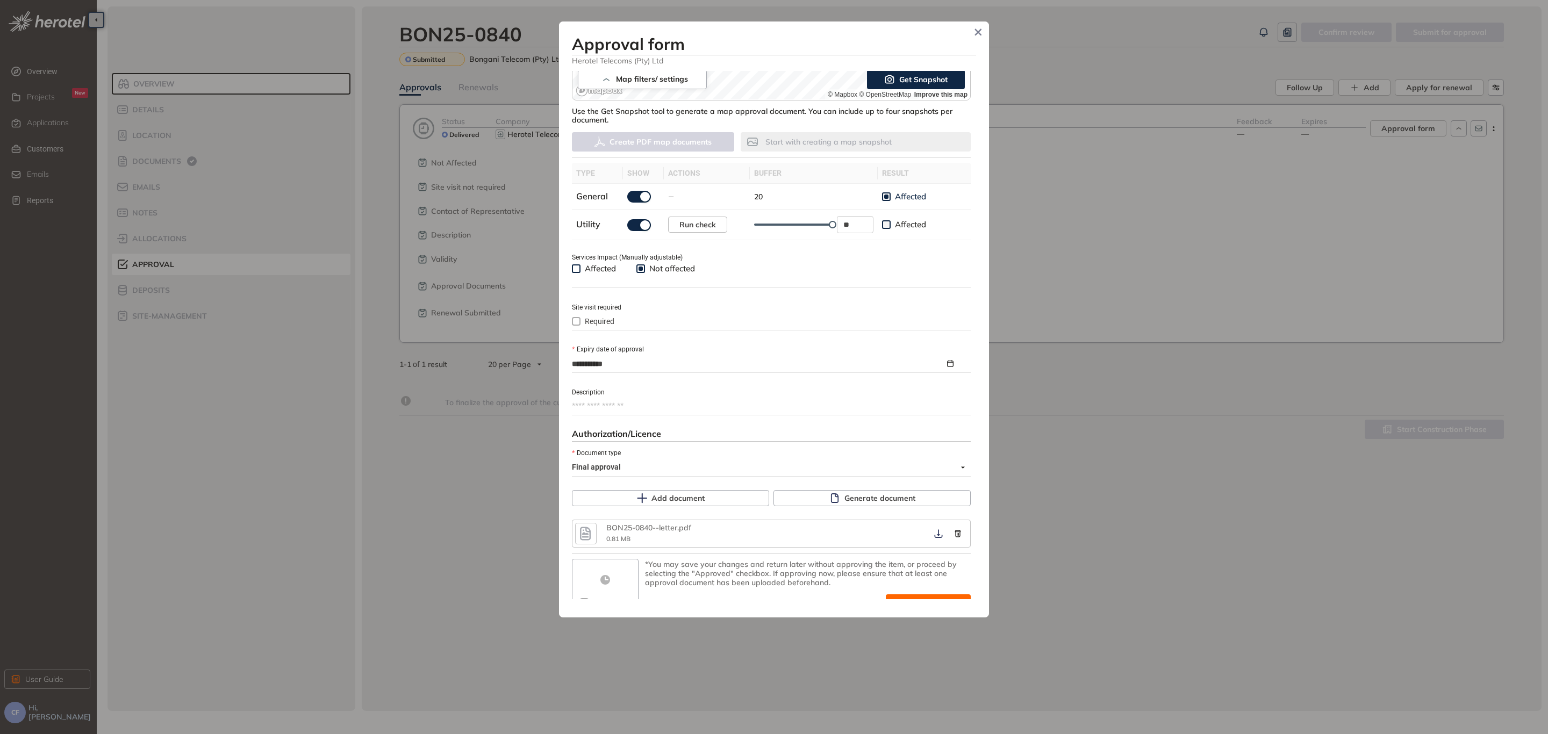
scroll to position [274, 0]
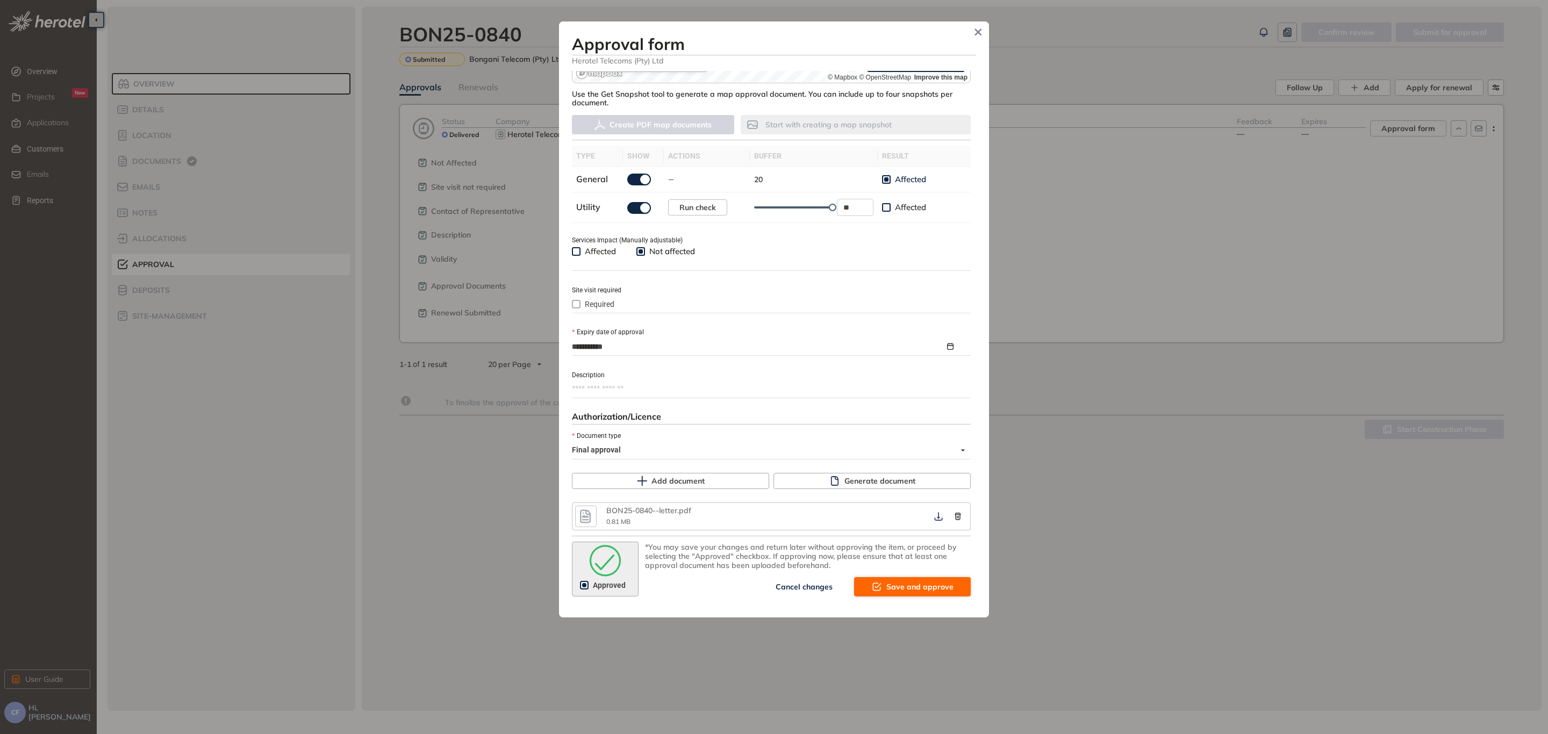
click at [917, 581] on span "Save and approve" at bounding box center [919, 587] width 67 height 12
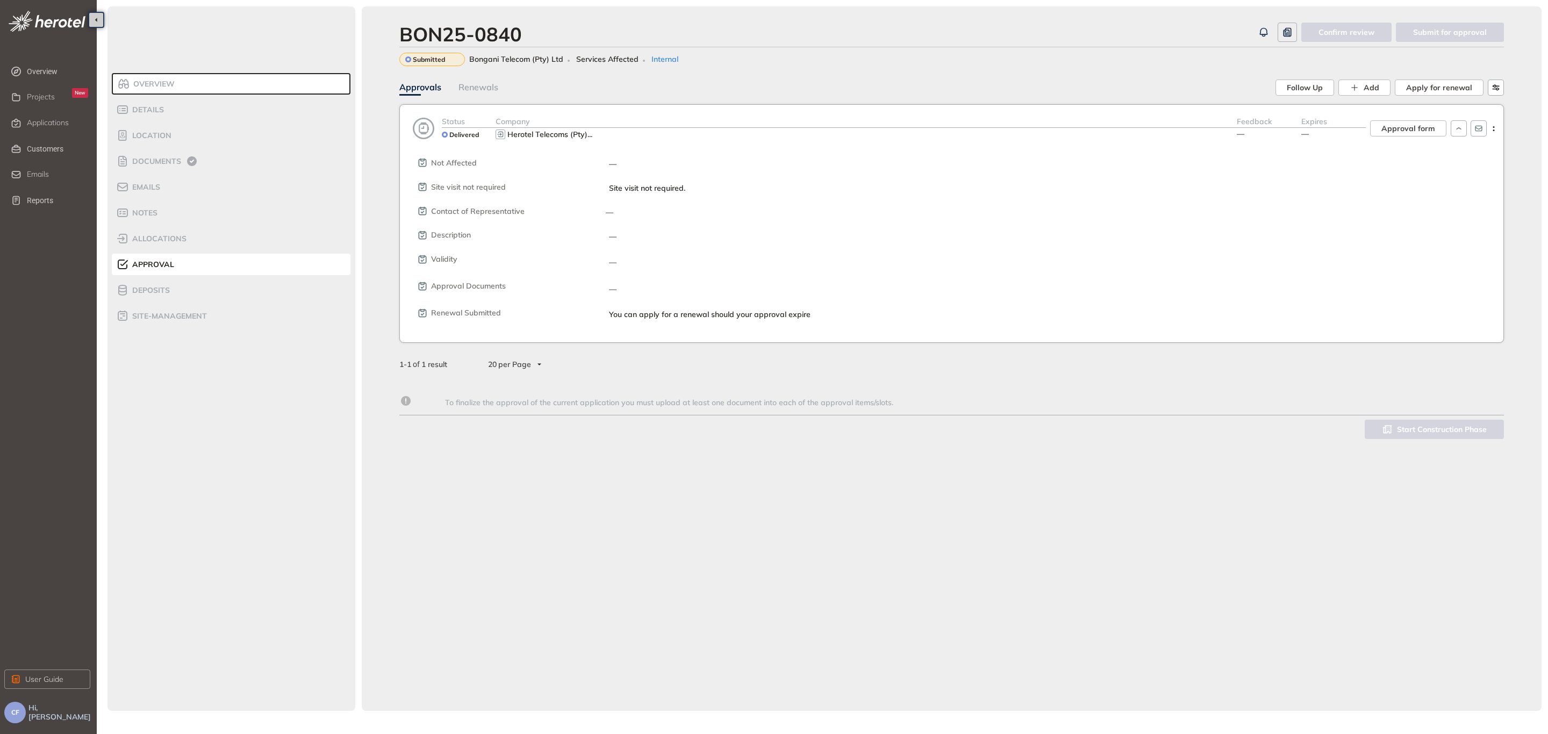
scroll to position [283, 0]
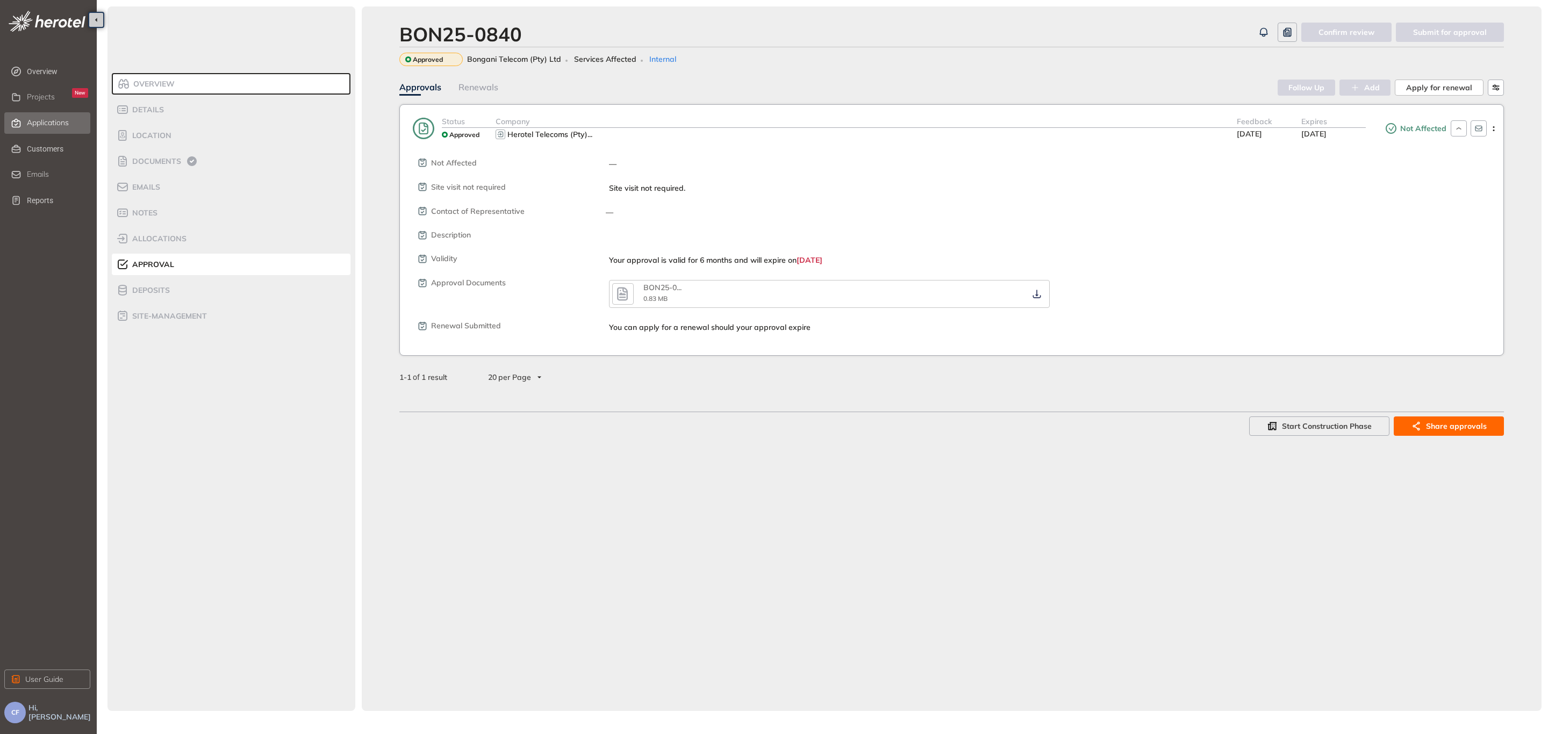
click at [48, 121] on span "Applications" at bounding box center [48, 122] width 42 height 9
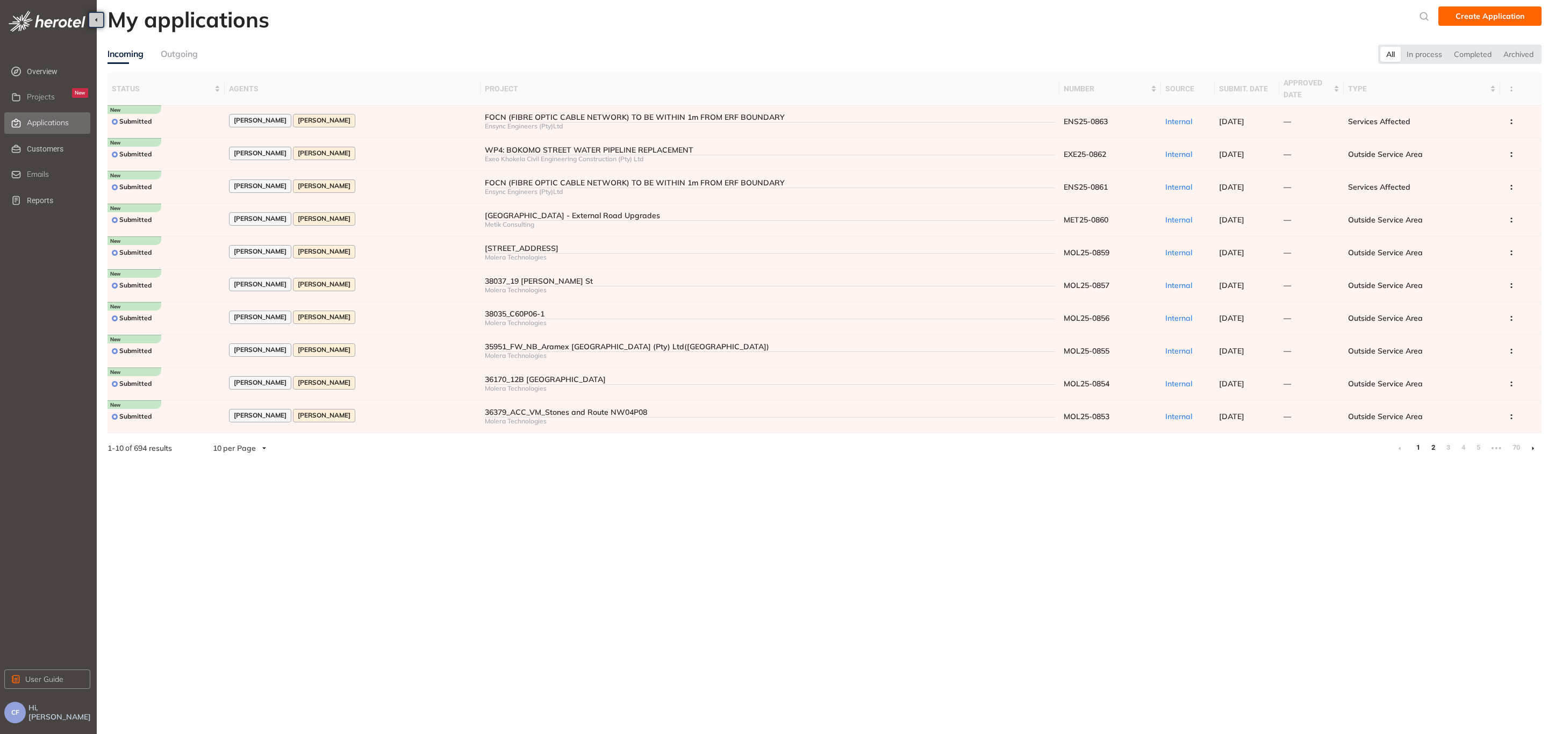
click at [1433, 450] on link "2" at bounding box center [1432, 448] width 11 height 16
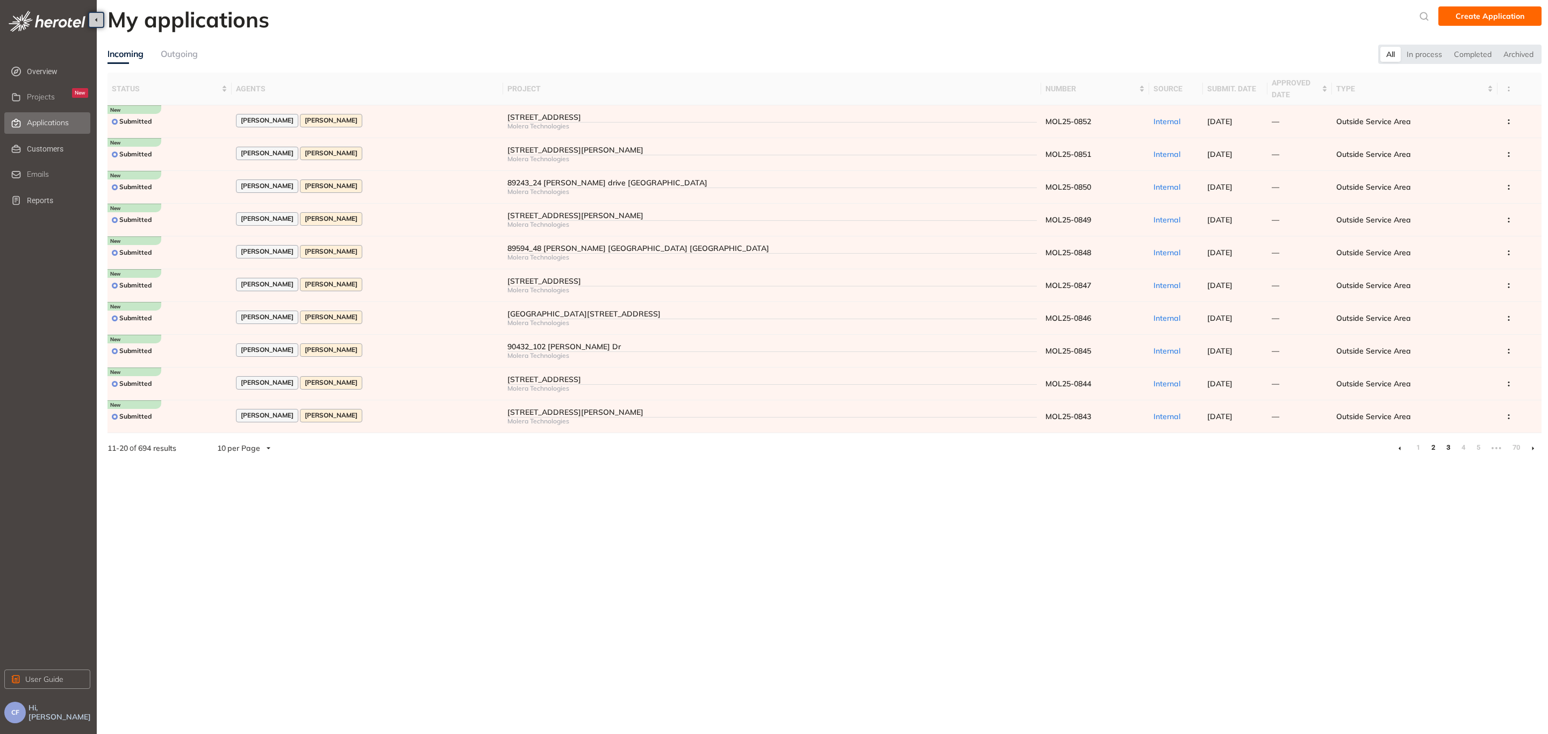
click at [1447, 443] on link "3" at bounding box center [1447, 448] width 11 height 16
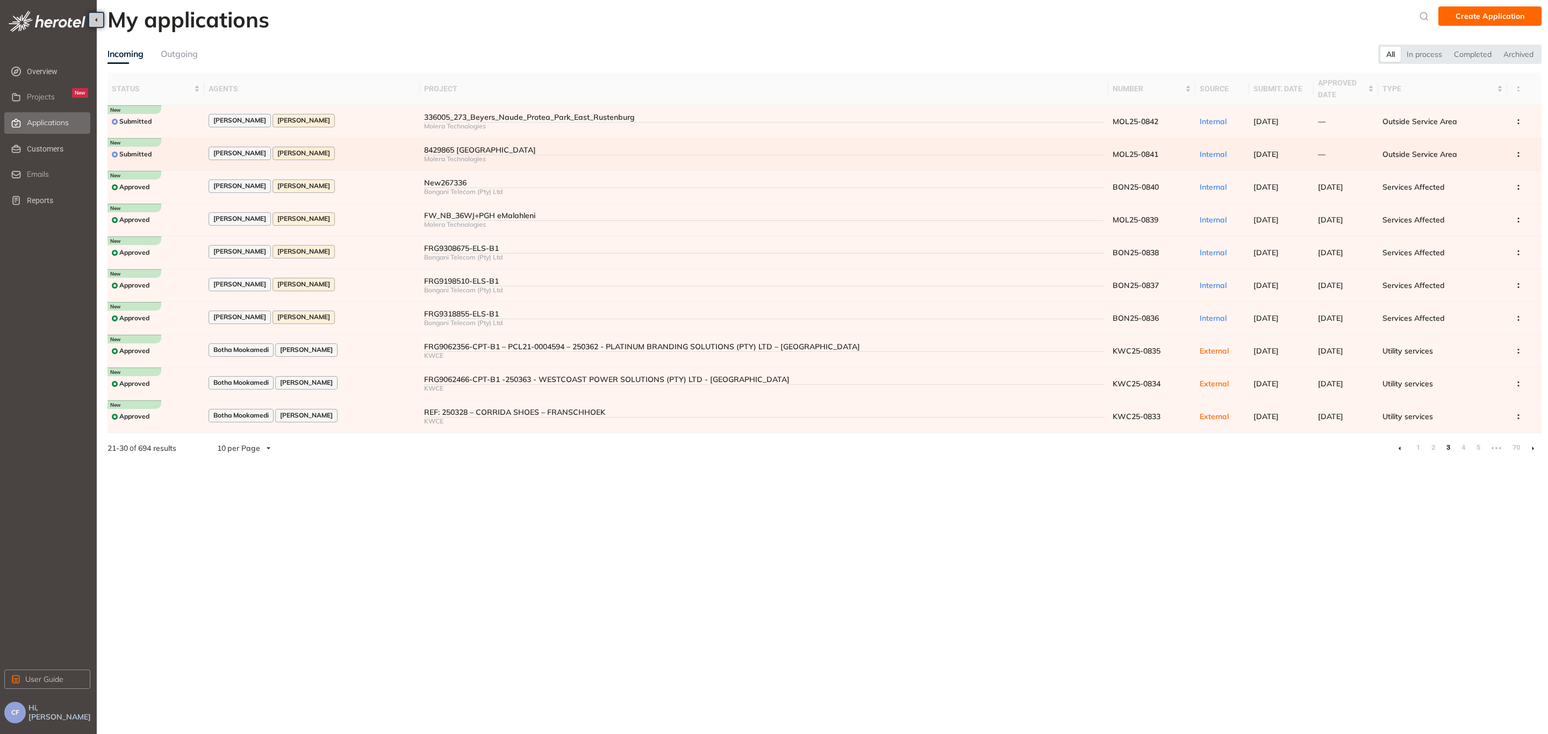
click at [359, 156] on div "[PERSON_NAME] [PERSON_NAME]" at bounding box center [312, 154] width 207 height 15
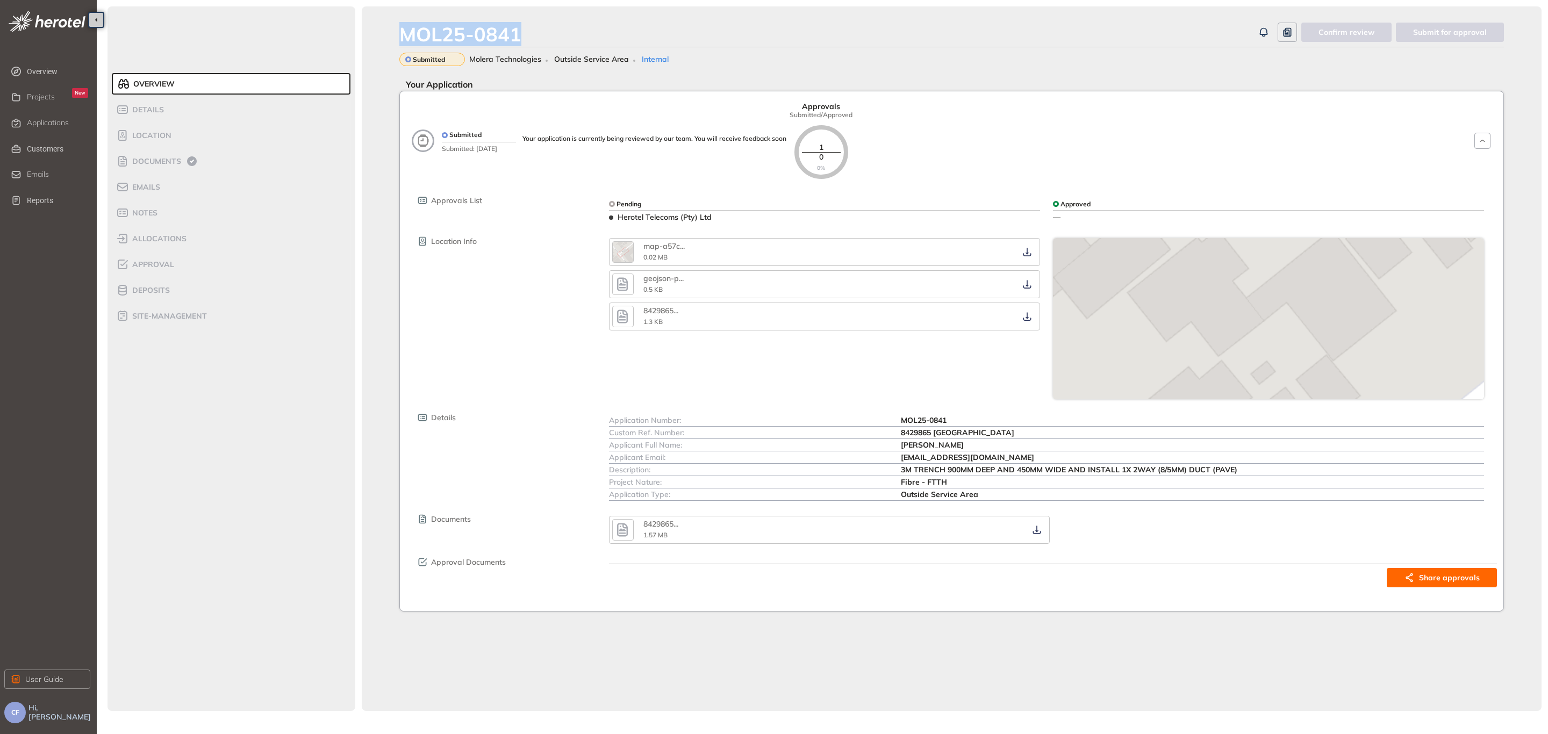
drag, startPoint x: 534, startPoint y: 27, endPoint x: 384, endPoint y: 32, distance: 149.5
click at [384, 32] on div "MOL25-0841 Confirm review Submit for approval Submitted Molera Technologies Out…" at bounding box center [952, 358] width 1180 height 705
copy div "MOL25-0841"
drag, startPoint x: 896, startPoint y: 434, endPoint x: 991, endPoint y: 432, distance: 95.2
click at [991, 432] on div "Custom Ref. Number: 8429865 [GEOGRAPHIC_DATA]" at bounding box center [1046, 433] width 875 height 12
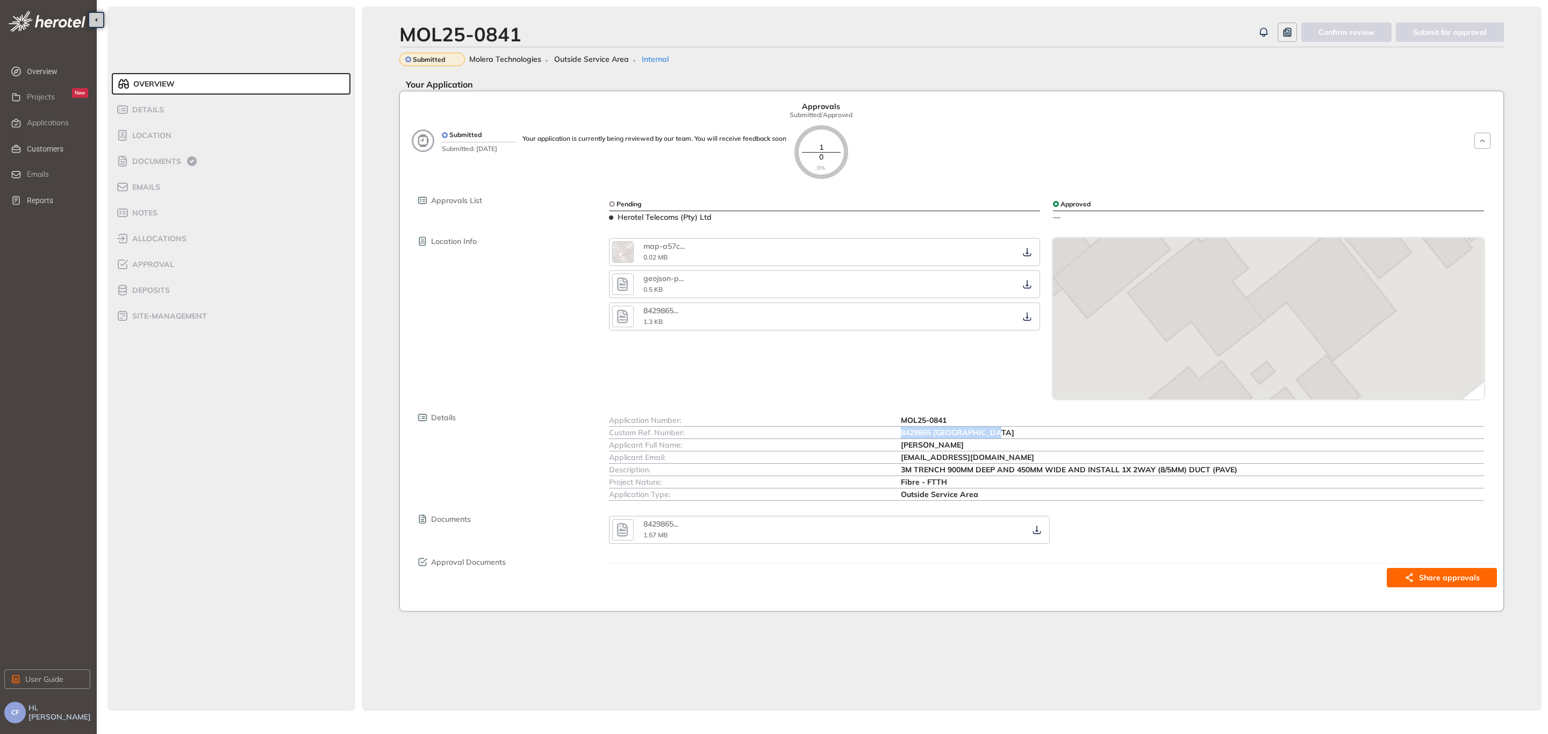
copy div "8429865 [GEOGRAPHIC_DATA]"
click at [154, 152] on li "Documents" at bounding box center [231, 160] width 239 height 21
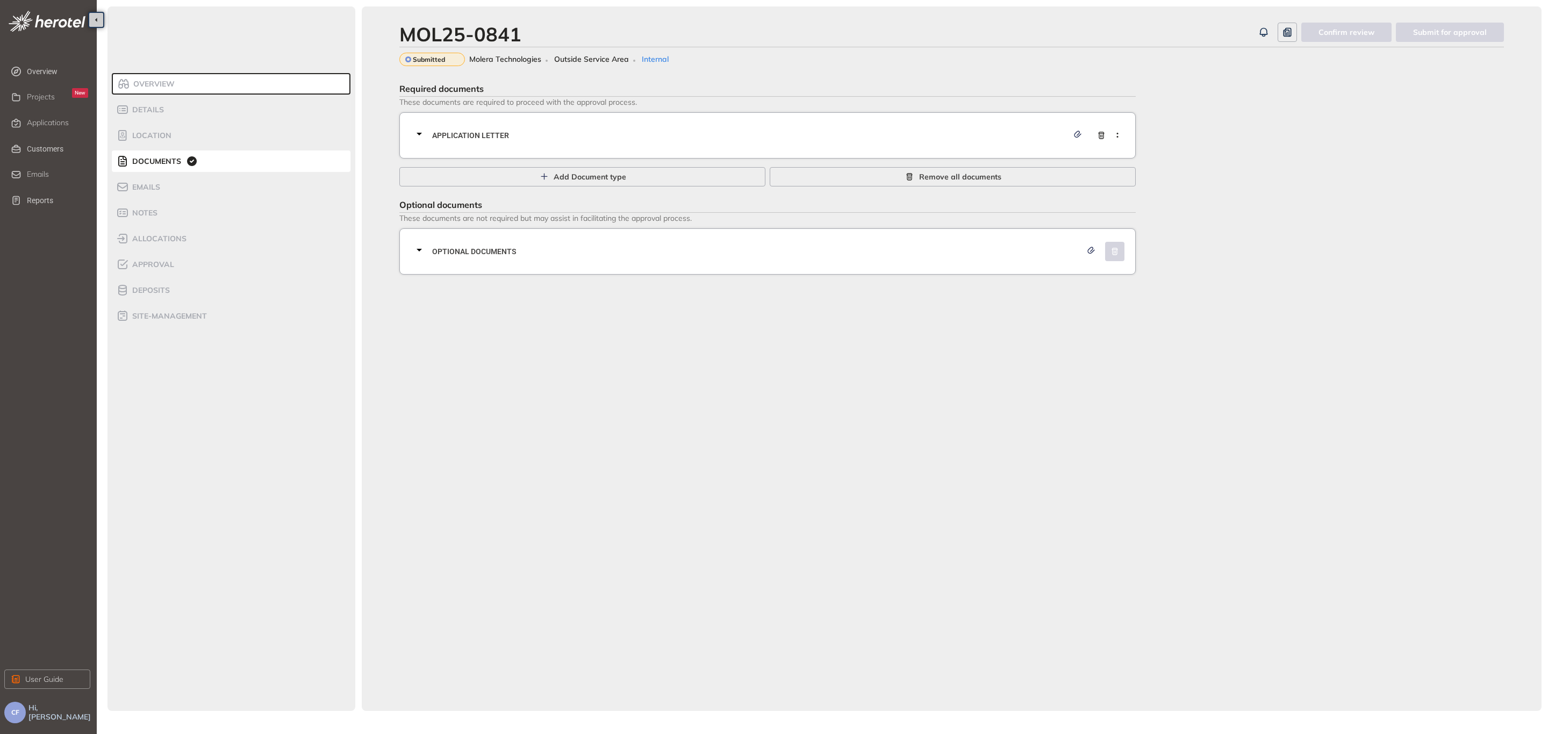
click at [612, 140] on div "Application letter" at bounding box center [771, 135] width 716 height 32
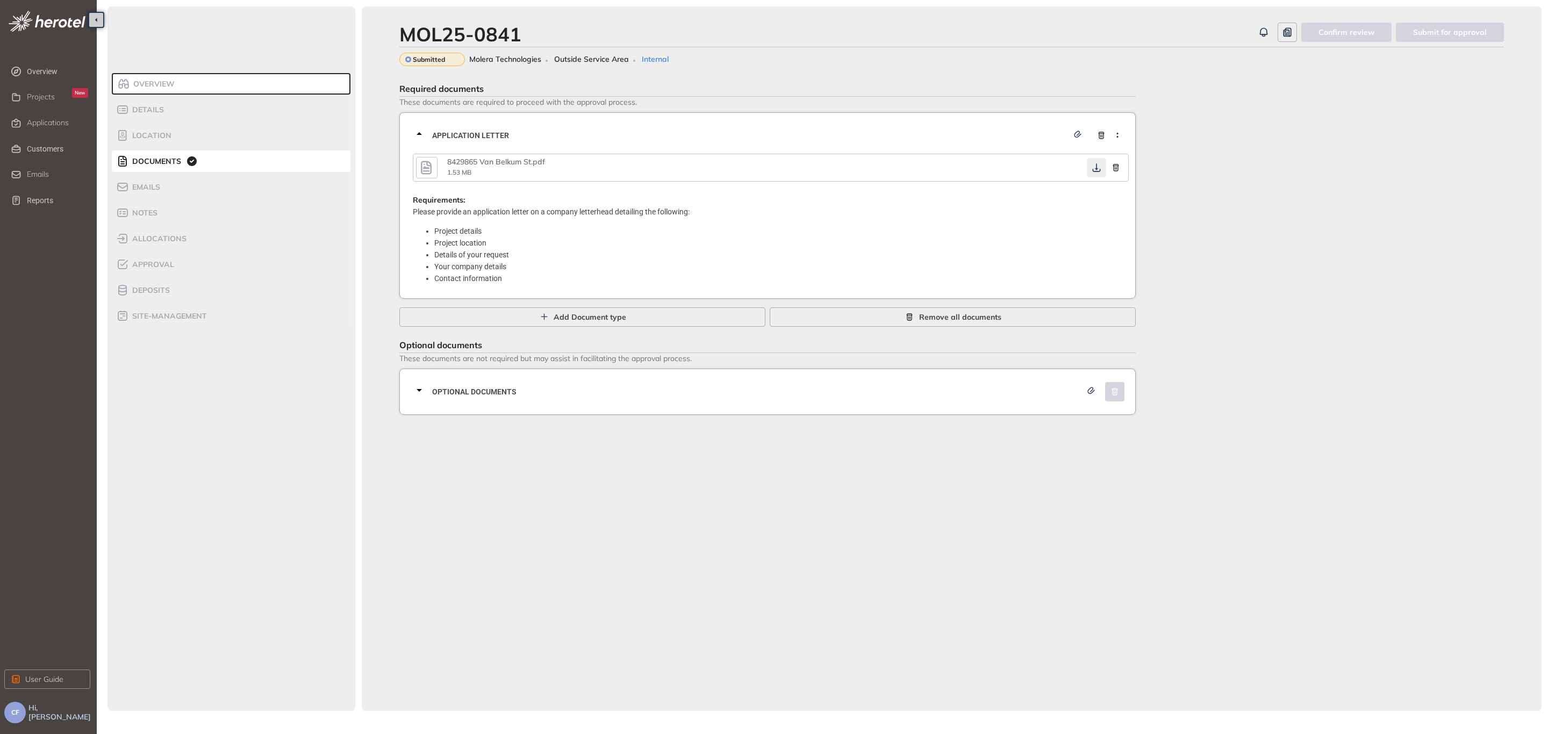
click at [1096, 164] on icon "button" at bounding box center [1096, 167] width 11 height 9
click at [630, 382] on div "Optional documents" at bounding box center [771, 392] width 716 height 32
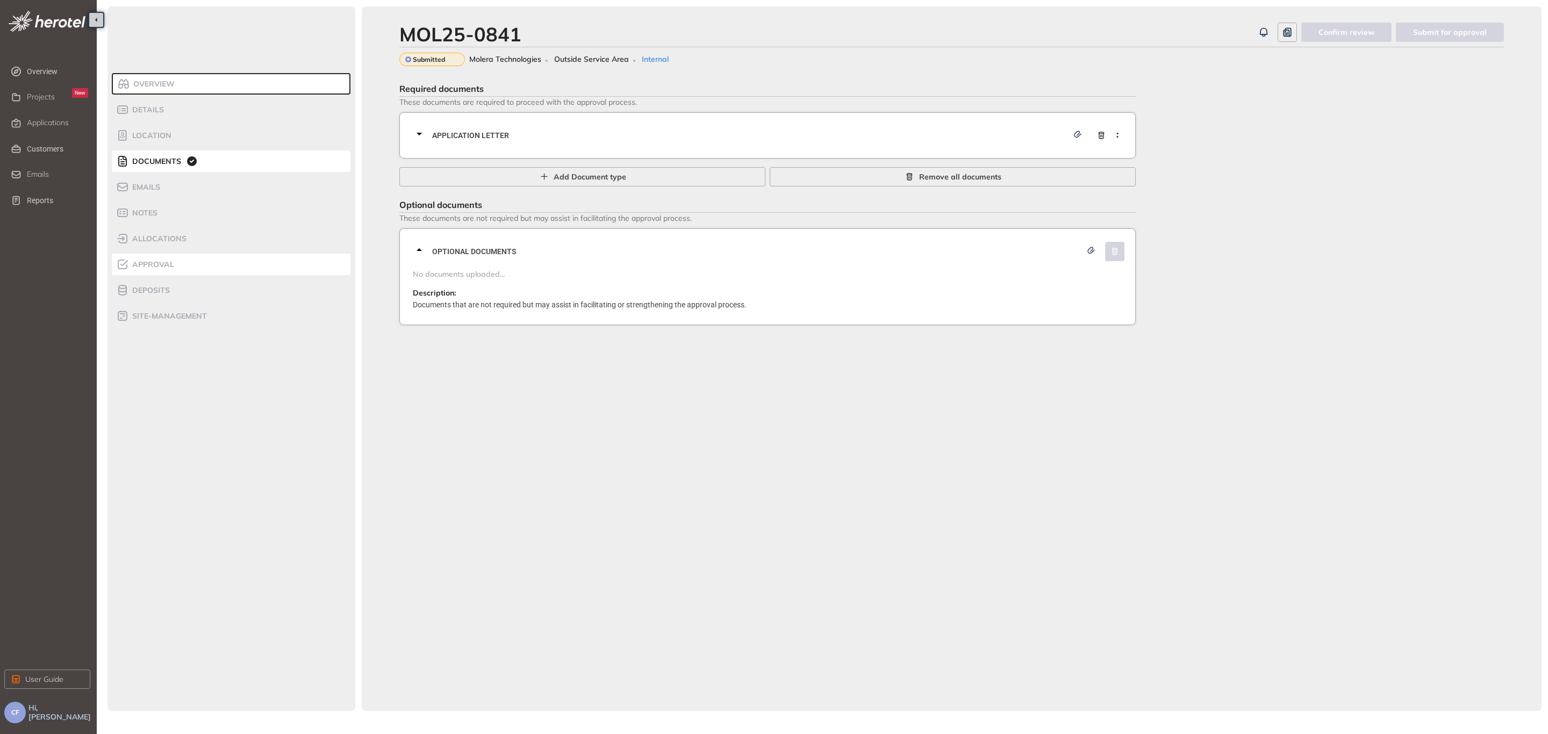
click at [158, 260] on span "Approval" at bounding box center [151, 264] width 45 height 9
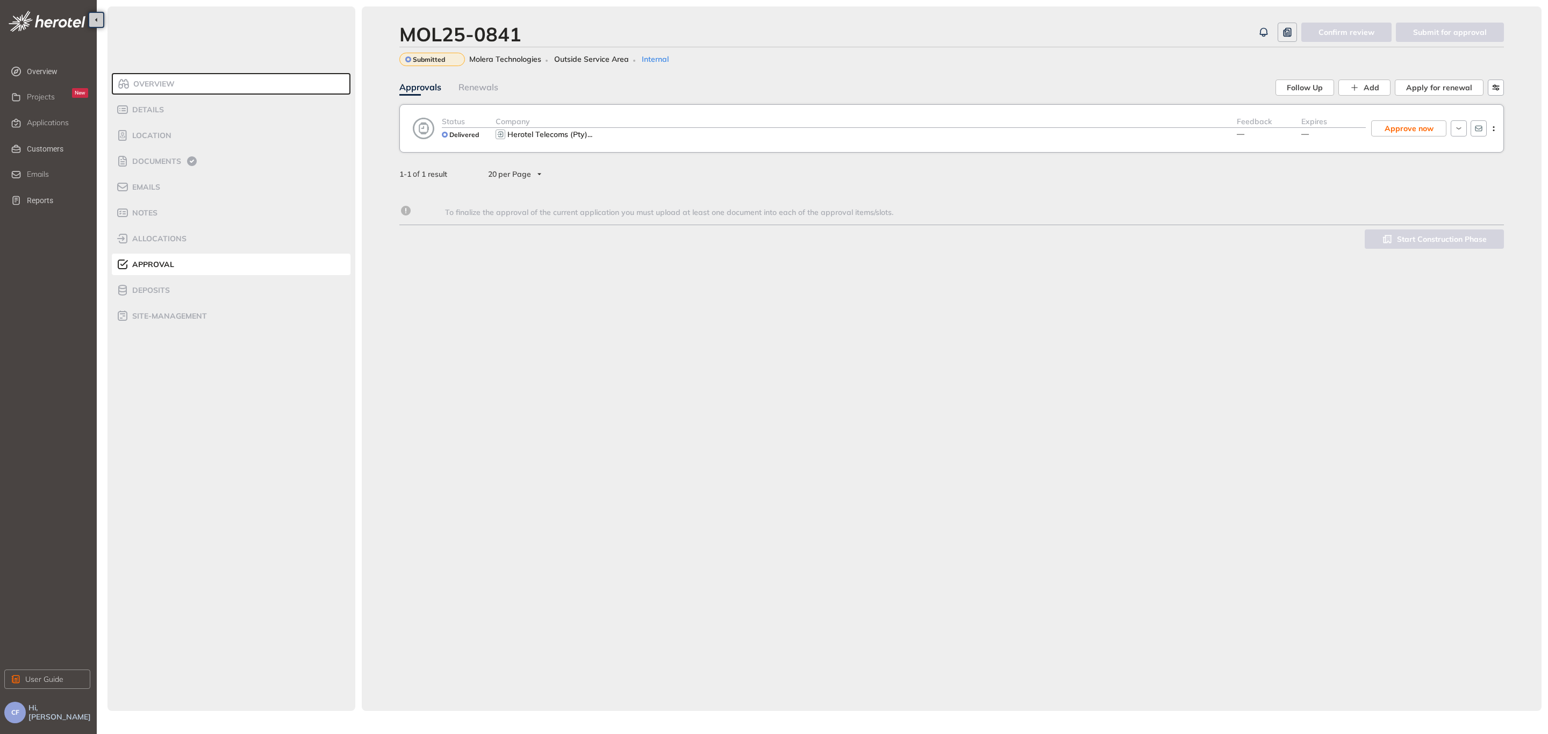
click at [1049, 137] on div "Herotel Telecoms (Pty) ..." at bounding box center [865, 134] width 741 height 13
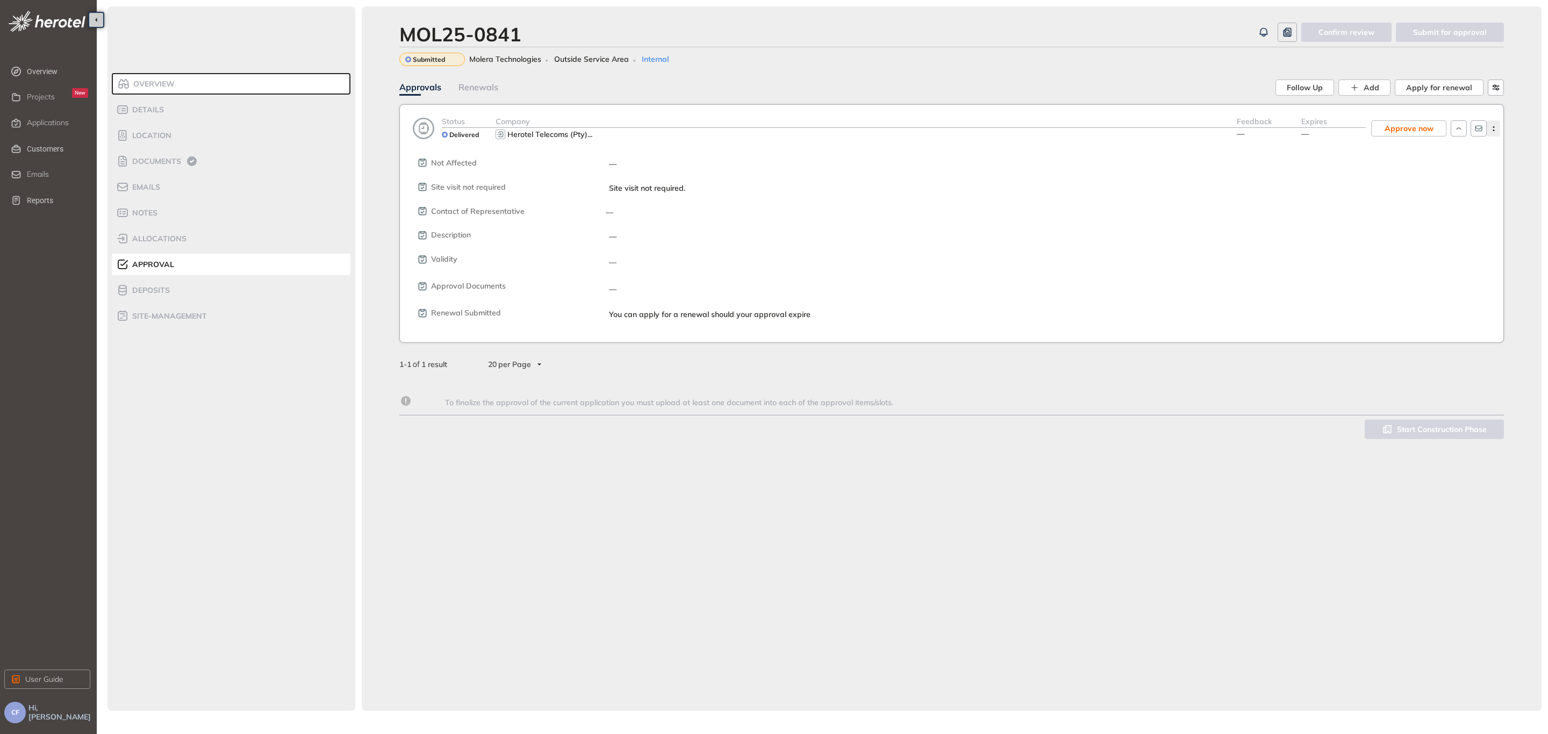
click at [1496, 126] on icon "button" at bounding box center [1493, 128] width 11 height 5
click at [1461, 171] on span "View approval form" at bounding box center [1453, 173] width 73 height 9
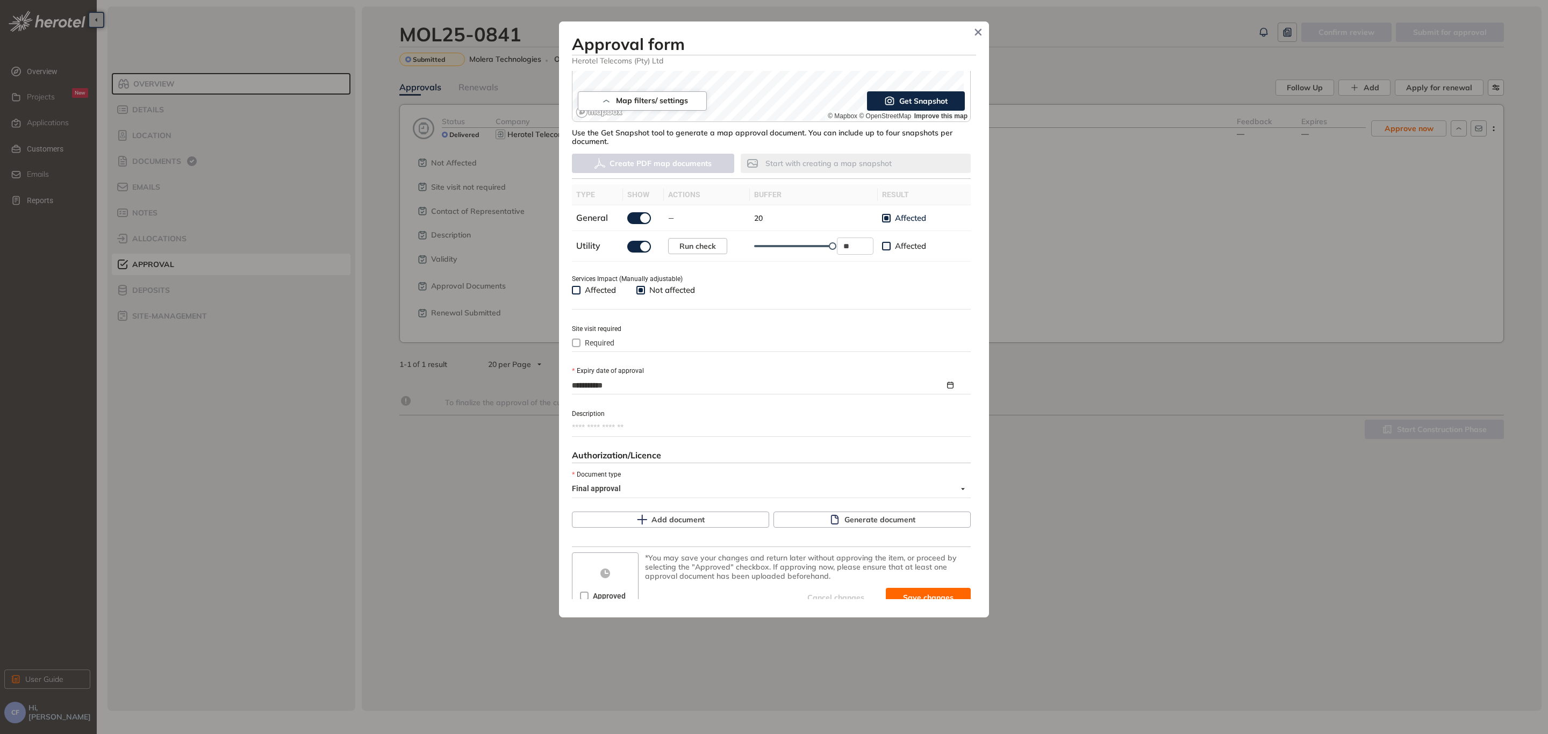
scroll to position [247, 0]
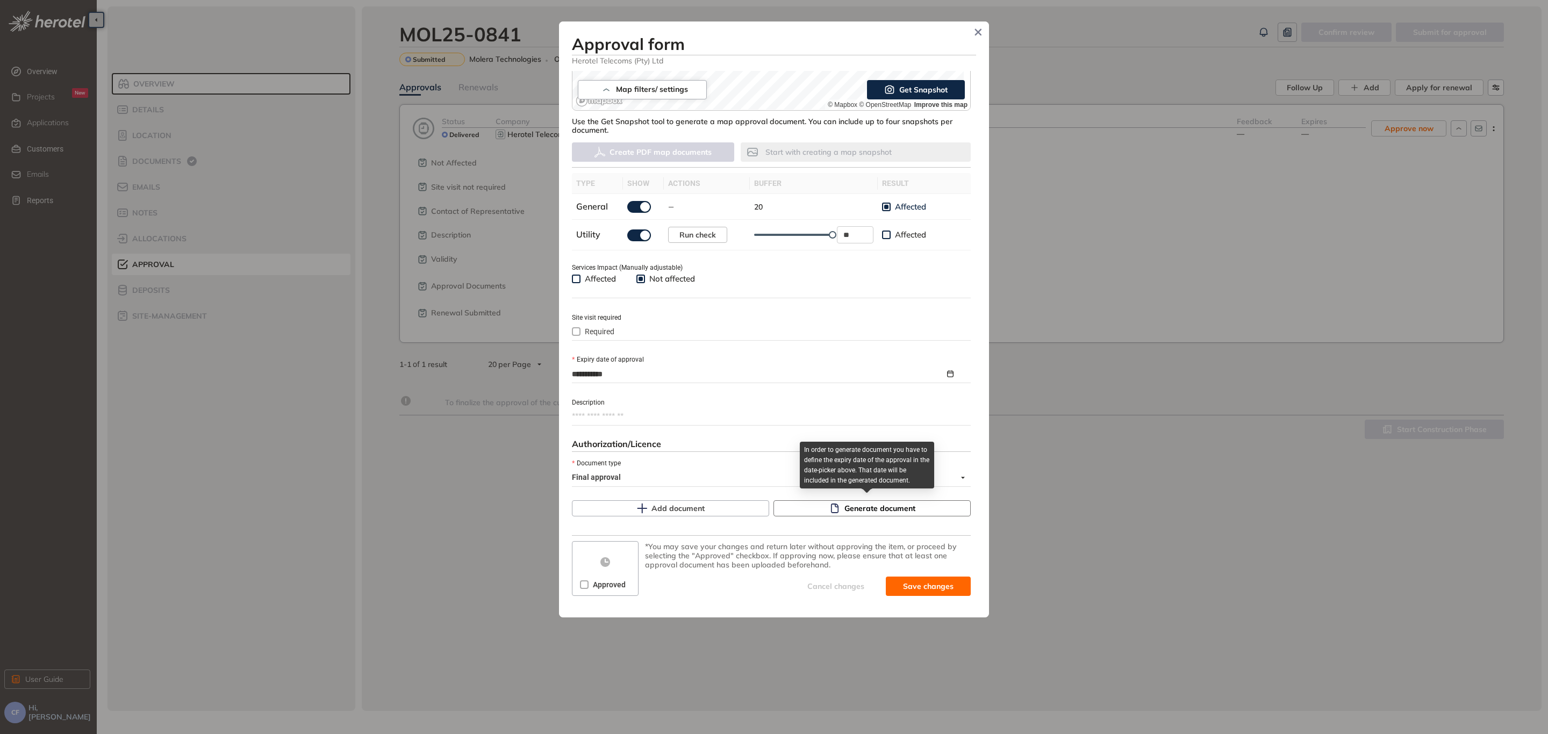
click at [886, 506] on span "Generate document" at bounding box center [879, 508] width 71 height 12
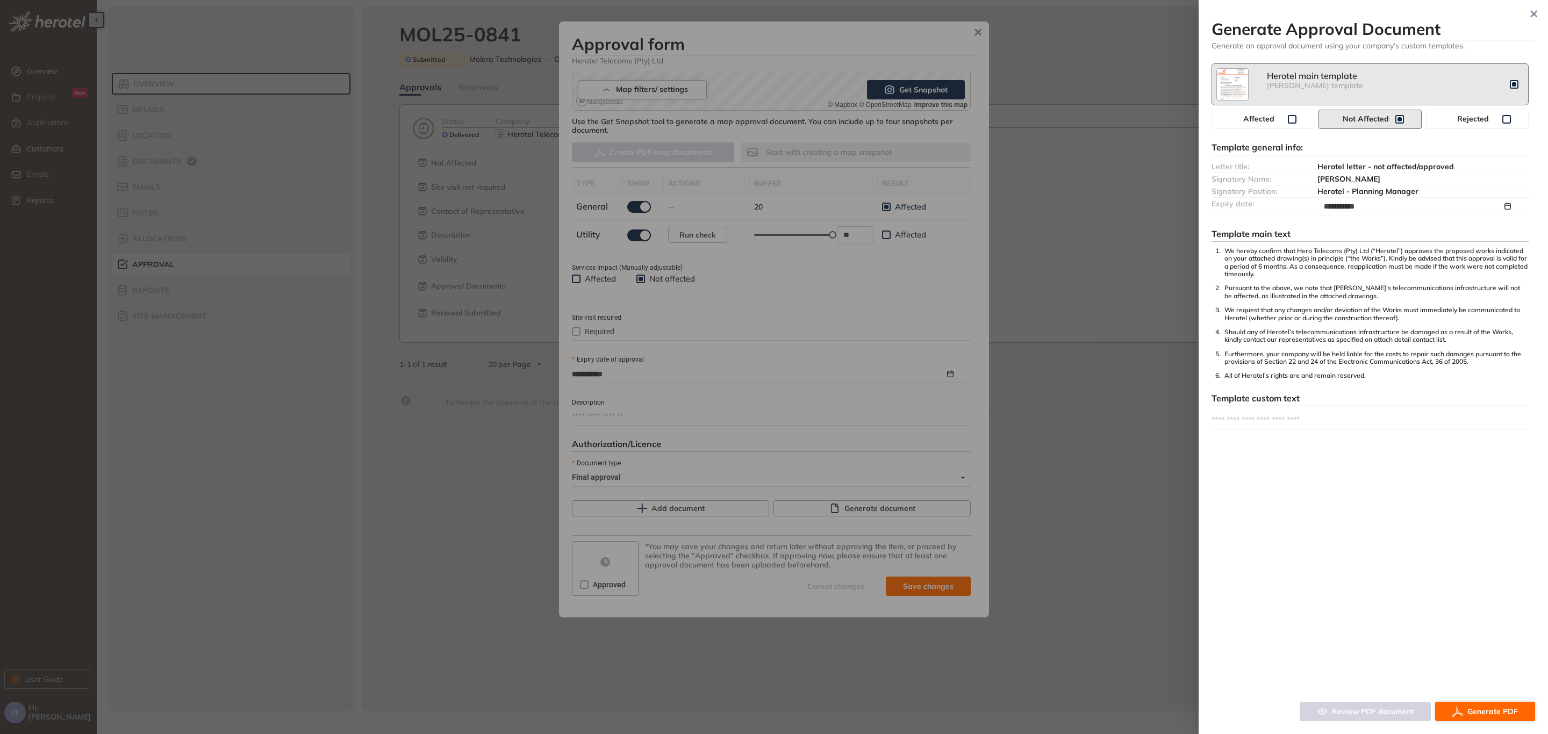
click at [1481, 708] on span "Generate PDF" at bounding box center [1492, 712] width 51 height 12
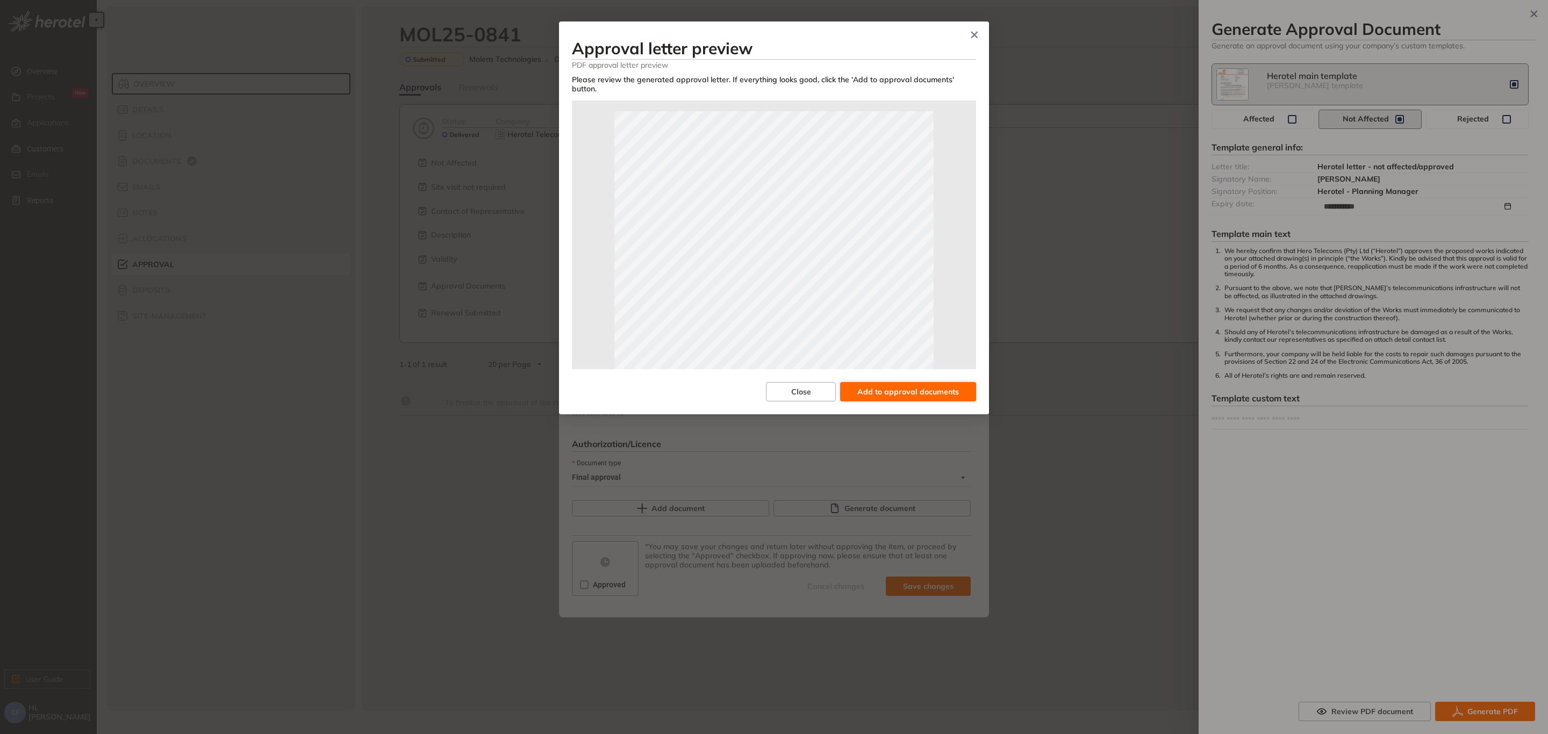
click at [882, 386] on span "Add to approval documents" at bounding box center [908, 392] width 102 height 12
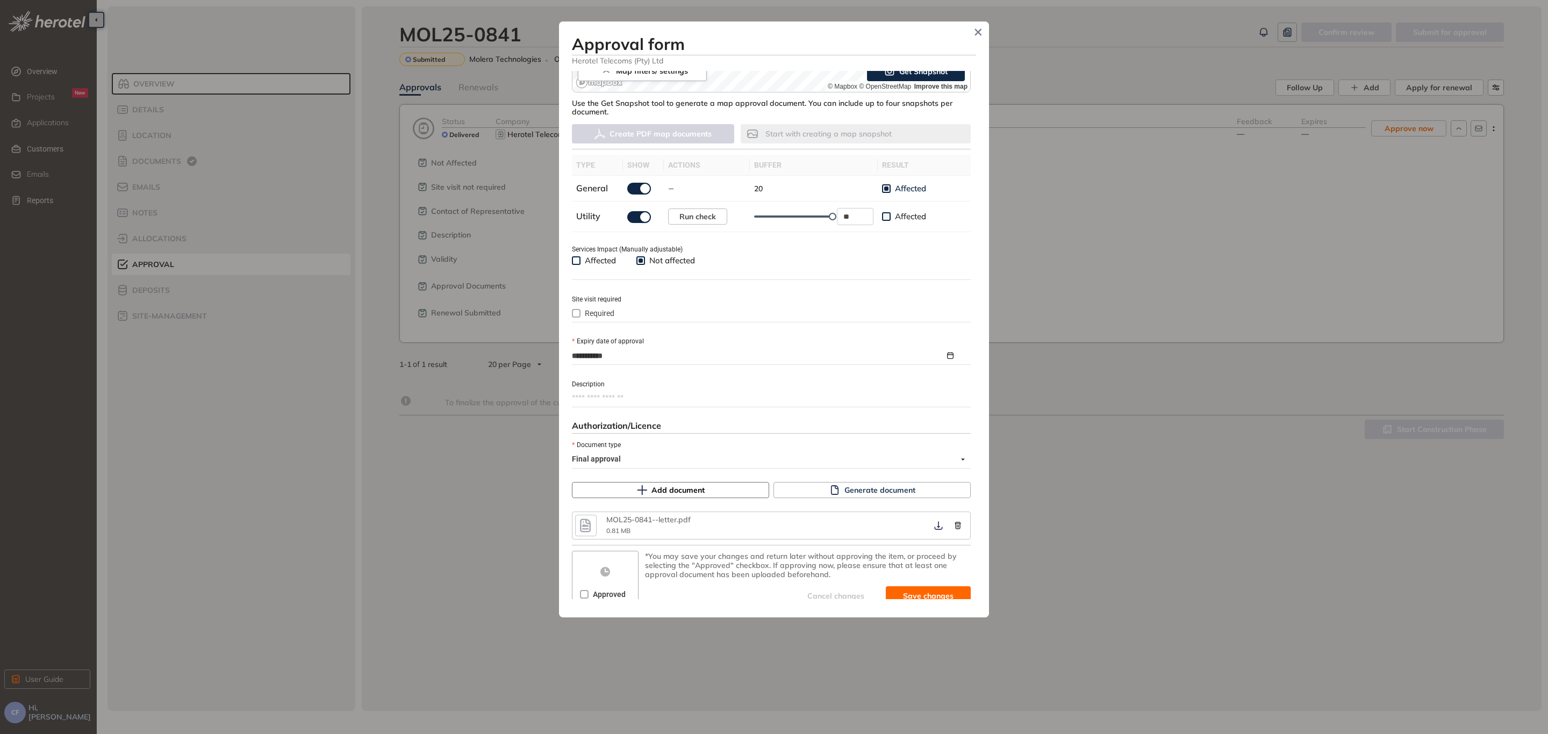
scroll to position [274, 0]
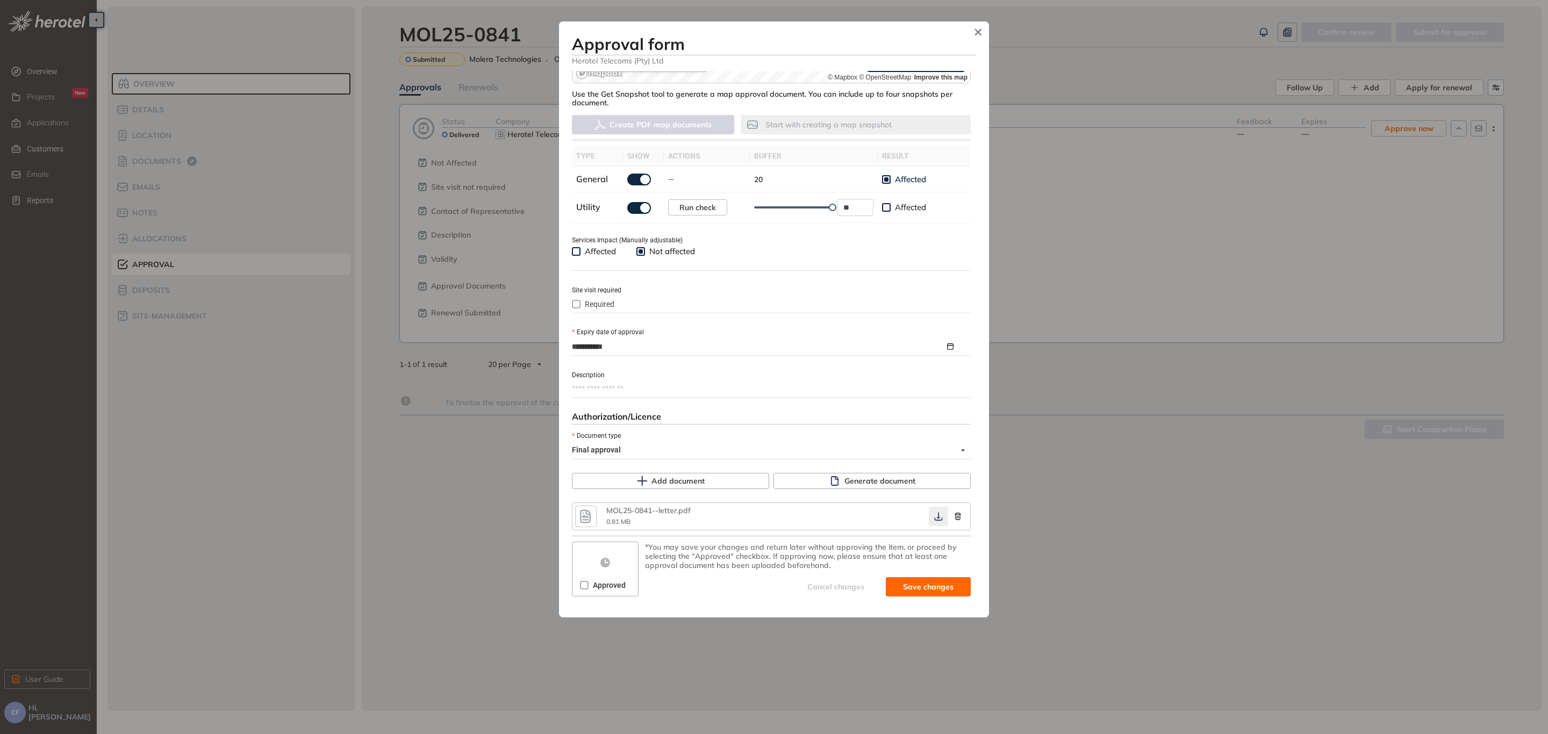
click at [934, 515] on icon "button" at bounding box center [938, 517] width 8 height 9
drag, startPoint x: 584, startPoint y: 587, endPoint x: 633, endPoint y: 598, distance: 50.7
click at [584, 587] on span at bounding box center [584, 585] width 9 height 9
click at [923, 588] on span "Save and approve" at bounding box center [919, 587] width 67 height 12
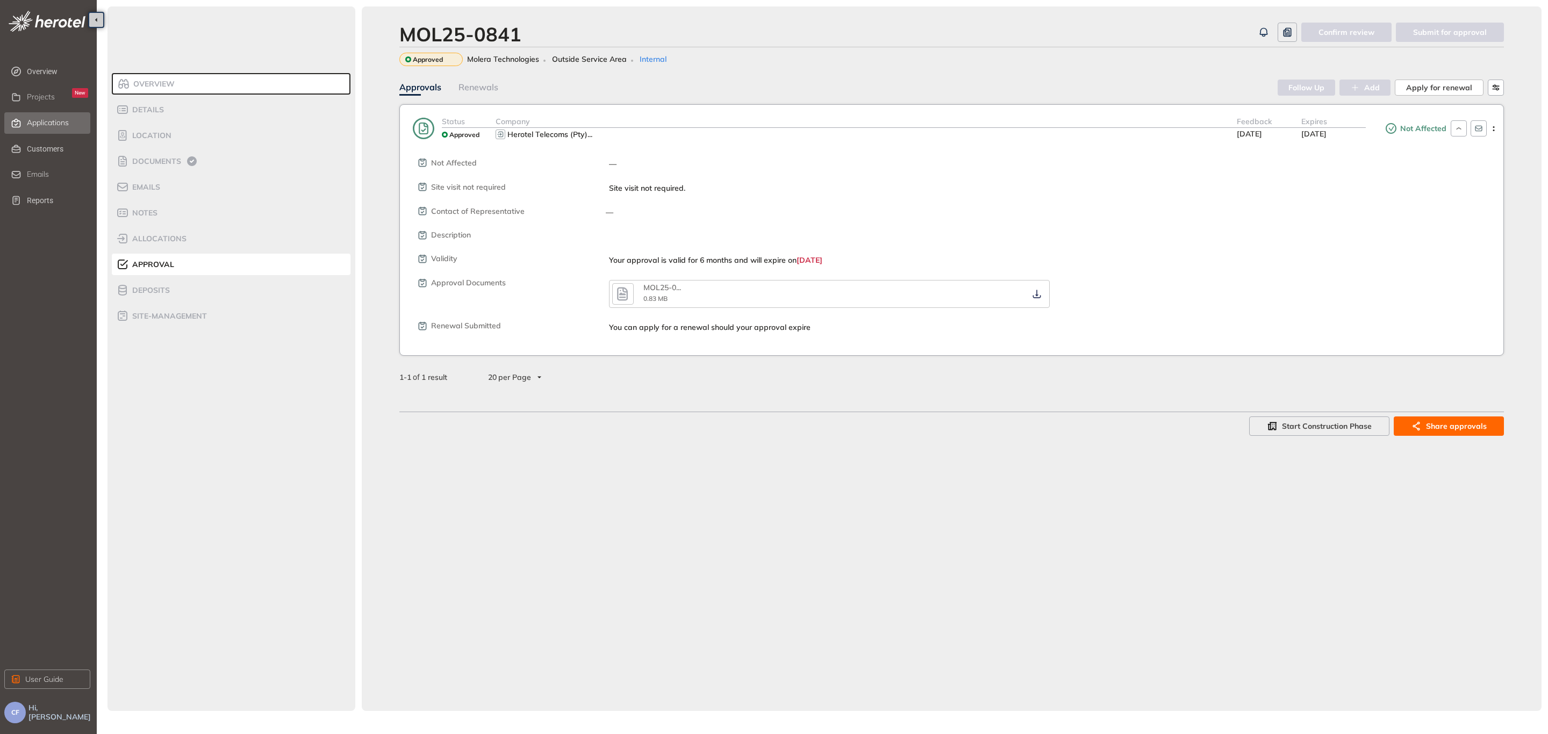
click at [56, 123] on span "Applications" at bounding box center [48, 122] width 42 height 9
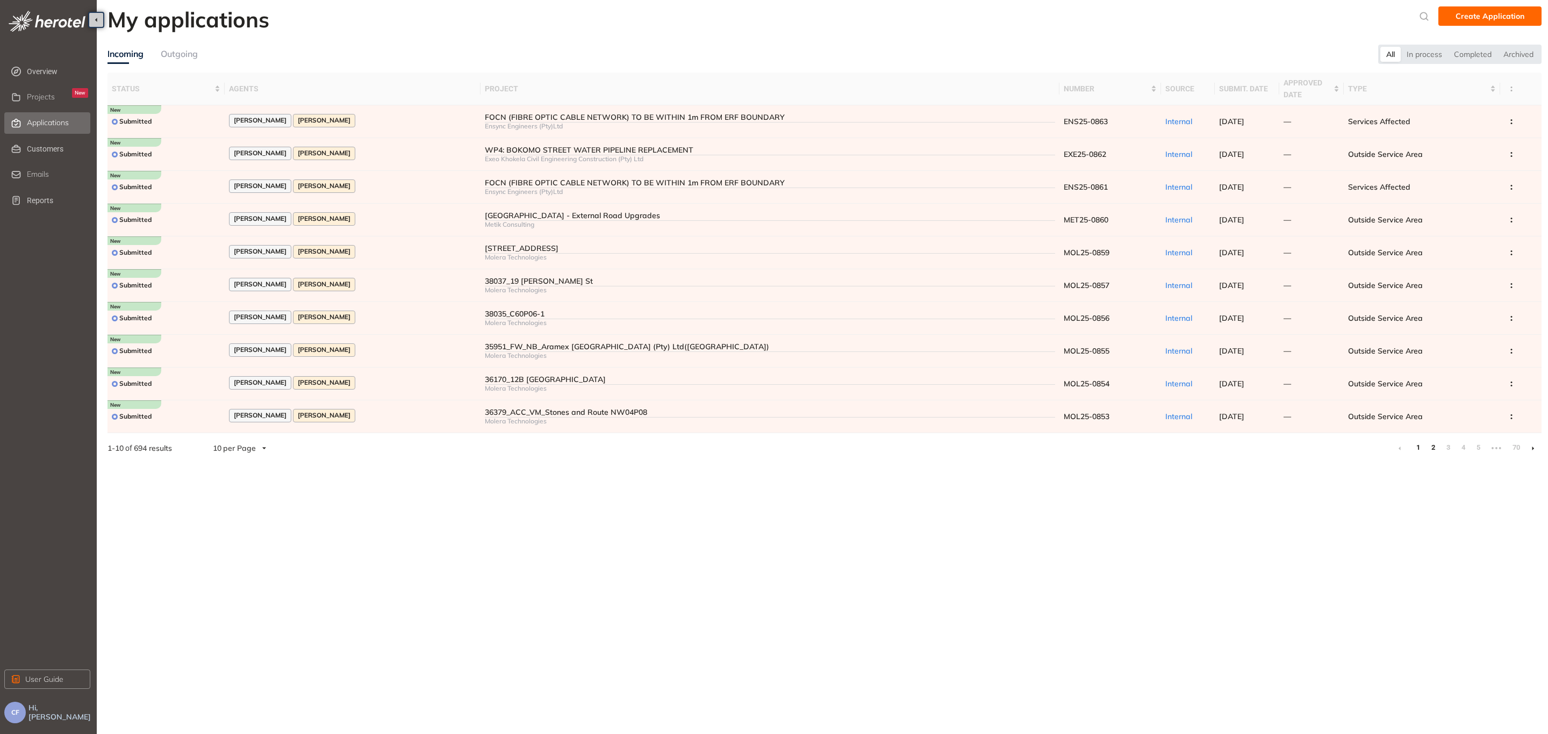
click at [1436, 447] on link "2" at bounding box center [1432, 448] width 11 height 16
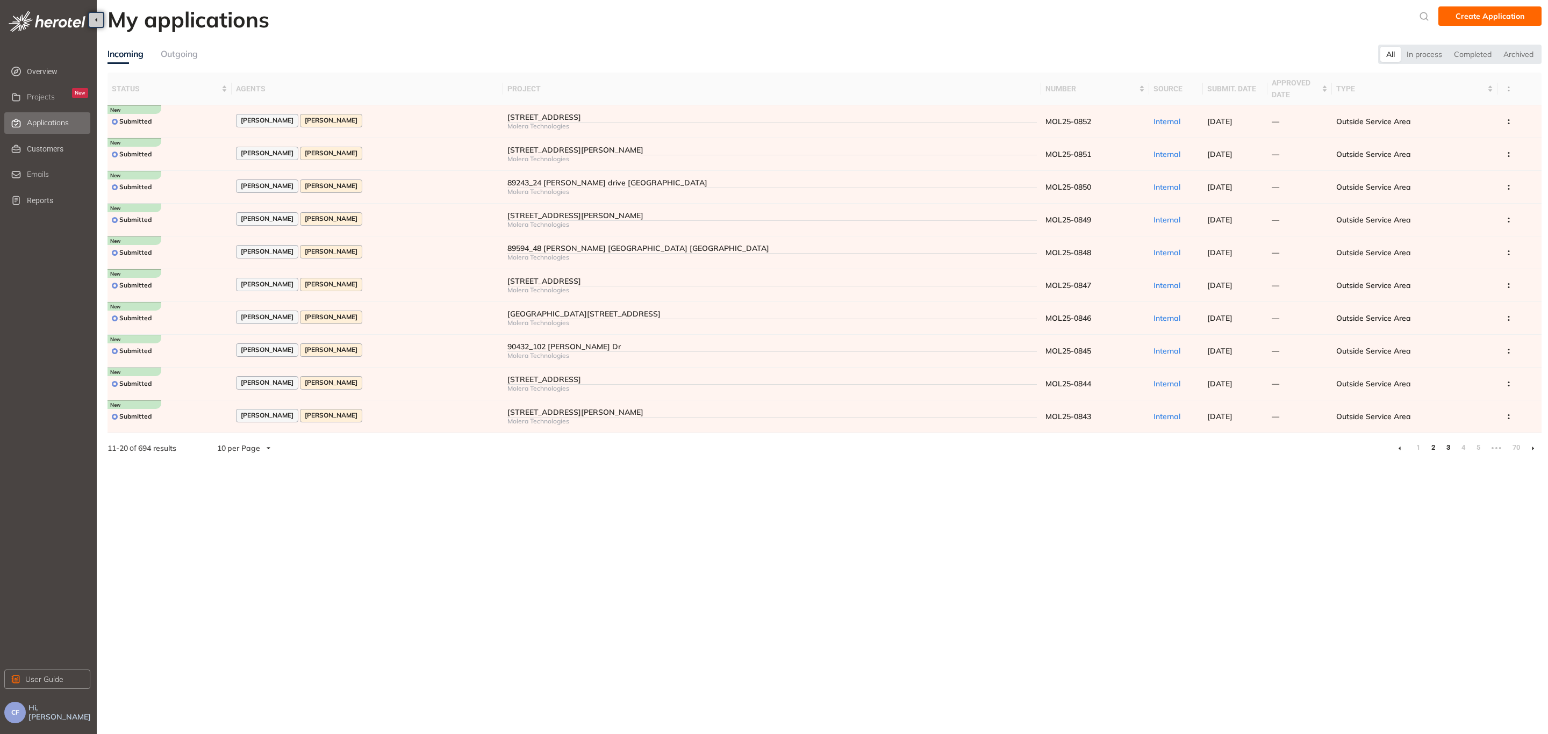
click at [1448, 447] on link "3" at bounding box center [1447, 448] width 11 height 16
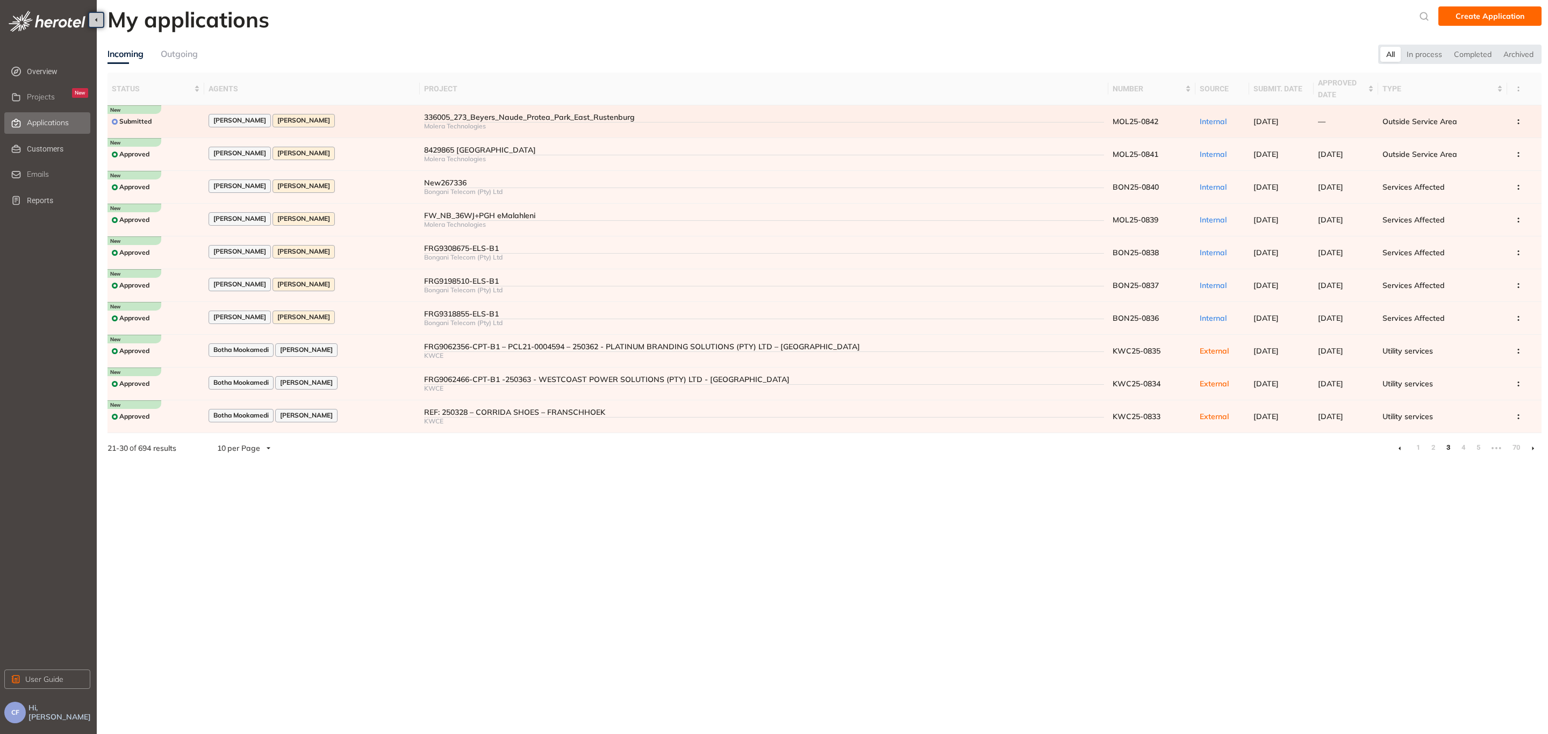
click at [499, 119] on div "336005_273_Beyers_Naude_Protea_Park_East_Rustenburg" at bounding box center [764, 117] width 680 height 9
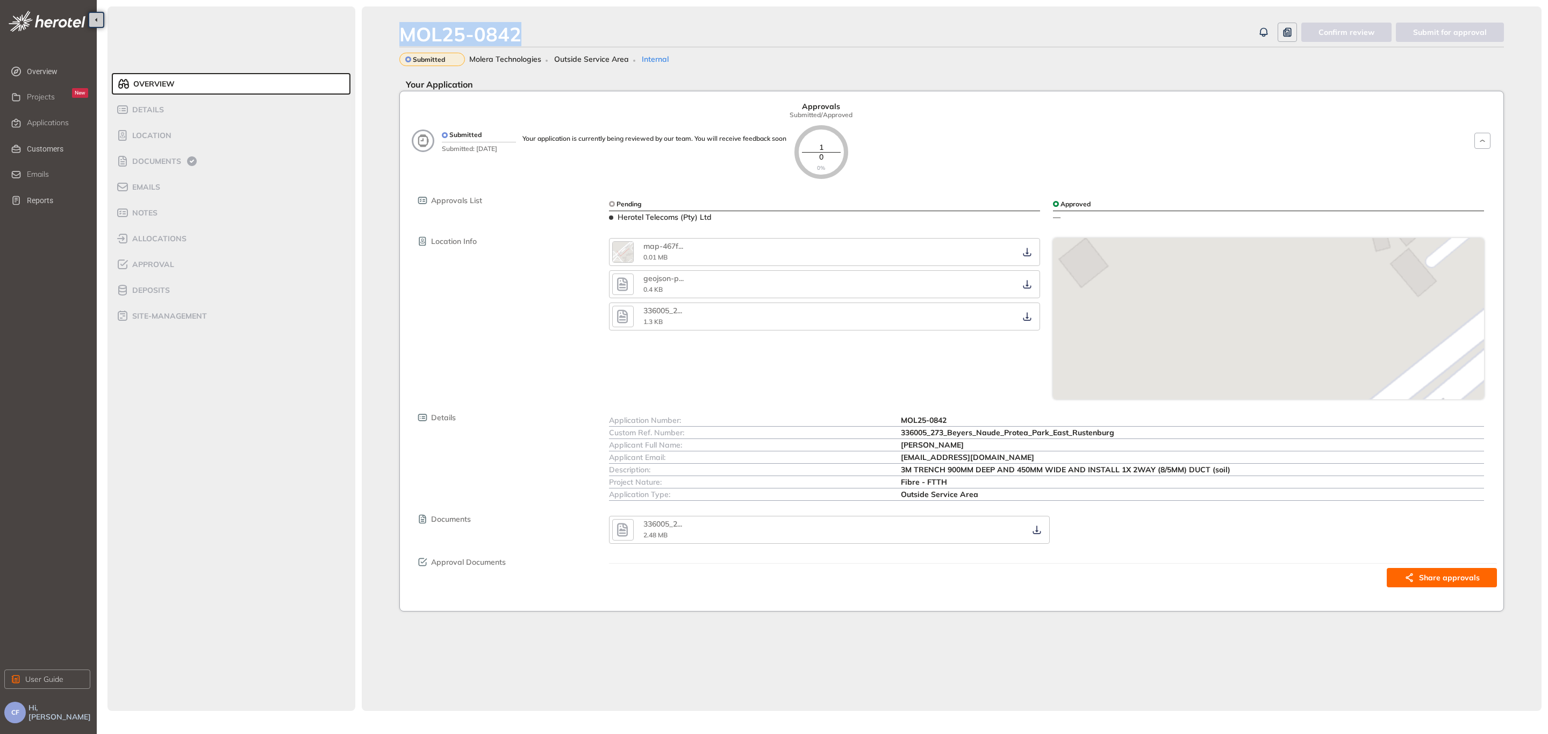
drag, startPoint x: 519, startPoint y: 33, endPoint x: 393, endPoint y: 32, distance: 125.8
click at [393, 32] on div "MOL25-0842 Confirm review Submit for approval Submitted Molera Technologies Out…" at bounding box center [952, 358] width 1180 height 705
copy div "MOL25-0842"
drag, startPoint x: 896, startPoint y: 432, endPoint x: 1115, endPoint y: 437, distance: 218.8
click at [1115, 437] on div "Custom Ref. Number: 336005_273_Beyers_Naude_Protea_Park_East_Rustenburg" at bounding box center [1046, 433] width 875 height 12
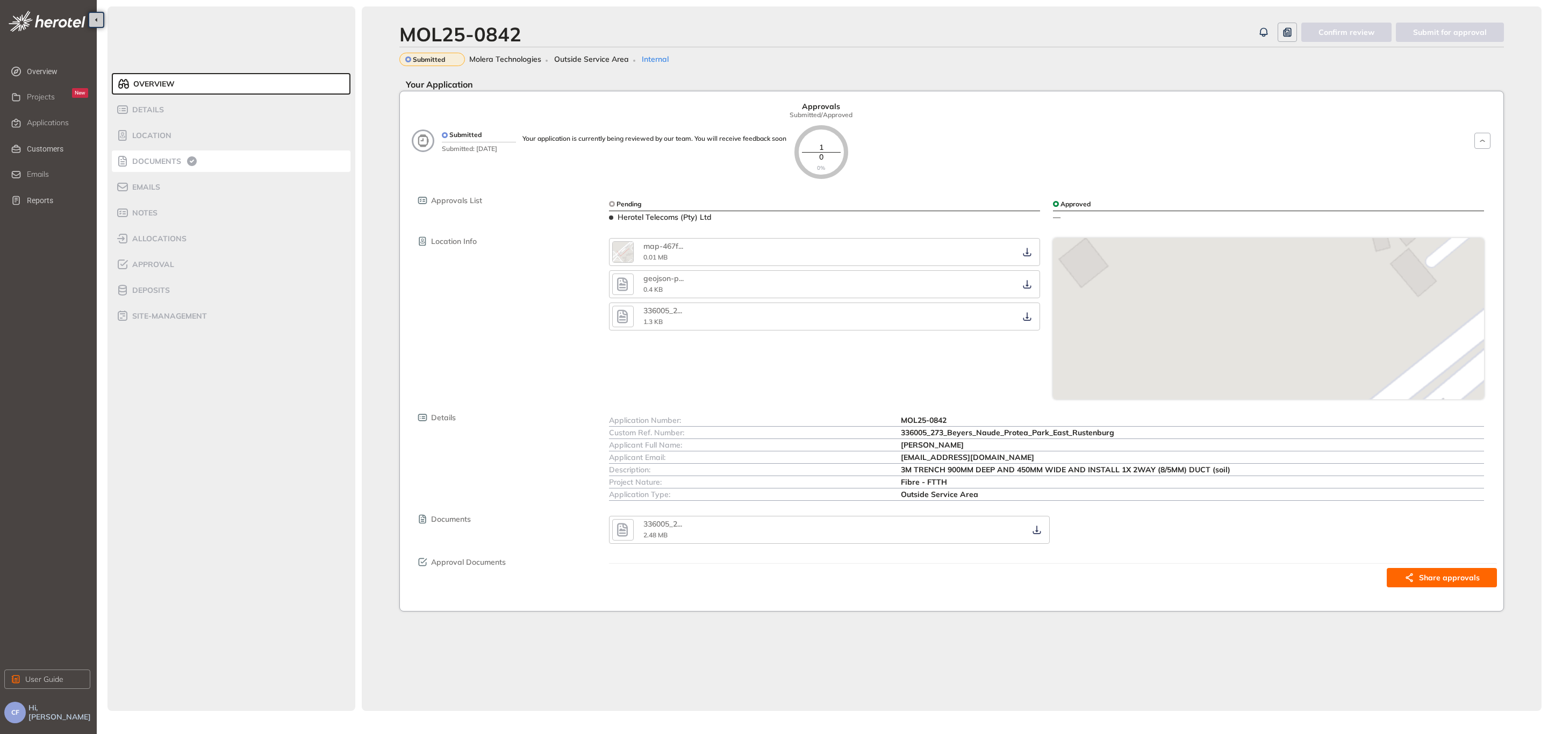
click at [135, 159] on span "Documents" at bounding box center [155, 161] width 52 height 9
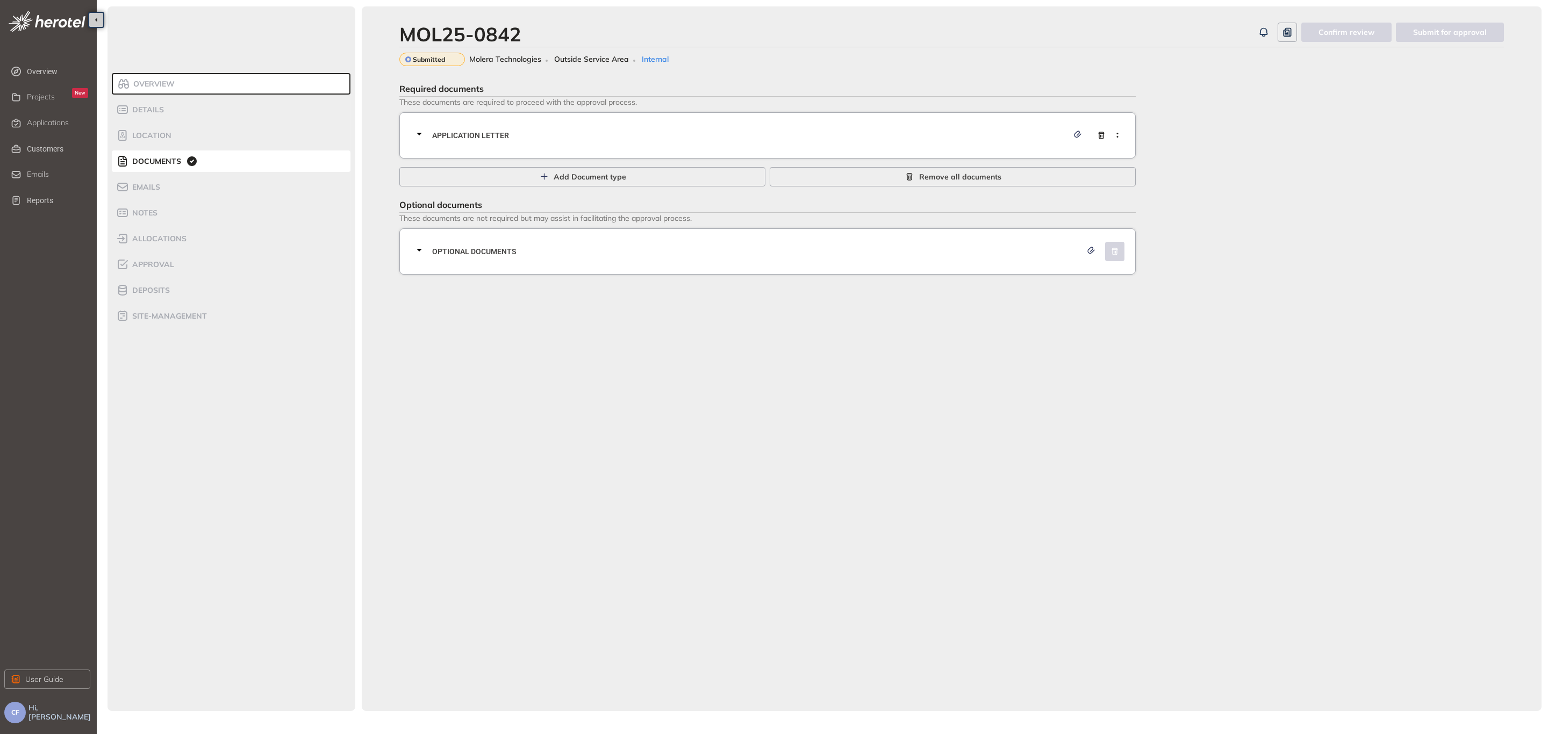
click at [493, 135] on span "Application letter" at bounding box center [750, 136] width 636 height 12
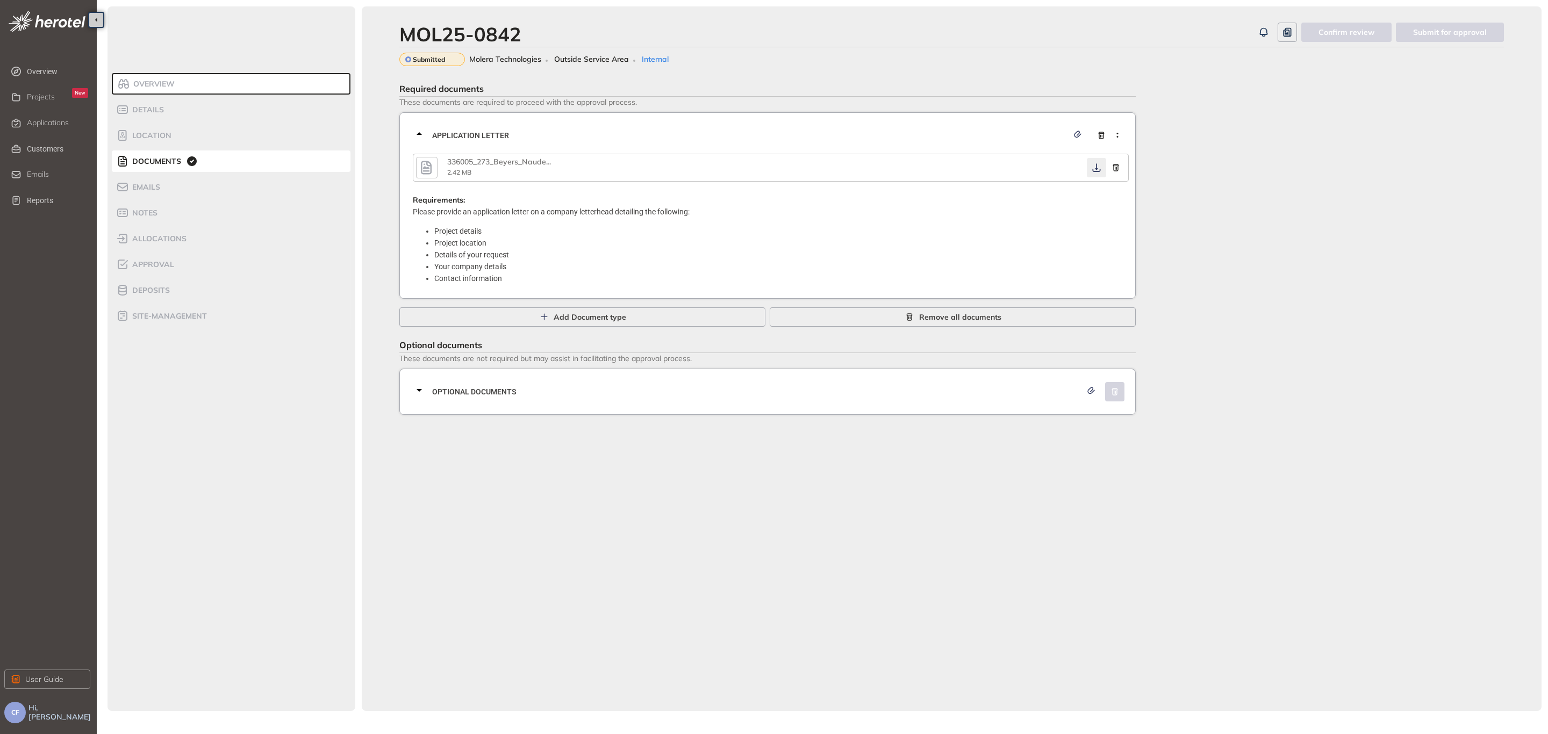
click at [1101, 167] on icon "button" at bounding box center [1096, 167] width 11 height 9
click at [513, 391] on span "Optional documents" at bounding box center [756, 392] width 649 height 12
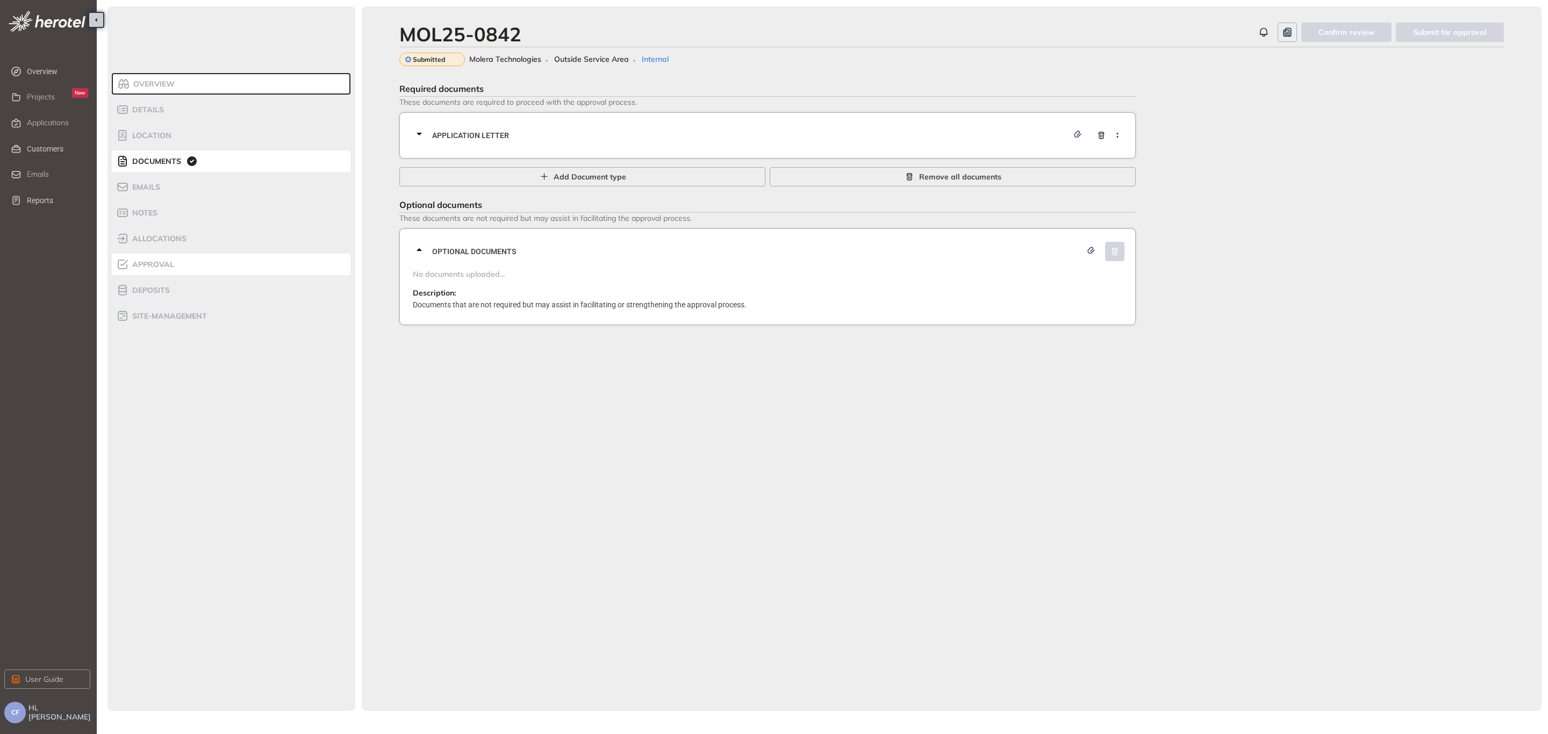
click at [163, 262] on span "Approval" at bounding box center [151, 264] width 45 height 9
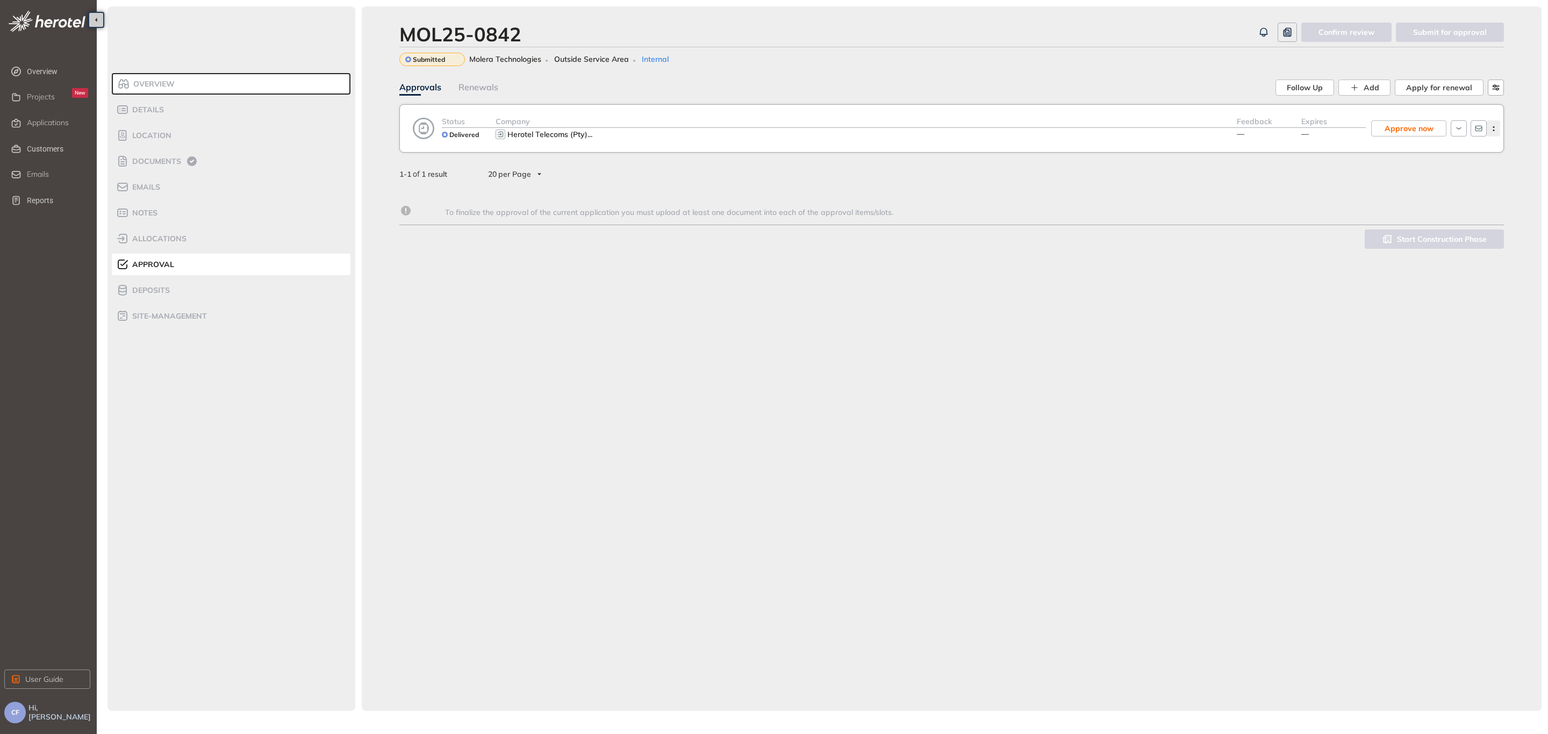
click at [1491, 133] on button "button" at bounding box center [1492, 128] width 13 height 16
click at [1432, 175] on span "View approval form" at bounding box center [1453, 173] width 73 height 9
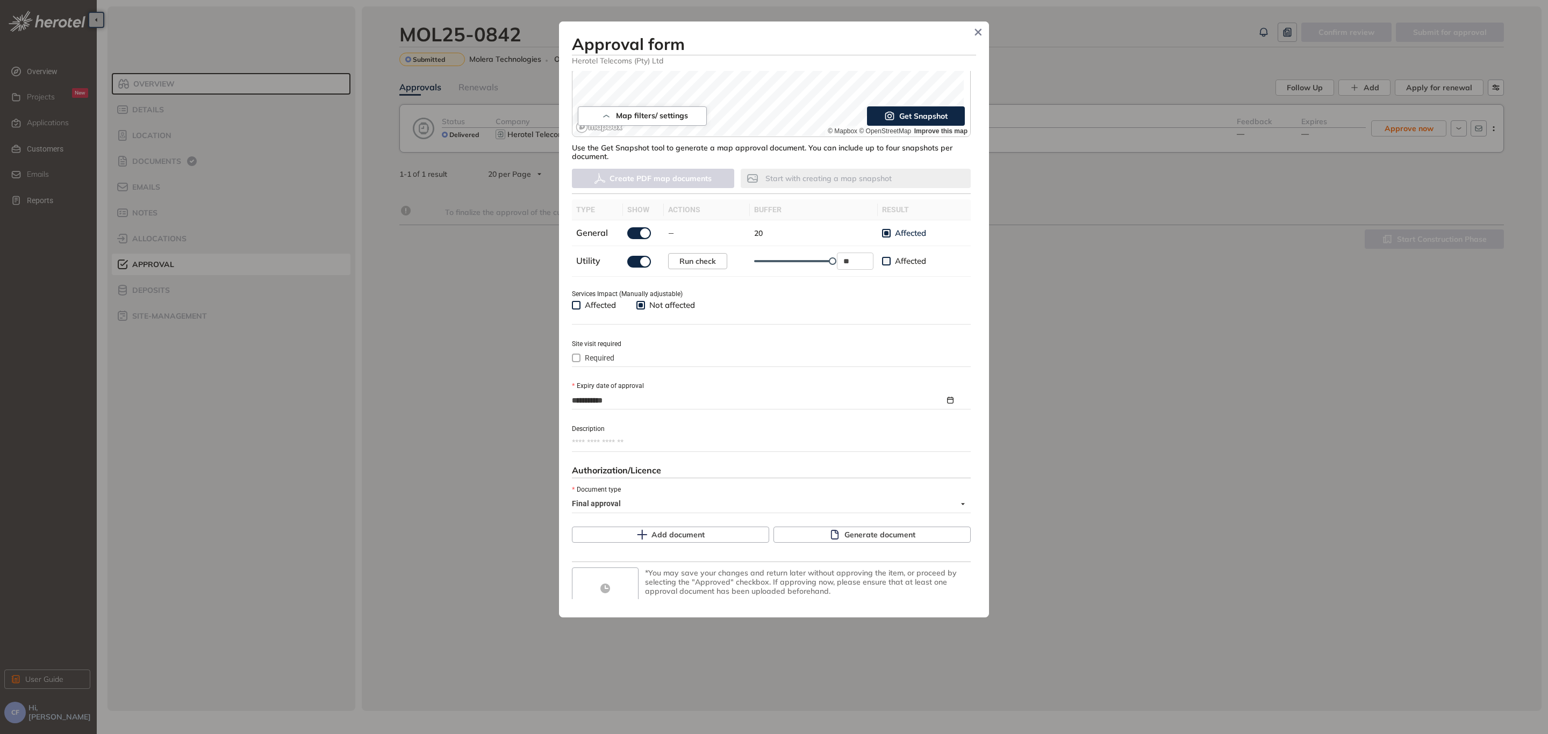
scroll to position [247, 0]
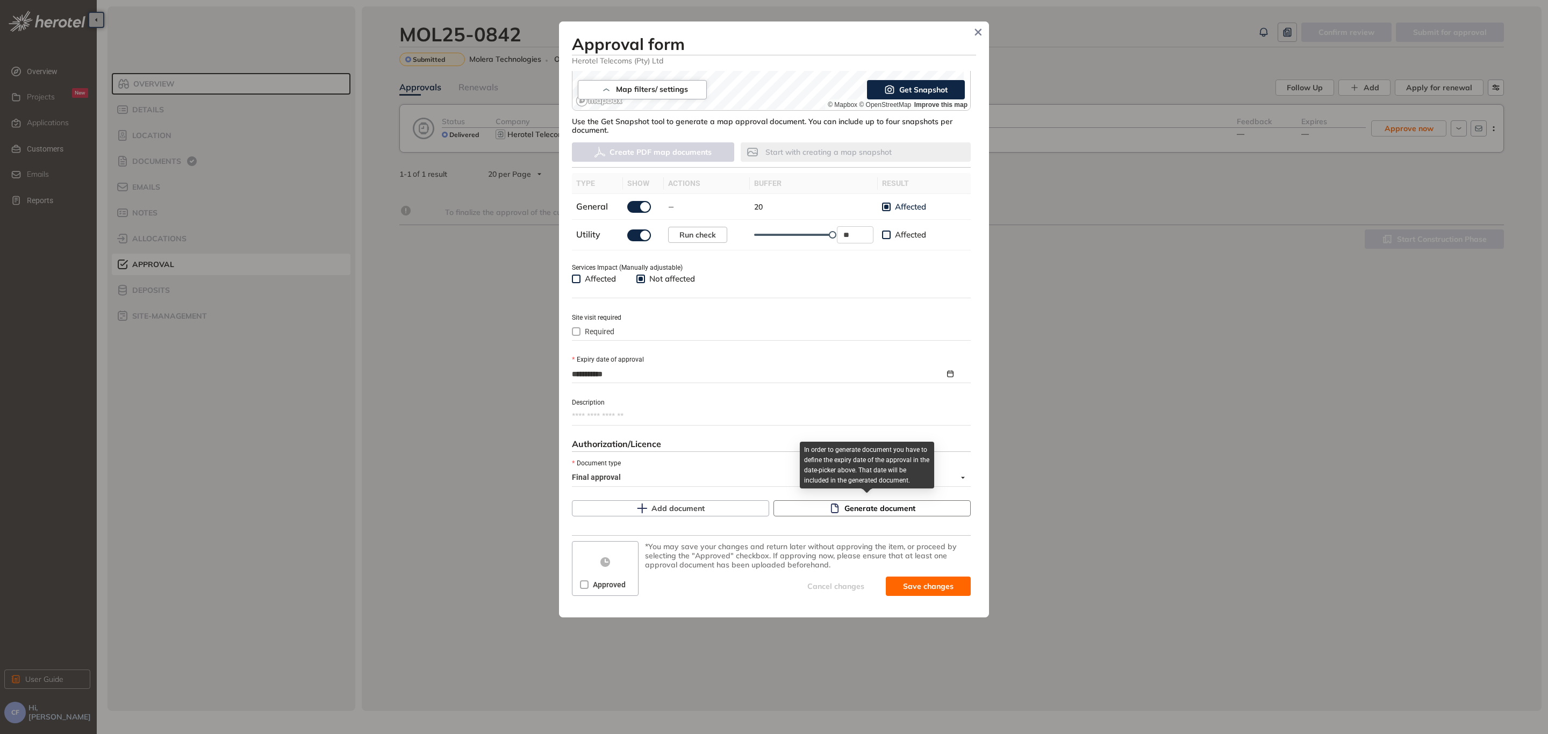
click at [876, 507] on span "Generate document" at bounding box center [879, 508] width 71 height 12
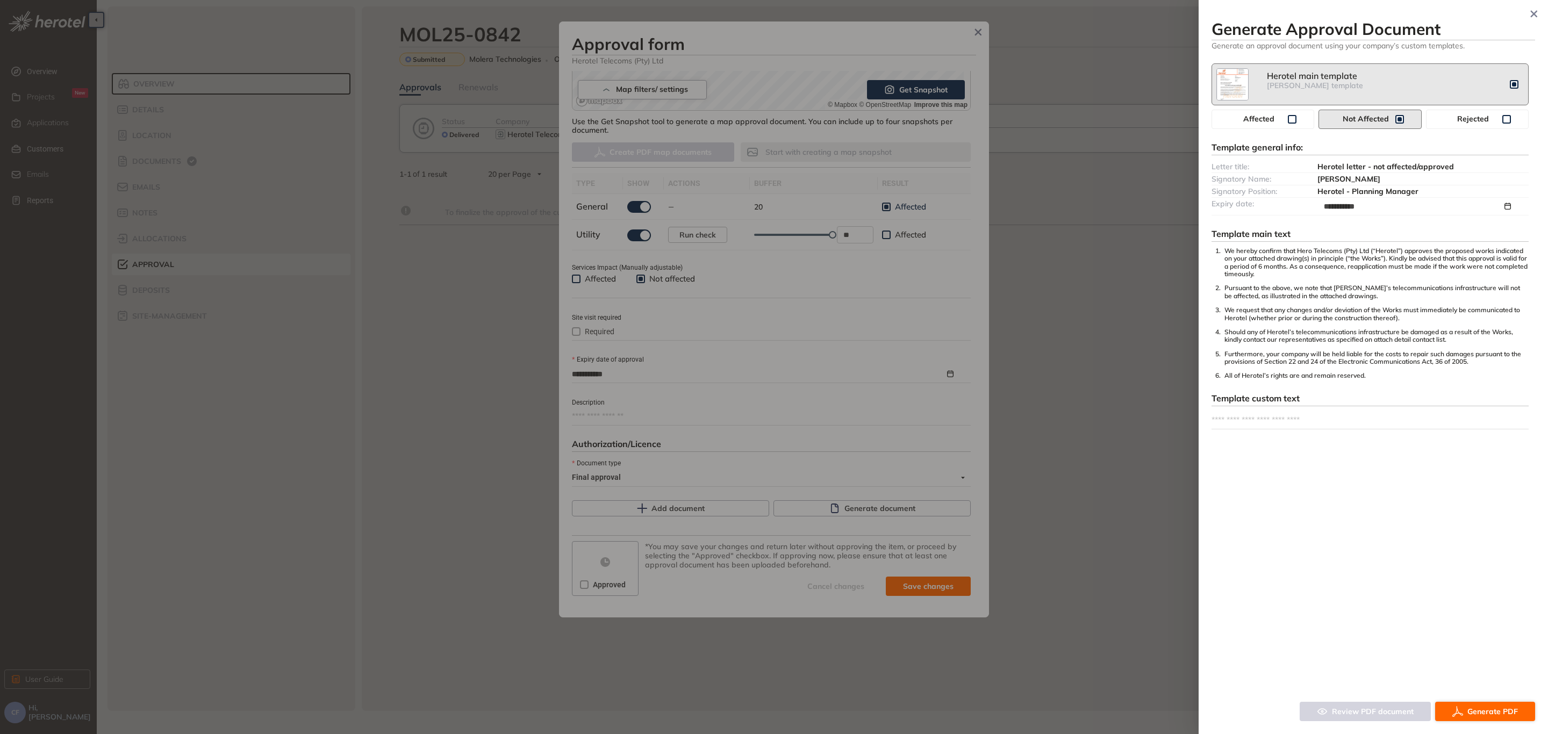
click at [1497, 712] on span "Generate PDF" at bounding box center [1492, 712] width 51 height 12
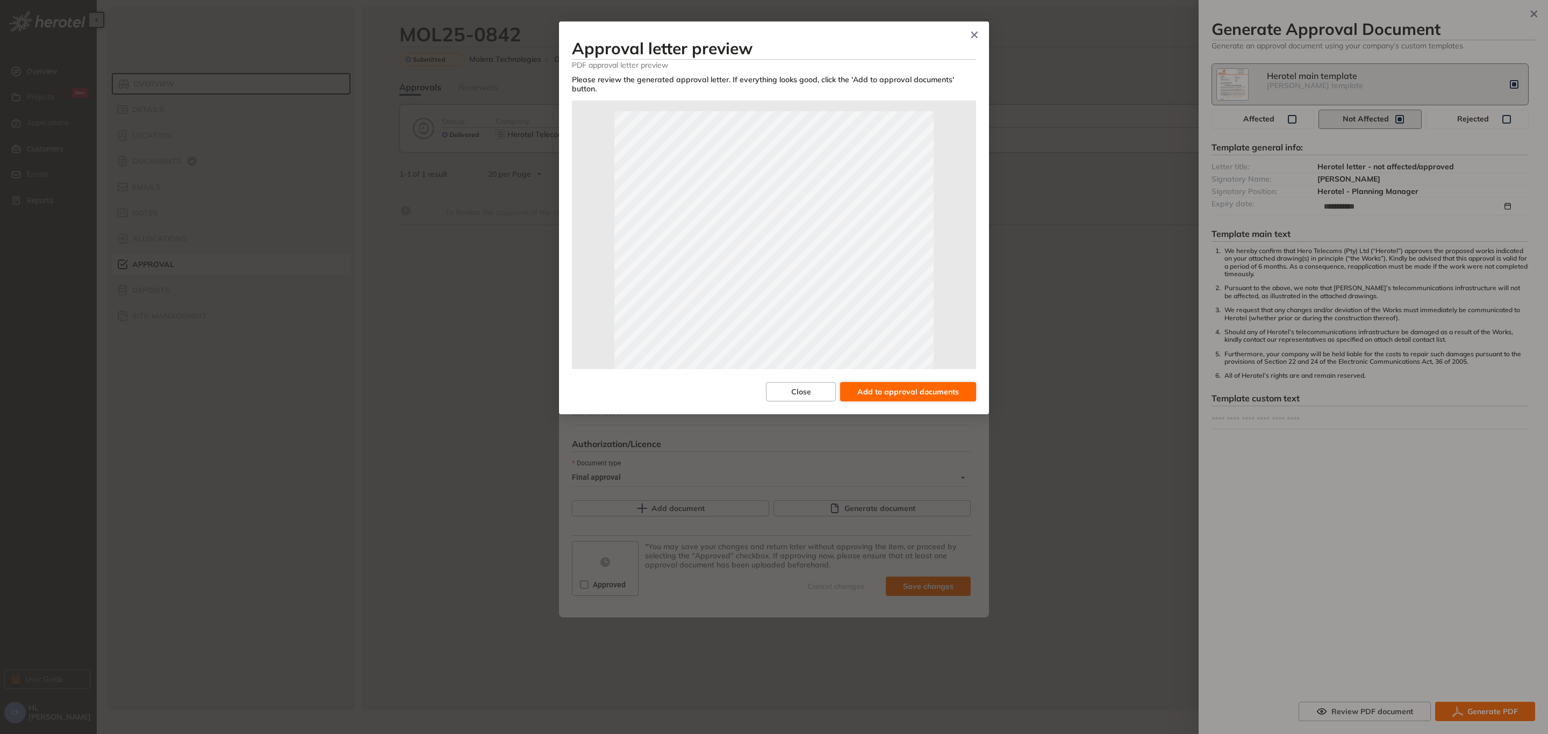
click at [921, 386] on span "Add to approval documents" at bounding box center [908, 392] width 102 height 12
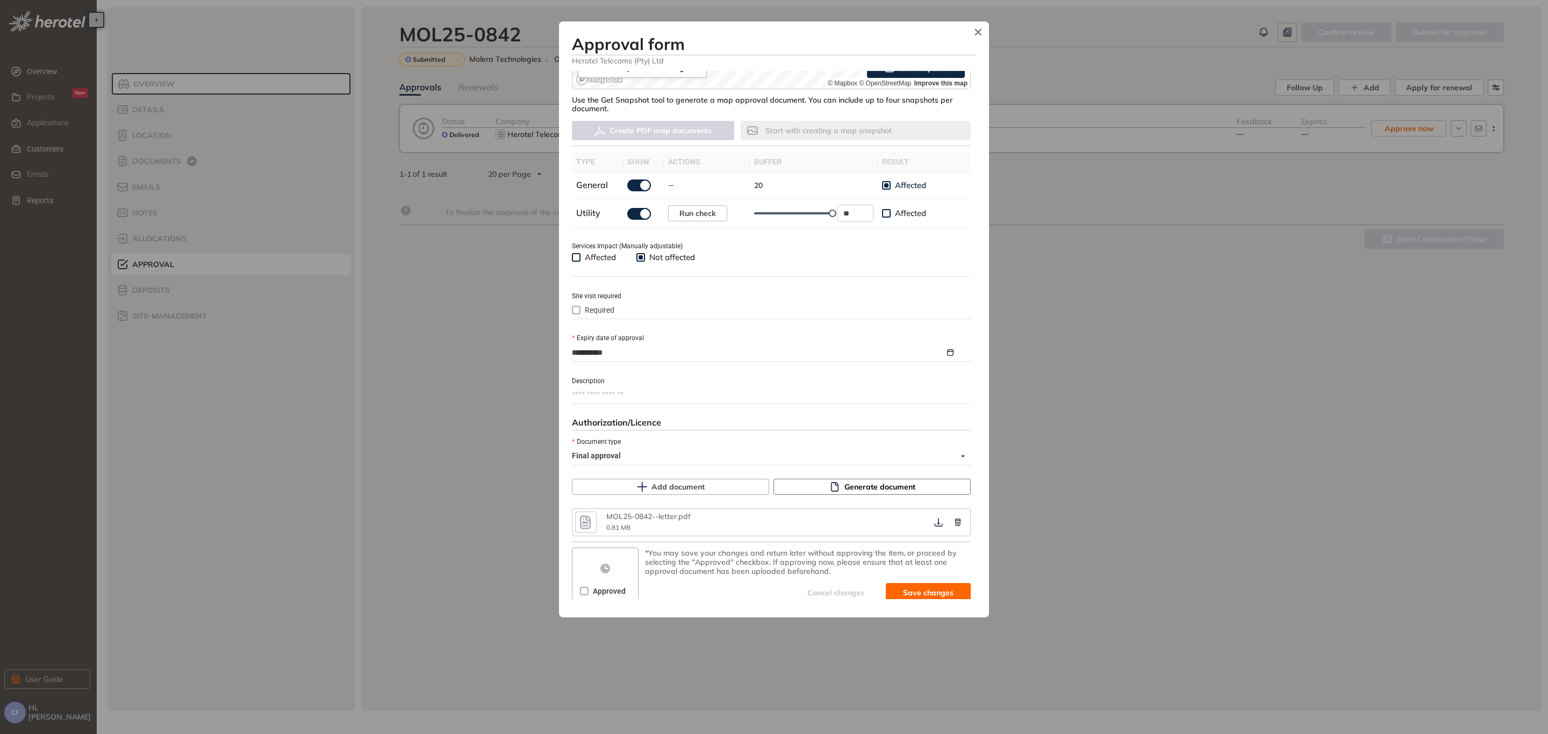
scroll to position [274, 0]
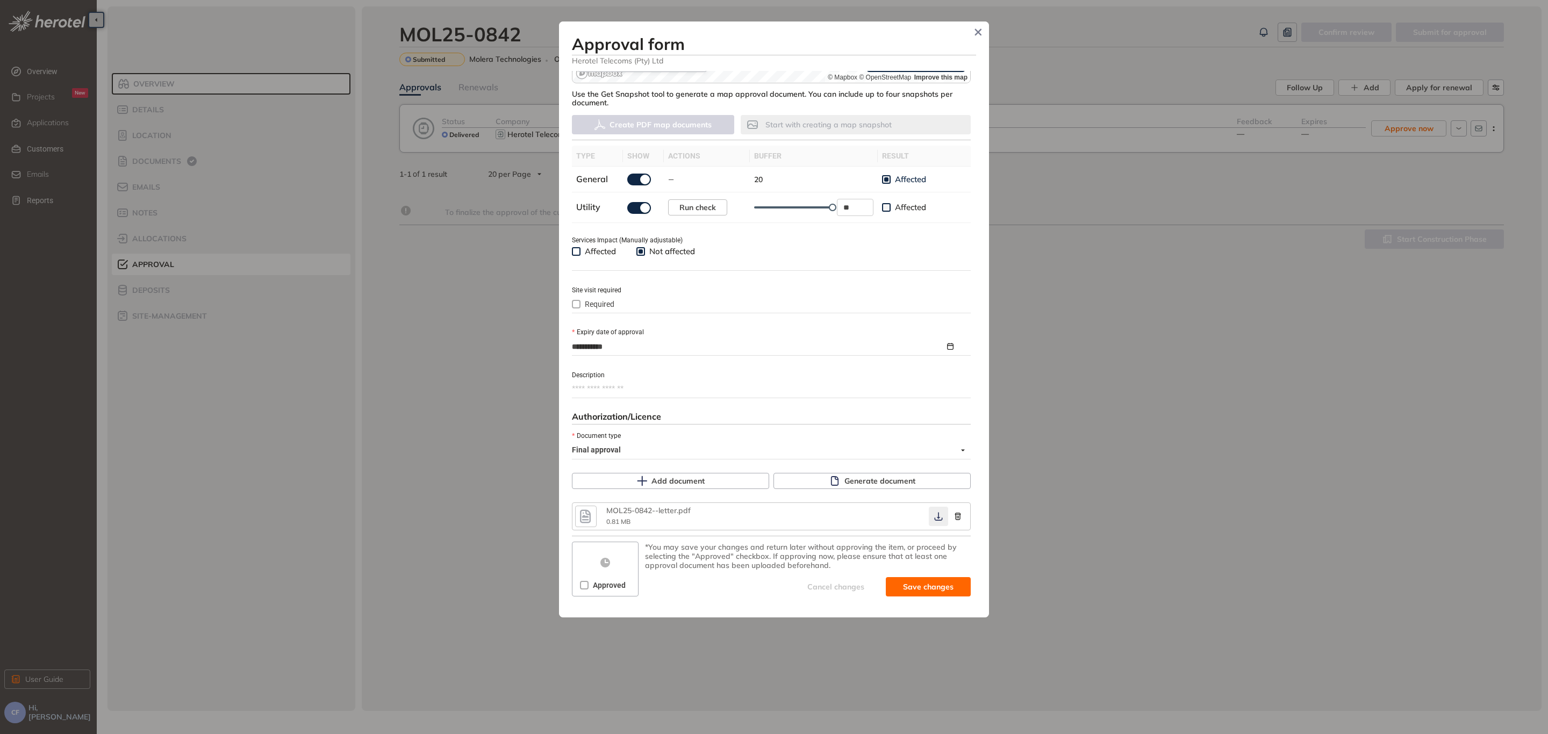
click at [933, 517] on icon "button" at bounding box center [938, 516] width 11 height 9
click at [588, 585] on span "Approved" at bounding box center [608, 585] width 41 height 12
click at [895, 583] on span "Save and approve" at bounding box center [919, 587] width 67 height 12
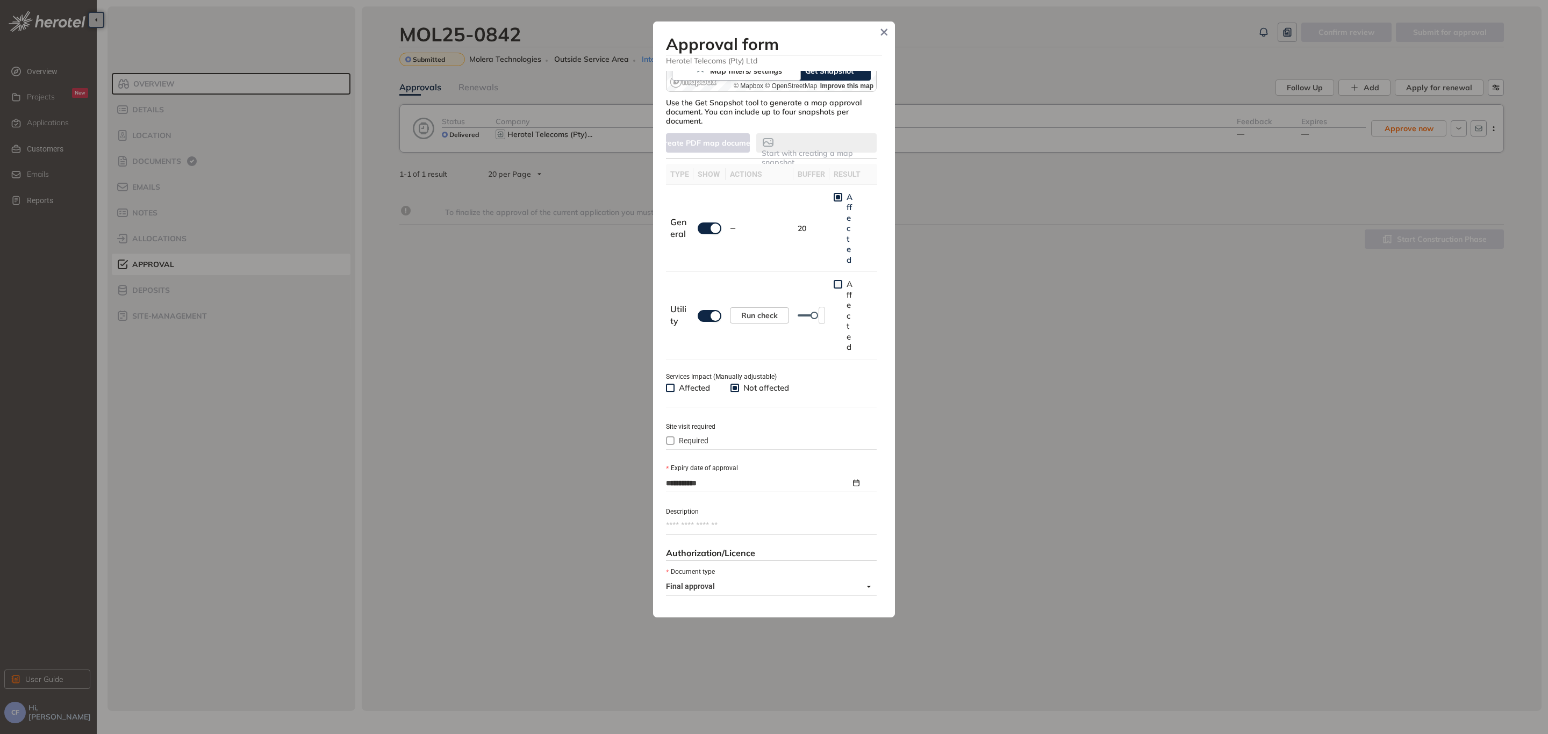
scroll to position [283, 0]
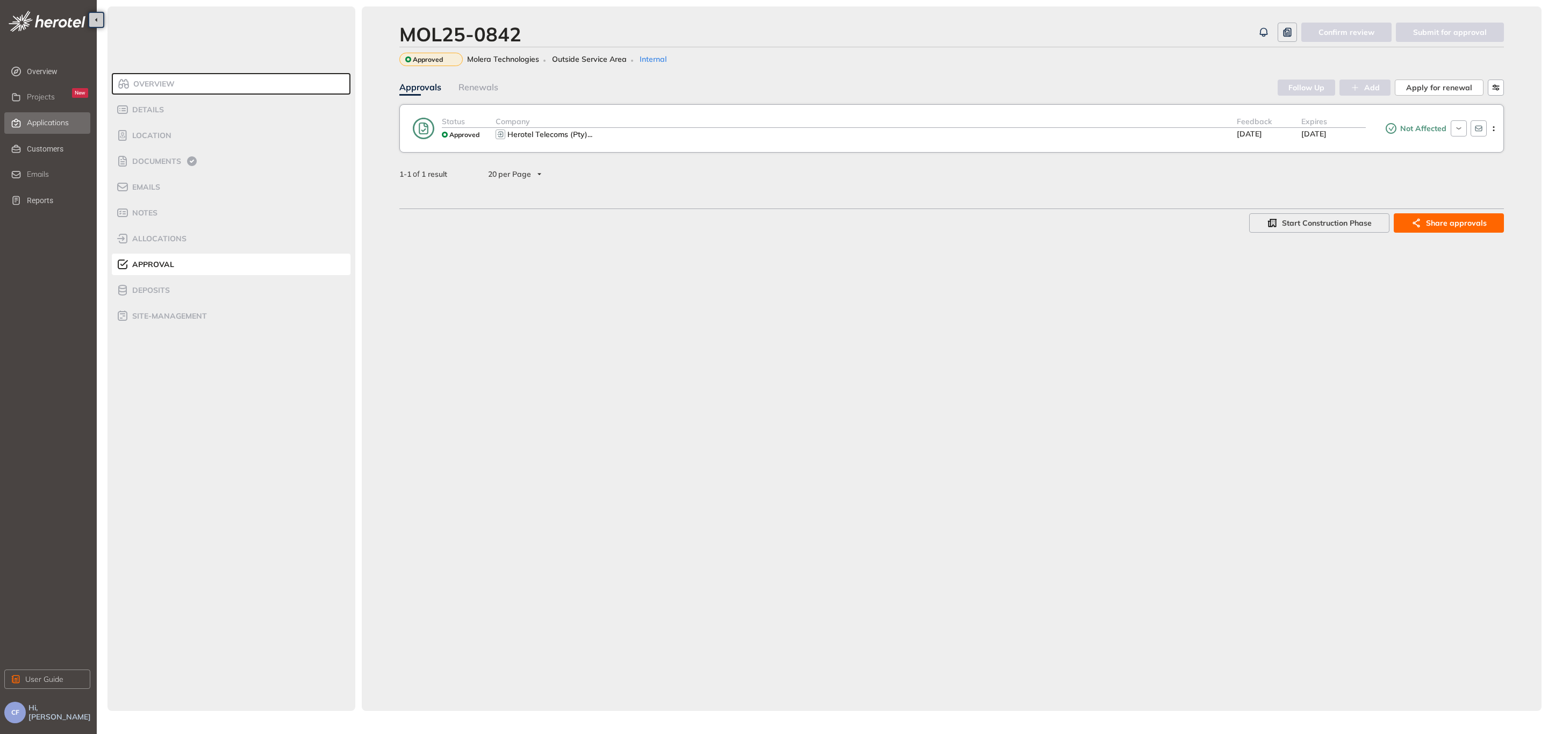
click at [35, 119] on span "Applications" at bounding box center [48, 122] width 42 height 9
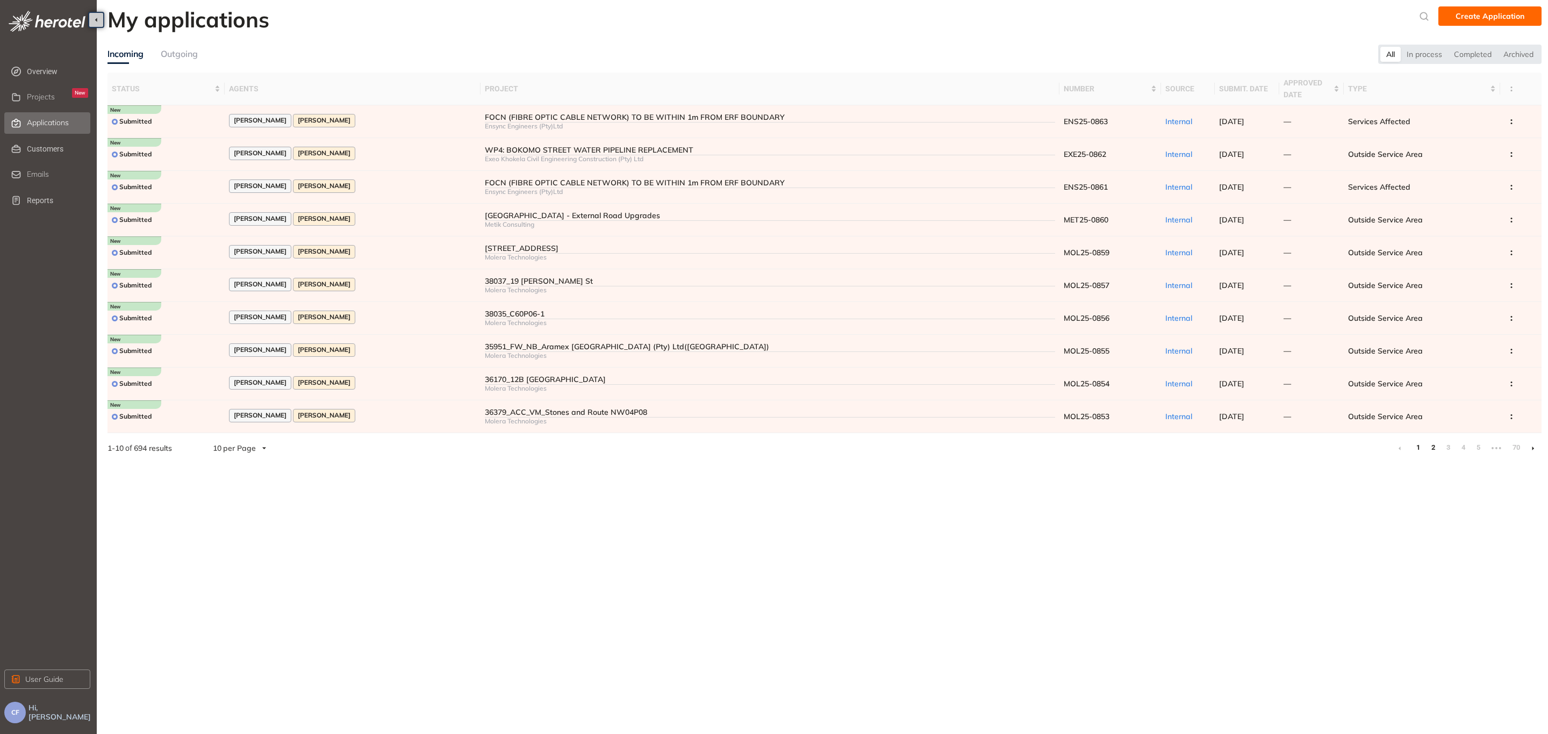
click at [1431, 448] on link "2" at bounding box center [1432, 448] width 11 height 16
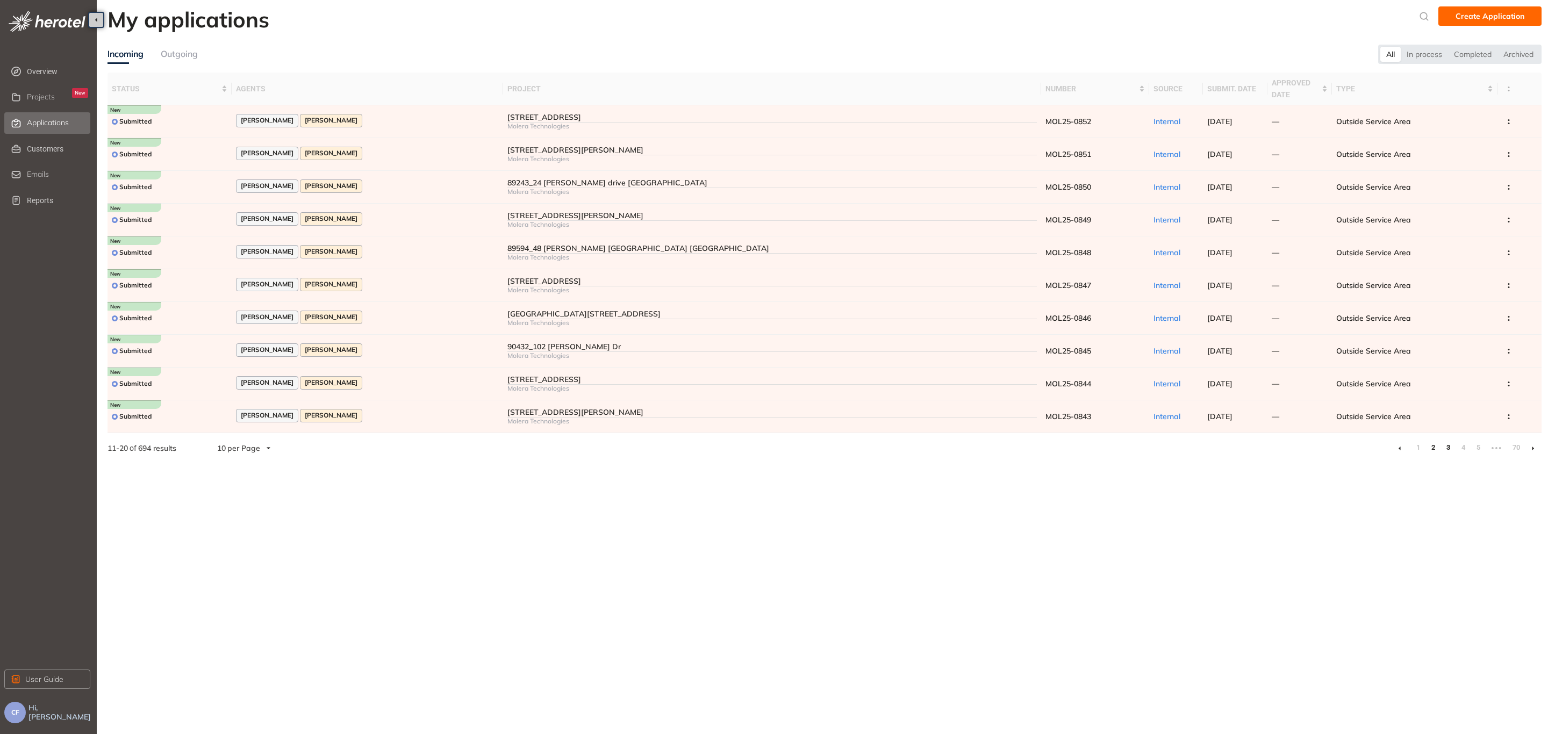
click at [1446, 447] on link "3" at bounding box center [1447, 448] width 11 height 16
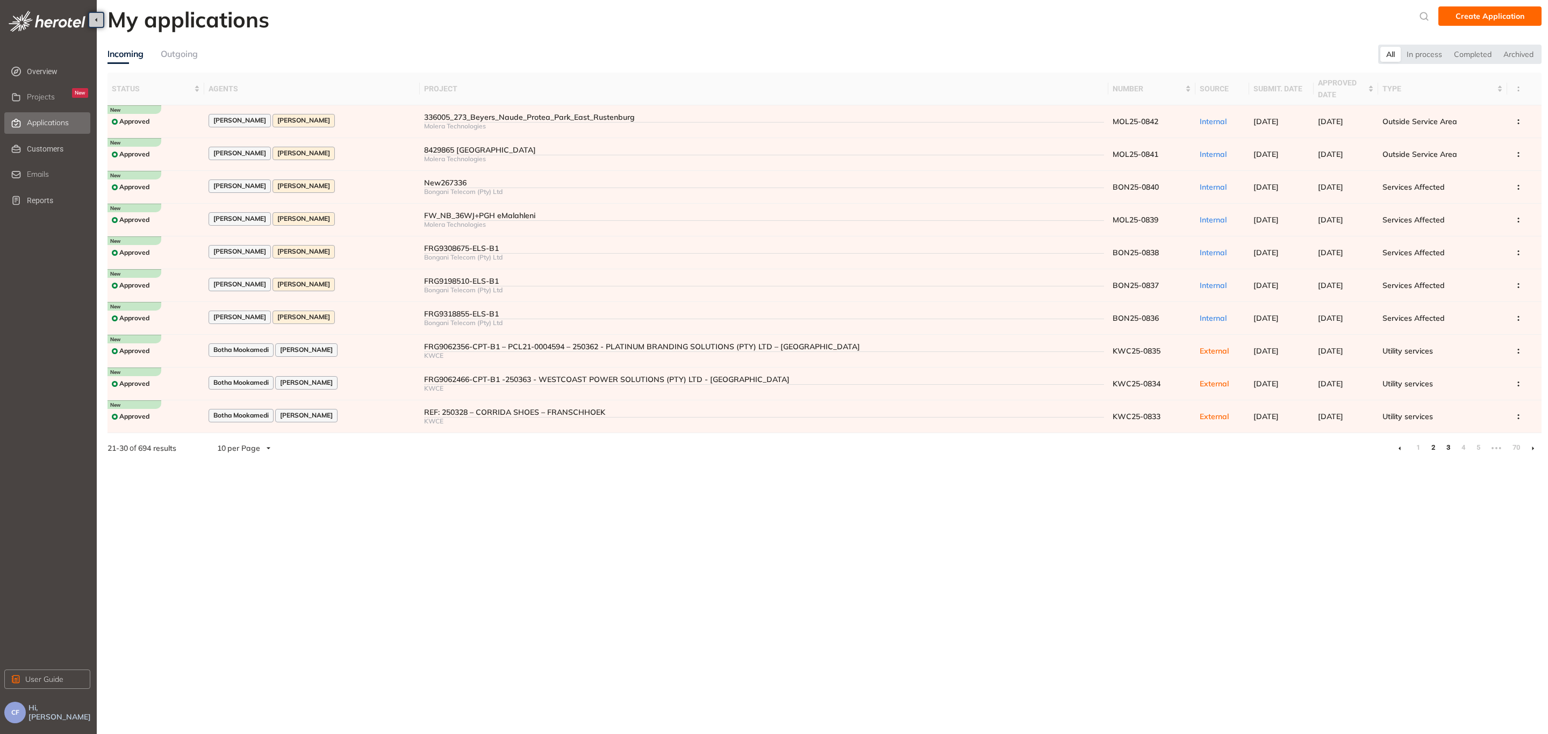
click at [1437, 447] on link "2" at bounding box center [1432, 448] width 11 height 16
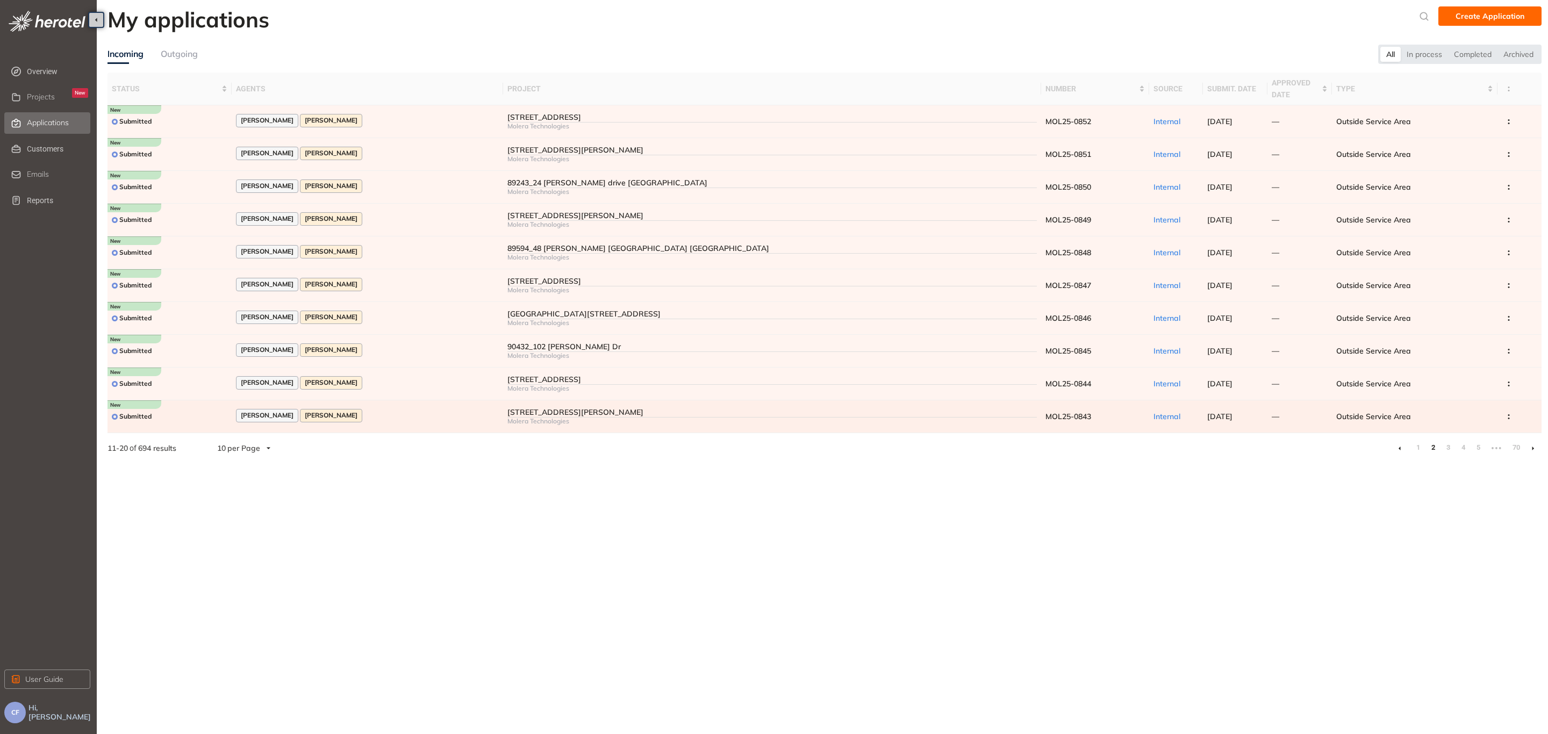
click at [772, 413] on div "[STREET_ADDRESS][PERSON_NAME]" at bounding box center [771, 412] width 529 height 9
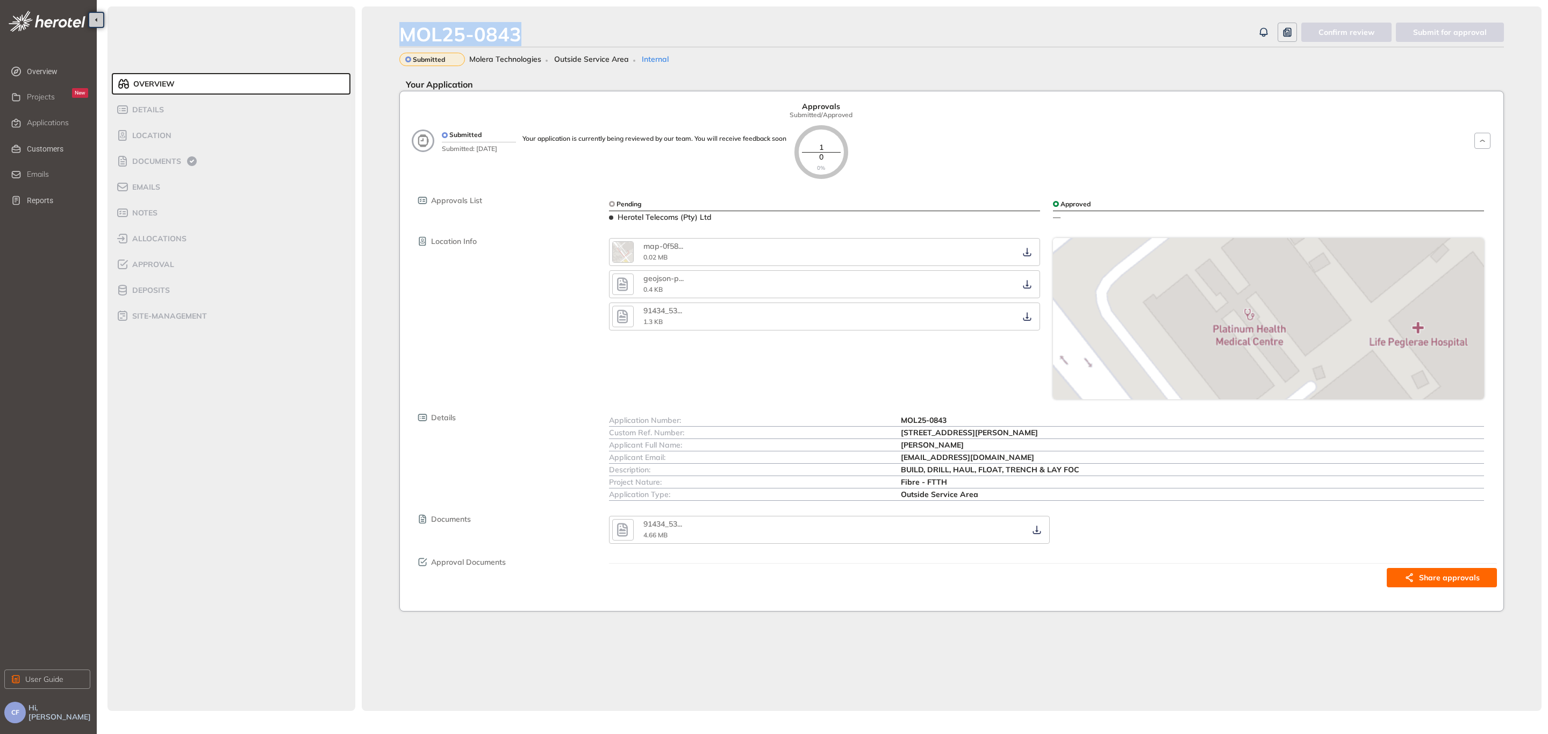
drag, startPoint x: 404, startPoint y: 35, endPoint x: 526, endPoint y: 37, distance: 121.5
click at [526, 37] on div "MOL25-0843" at bounding box center [826, 34] width 854 height 23
drag, startPoint x: 898, startPoint y: 433, endPoint x: 995, endPoint y: 432, distance: 96.7
click at [995, 432] on div "Custom Ref. Number: [STREET_ADDRESS][PERSON_NAME]" at bounding box center [1046, 433] width 875 height 12
click at [147, 163] on span "Documents" at bounding box center [155, 161] width 52 height 9
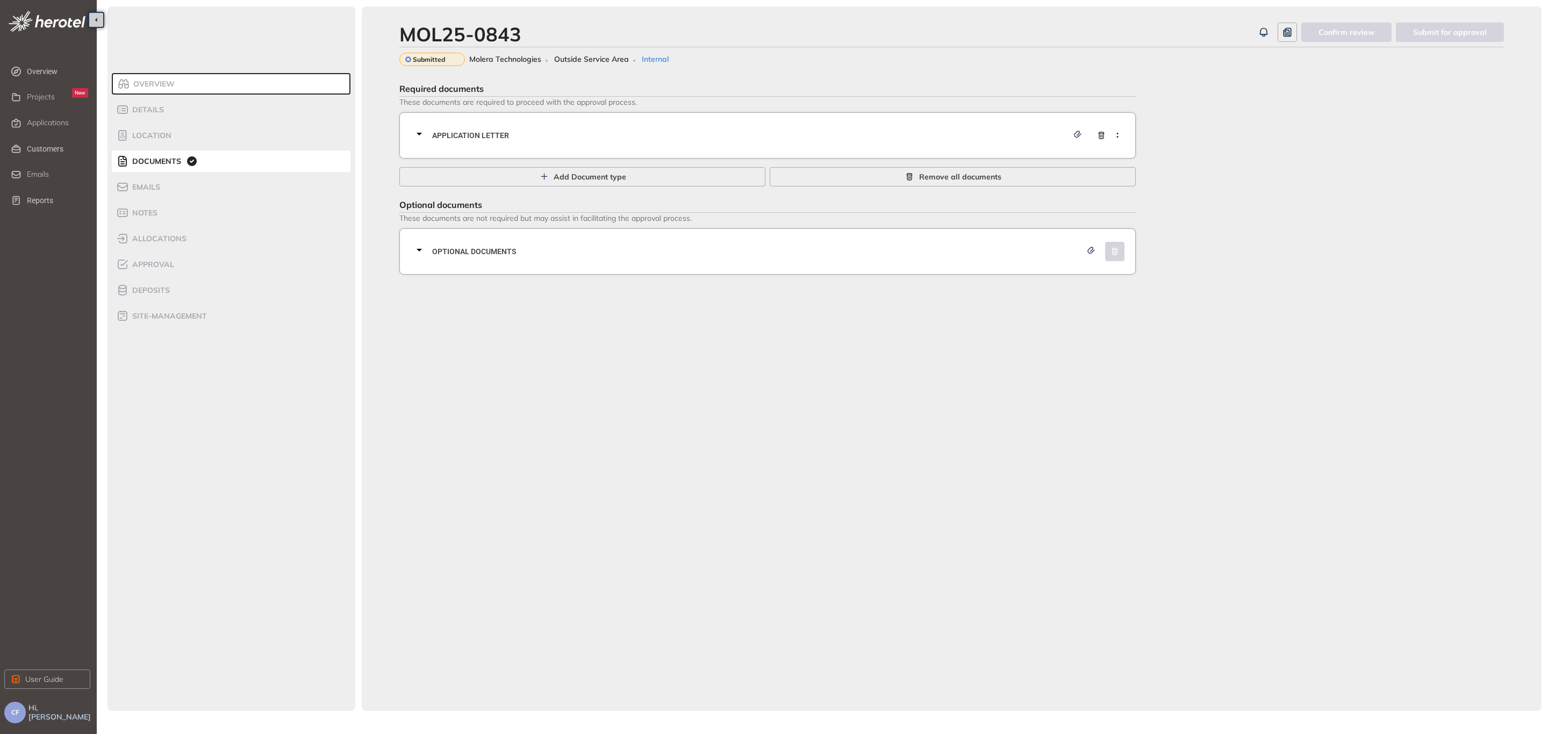
click at [579, 130] on span "Application letter" at bounding box center [750, 136] width 636 height 12
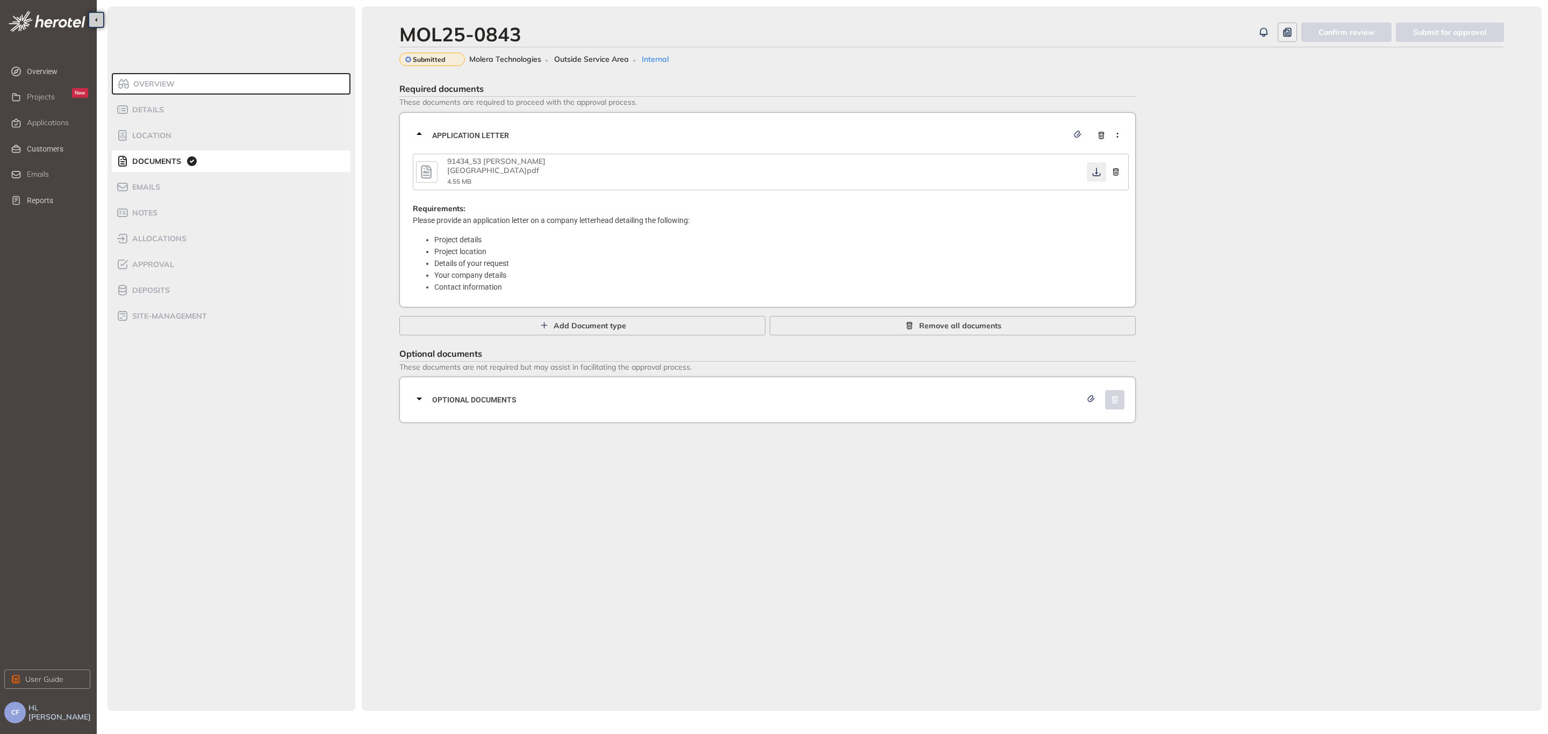
click at [1091, 170] on icon "button" at bounding box center [1096, 172] width 11 height 9
click at [643, 394] on span "Optional documents" at bounding box center [756, 400] width 649 height 12
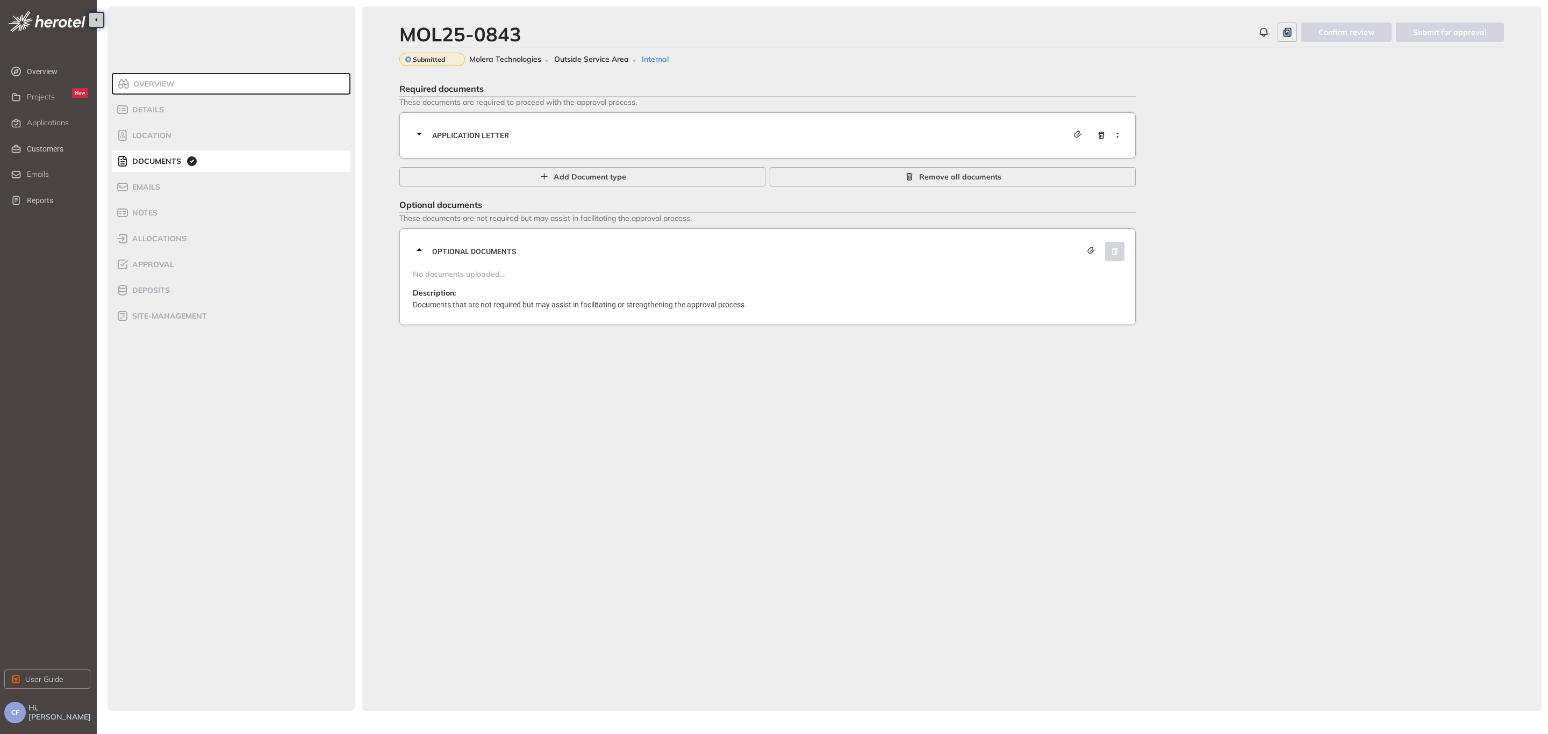
click at [765, 132] on span "Application letter" at bounding box center [750, 136] width 636 height 12
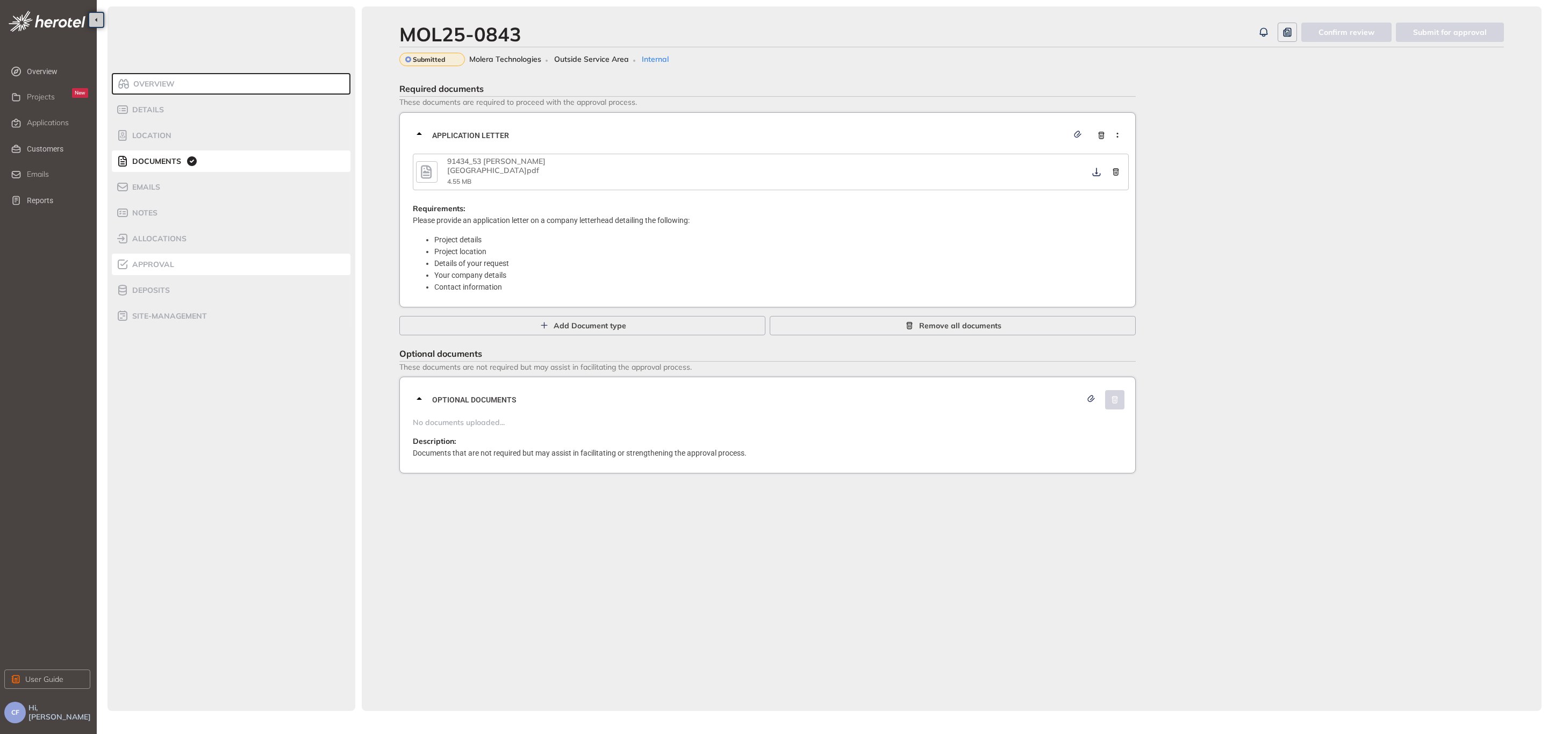
click at [160, 258] on div "Approval" at bounding box center [161, 264] width 91 height 13
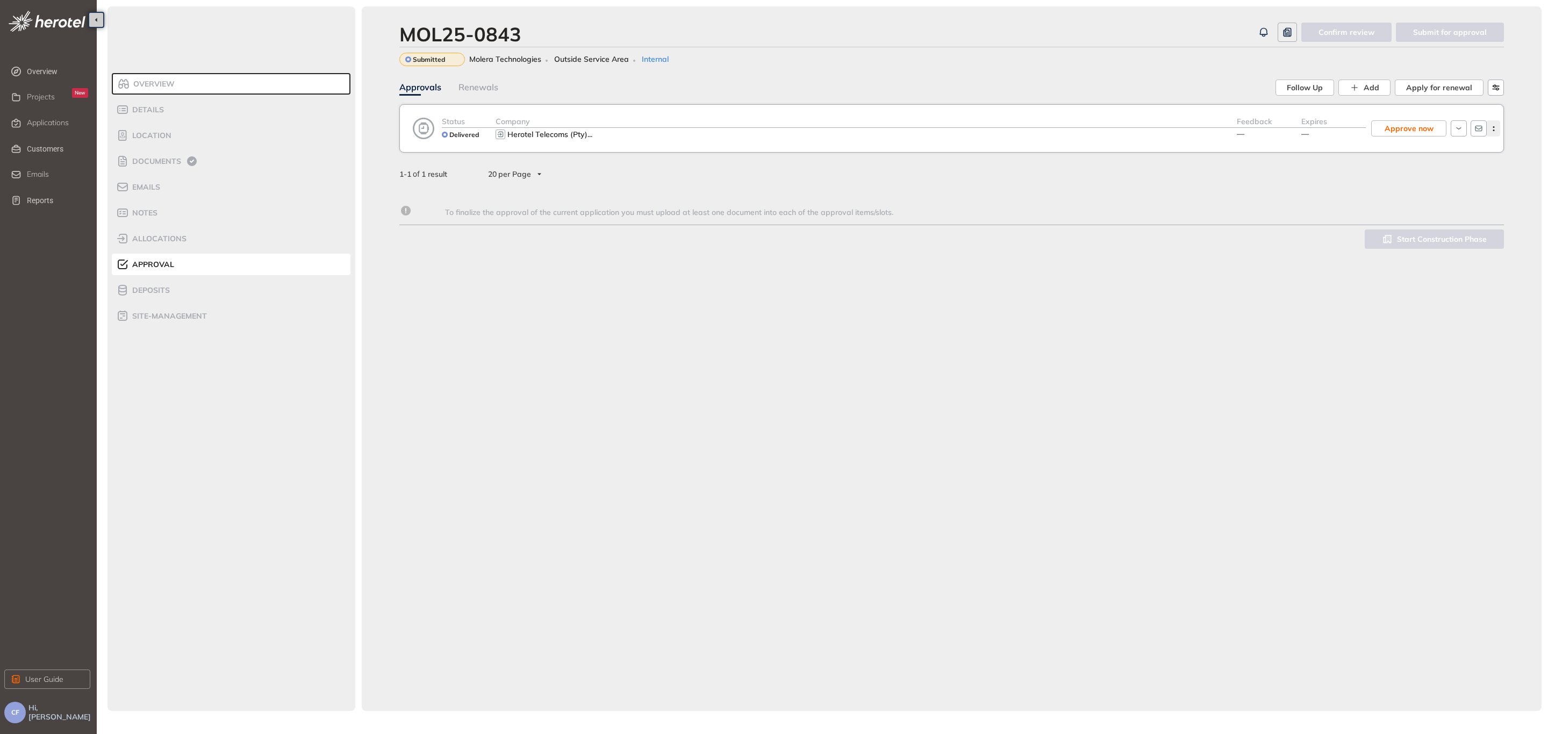
click at [1498, 132] on button "button" at bounding box center [1492, 128] width 13 height 16
click at [1463, 175] on span "View approval form" at bounding box center [1453, 173] width 73 height 9
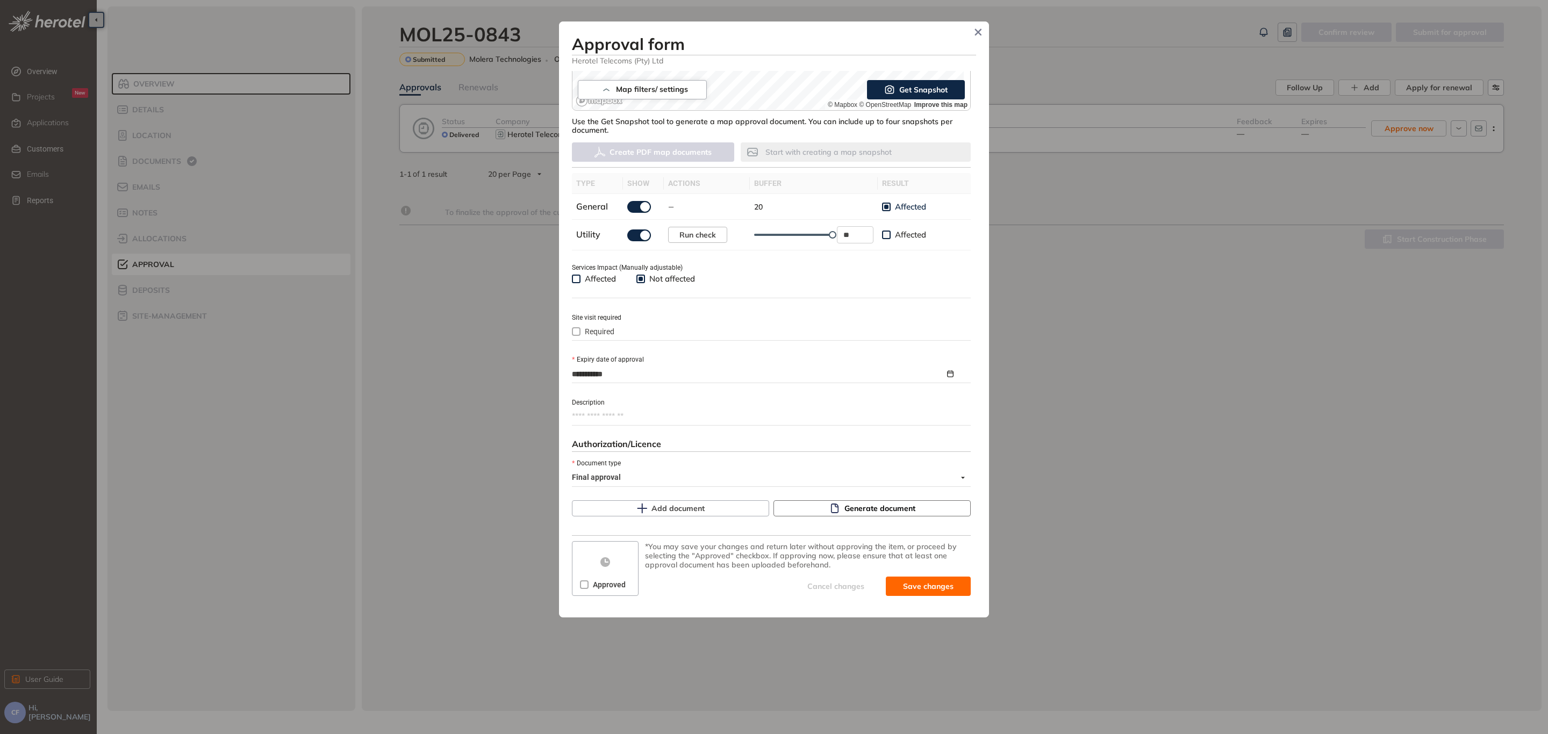
scroll to position [247, 0]
click at [844, 504] on span "Generate document" at bounding box center [879, 508] width 71 height 12
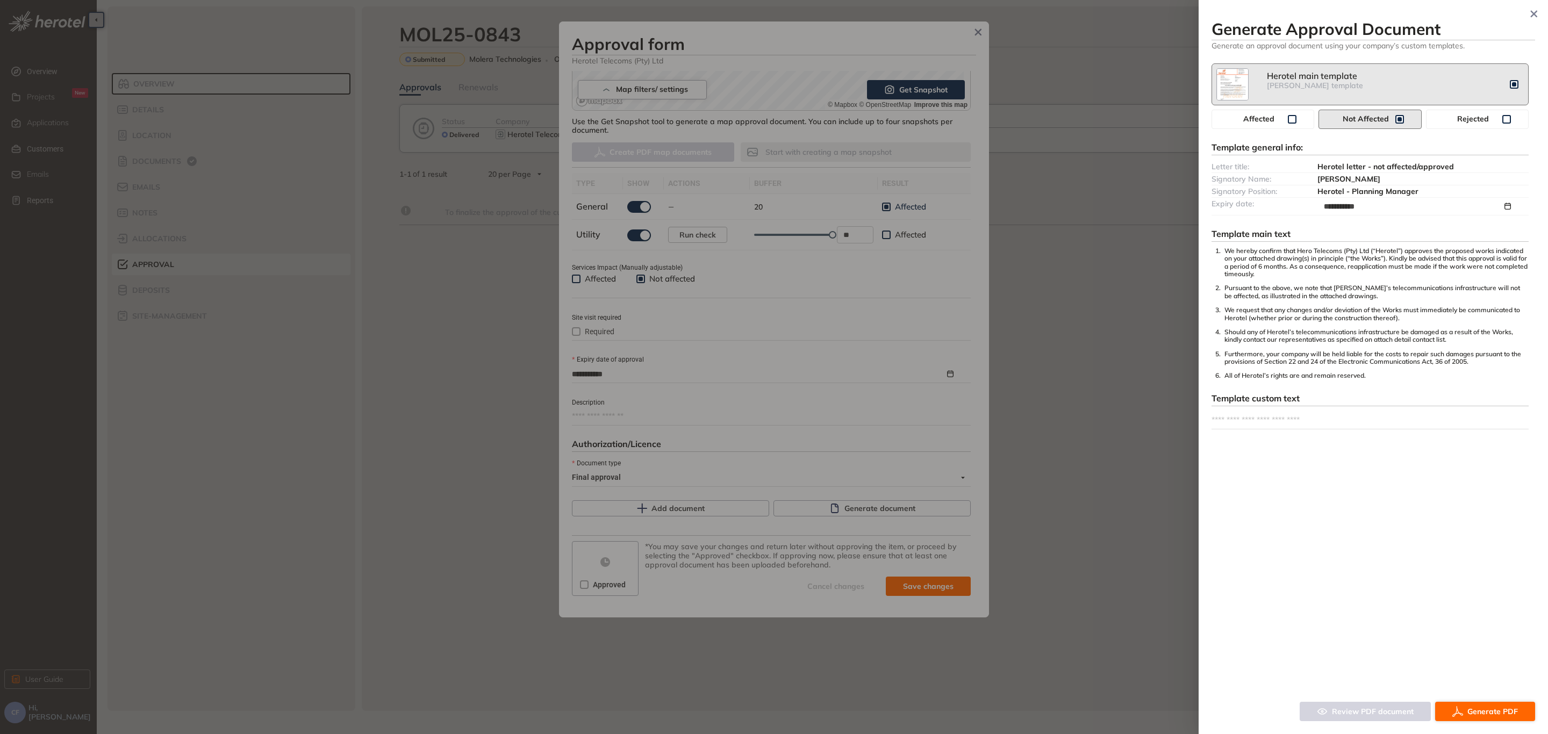
click at [1481, 712] on span "Generate PDF" at bounding box center [1492, 712] width 51 height 12
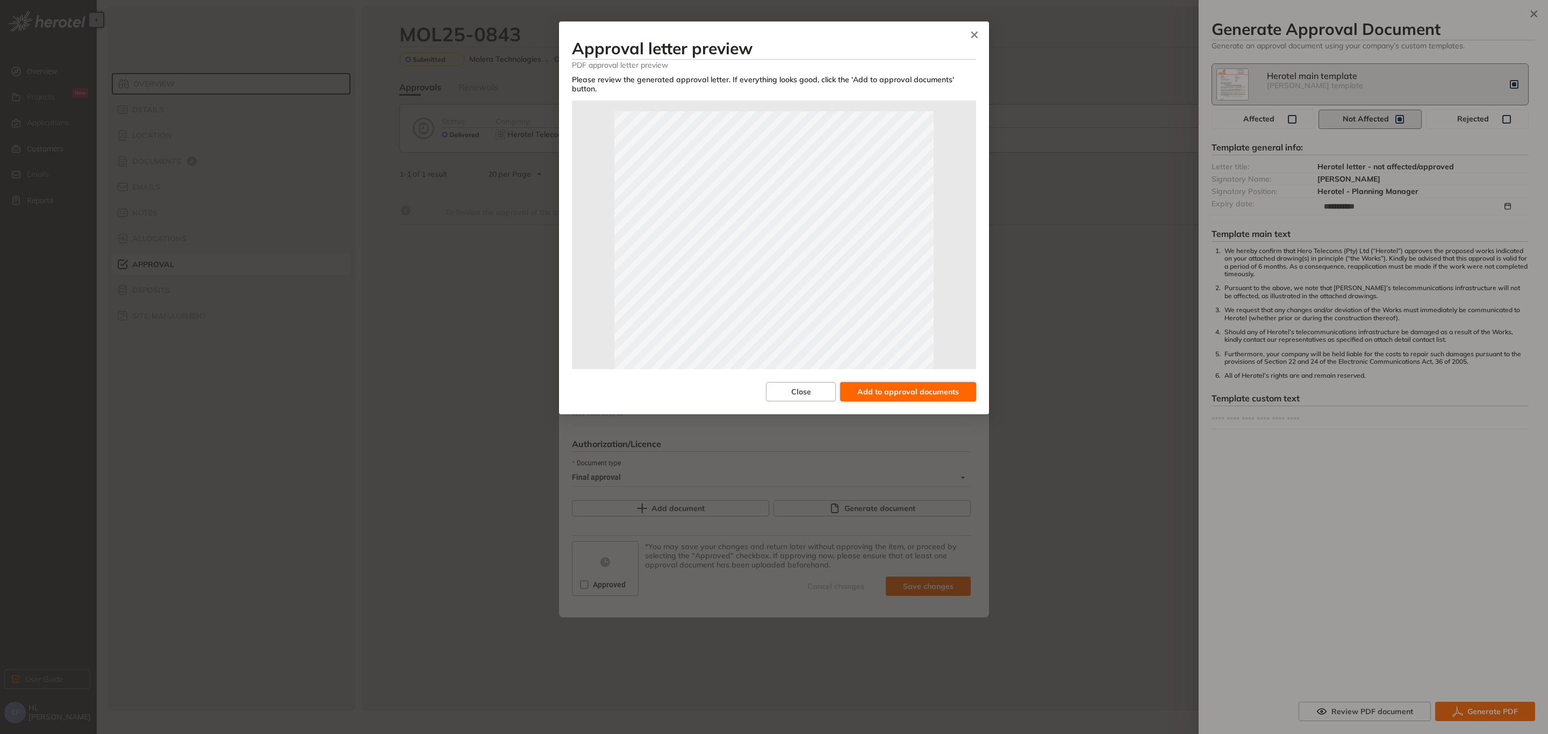
click at [890, 386] on span "Add to approval documents" at bounding box center [908, 392] width 102 height 12
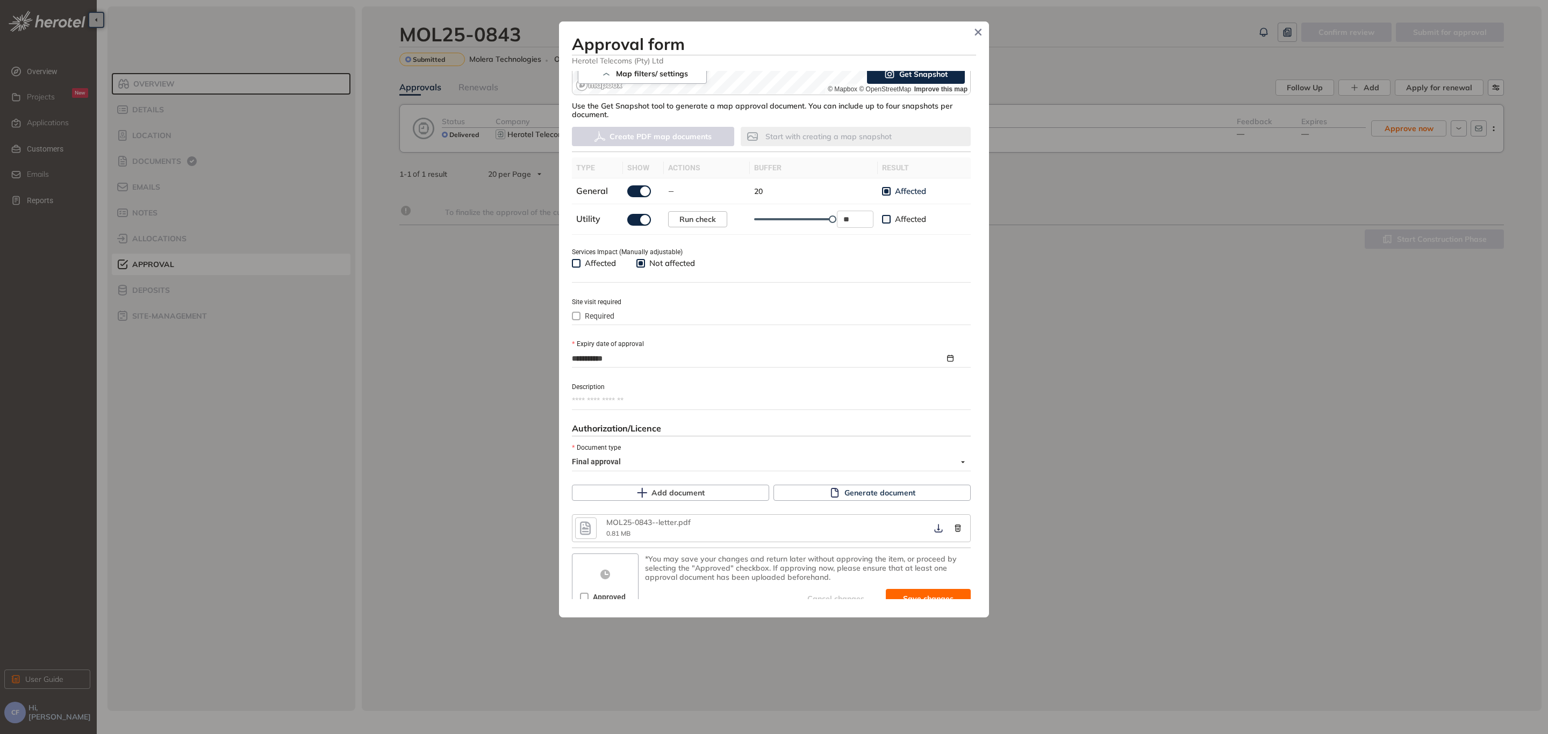
scroll to position [274, 0]
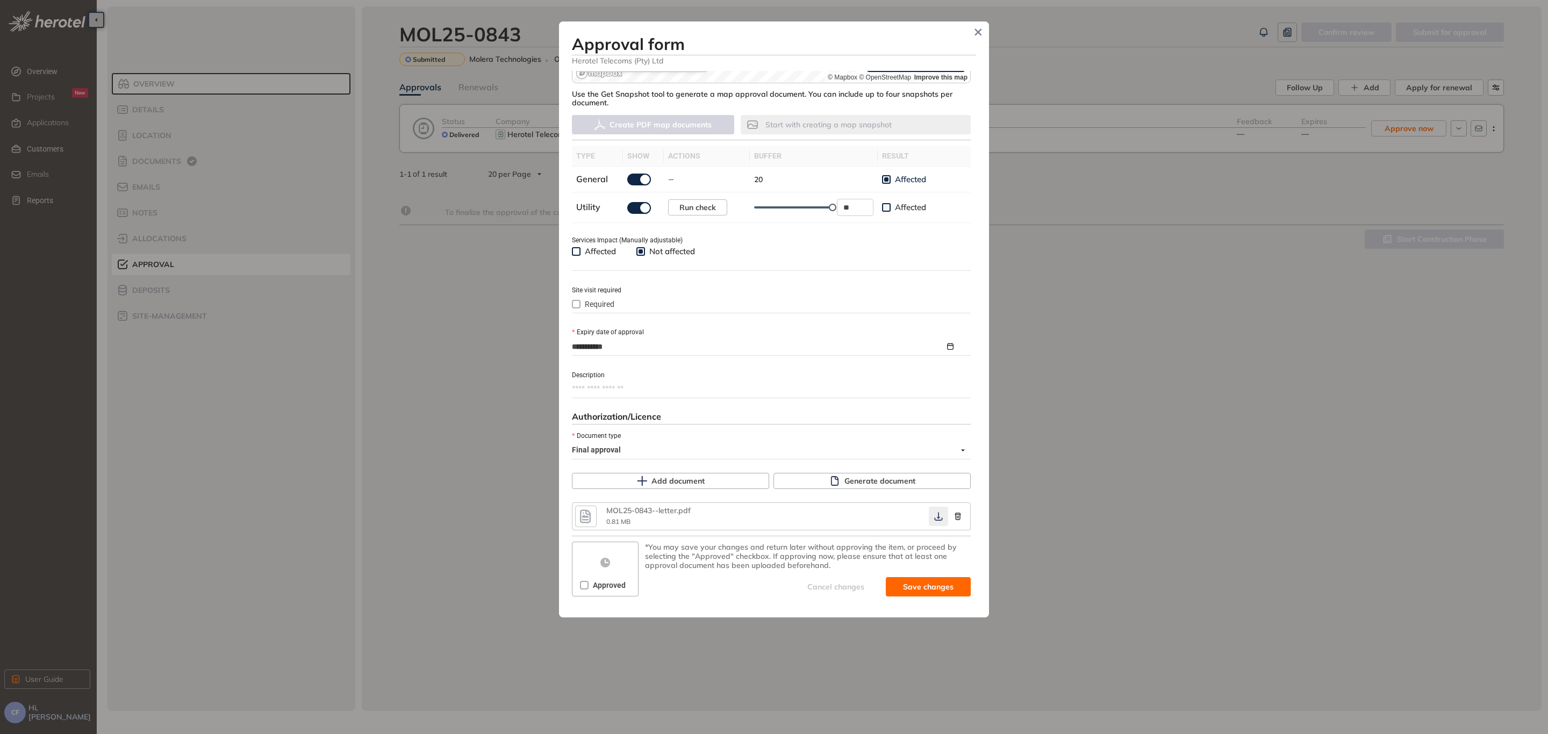
click at [933, 514] on icon "button" at bounding box center [938, 516] width 11 height 9
click at [914, 584] on span "Save and approve" at bounding box center [919, 587] width 67 height 12
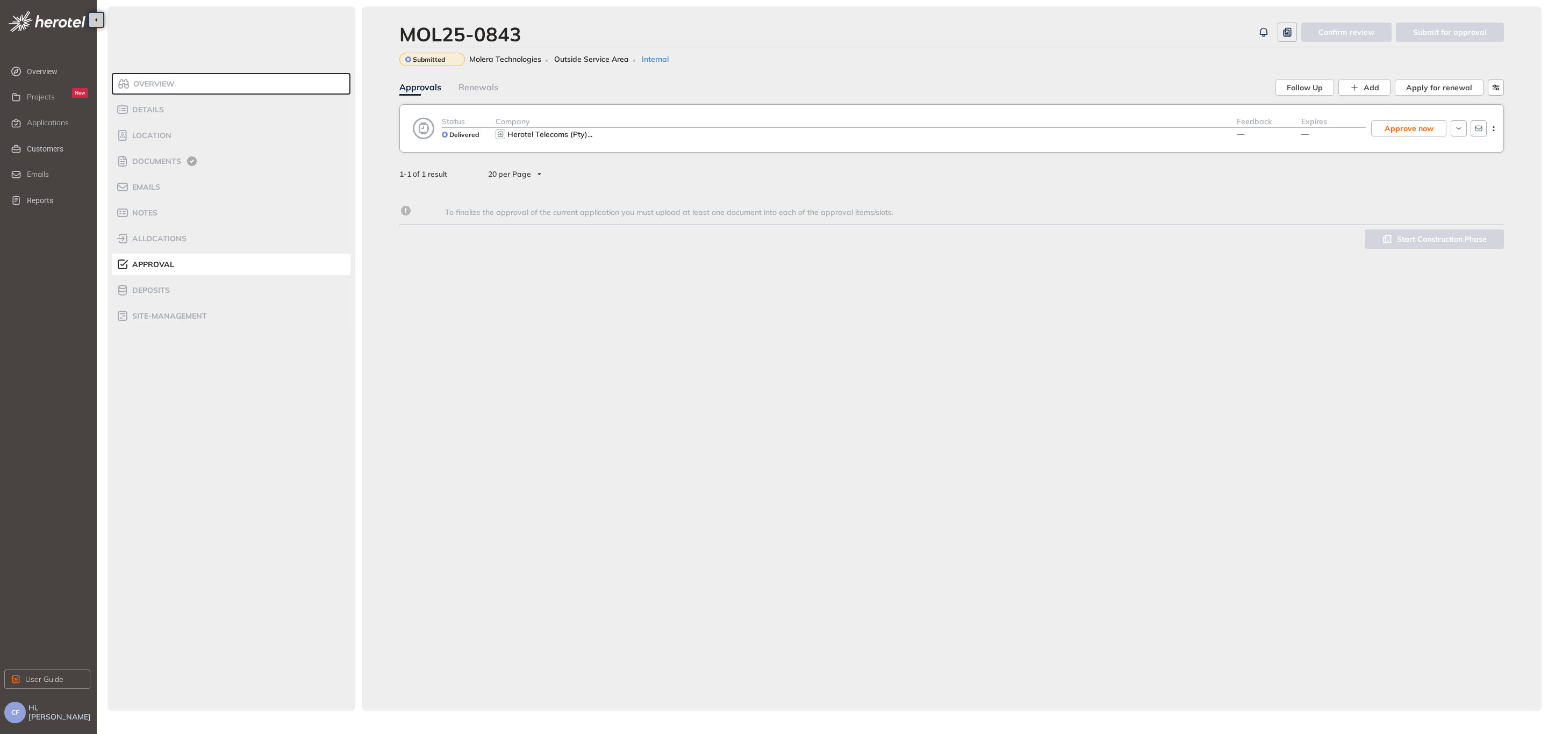
scroll to position [283, 0]
click at [59, 116] on div "Applications" at bounding box center [57, 123] width 61 height 18
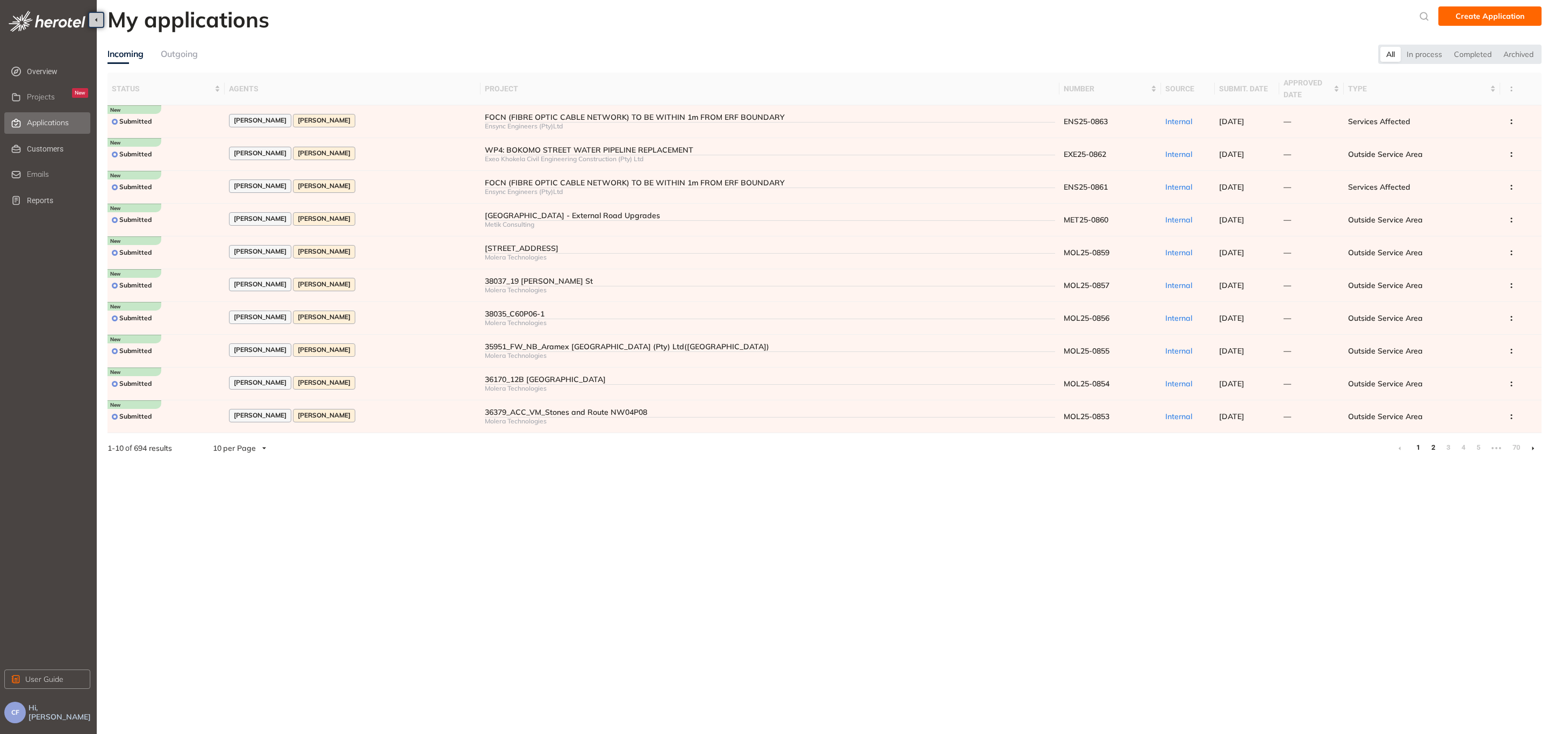
click at [1433, 443] on link "2" at bounding box center [1432, 448] width 11 height 16
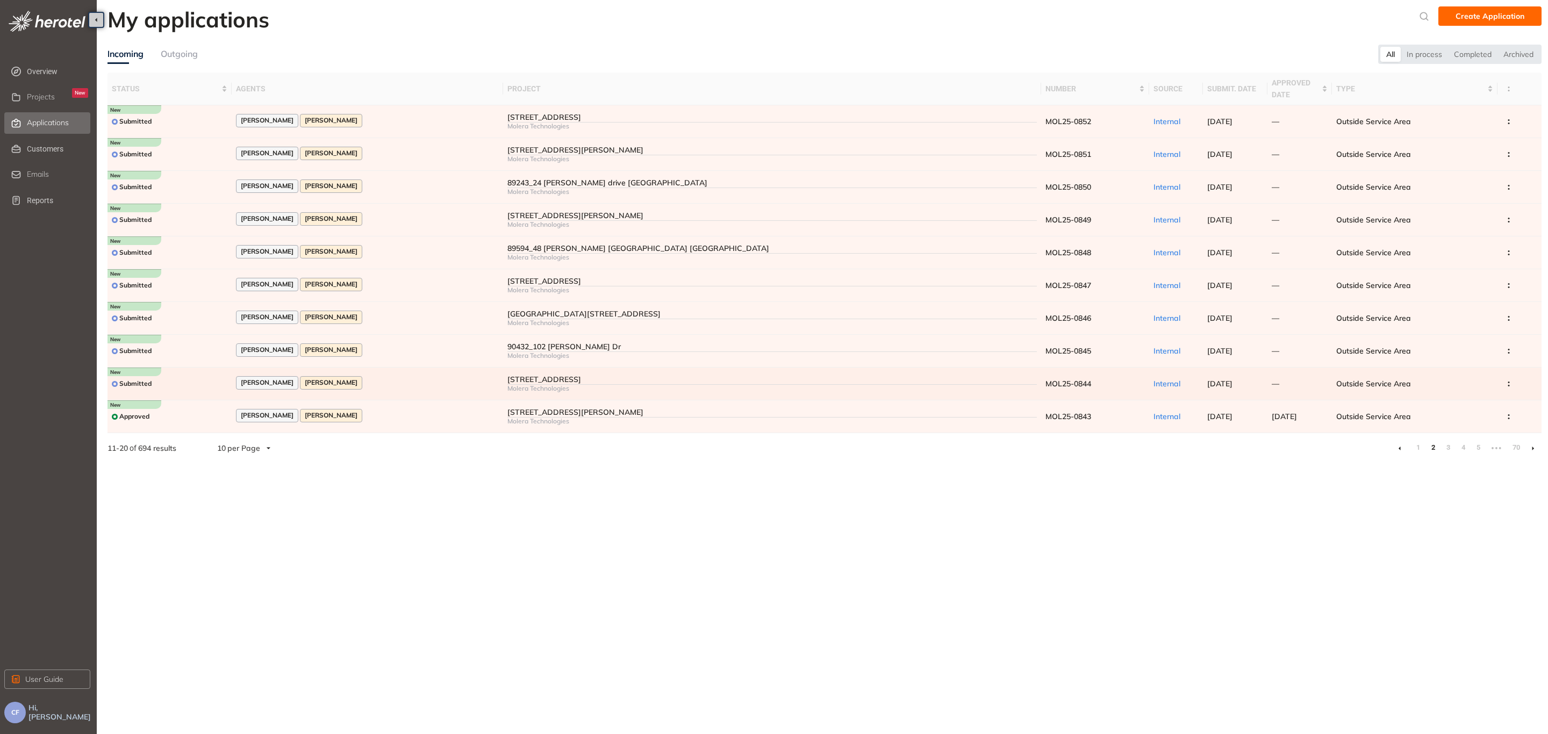
click at [421, 379] on div "[PERSON_NAME] [PERSON_NAME]" at bounding box center [367, 383] width 263 height 15
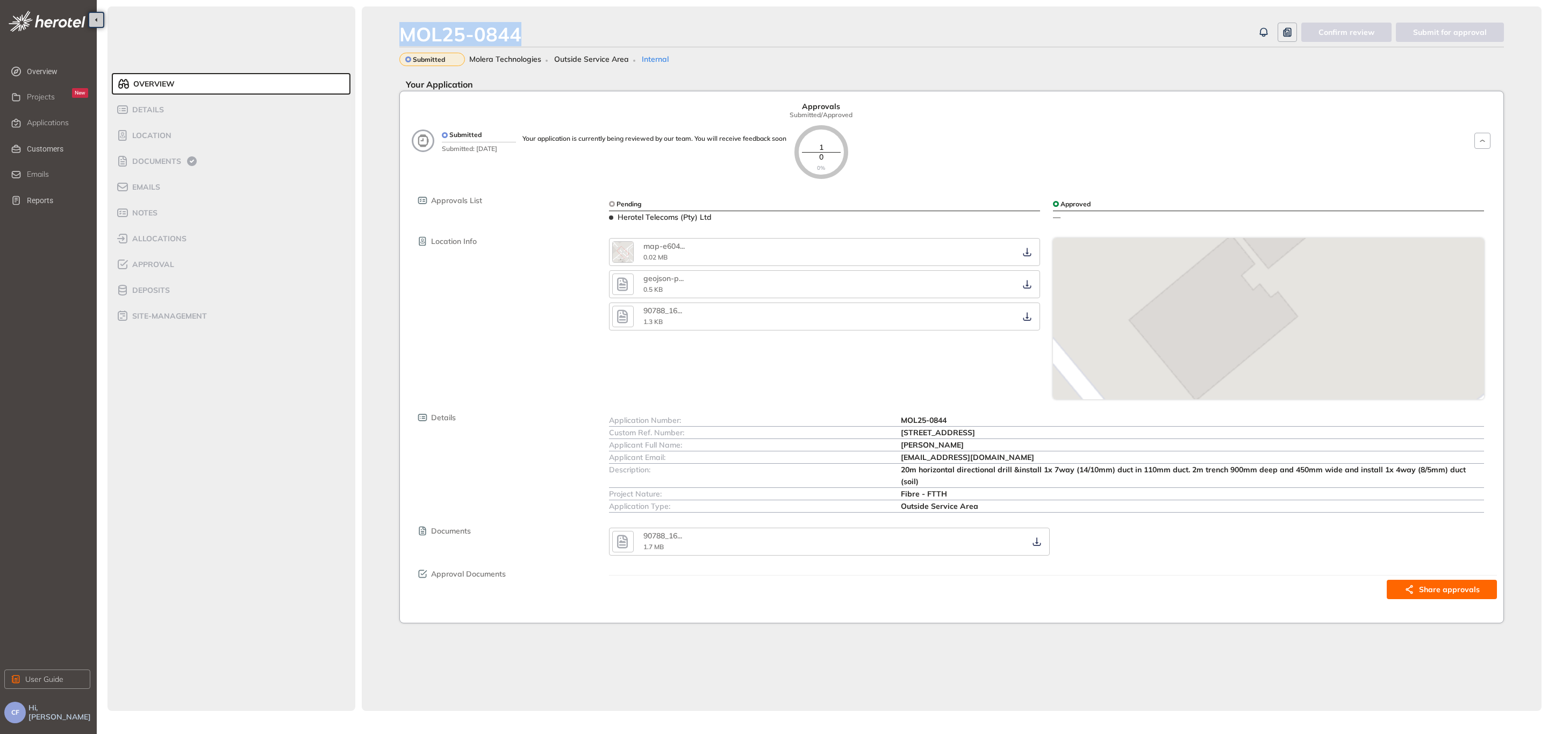
drag, startPoint x: 522, startPoint y: 34, endPoint x: 390, endPoint y: 40, distance: 132.3
click at [390, 40] on div "MOL25-0844 Confirm review Submit for approval Submitted Molera Technologies Out…" at bounding box center [952, 358] width 1180 height 705
click at [900, 434] on div "Custom Ref. Number:" at bounding box center [755, 433] width 292 height 12
drag, startPoint x: 1063, startPoint y: 432, endPoint x: 899, endPoint y: 431, distance: 163.9
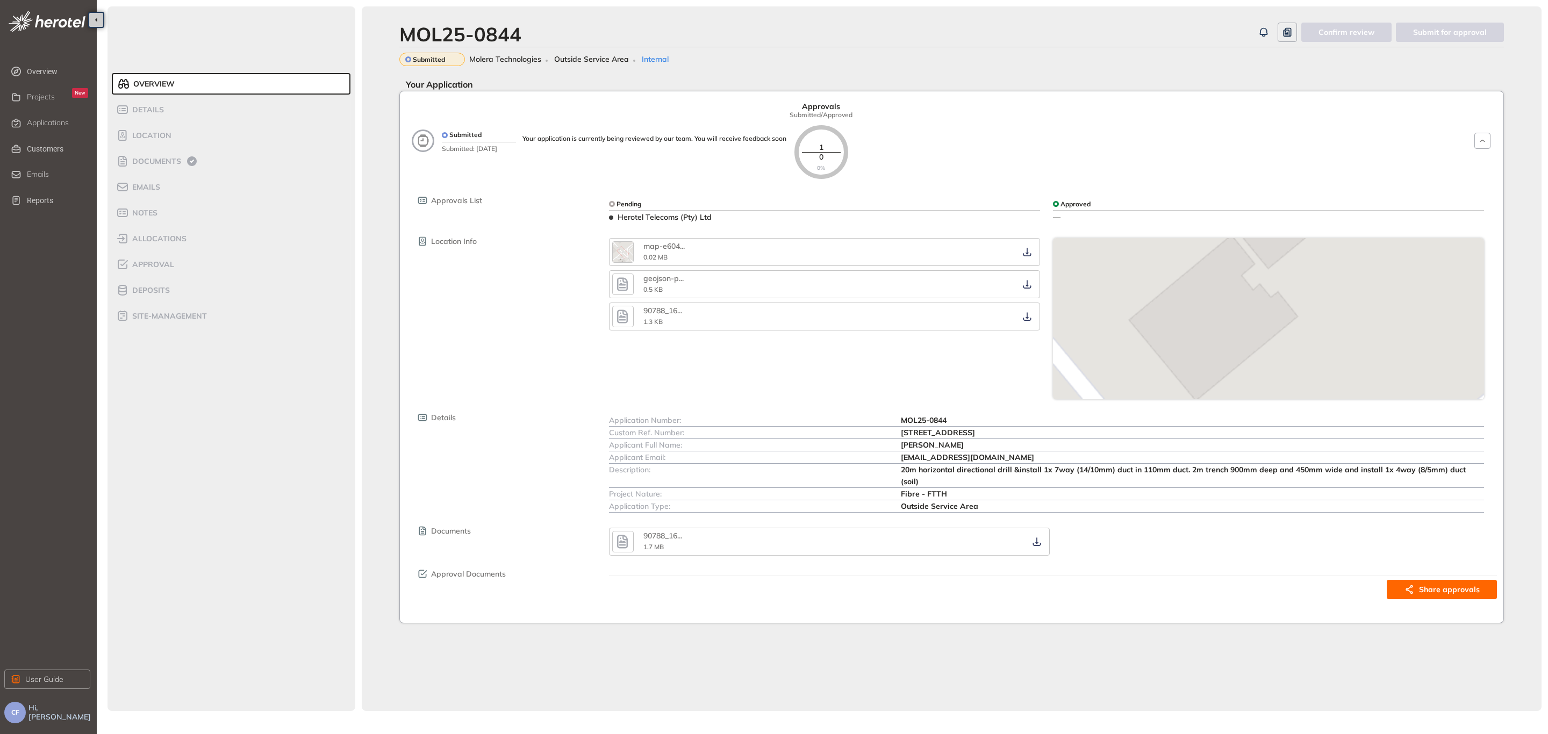
click at [899, 431] on div "Custom Ref. Number: [STREET_ADDRESS]" at bounding box center [1046, 433] width 875 height 12
click at [176, 162] on span "Documents" at bounding box center [155, 161] width 52 height 9
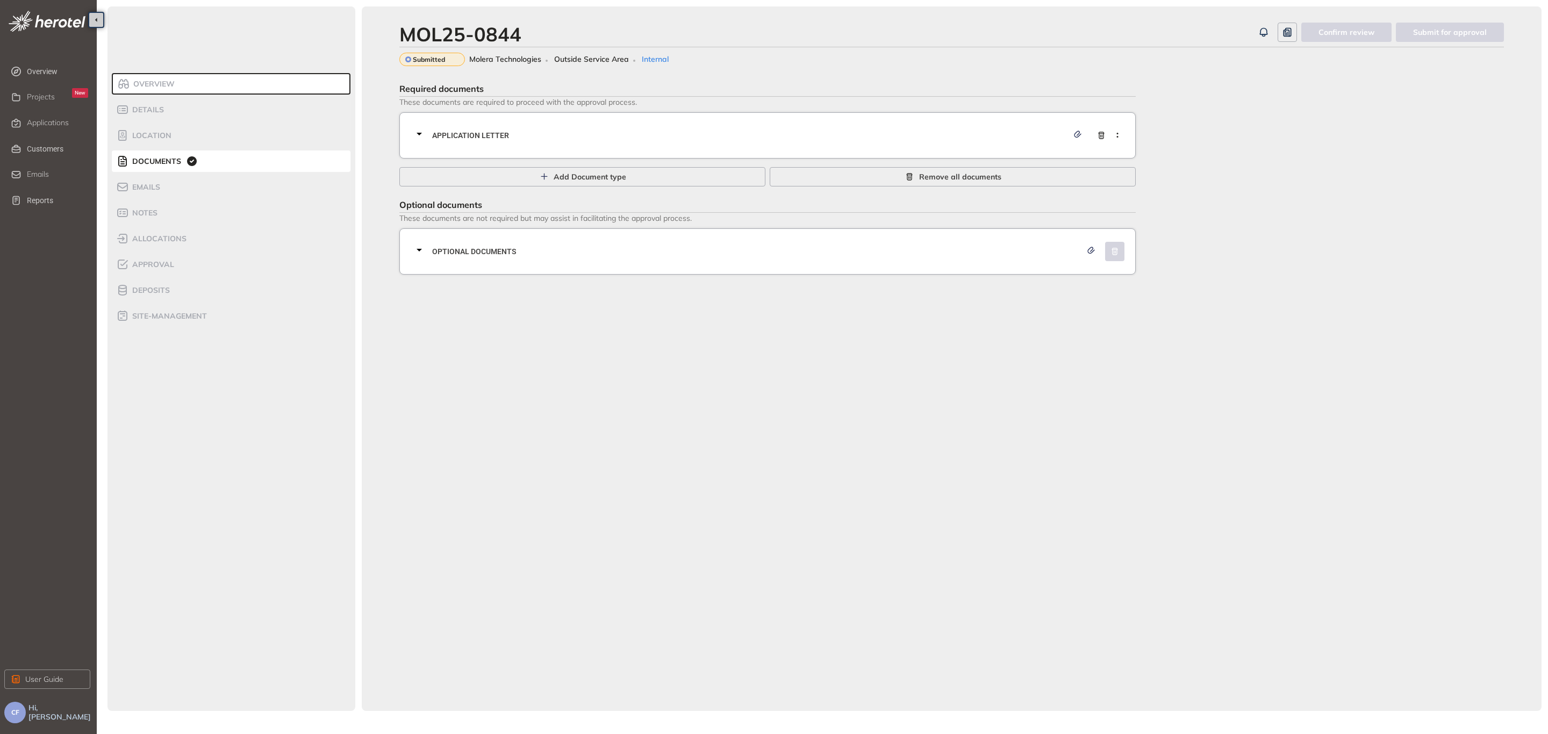
click at [495, 134] on span "Application letter" at bounding box center [750, 136] width 636 height 12
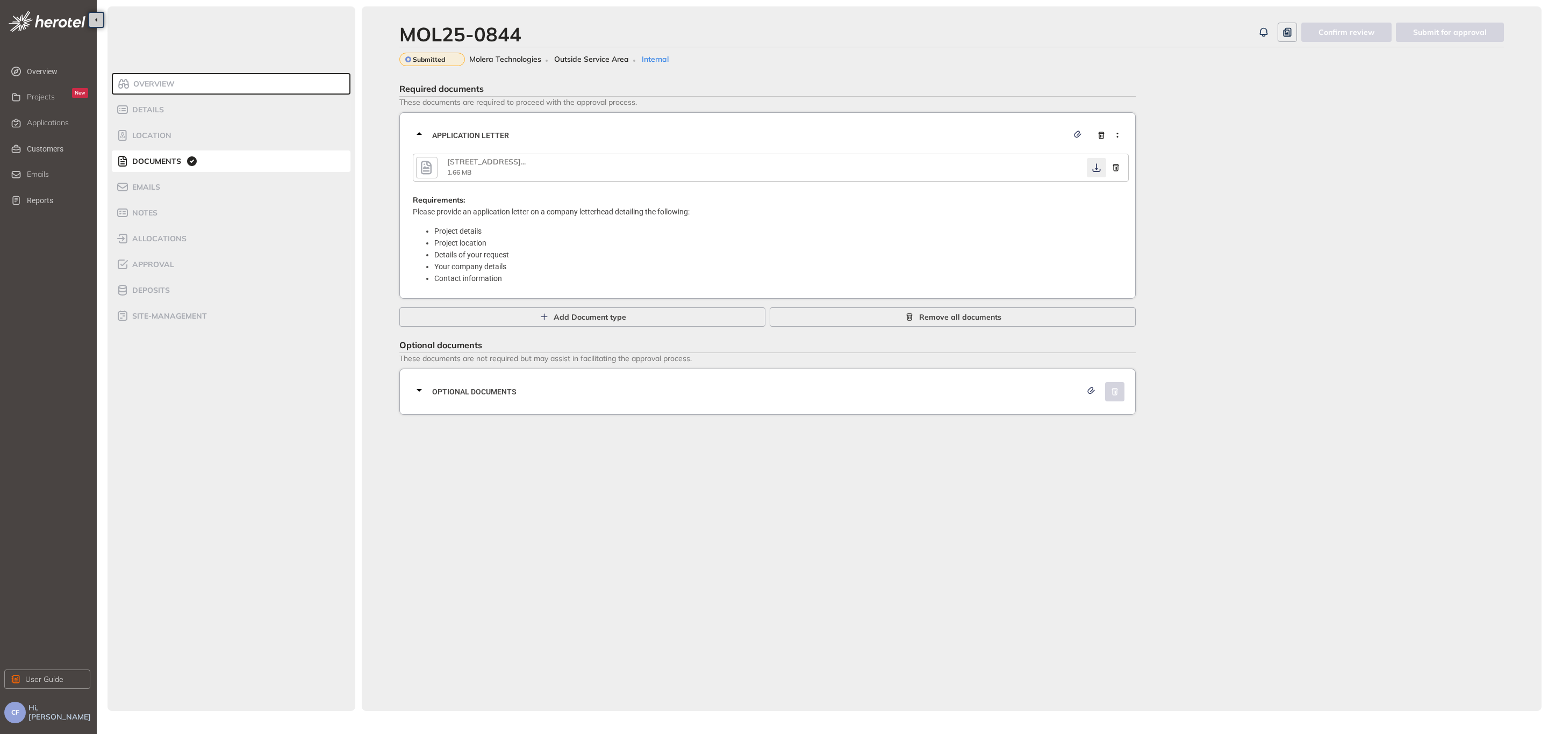
click at [1100, 167] on icon "button" at bounding box center [1096, 167] width 11 height 9
click at [855, 395] on span "Optional documents" at bounding box center [756, 392] width 649 height 12
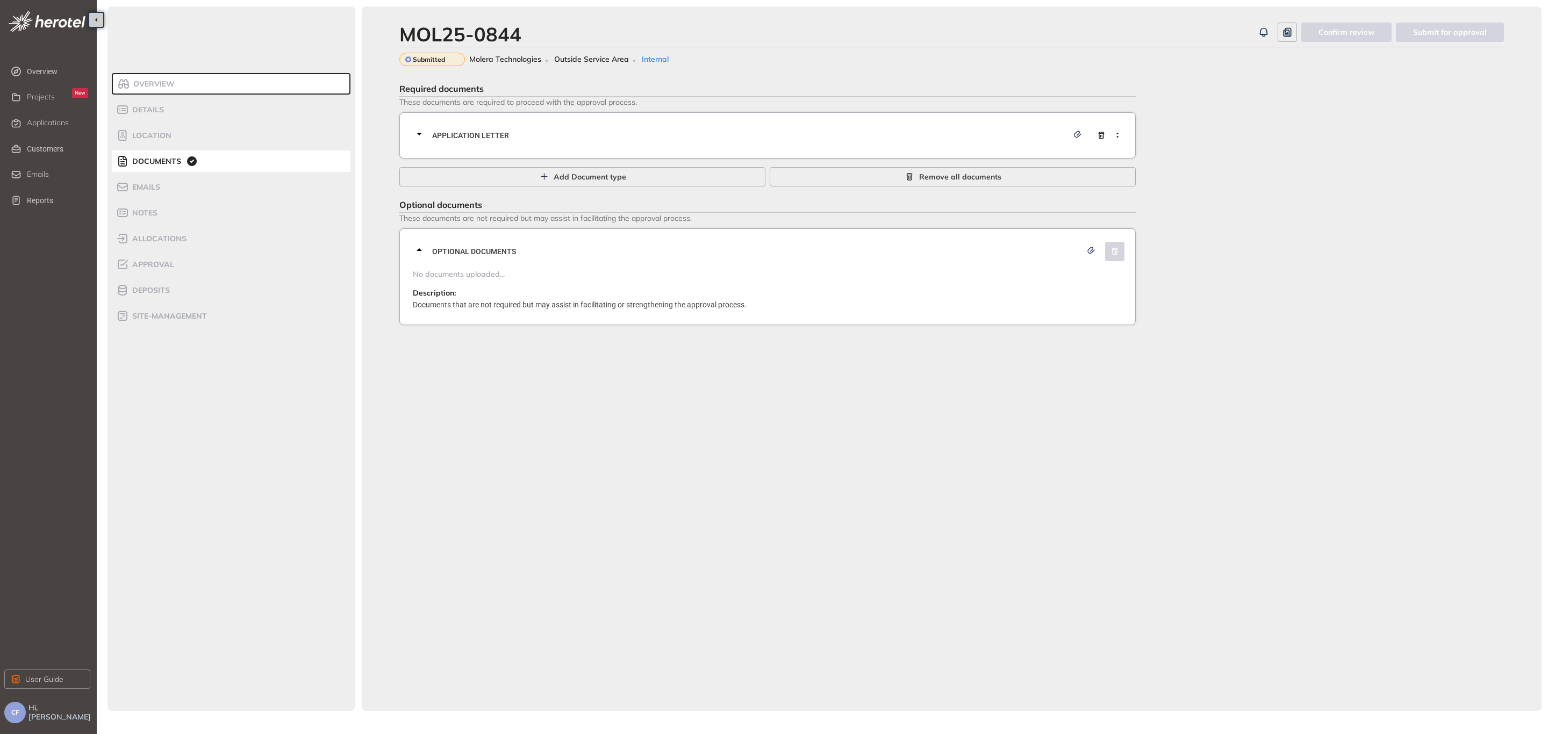
click at [958, 414] on div "MOL25-0844 Confirm review Submit for approval Submitted Molera Technologies Out…" at bounding box center [952, 358] width 1180 height 705
click at [215, 256] on li "Approval" at bounding box center [231, 264] width 239 height 21
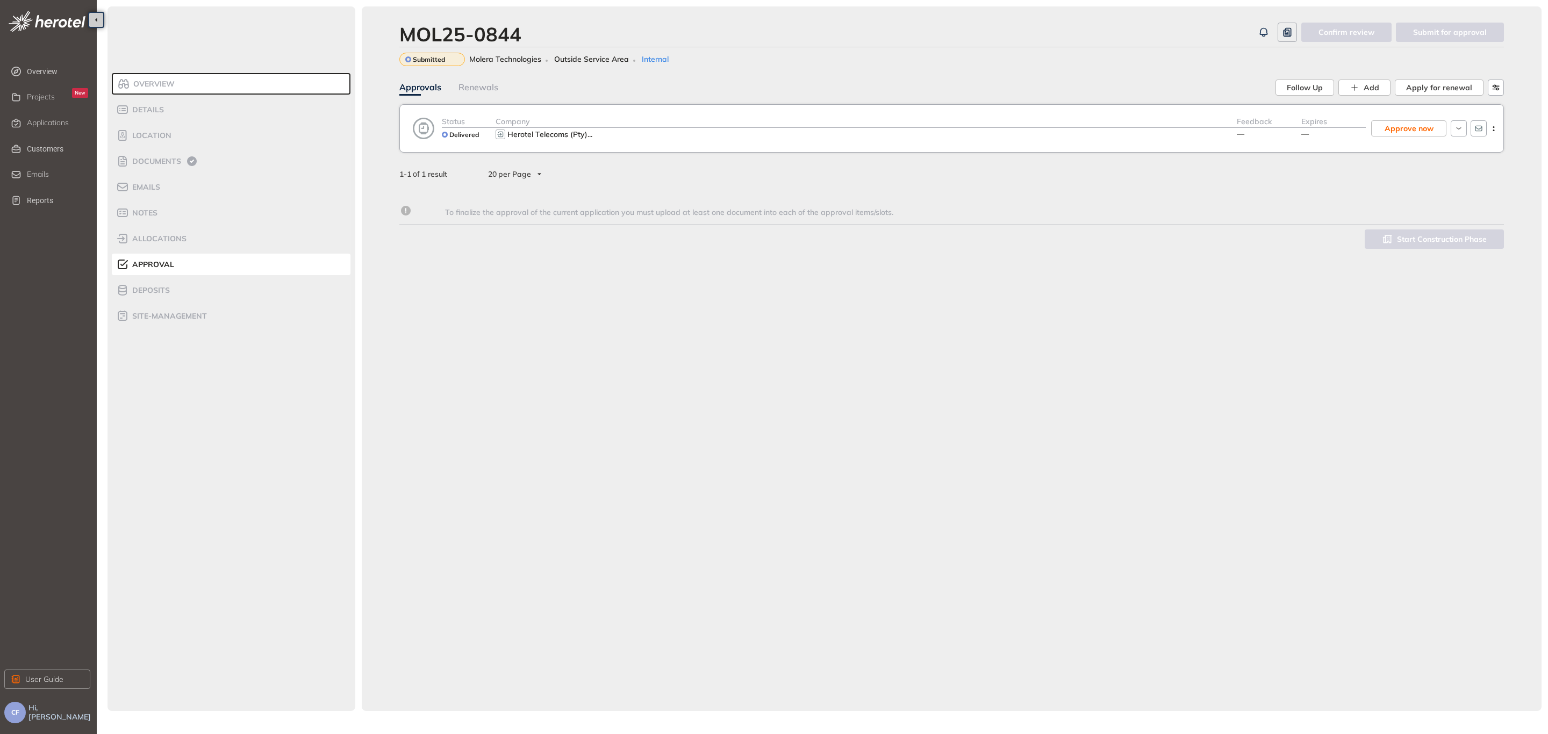
click at [1501, 124] on div "Status Delivered Company Herotel Telecoms (Pty) ... Feedback — Expires — Approv…" at bounding box center [969, 129] width 1068 height 26
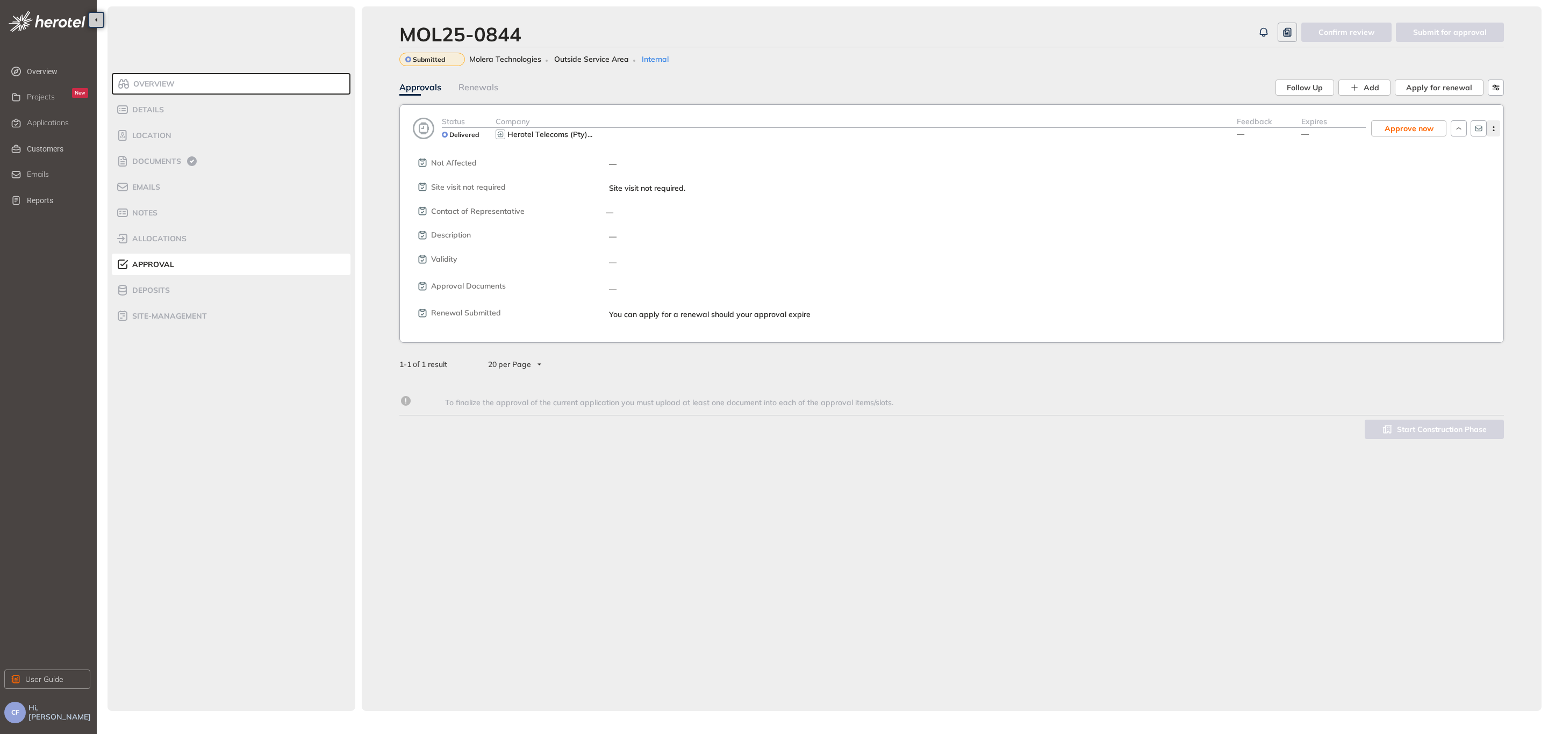
click at [1490, 125] on button "button" at bounding box center [1492, 128] width 13 height 16
click at [1449, 178] on div "View approval form" at bounding box center [1446, 173] width 88 height 11
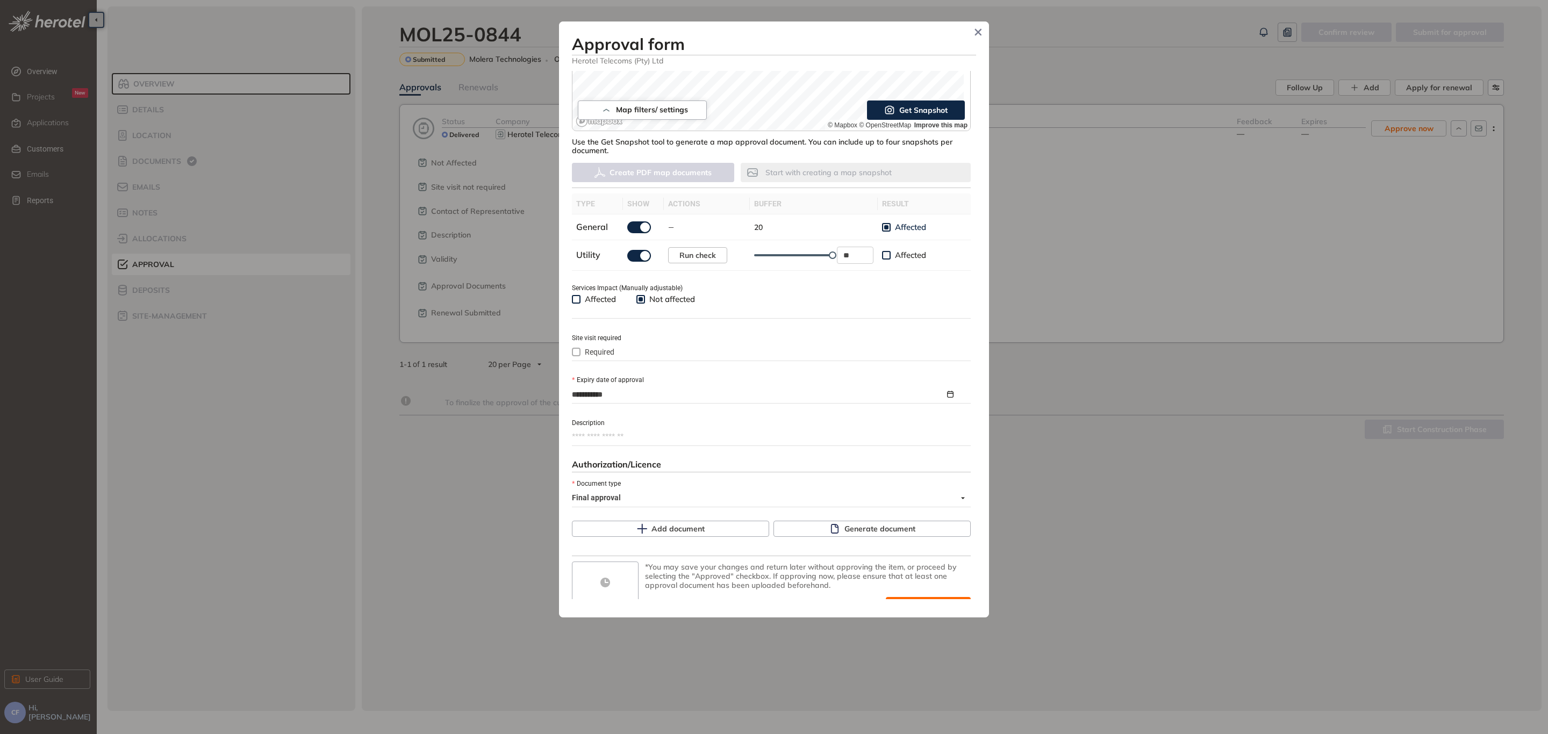
scroll to position [247, 0]
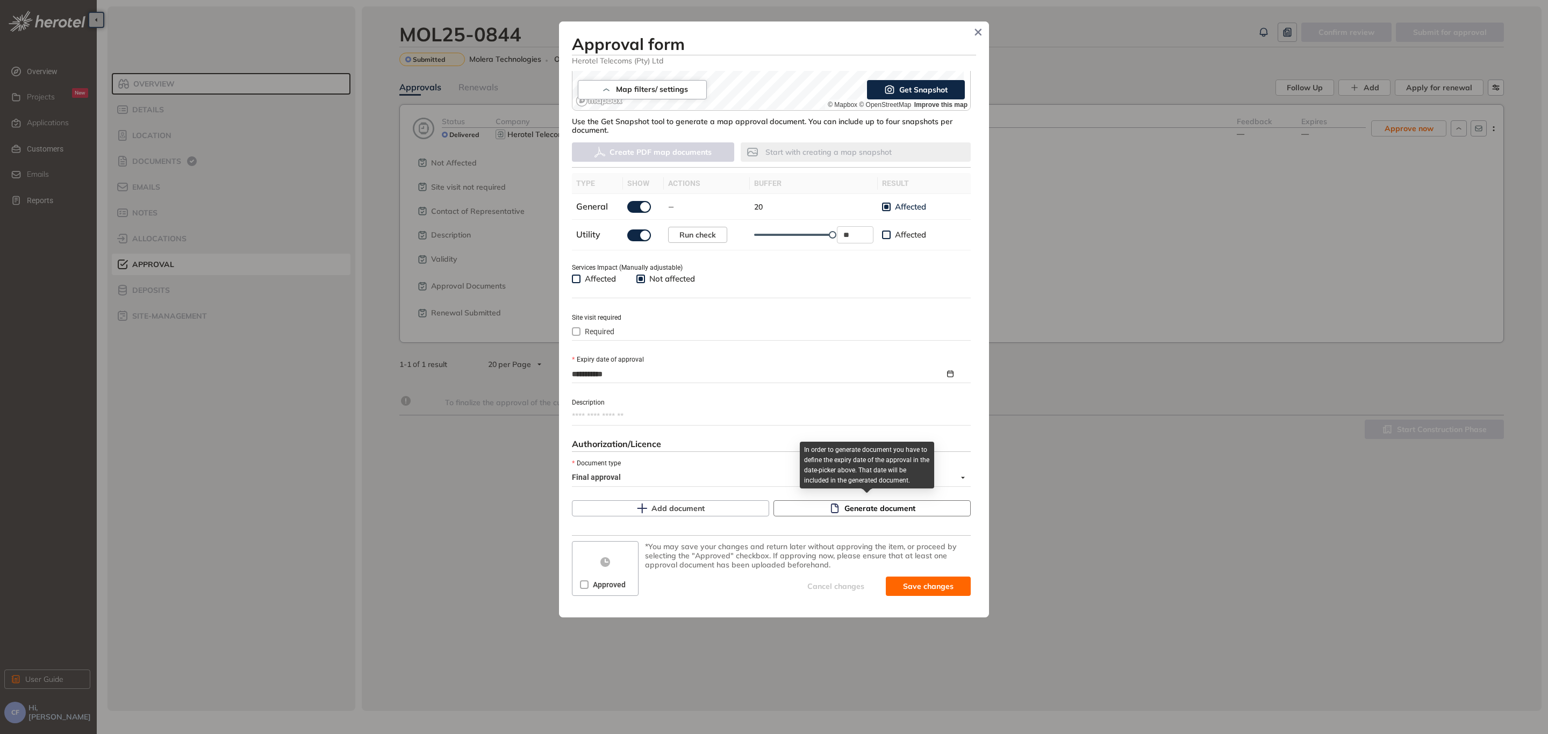
click at [916, 506] on button "Generate document" at bounding box center [871, 508] width 197 height 16
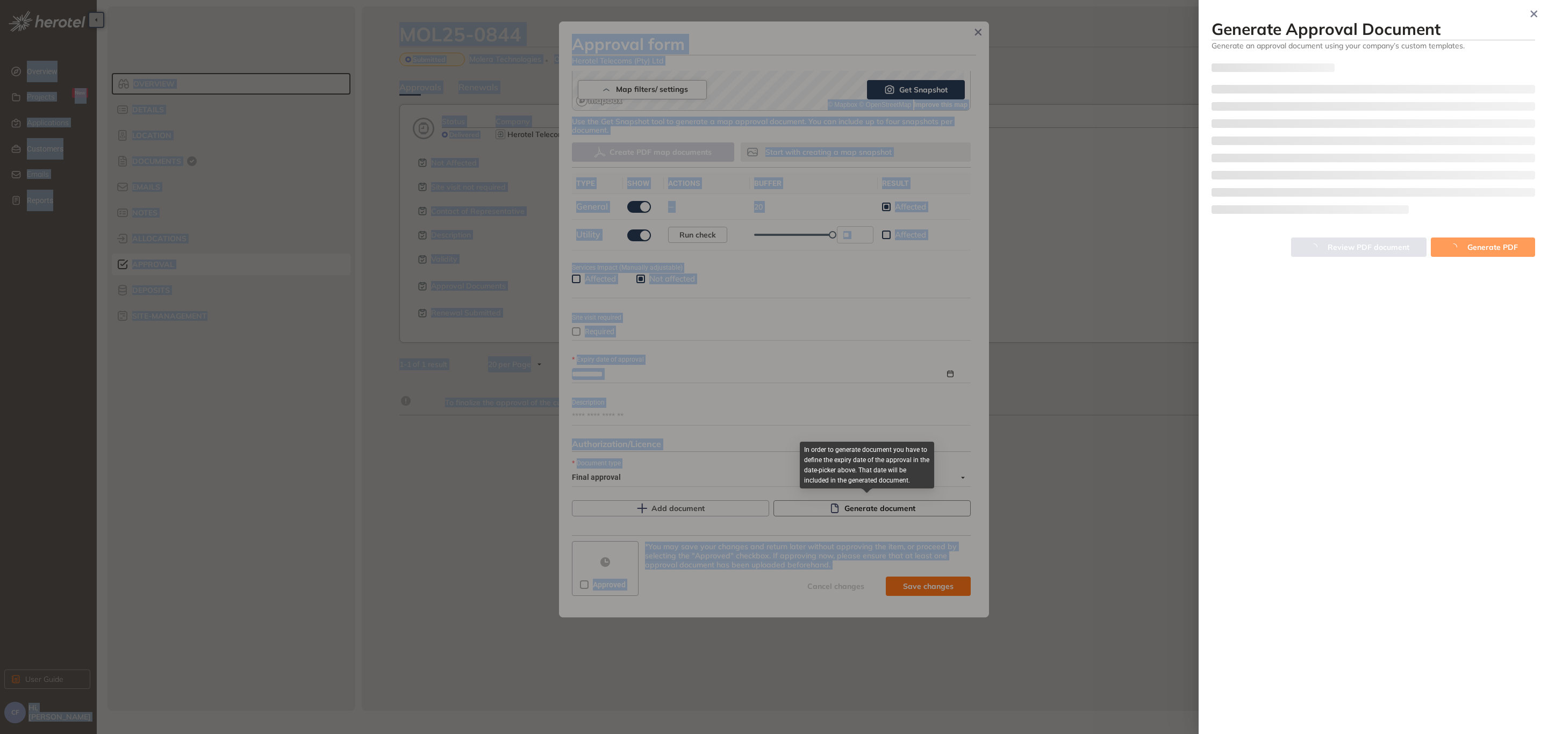
click at [916, 506] on div at bounding box center [774, 367] width 1548 height 734
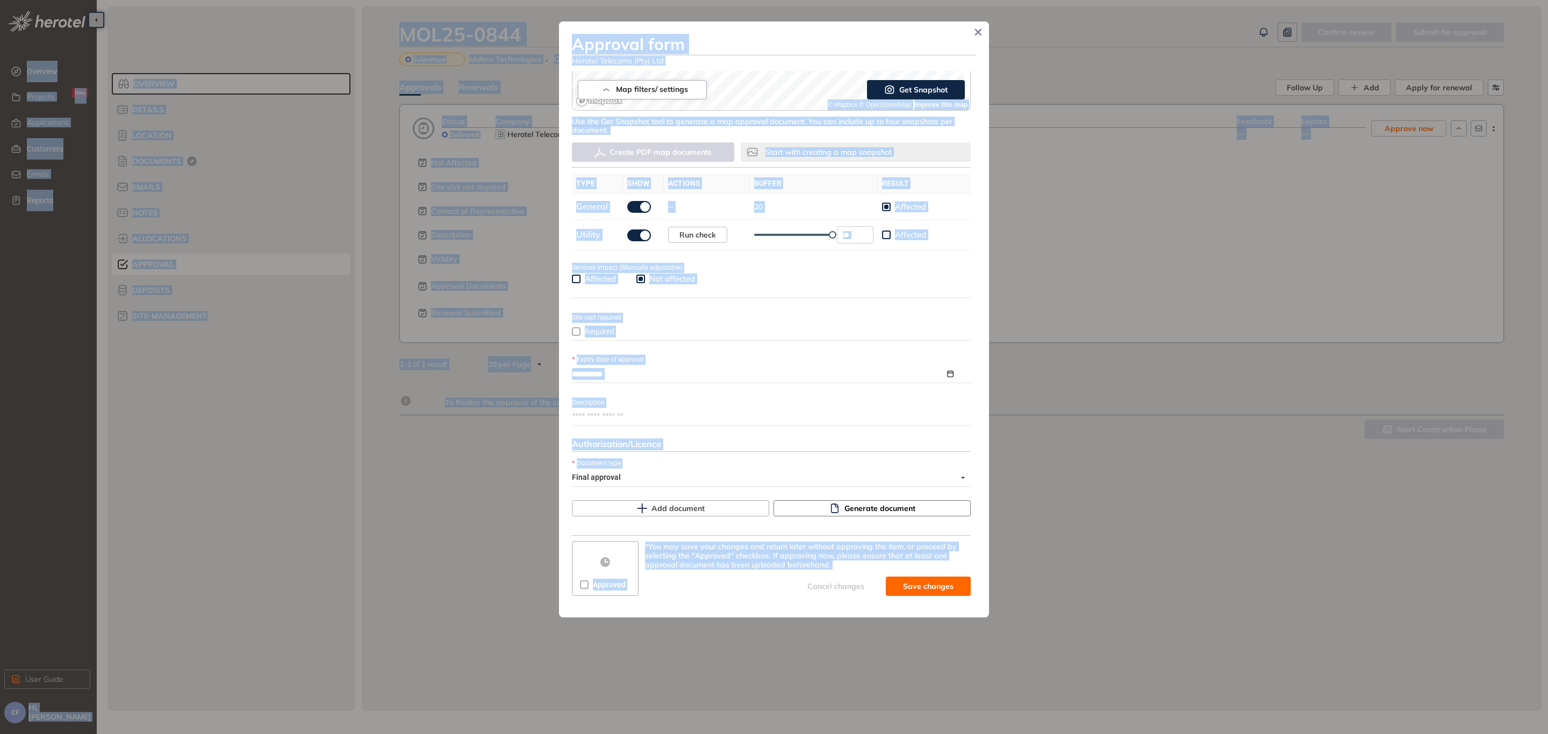
click at [889, 500] on button "Generate document" at bounding box center [871, 508] width 197 height 16
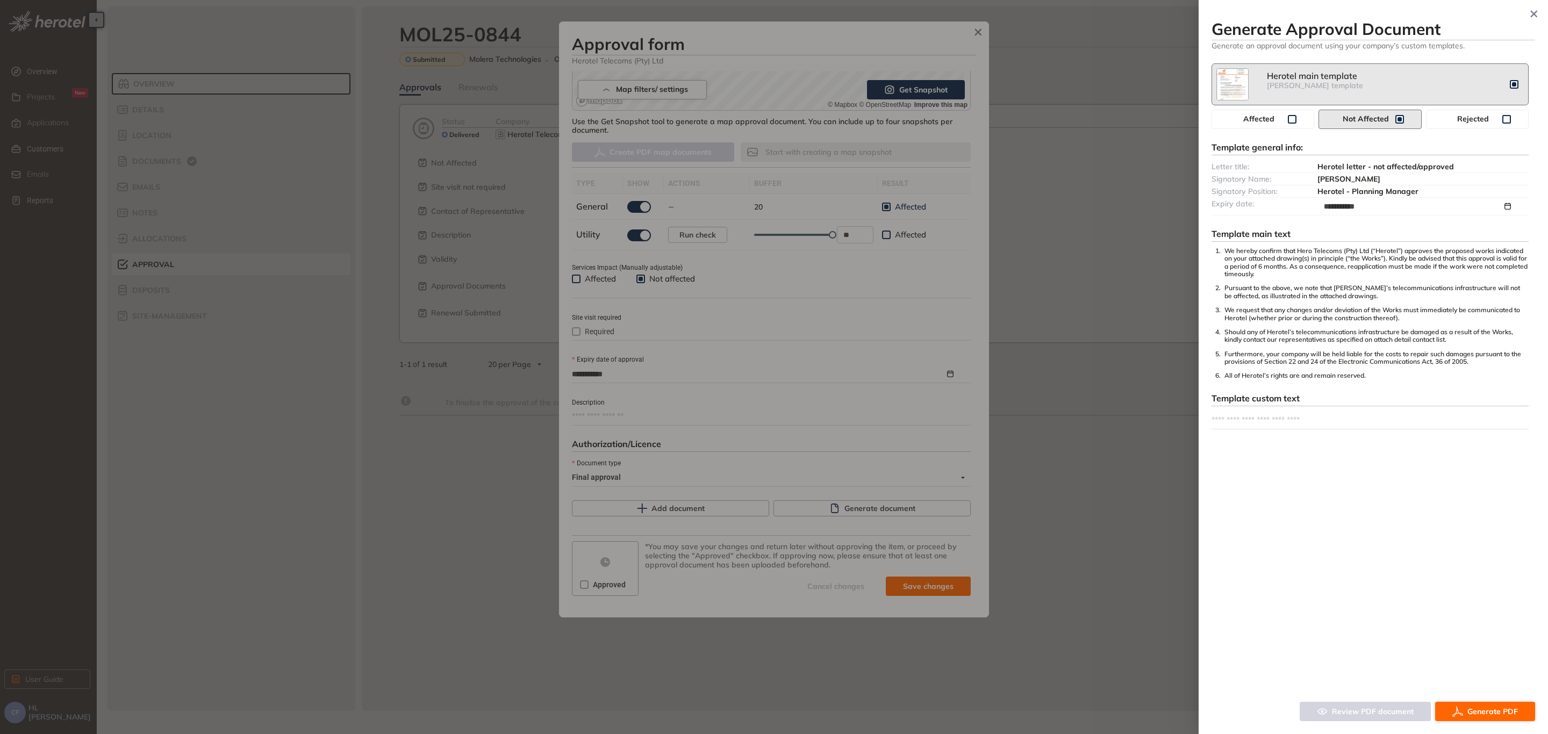
click at [1476, 708] on span "Generate PDF" at bounding box center [1492, 712] width 51 height 12
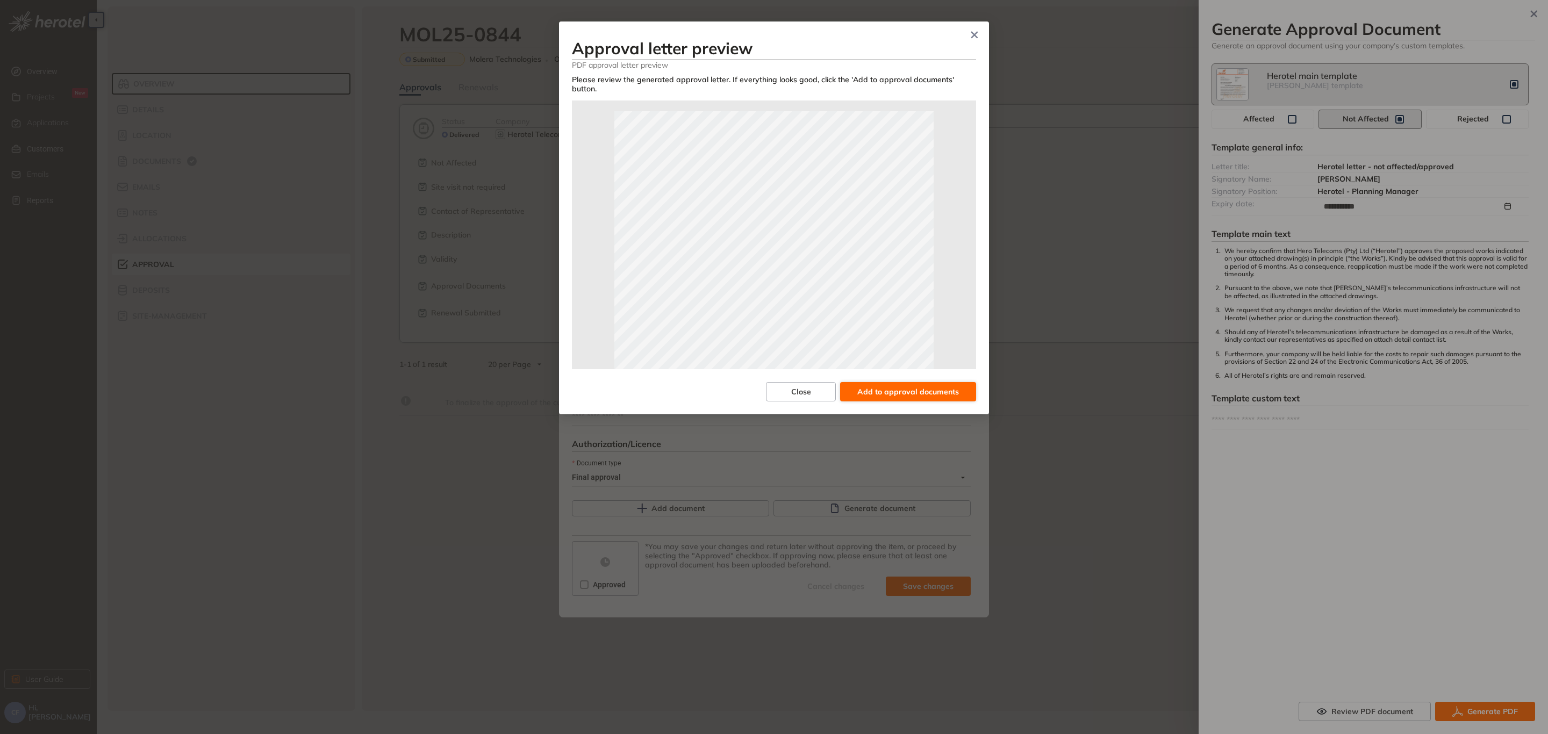
click at [908, 386] on span "Add to approval documents" at bounding box center [908, 392] width 102 height 12
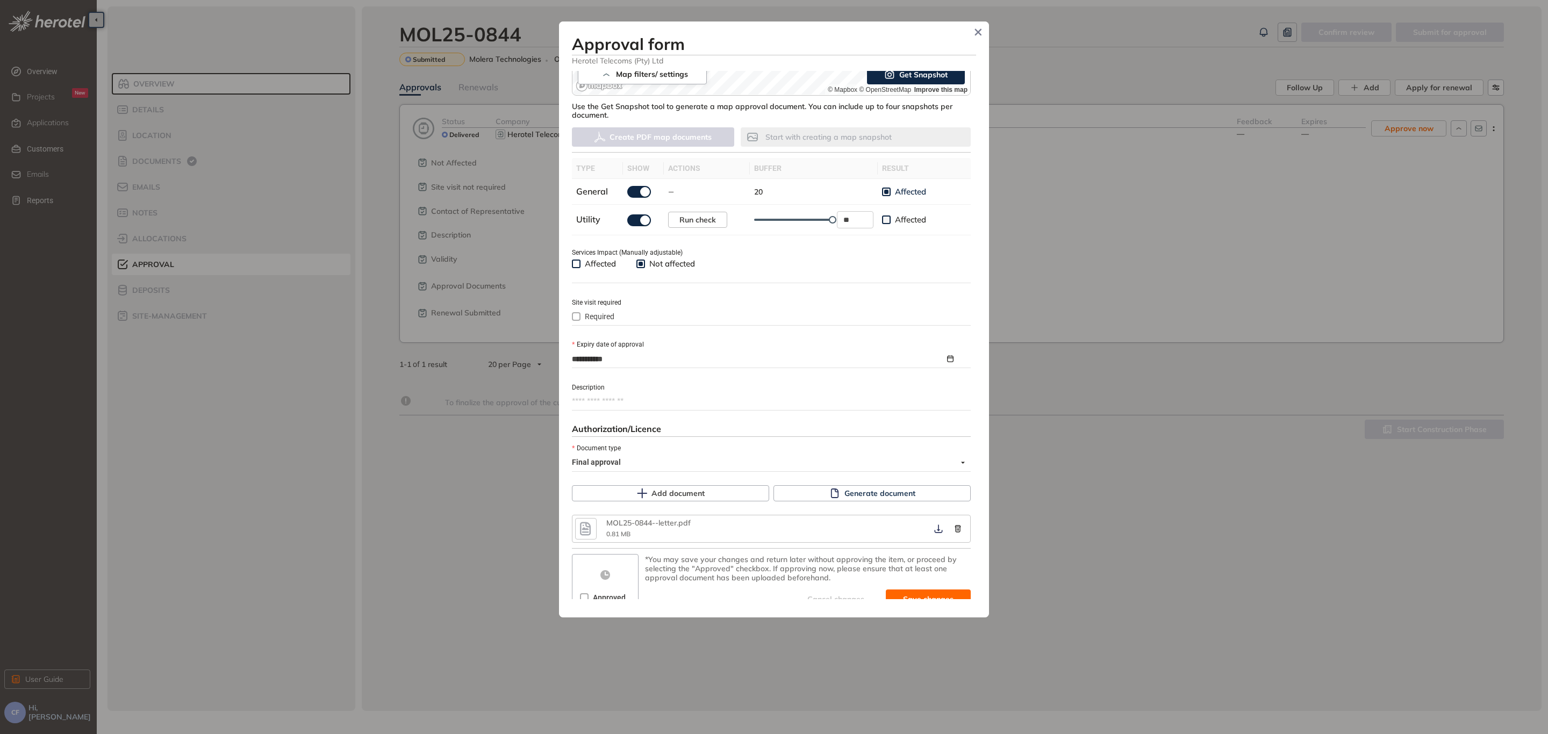
scroll to position [274, 0]
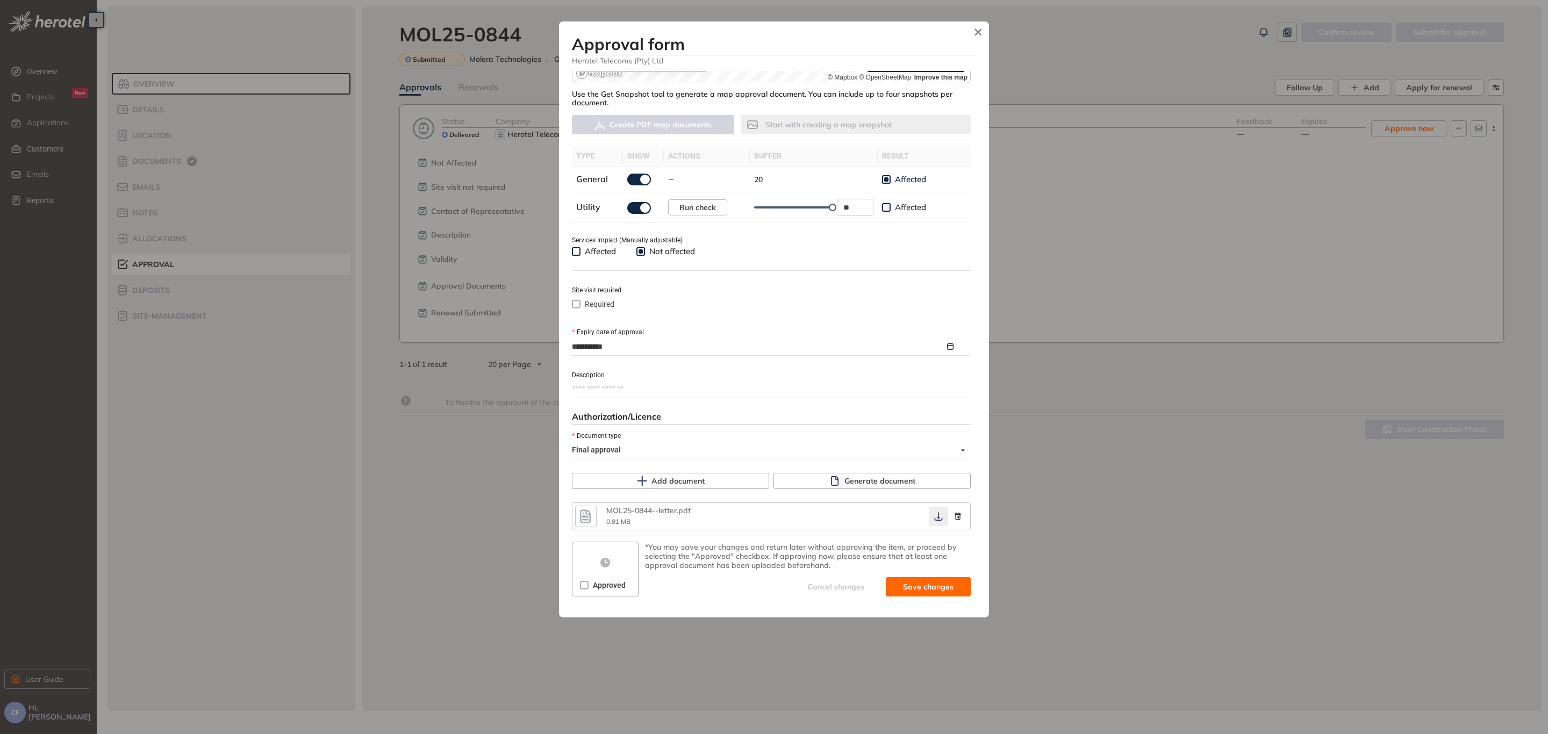
click at [931, 520] on button "button" at bounding box center [938, 516] width 19 height 19
click at [933, 512] on icon "button" at bounding box center [938, 516] width 11 height 9
click at [900, 581] on span "Save and approve" at bounding box center [919, 587] width 67 height 12
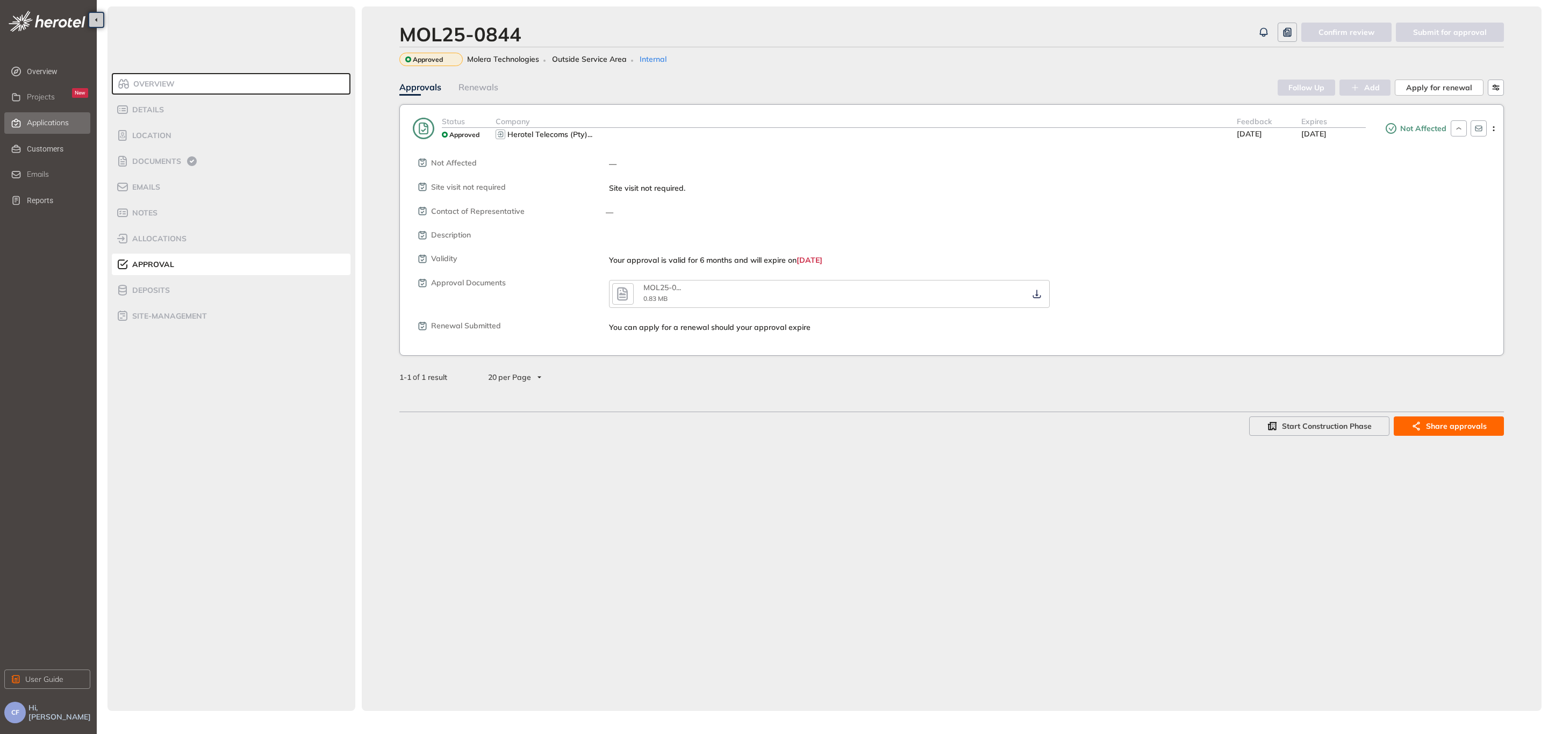
click at [59, 114] on div "Applications" at bounding box center [57, 123] width 61 height 18
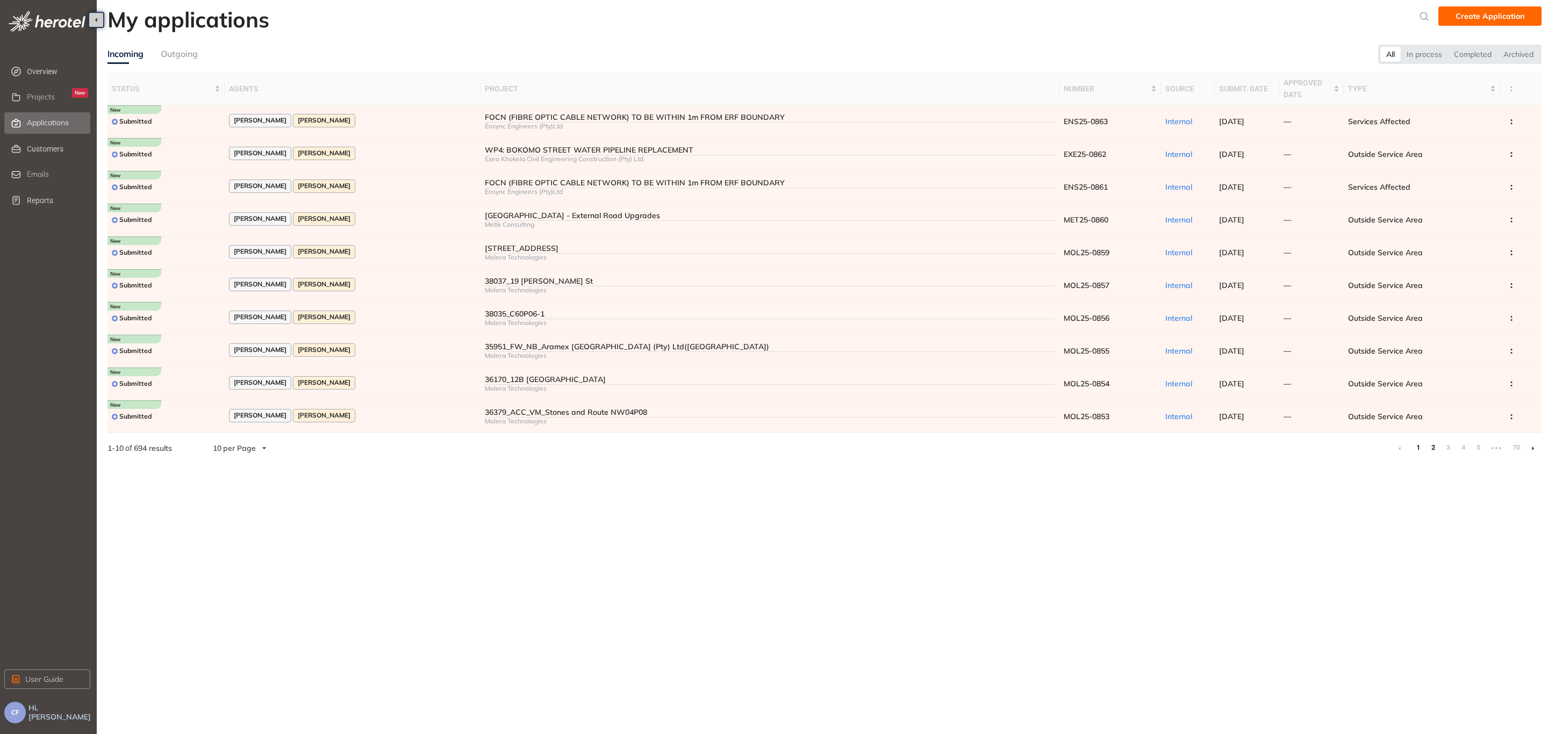
click at [1428, 447] on link "2" at bounding box center [1432, 448] width 11 height 16
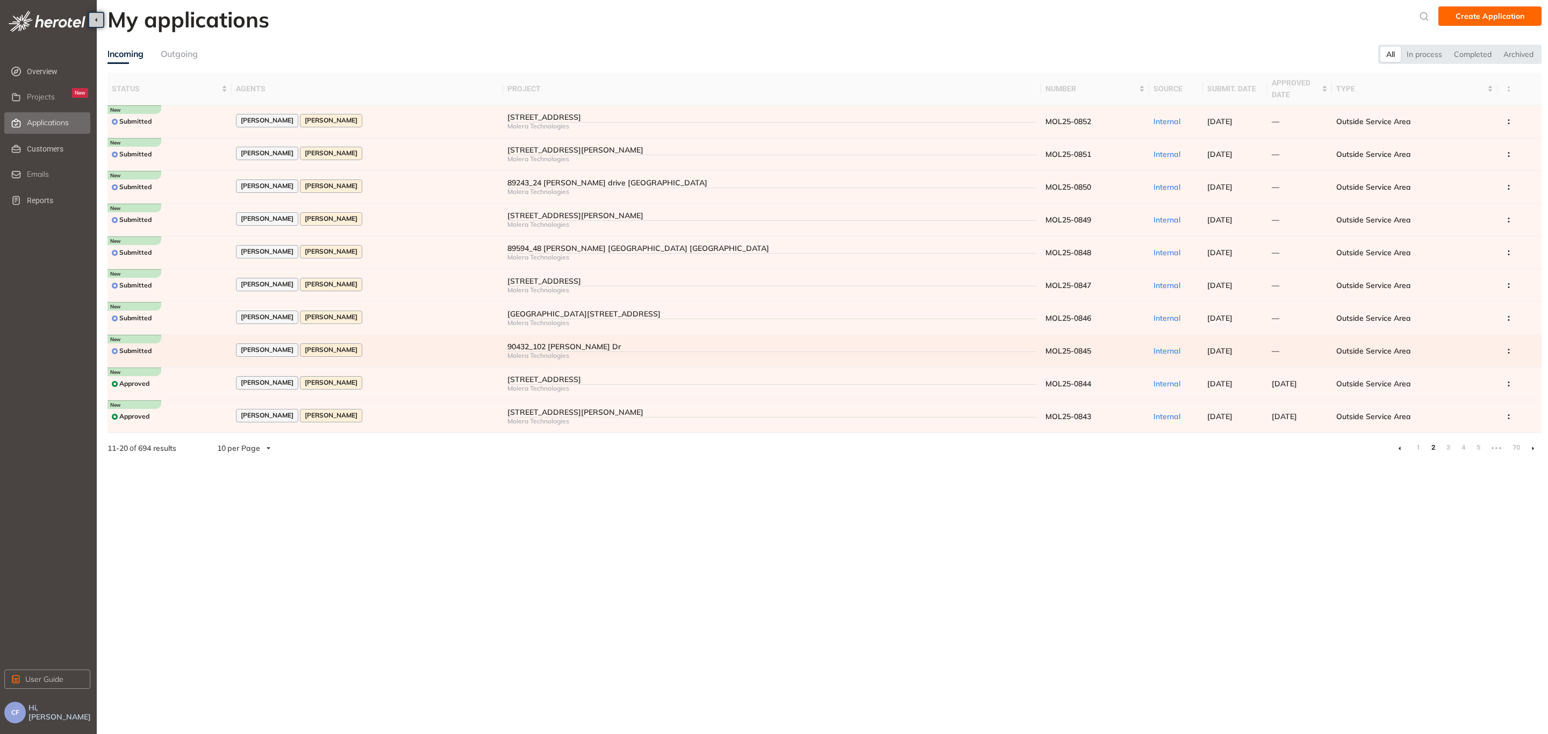
click at [470, 349] on div "[PERSON_NAME] [PERSON_NAME]" at bounding box center [367, 350] width 263 height 15
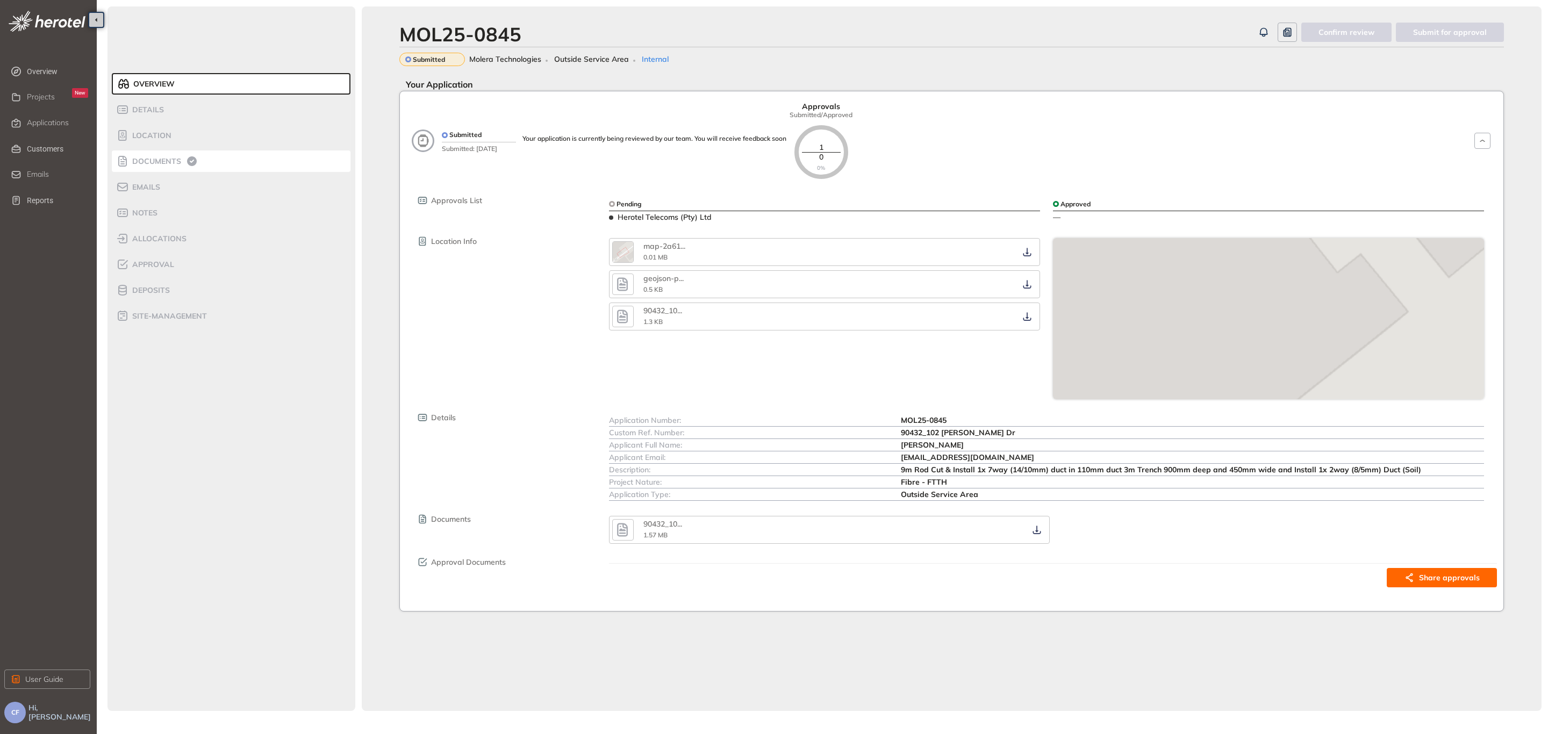
click at [165, 158] on span "Documents" at bounding box center [155, 161] width 52 height 9
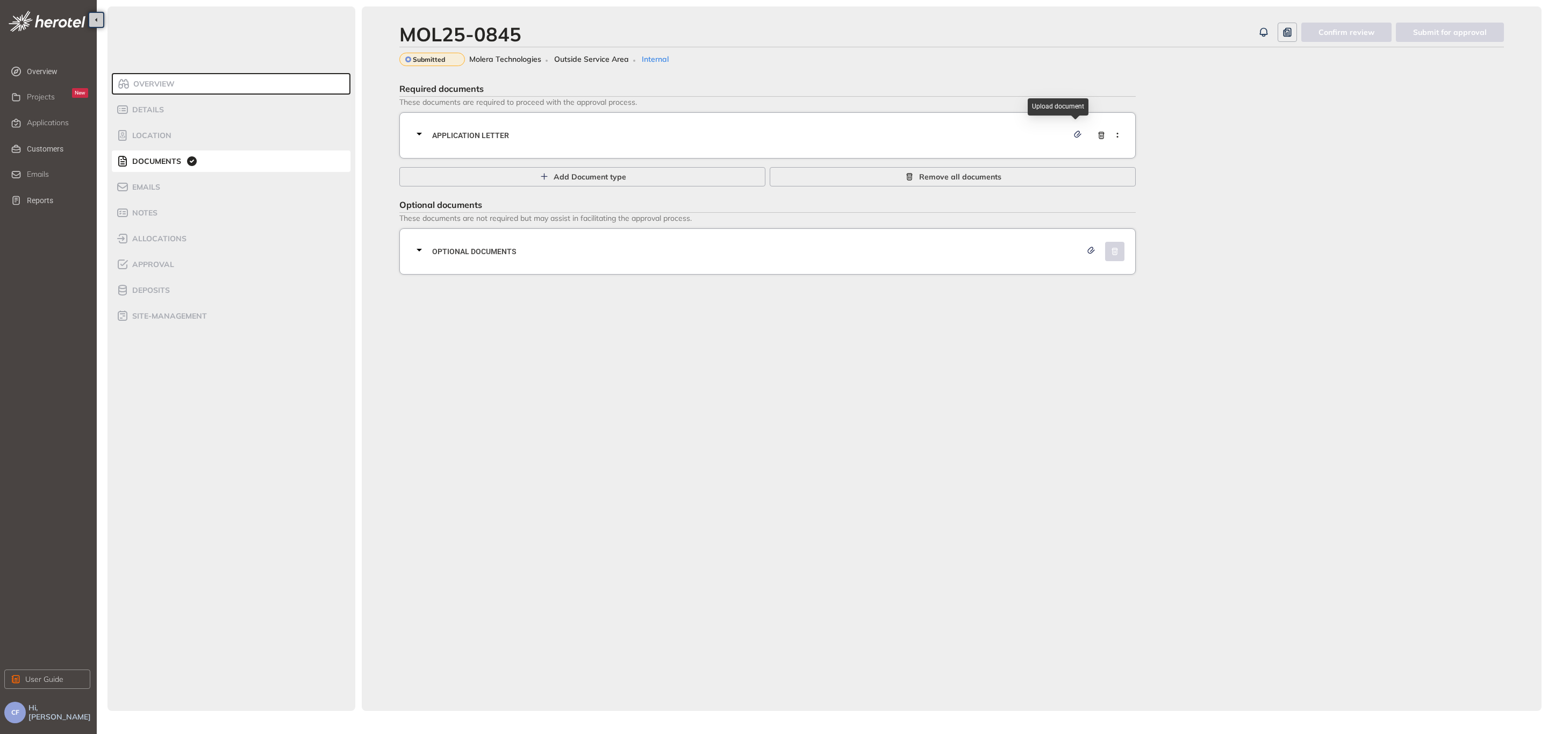
click at [973, 123] on div "Application letter" at bounding box center [771, 135] width 716 height 32
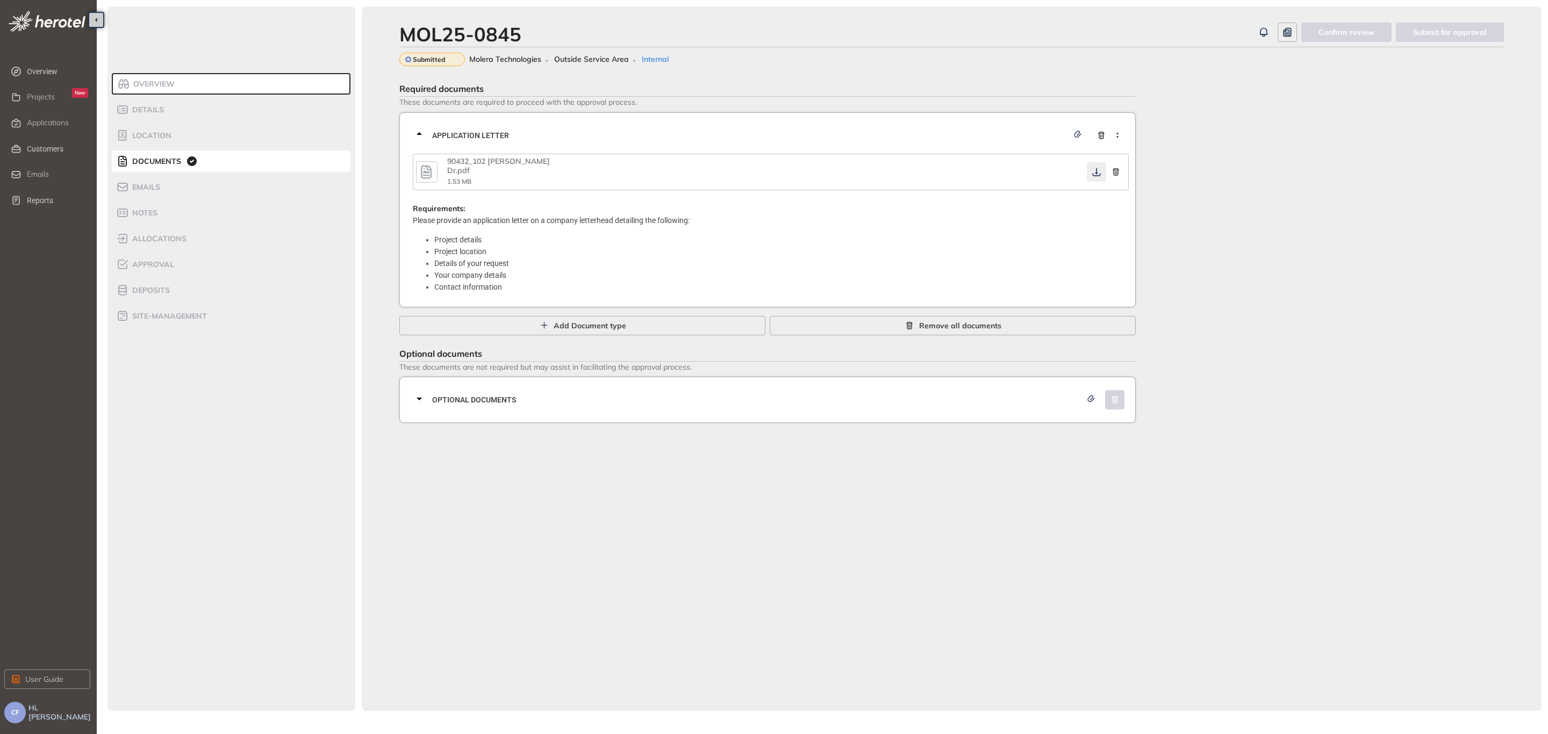
click at [1096, 173] on icon "button" at bounding box center [1096, 172] width 8 height 9
click at [867, 397] on span "Optional documents" at bounding box center [756, 400] width 649 height 12
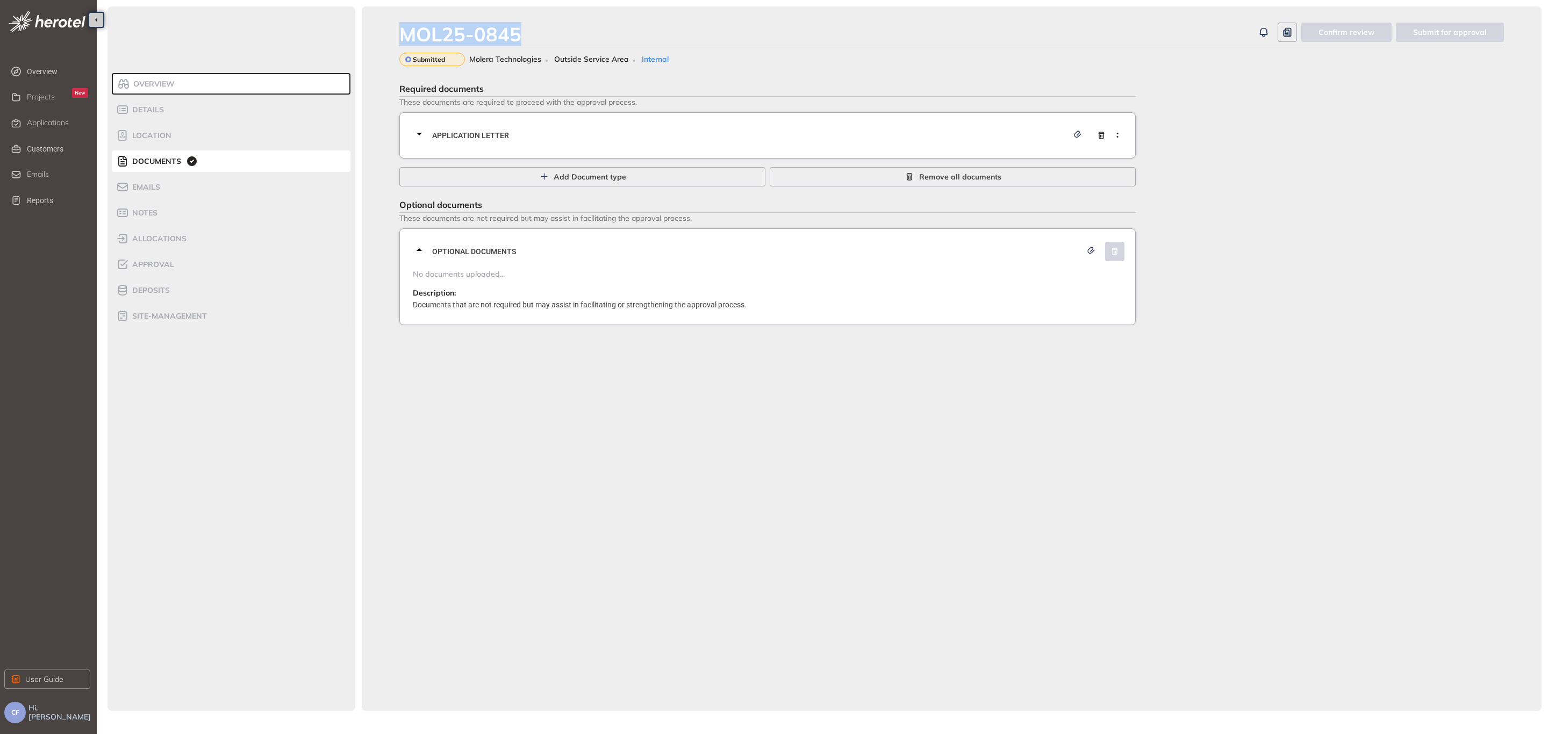
drag, startPoint x: 526, startPoint y: 35, endPoint x: 399, endPoint y: 32, distance: 126.9
click at [399, 32] on div "MOL25-0845" at bounding box center [826, 34] width 854 height 23
click at [183, 102] on li "Details" at bounding box center [231, 109] width 239 height 21
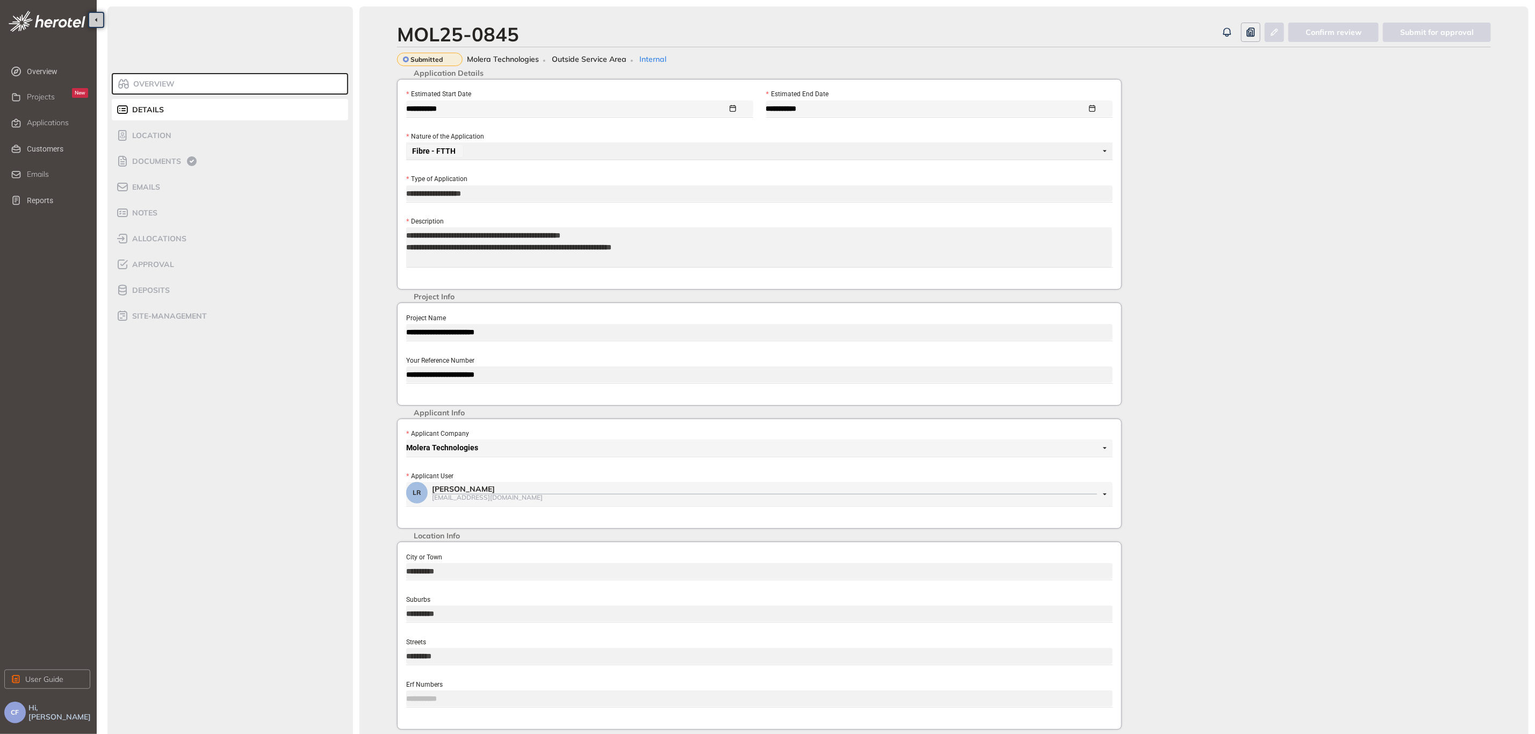
click at [406, 366] on div "**********" at bounding box center [759, 354] width 725 height 103
click at [156, 256] on li "Approval" at bounding box center [230, 264] width 236 height 21
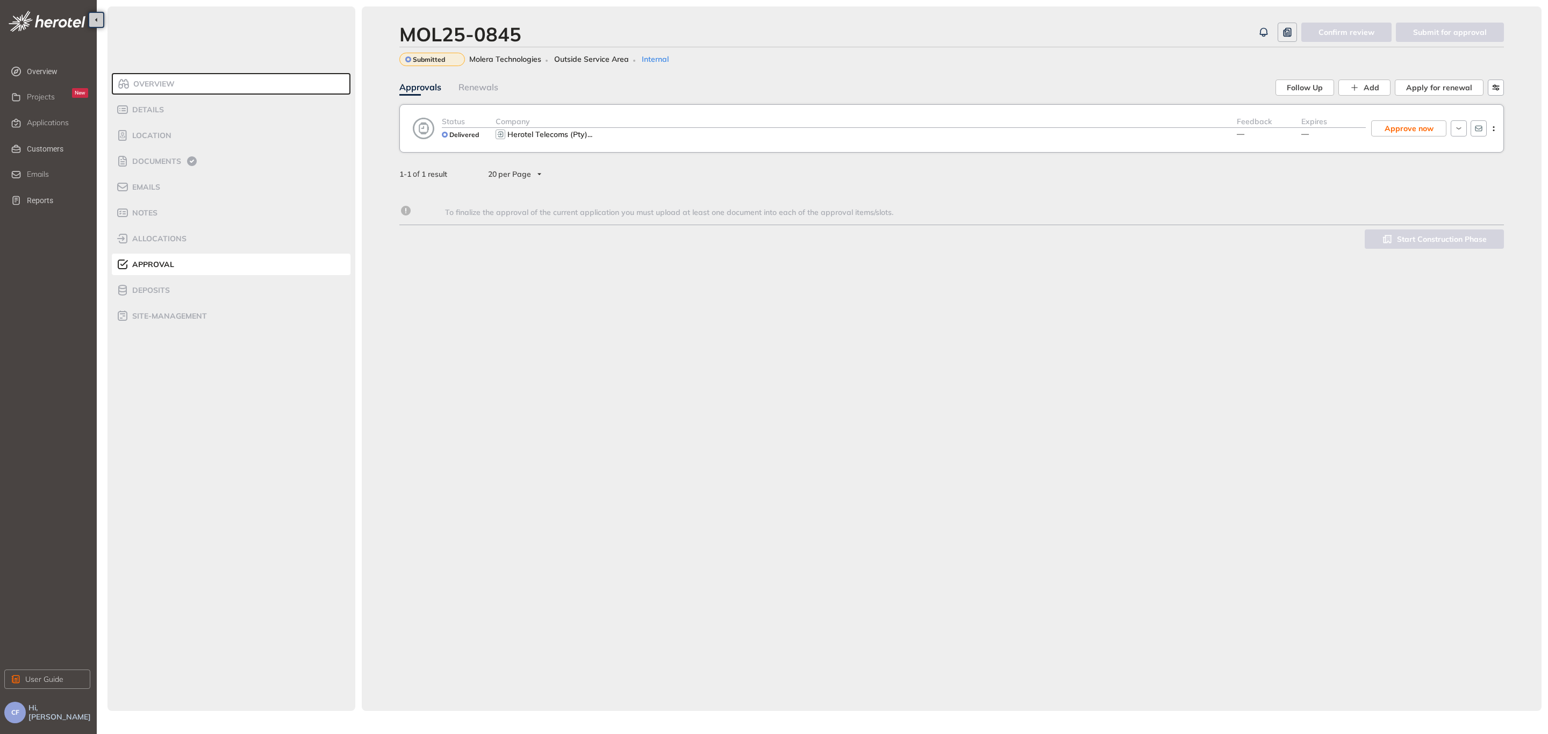
click at [663, 132] on div "Herotel Telecoms (Pty) ..." at bounding box center [865, 134] width 741 height 13
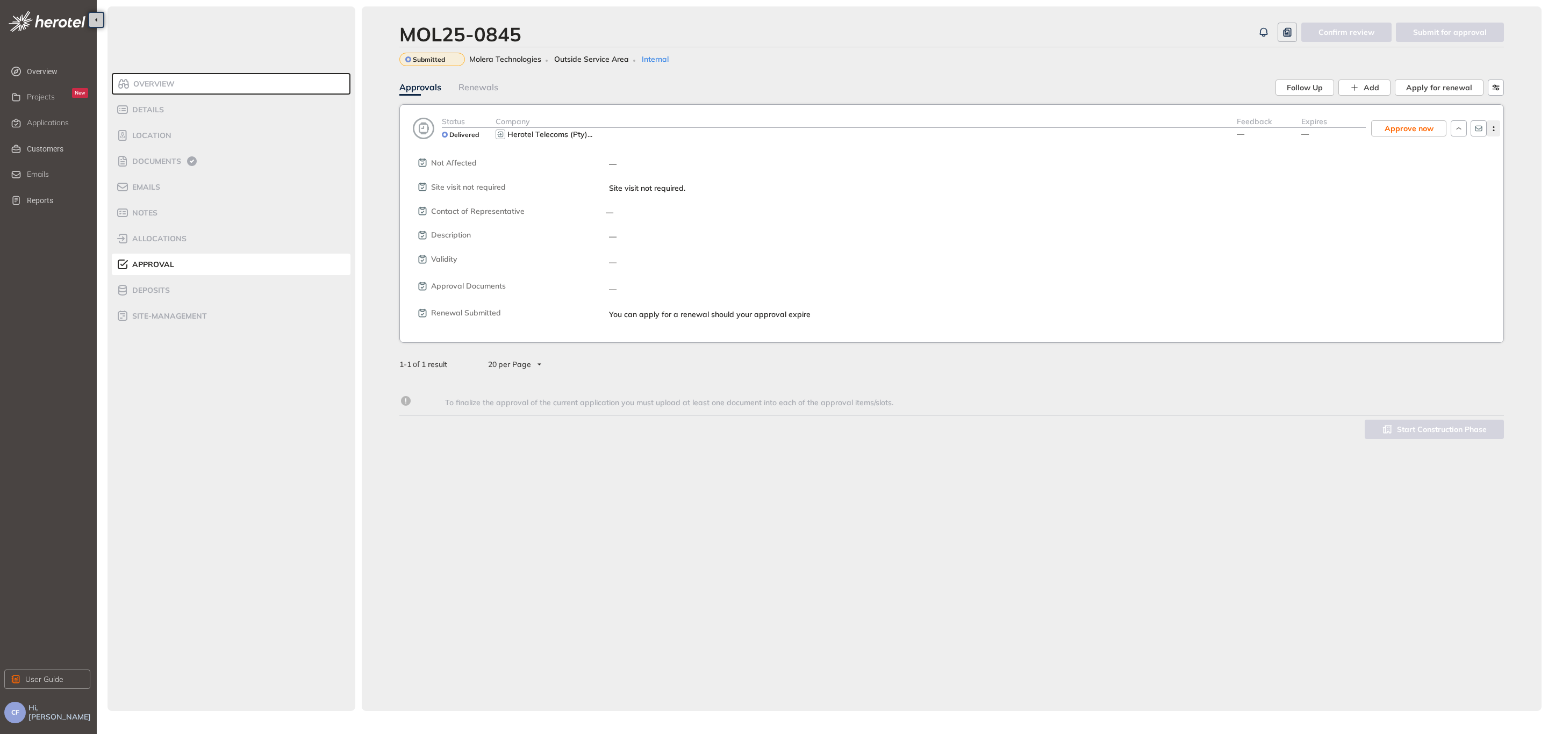
click at [1493, 123] on button "button" at bounding box center [1492, 128] width 13 height 16
click at [1473, 170] on span "View approval form" at bounding box center [1453, 173] width 73 height 9
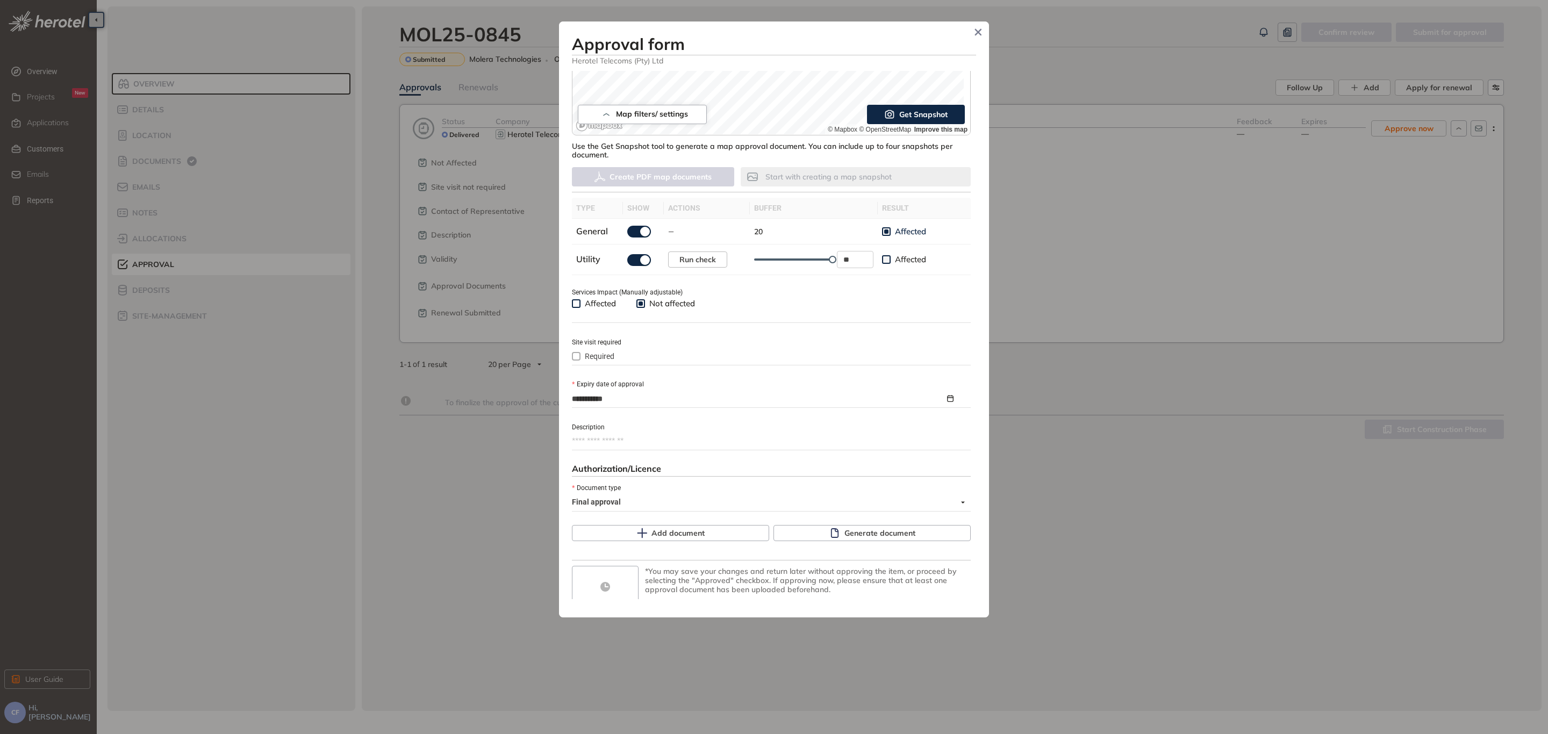
scroll to position [247, 0]
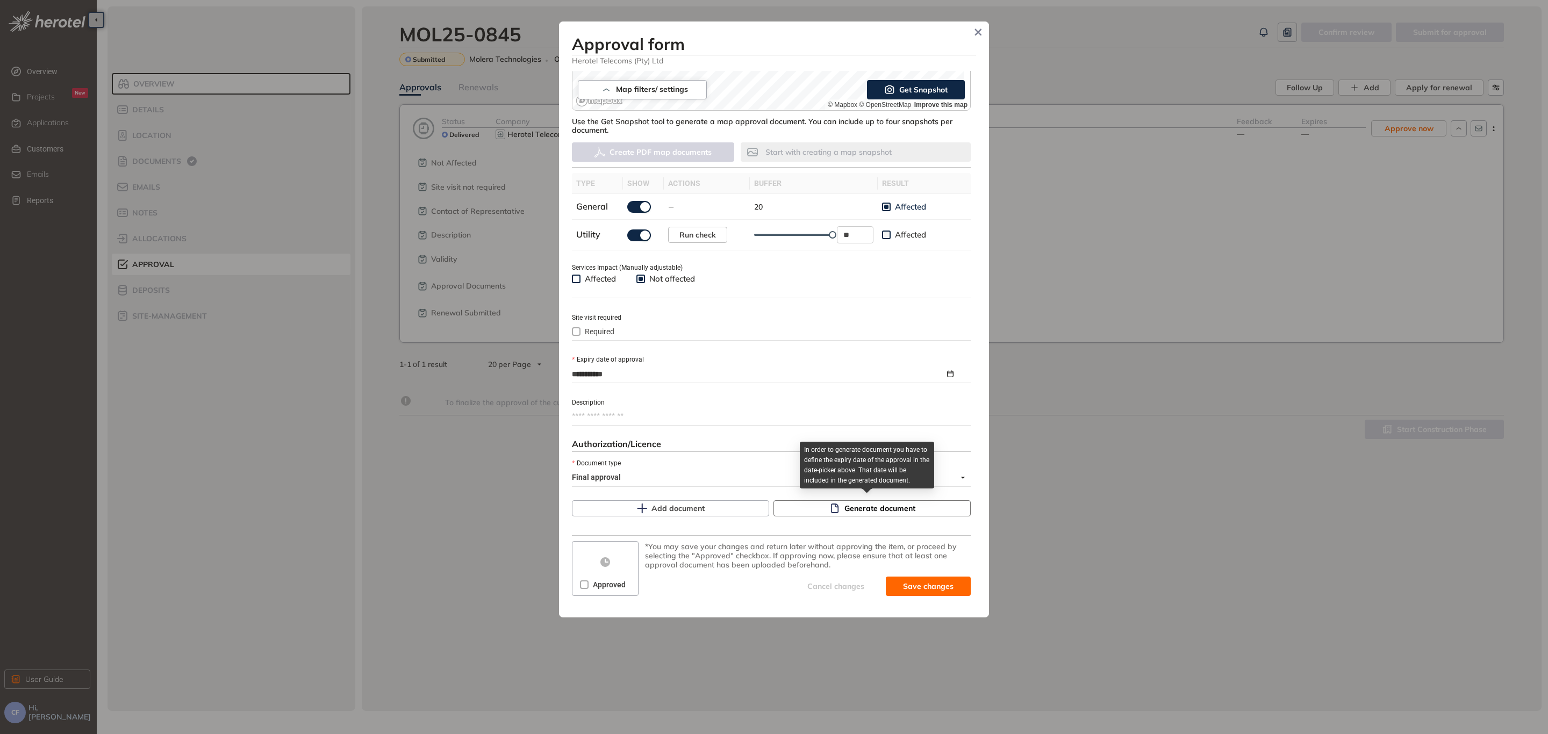
click at [830, 505] on icon "button" at bounding box center [834, 509] width 8 height 10
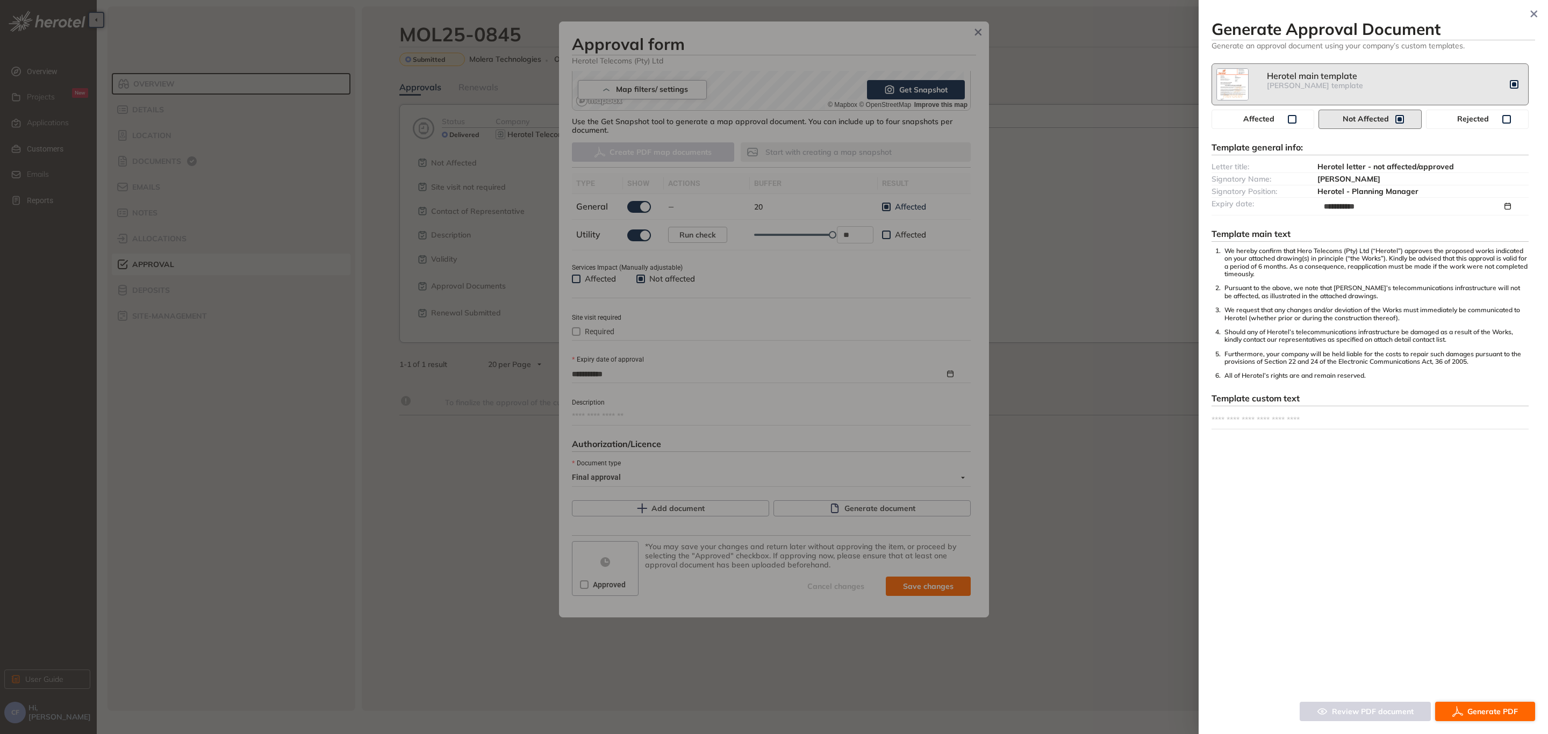
click at [1483, 708] on span "Generate PDF" at bounding box center [1492, 712] width 51 height 12
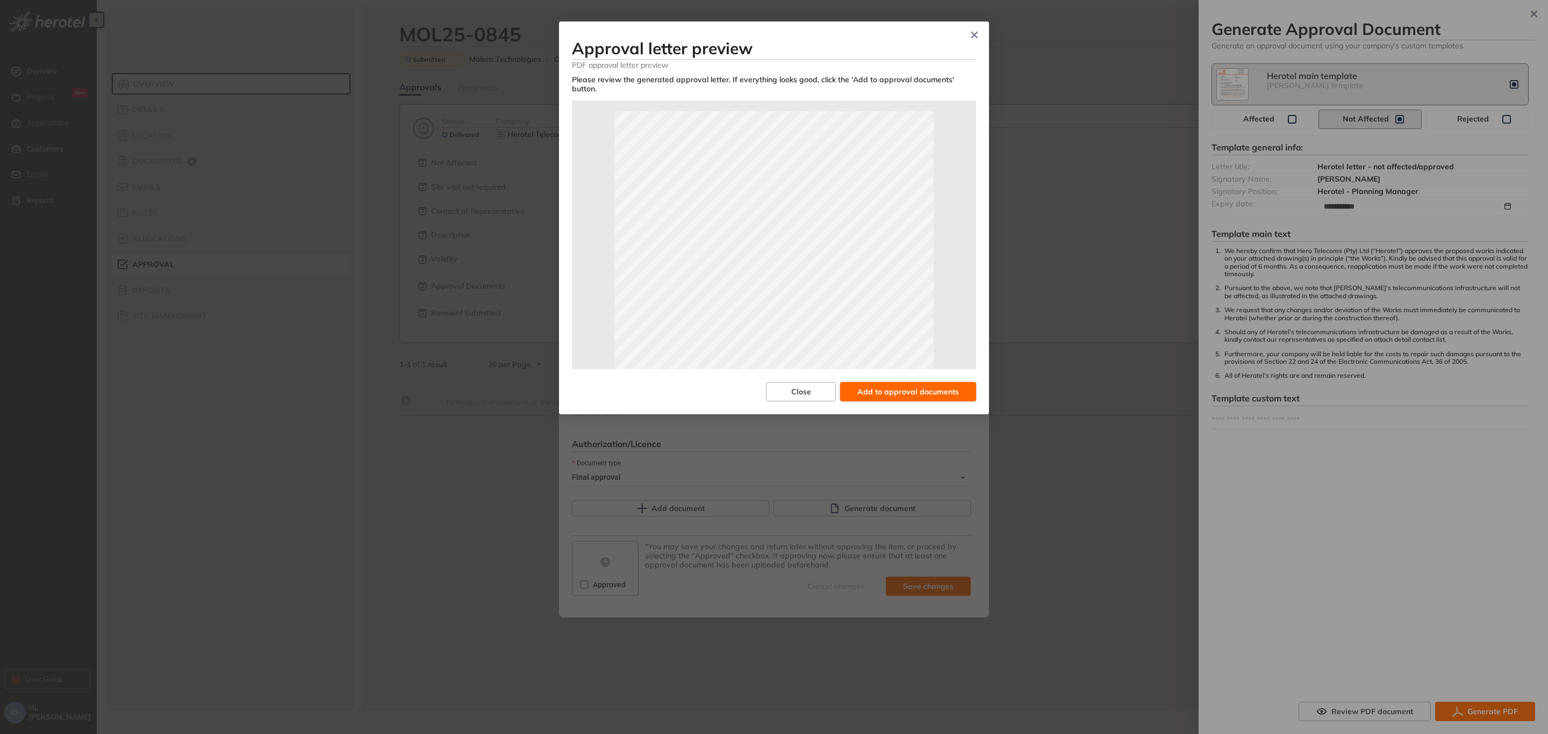
click at [931, 386] on span "Add to approval documents" at bounding box center [908, 392] width 102 height 12
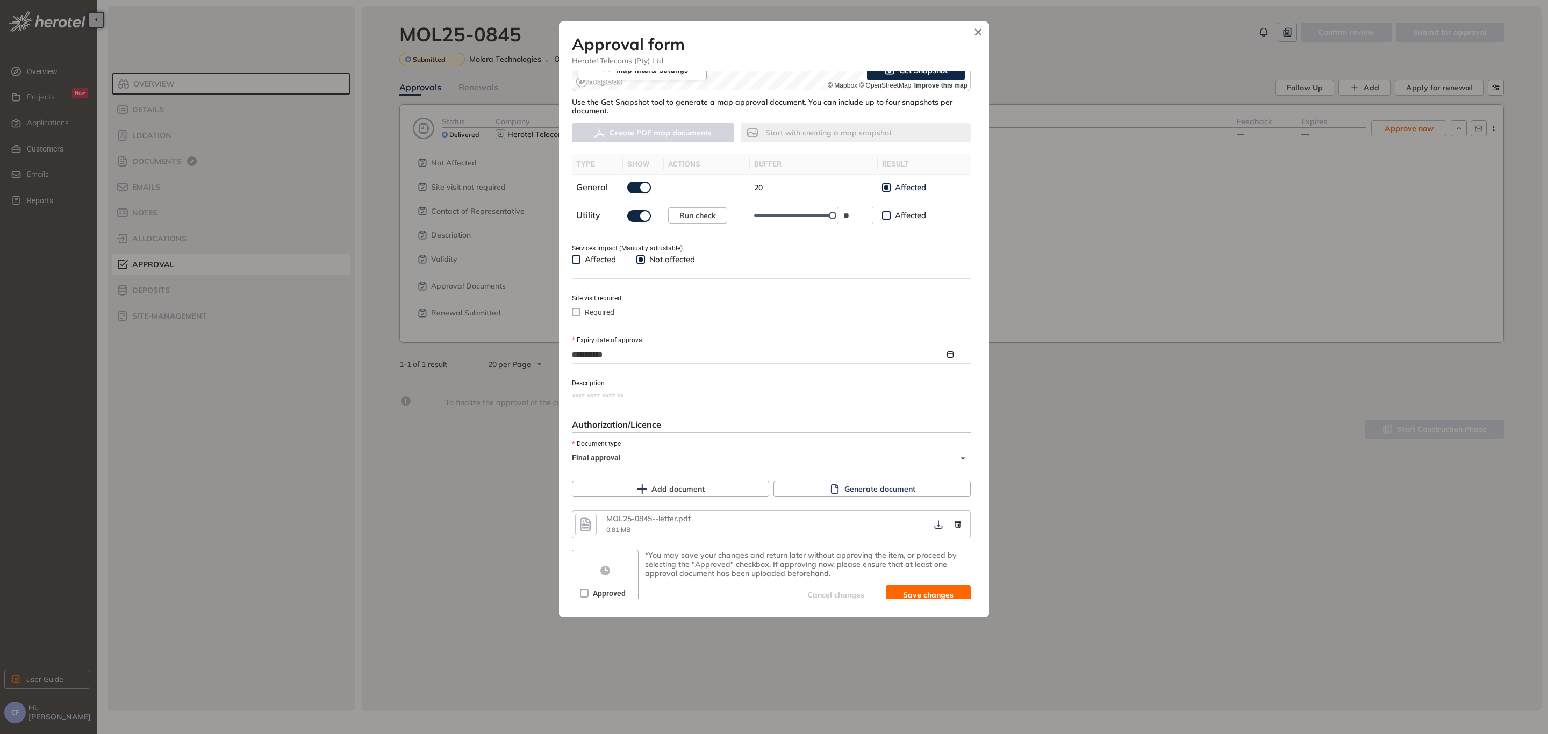
scroll to position [274, 0]
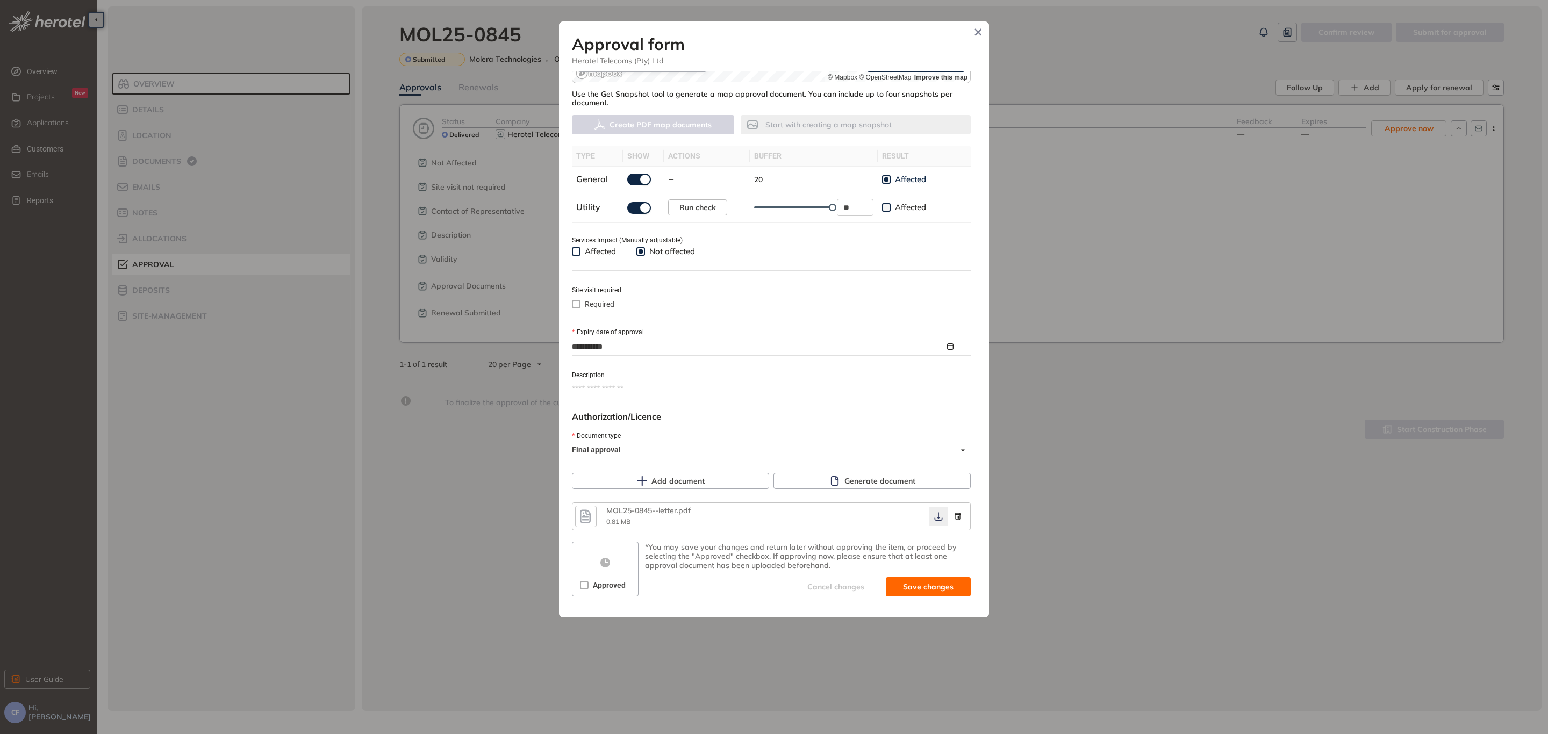
click at [932, 509] on button "button" at bounding box center [938, 516] width 19 height 19
click at [933, 513] on icon "button" at bounding box center [938, 516] width 11 height 9
click at [905, 584] on span "Save and approve" at bounding box center [919, 587] width 67 height 12
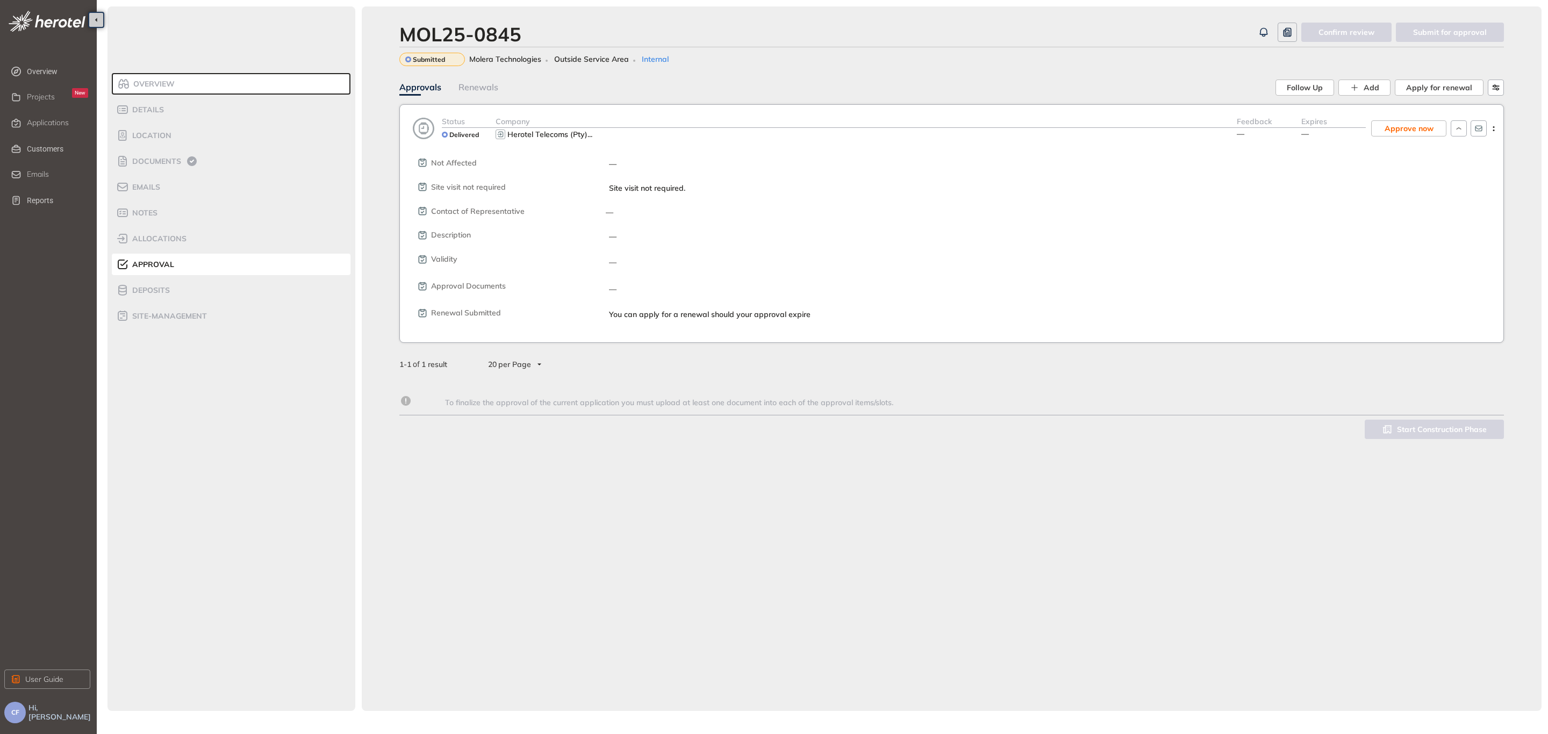
scroll to position [283, 0]
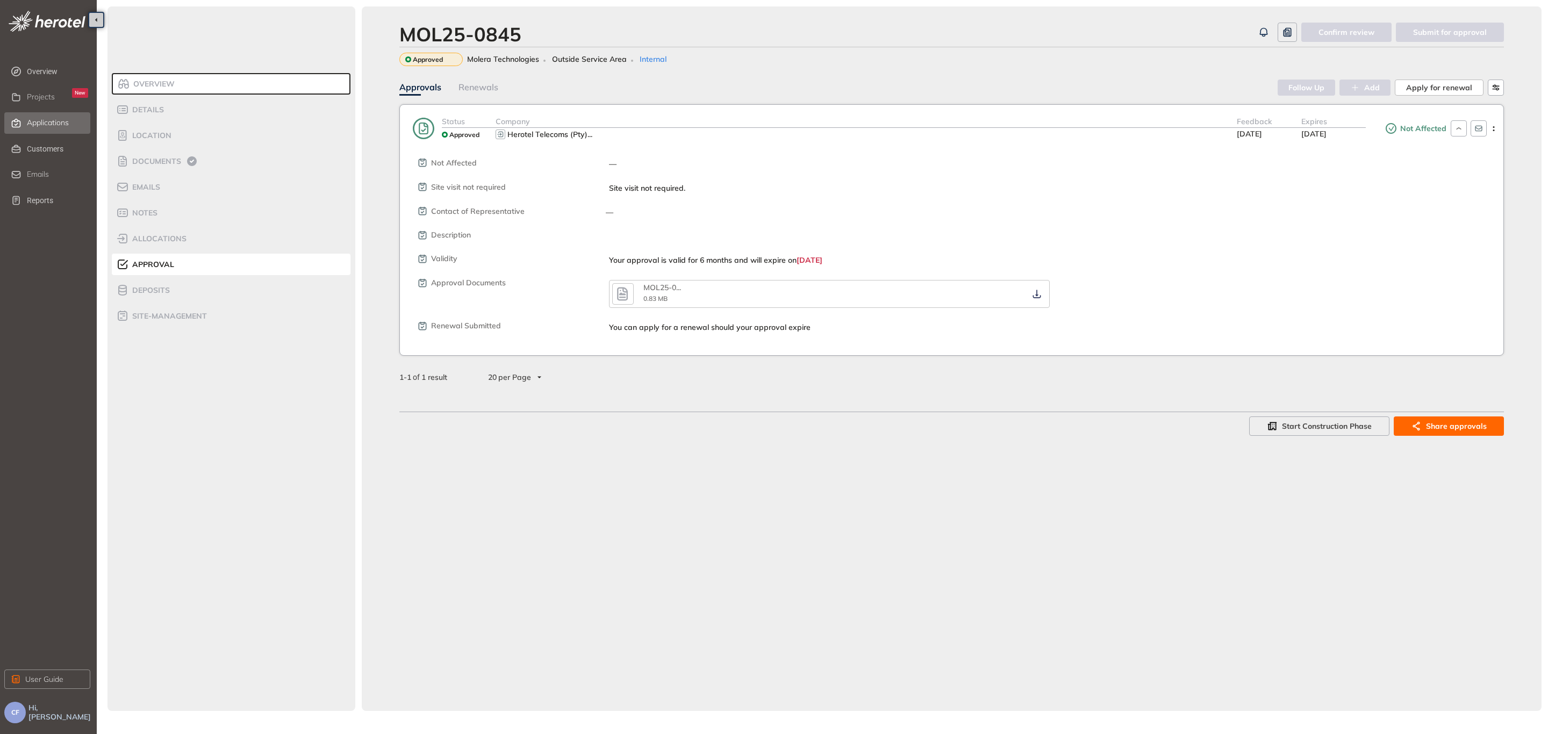
click at [47, 116] on div "Applications" at bounding box center [57, 123] width 61 height 18
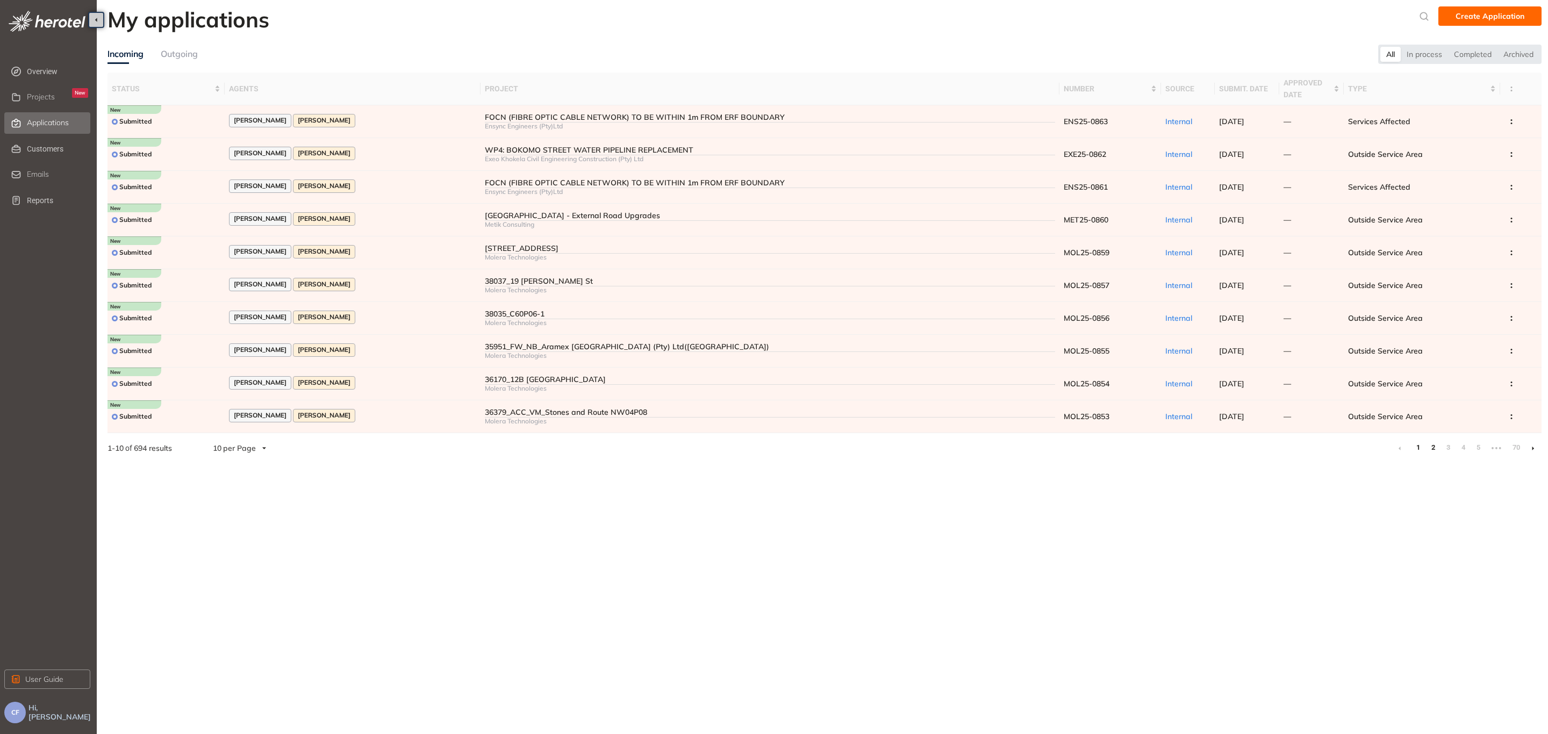
click at [1433, 443] on link "2" at bounding box center [1432, 448] width 11 height 16
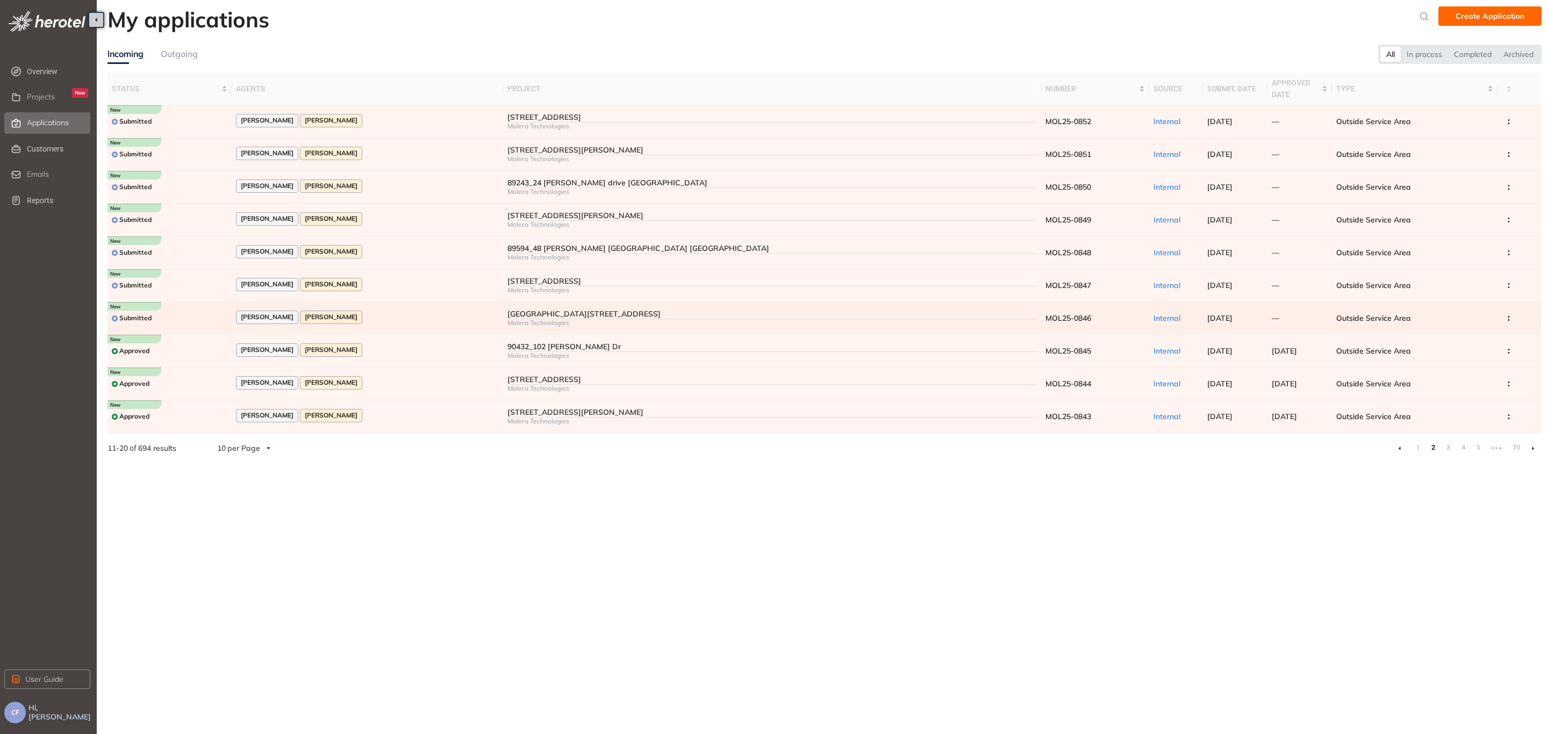
click at [372, 310] on td "[PERSON_NAME] [PERSON_NAME]" at bounding box center [367, 318] width 271 height 33
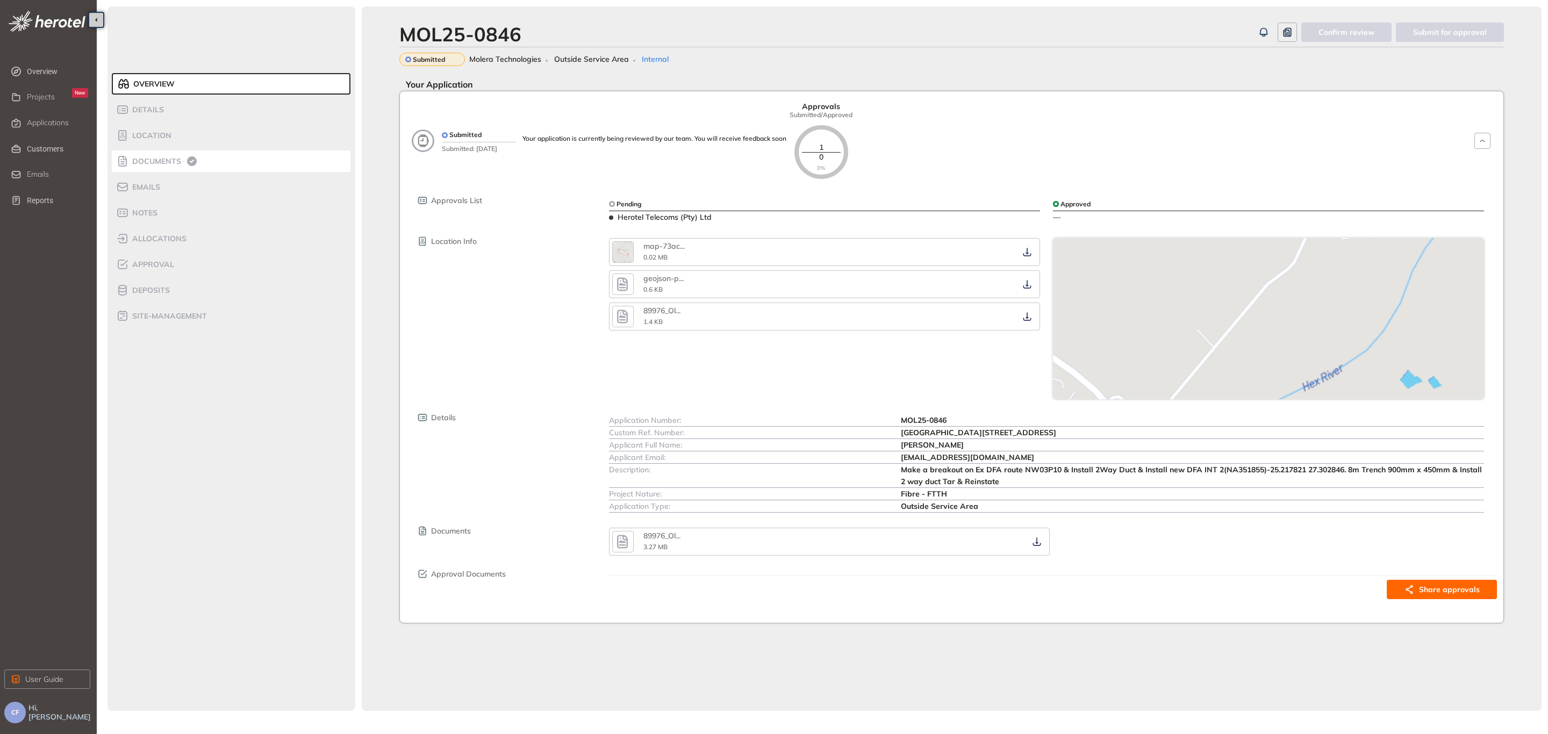
click at [153, 160] on span "Documents" at bounding box center [155, 161] width 52 height 9
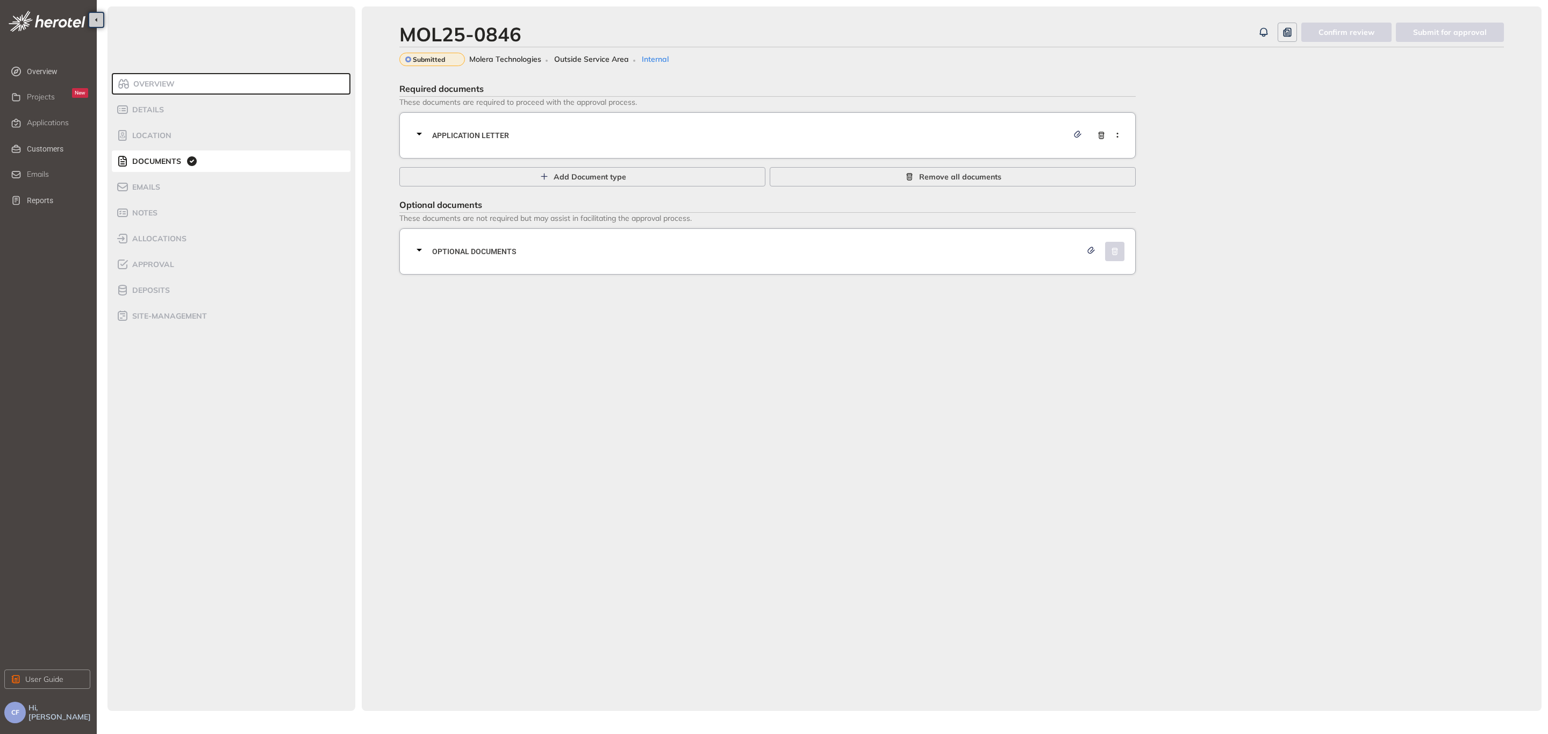
click at [626, 131] on span "Application letter" at bounding box center [750, 136] width 636 height 12
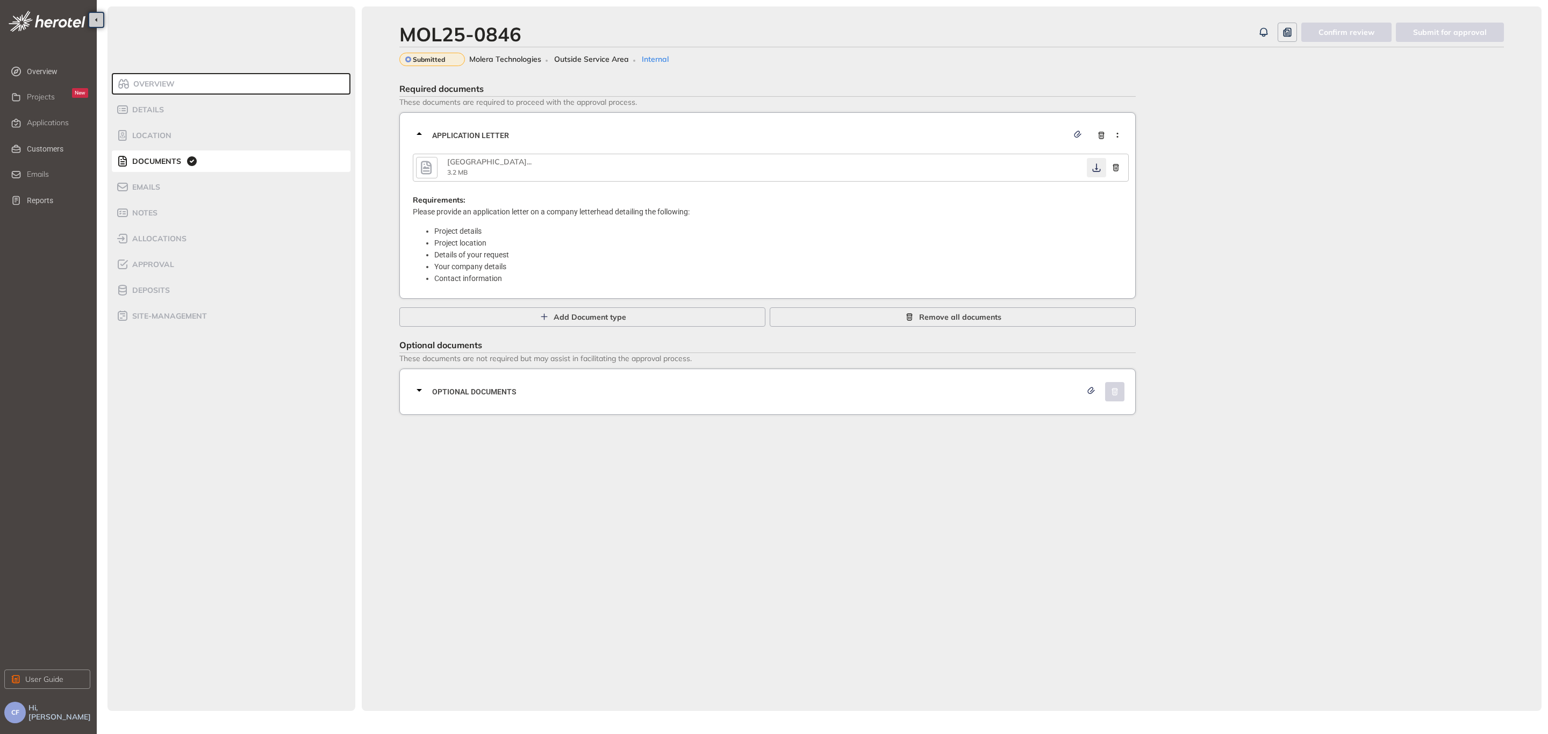
click at [1102, 169] on button "button" at bounding box center [1096, 167] width 19 height 19
click at [639, 397] on div "Optional documents" at bounding box center [771, 392] width 716 height 32
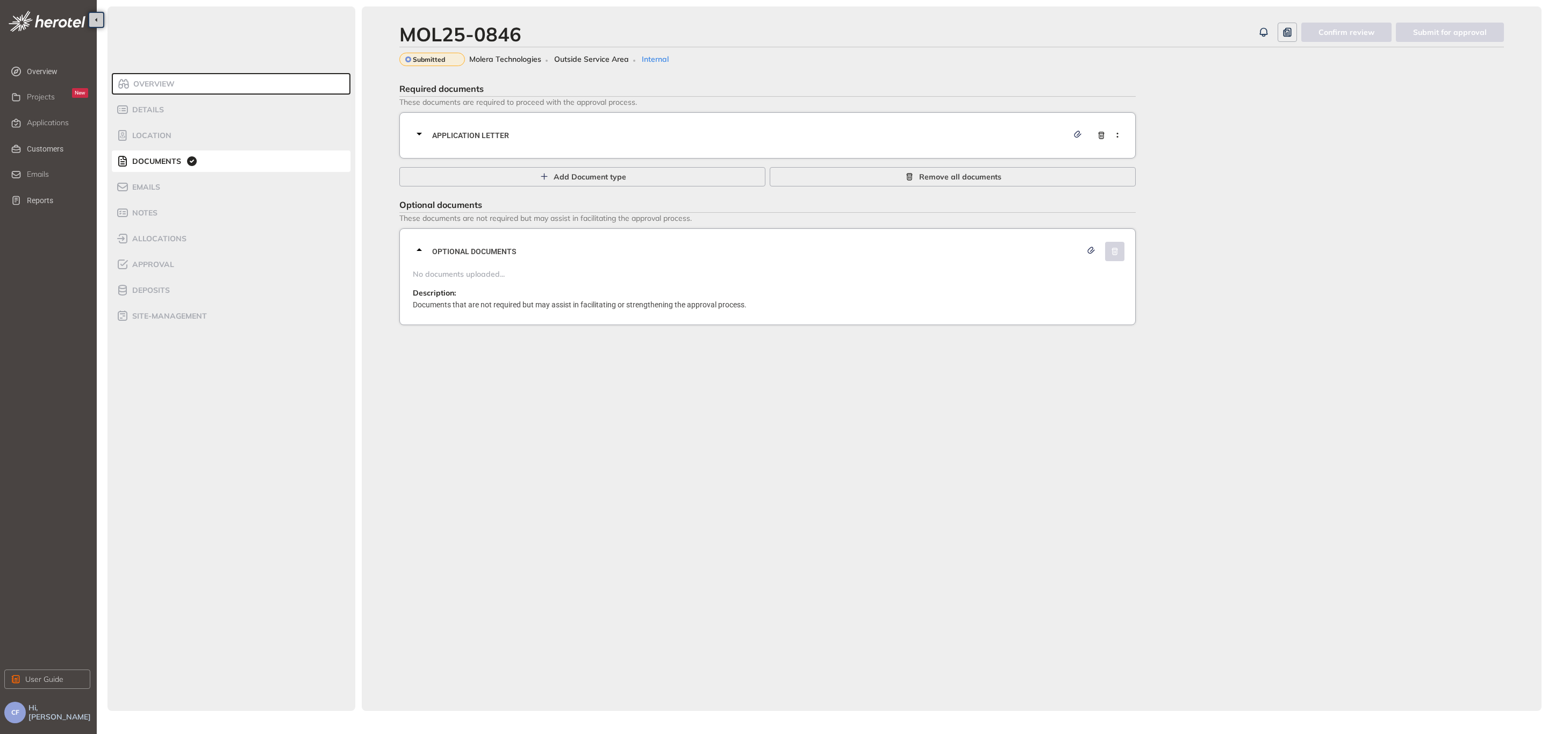
click at [505, 133] on span "Application letter" at bounding box center [750, 136] width 636 height 12
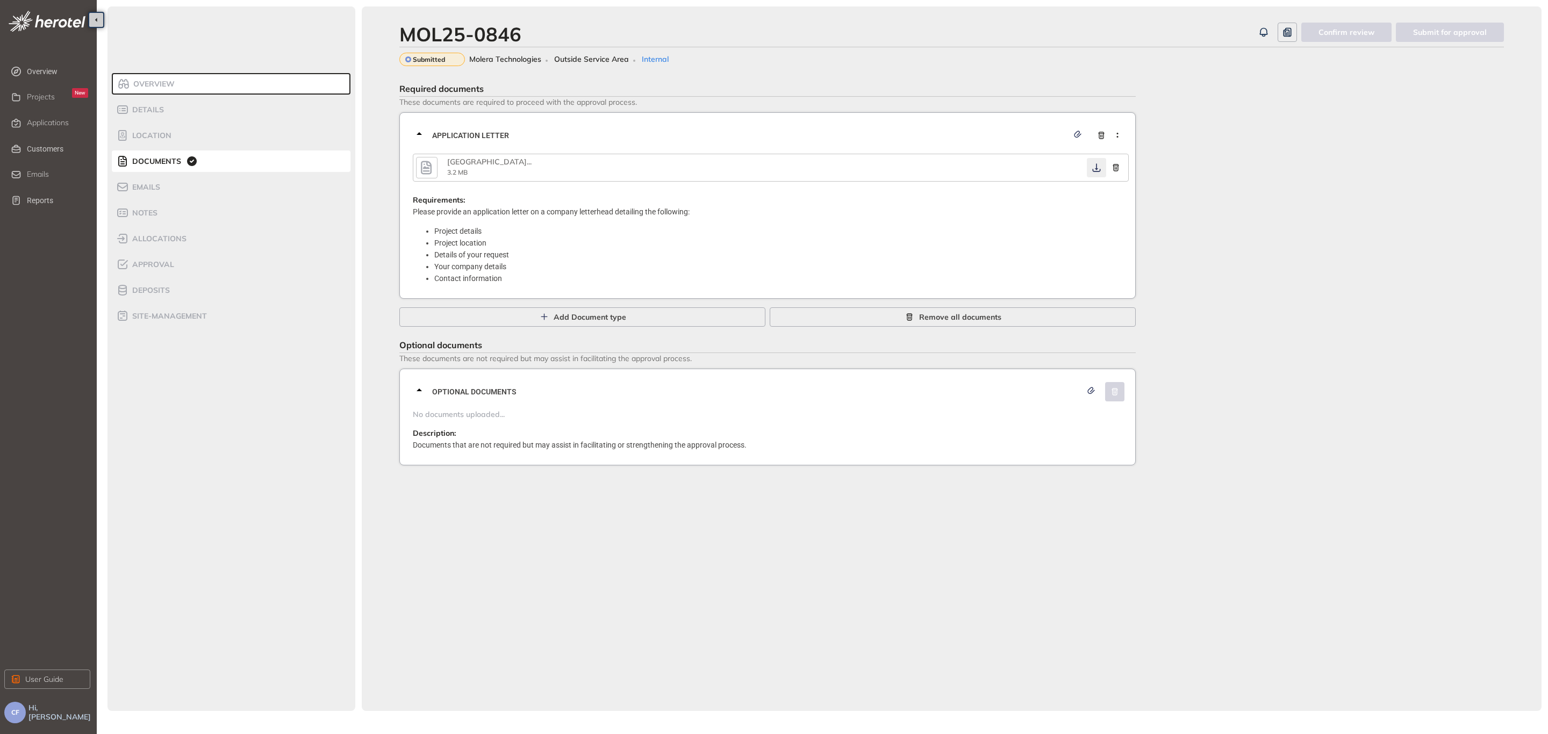
click at [1096, 166] on icon "button" at bounding box center [1096, 167] width 8 height 9
click at [172, 262] on span "Approval" at bounding box center [151, 264] width 45 height 9
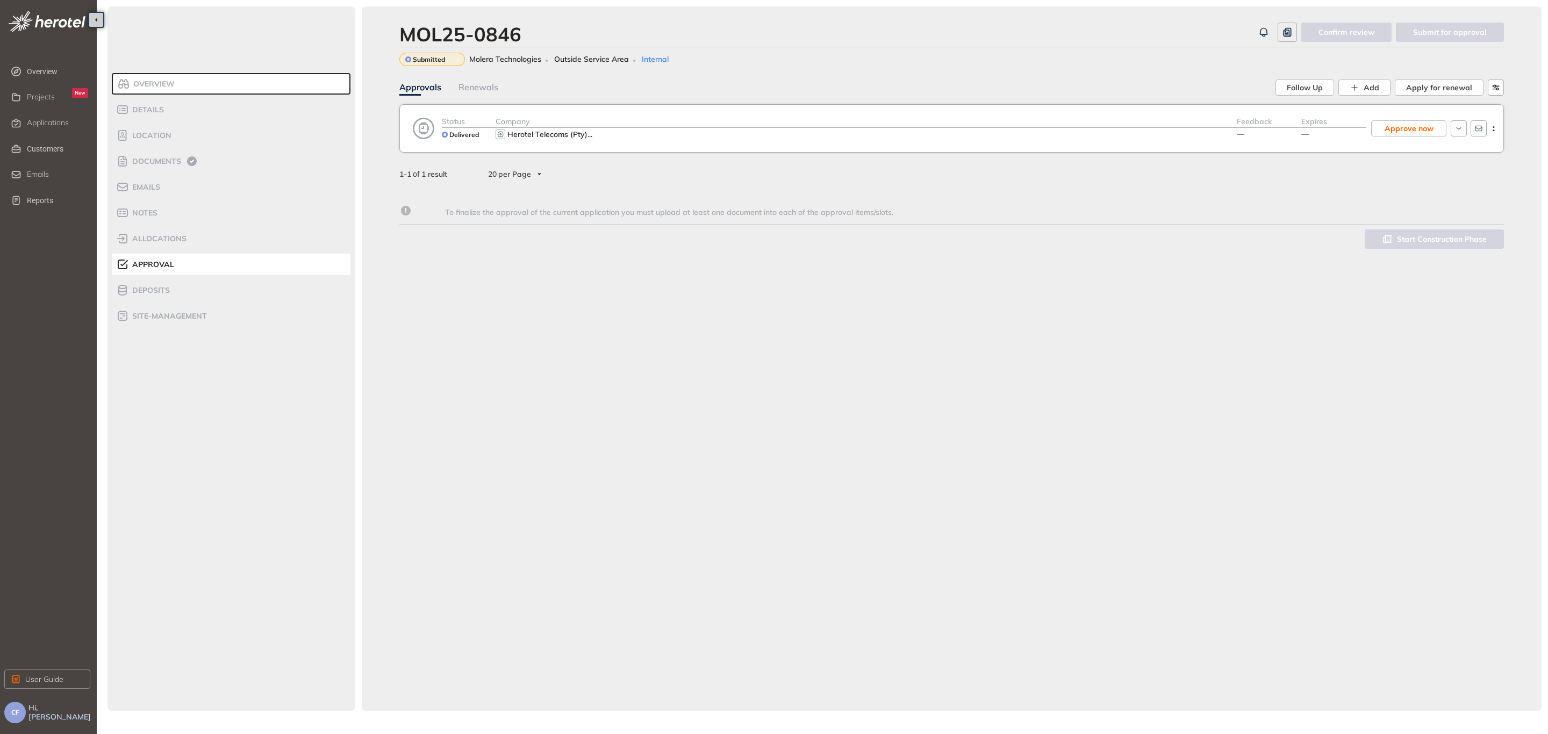
click at [660, 125] on div "Company" at bounding box center [865, 122] width 741 height 12
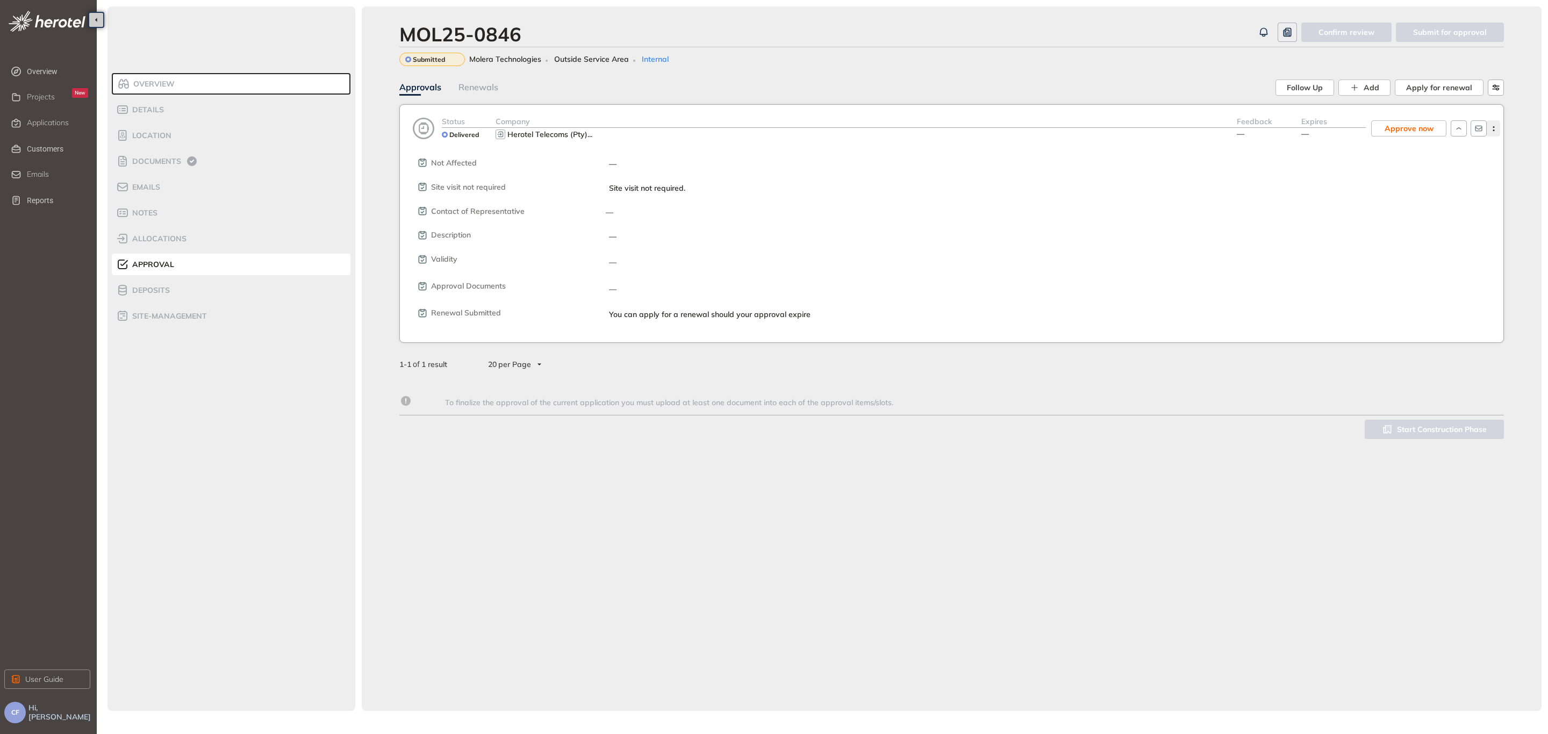
click at [1498, 126] on icon "button" at bounding box center [1493, 128] width 11 height 5
click at [1474, 169] on span "View approval form" at bounding box center [1453, 173] width 73 height 9
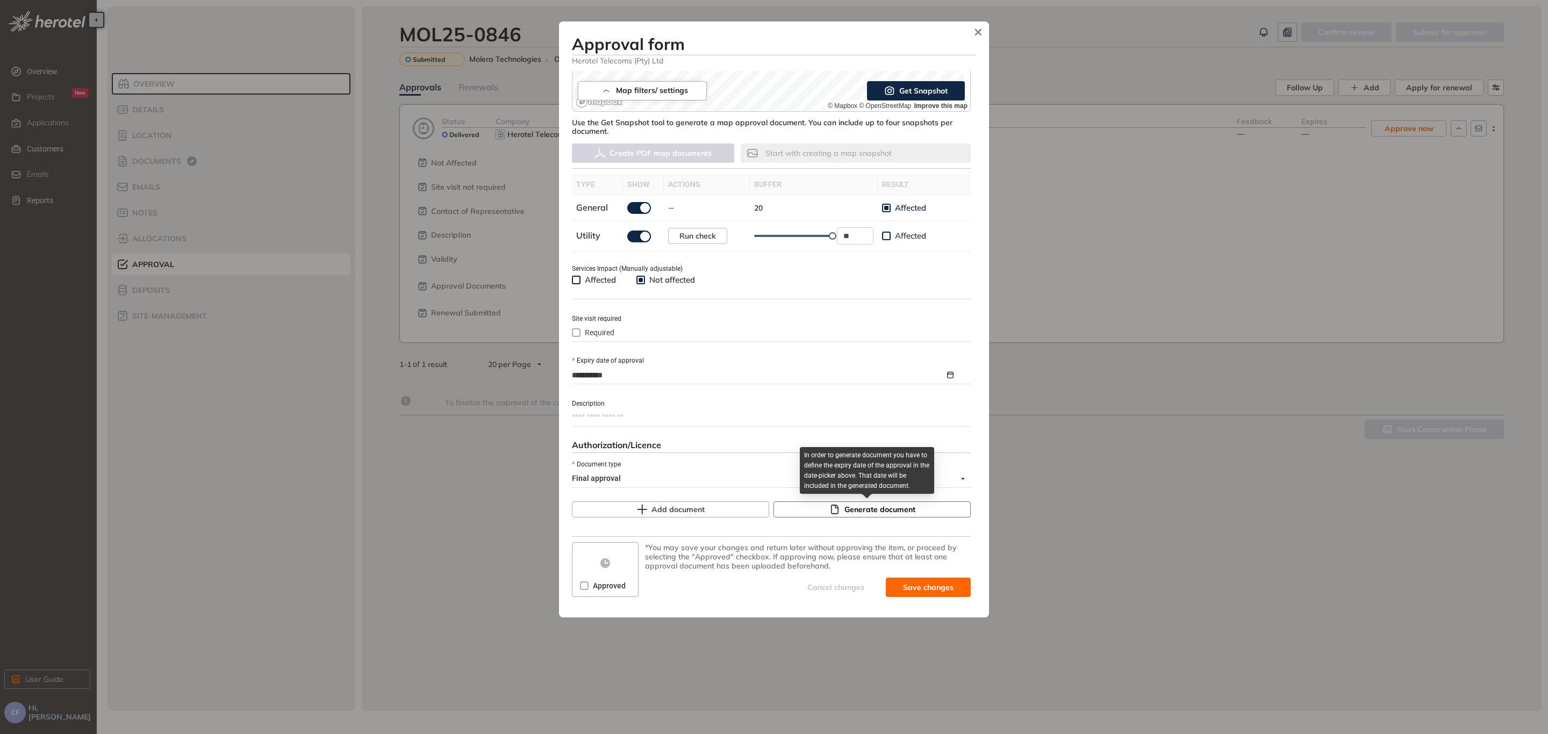
scroll to position [247, 0]
click at [862, 501] on div "In order to generate document you have to define the expiry date of the approva…" at bounding box center [867, 474] width 134 height 55
click at [892, 505] on span "Generate document" at bounding box center [879, 508] width 71 height 12
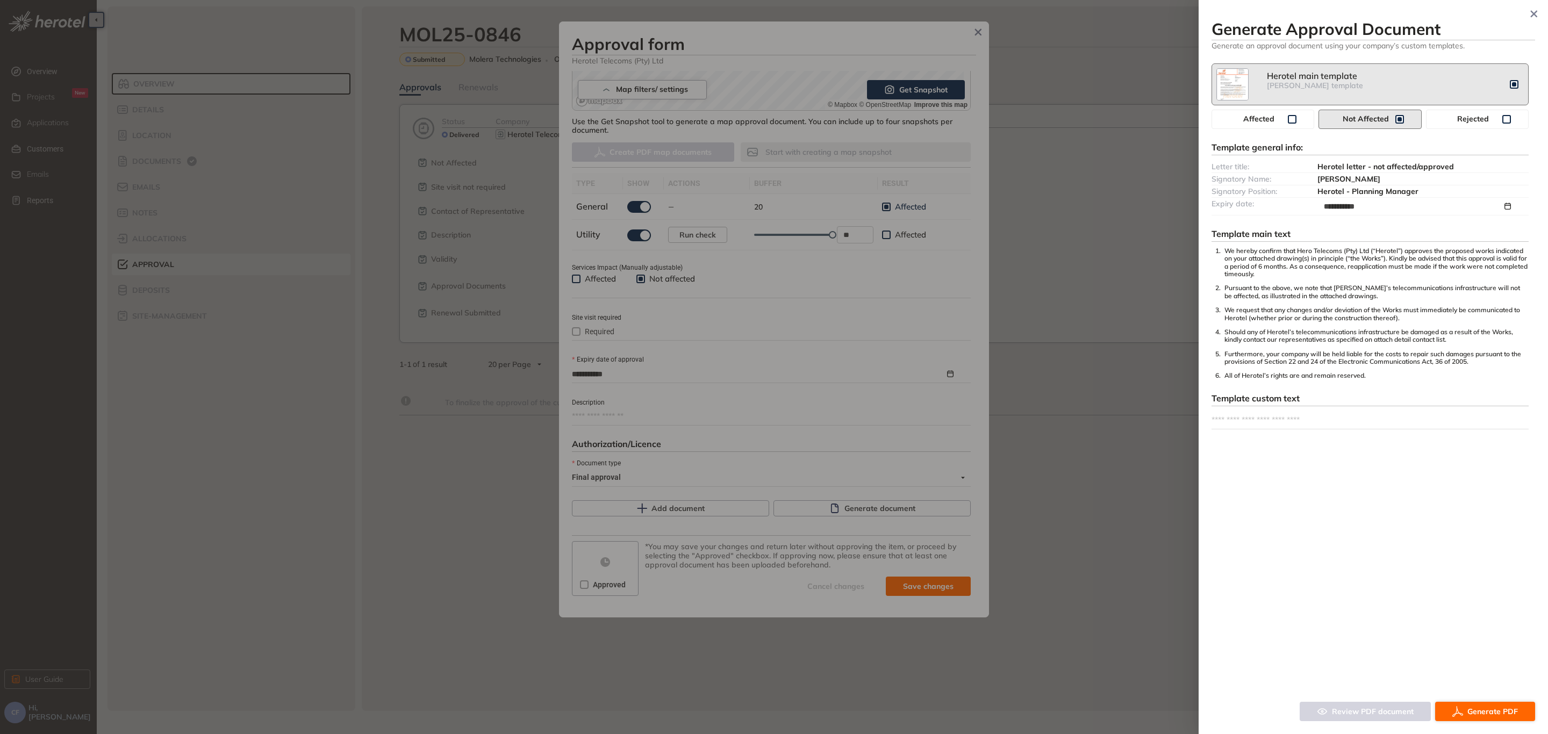
click at [1474, 712] on span "Generate PDF" at bounding box center [1492, 712] width 51 height 12
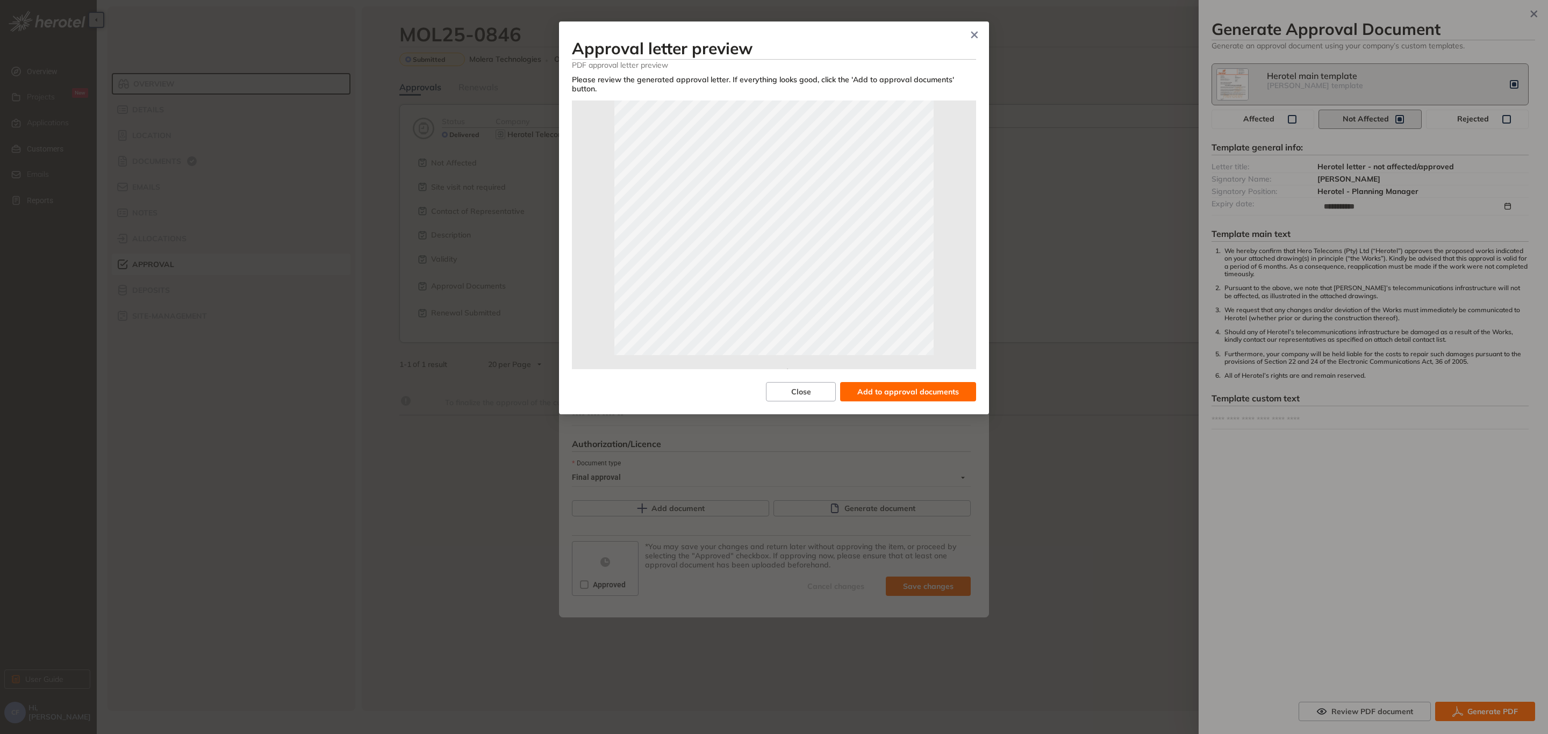
scroll to position [212, 0]
click at [902, 386] on span "Add to approval documents" at bounding box center [908, 392] width 102 height 12
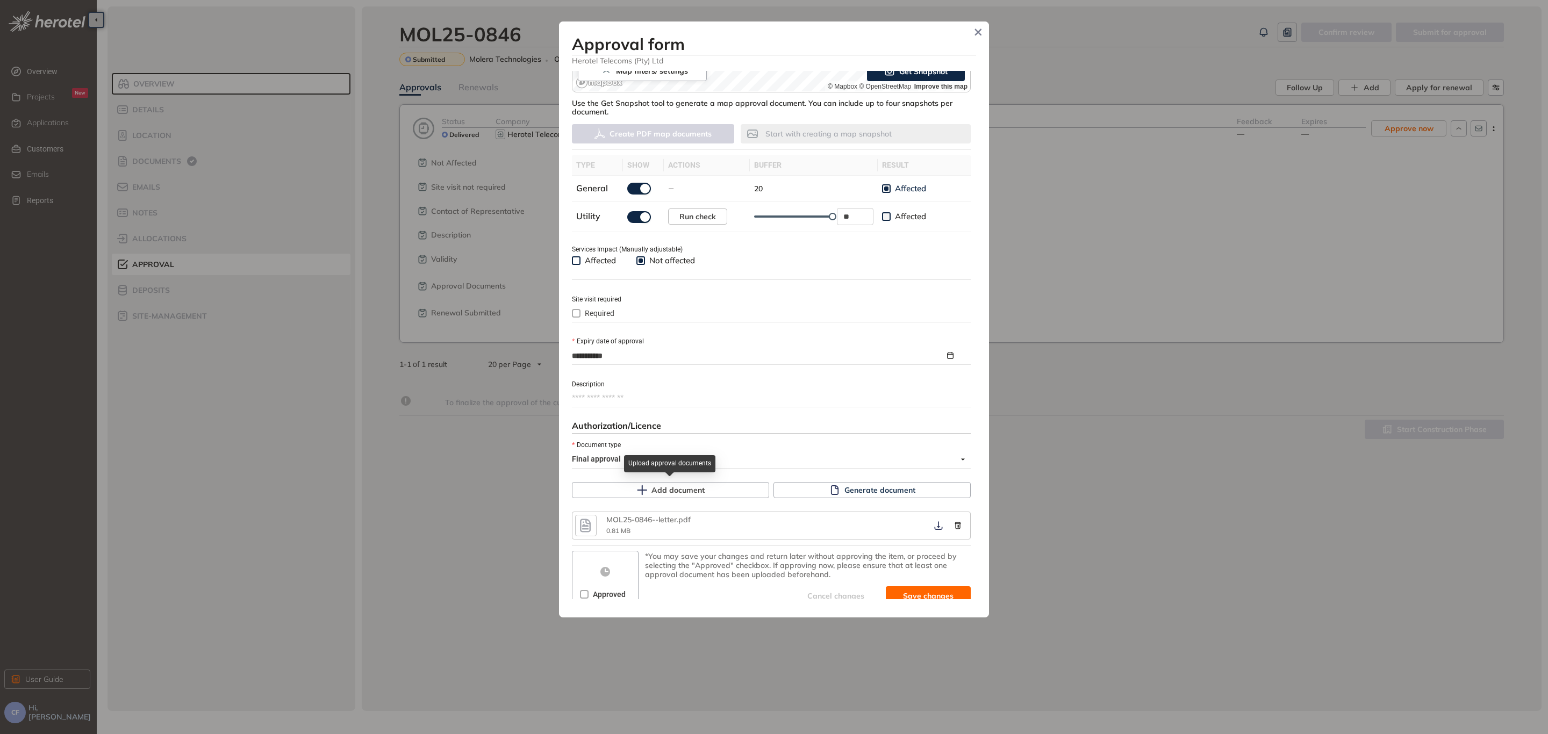
scroll to position [274, 0]
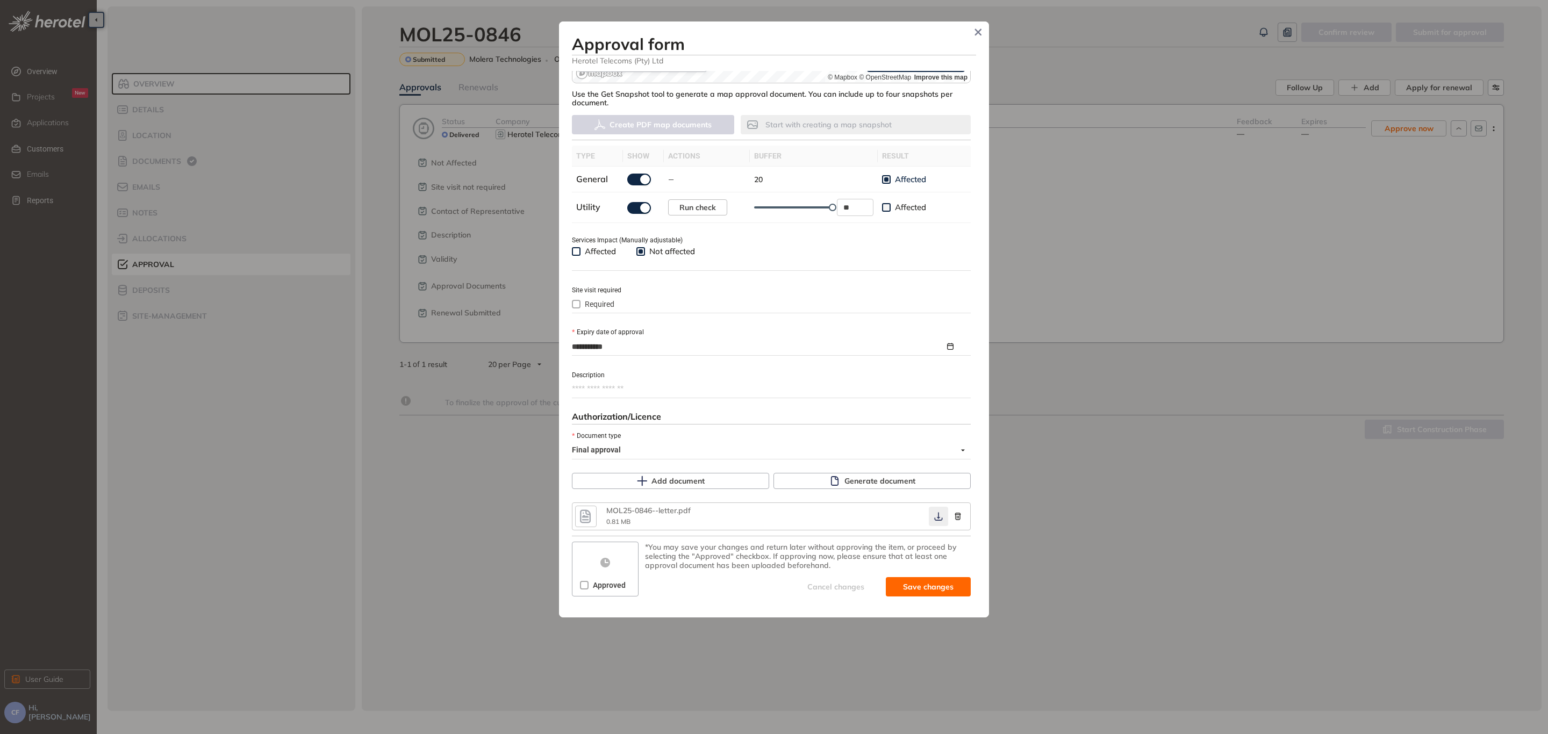
click at [933, 516] on icon "button" at bounding box center [938, 516] width 11 height 9
click at [589, 587] on span "Approved" at bounding box center [608, 585] width 41 height 12
click at [886, 581] on span "Save and approve" at bounding box center [919, 587] width 67 height 12
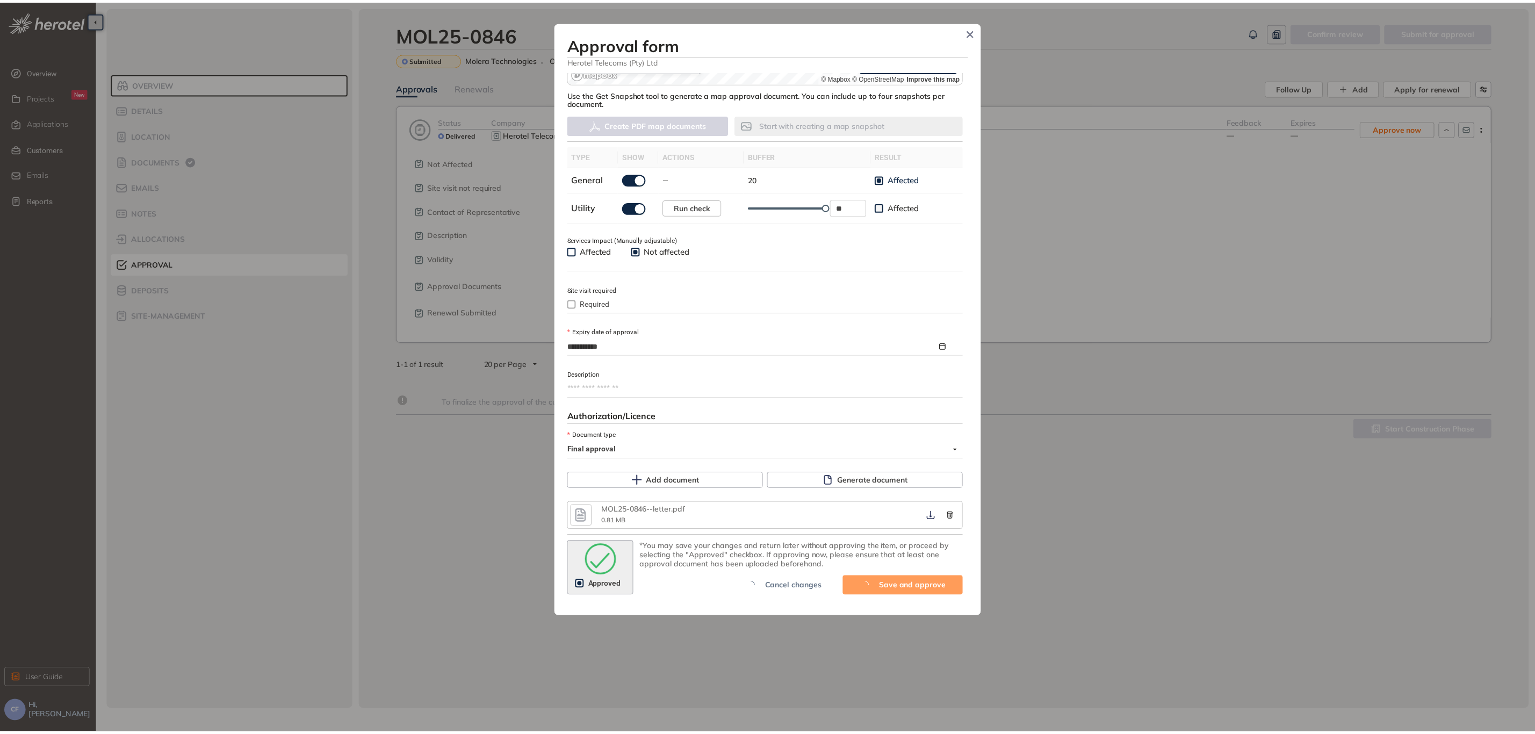
scroll to position [283, 0]
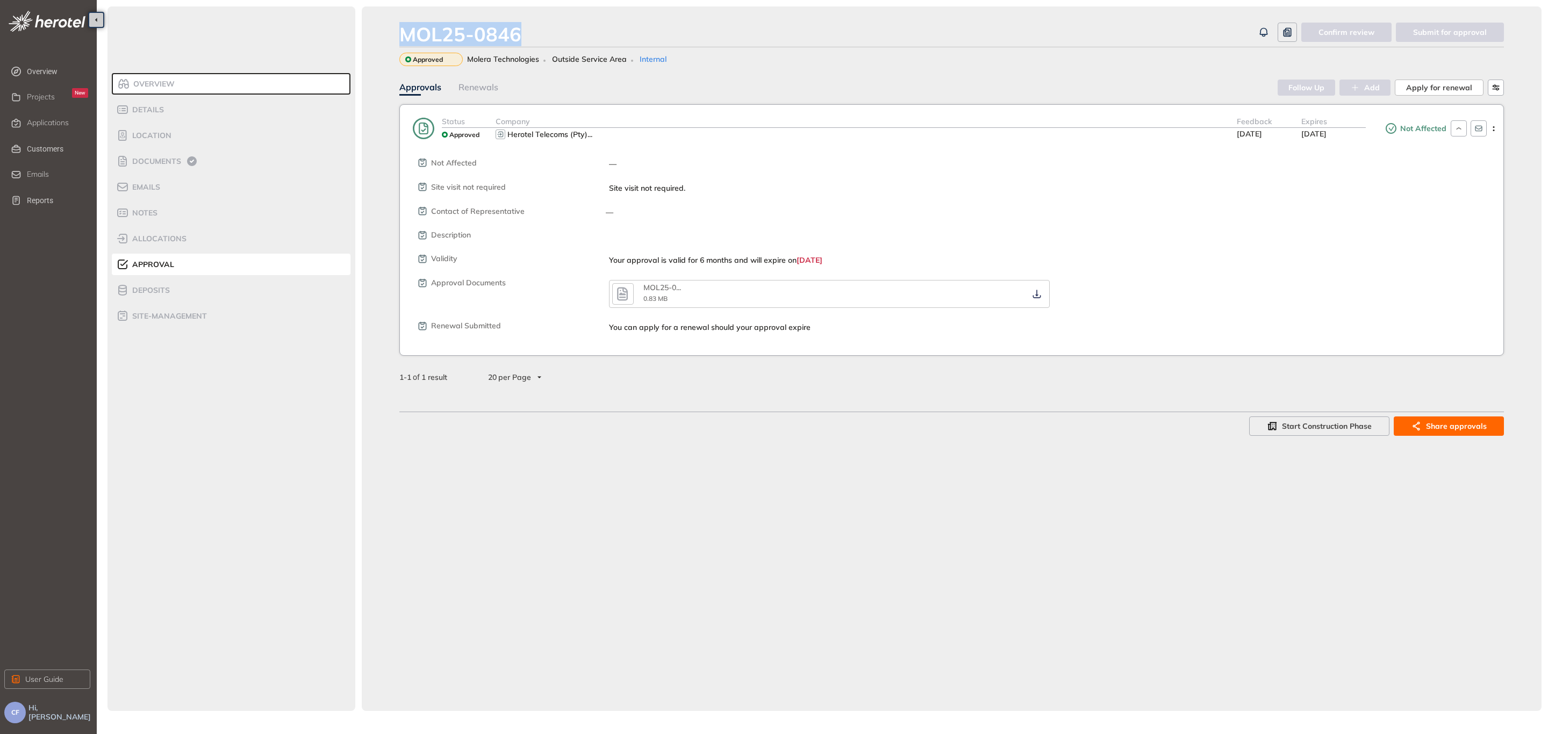
drag, startPoint x: 522, startPoint y: 31, endPoint x: 399, endPoint y: 28, distance: 123.6
click at [399, 28] on div "MOL25-0846" at bounding box center [826, 34] width 854 height 23
click at [145, 109] on span "Details" at bounding box center [146, 109] width 35 height 9
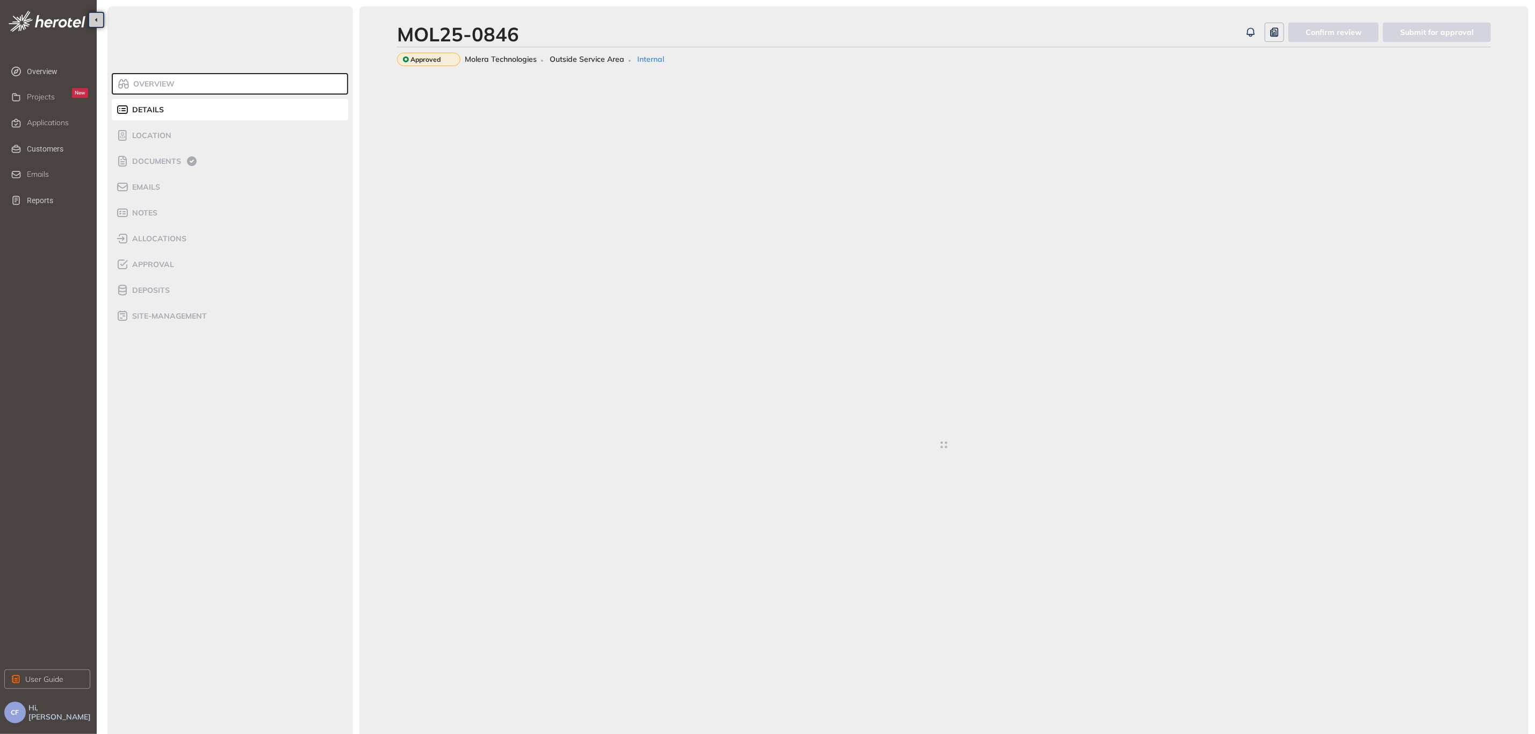
type textarea "**********"
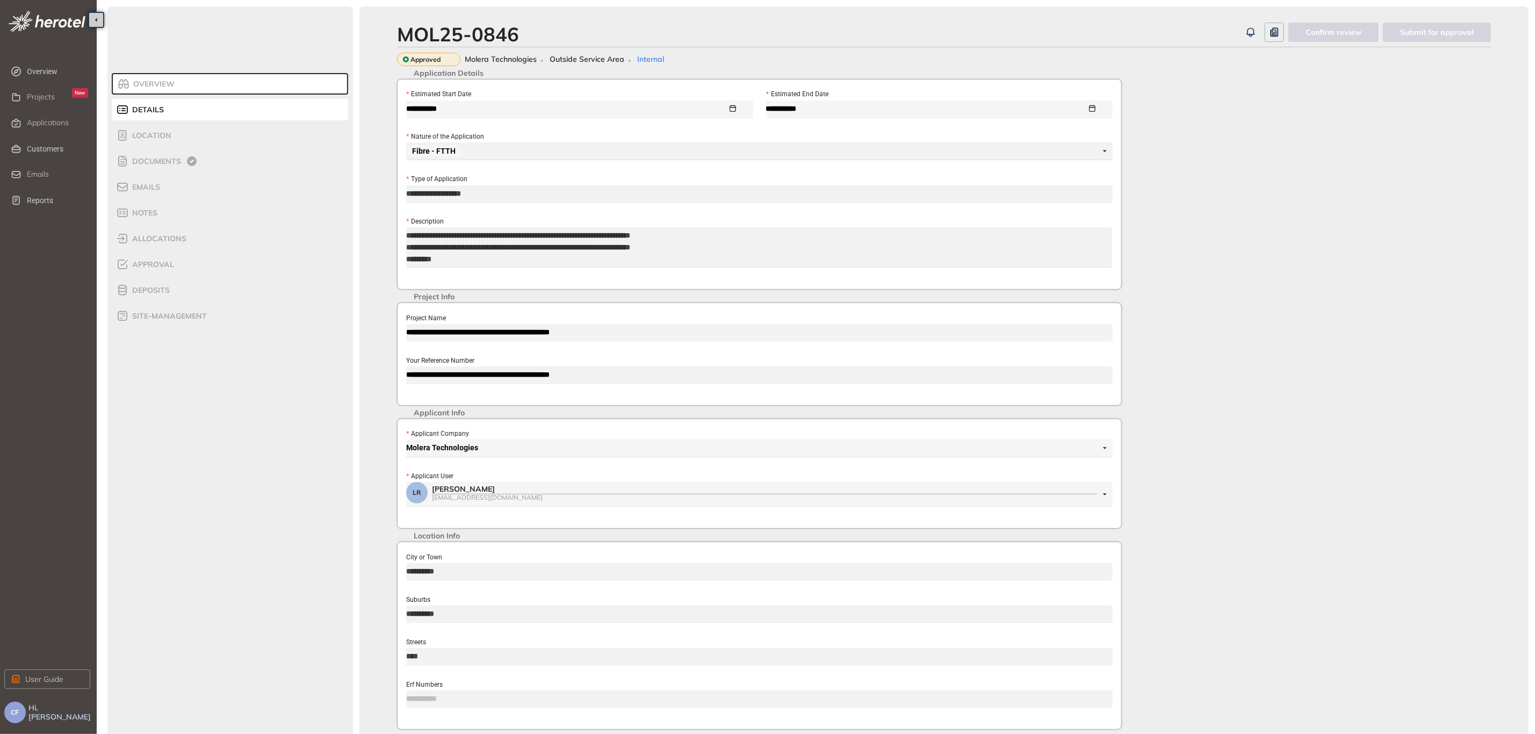
click at [394, 379] on div "**********" at bounding box center [760, 420] width 738 height 683
click at [1309, 322] on div "**********" at bounding box center [944, 420] width 1107 height 683
click at [62, 119] on span "Applications" at bounding box center [48, 122] width 42 height 9
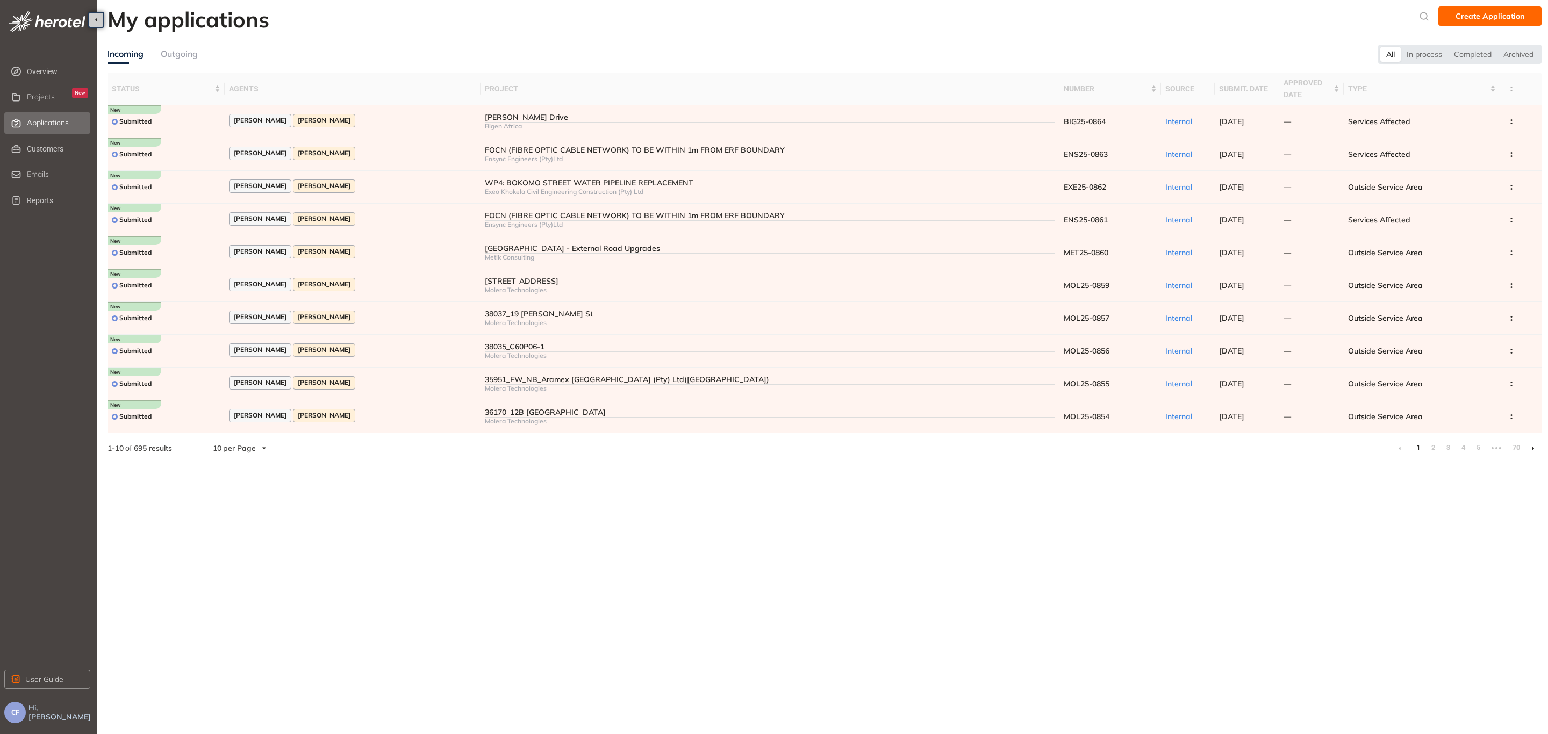
click at [257, 440] on input "search" at bounding box center [235, 448] width 45 height 16
click at [241, 523] on span "per Page" at bounding box center [239, 519] width 33 height 10
